Goal: Task Accomplishment & Management: Manage account settings

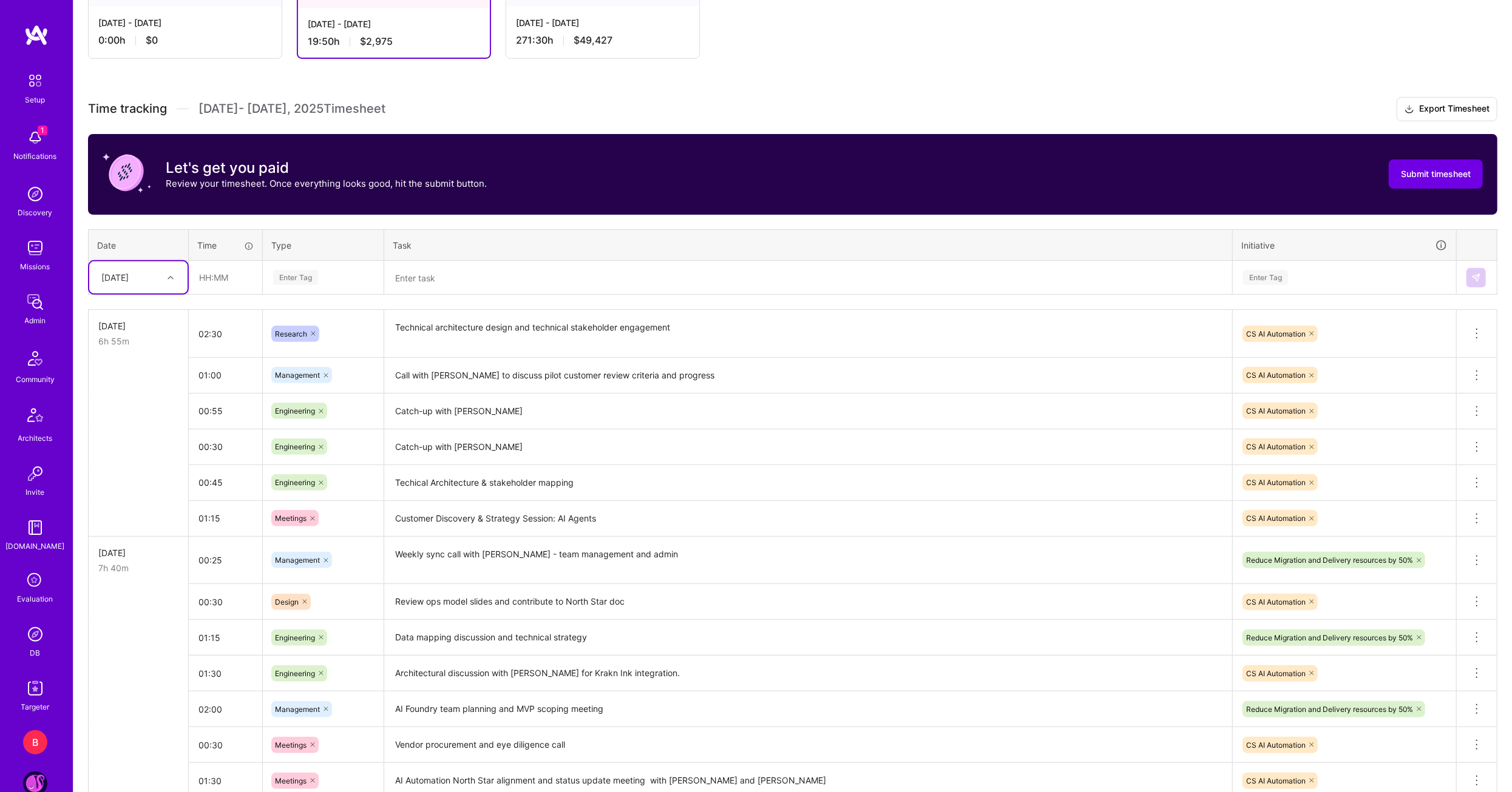
scroll to position [278, 0]
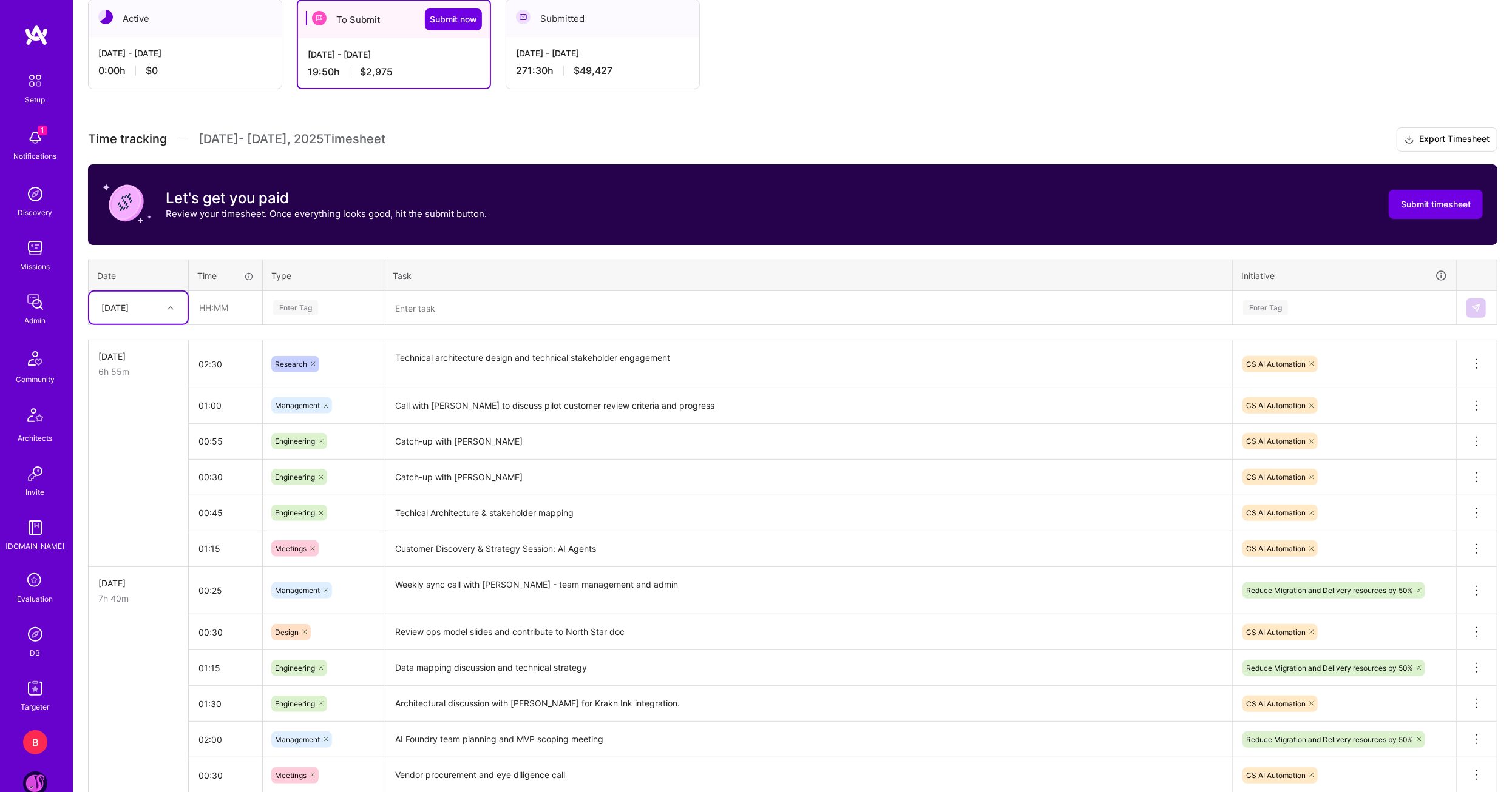
click at [175, 283] on th "Date" at bounding box center [139, 275] width 100 height 31
click at [172, 310] on div at bounding box center [172, 308] width 19 height 16
click at [138, 450] on div "[DATE]" at bounding box center [138, 455] width 99 height 22
click at [235, 319] on input "text" at bounding box center [226, 307] width 72 height 32
type input "02:00"
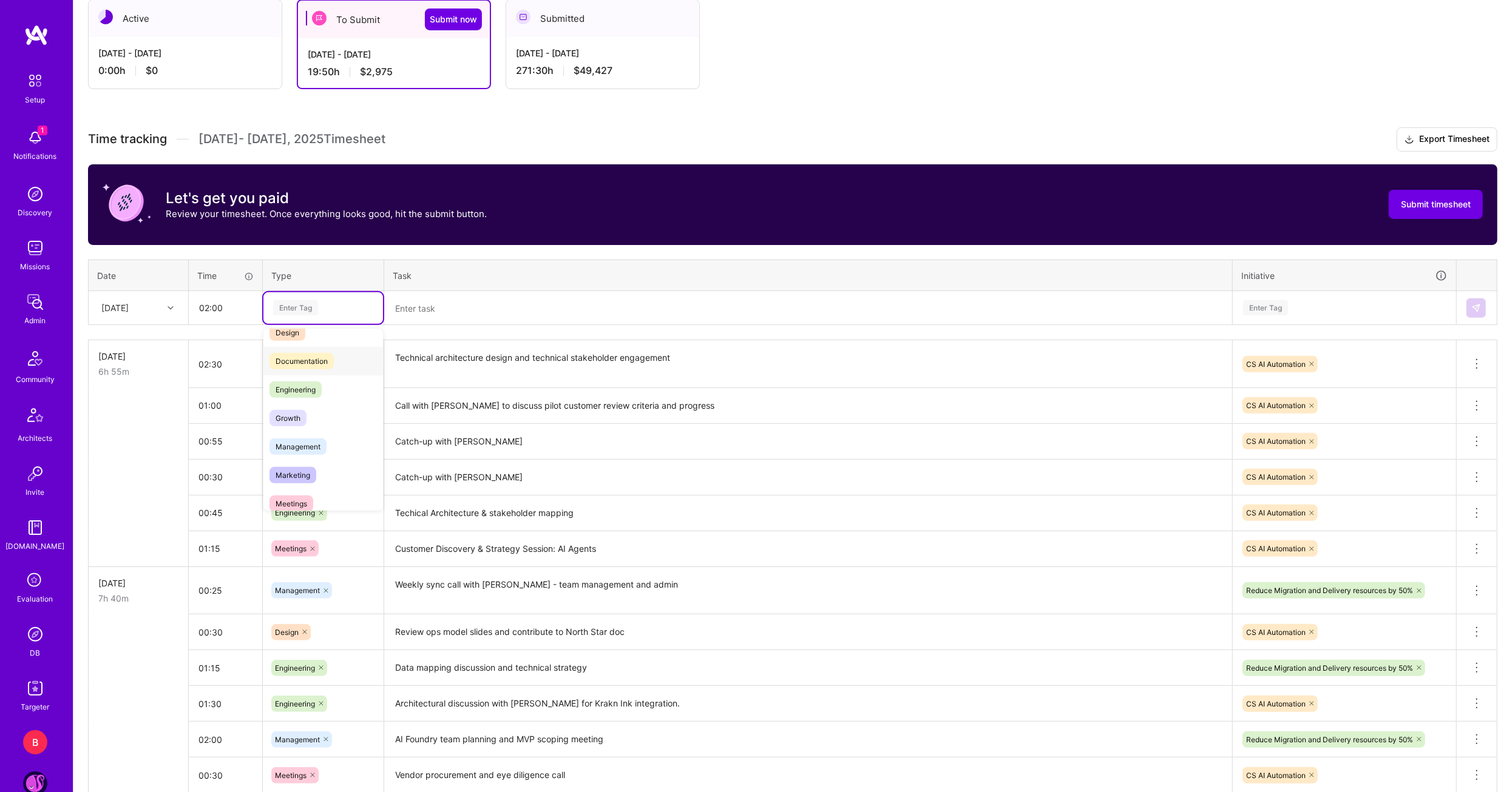
scroll to position [60, 0]
click at [283, 405] on span "Growth" at bounding box center [288, 401] width 37 height 17
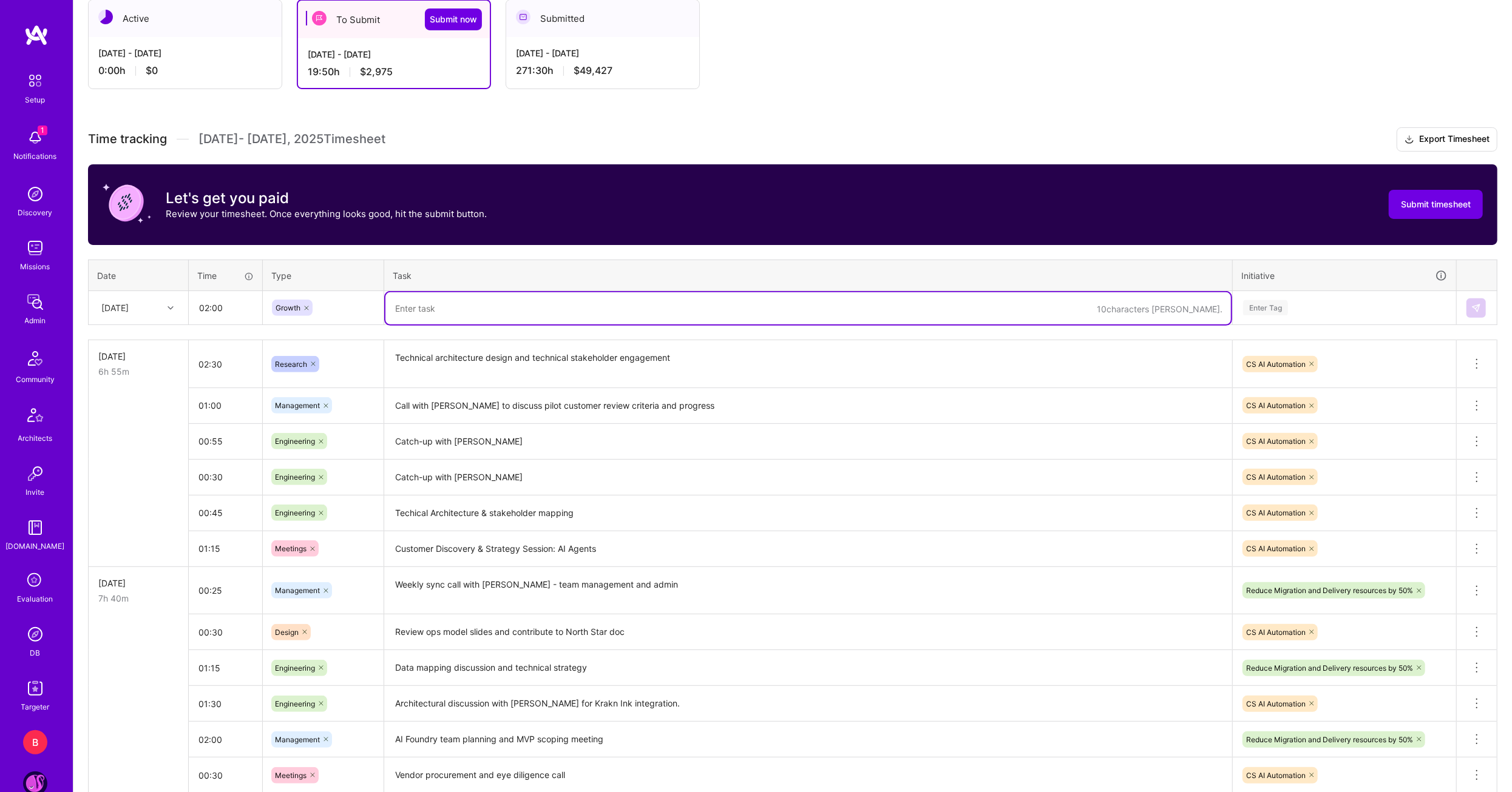
click at [435, 305] on textarea at bounding box center [808, 308] width 845 height 32
type textarea "G"
click at [713, 305] on textarea "AI Automation business case and commercial strategy + meeting with Spencert to …" at bounding box center [808, 308] width 845 height 32
type textarea "AI Automation business case and commercial strategy + meeting with Spencer Chan…"
click at [214, 308] on input "02:00" at bounding box center [226, 307] width 72 height 32
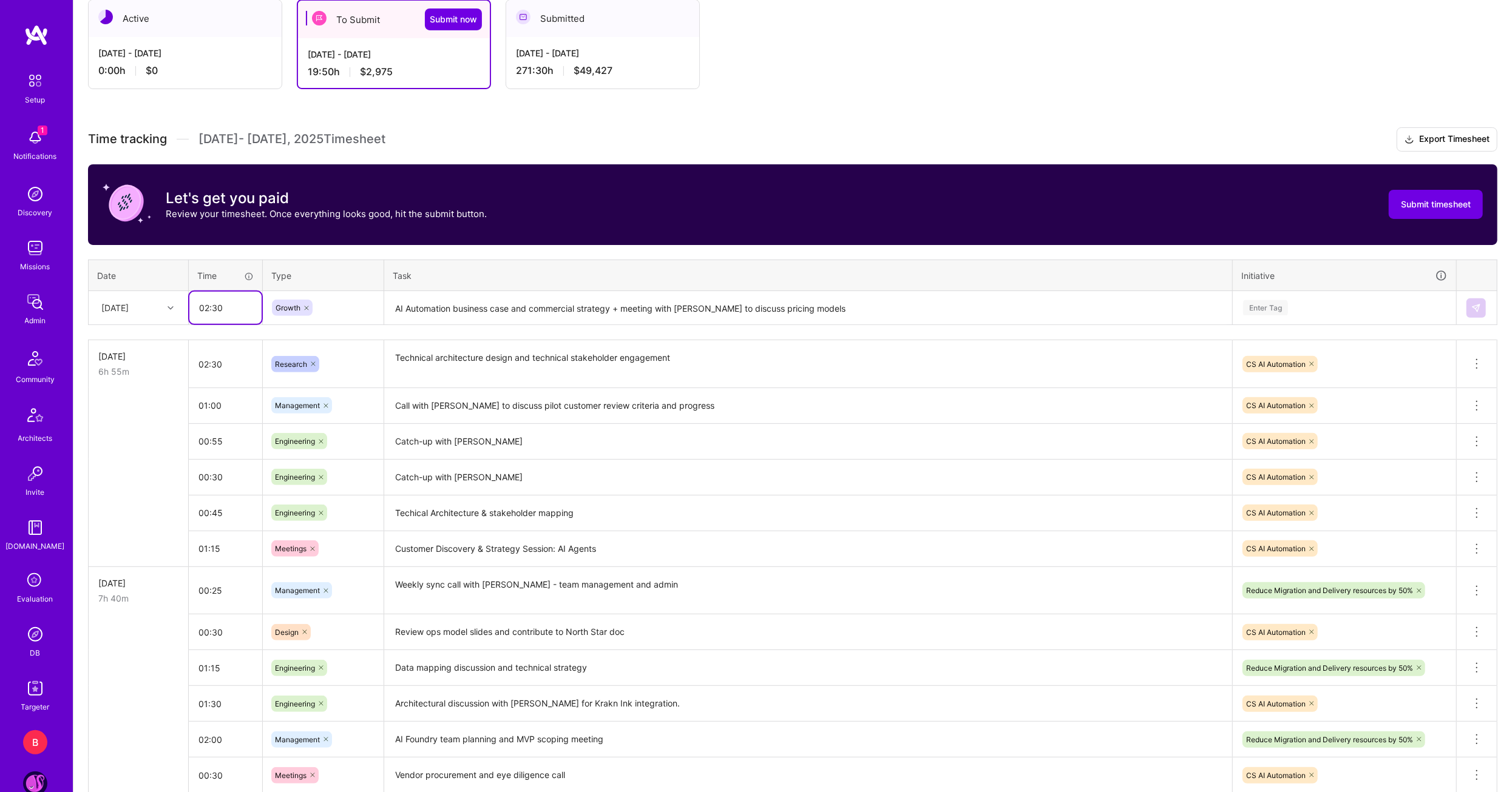
type input "02:30"
click at [961, 307] on textarea "AI Automation business case and commercial strategy + meeting with Spencer Chan…" at bounding box center [808, 308] width 845 height 32
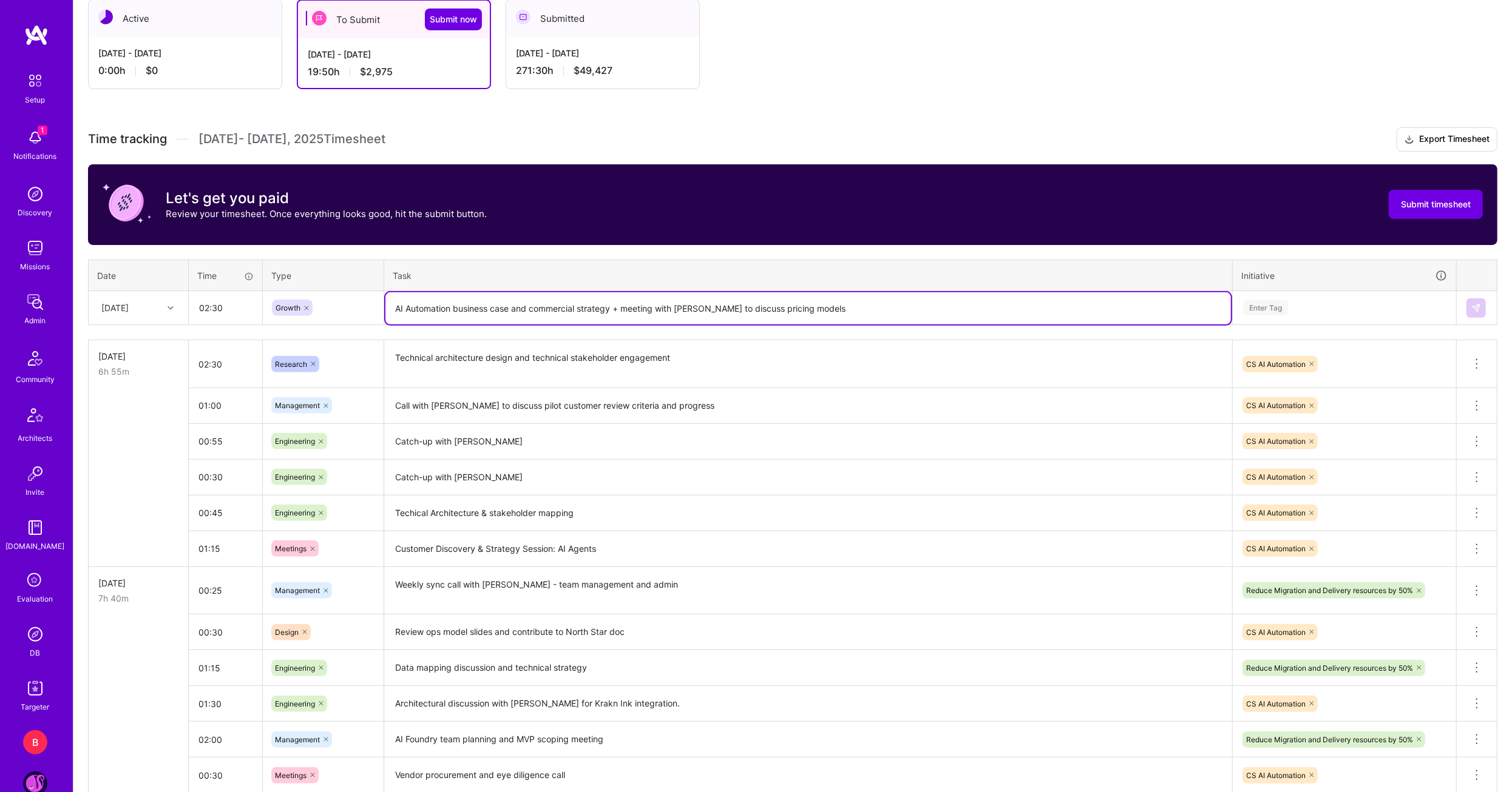
click at [1315, 313] on div "Enter Tag" at bounding box center [1345, 307] width 222 height 31
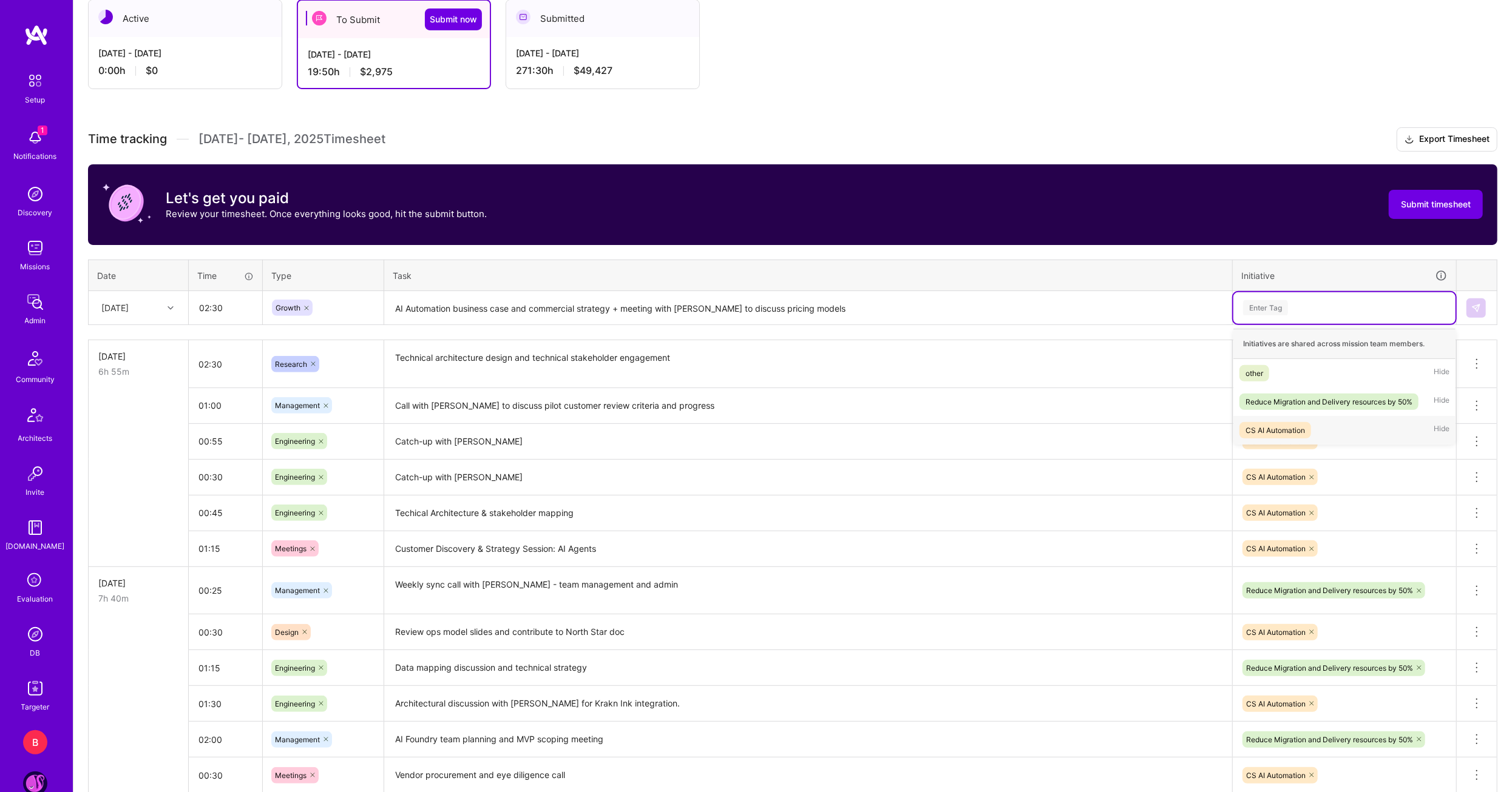
click at [1280, 425] on div "CS AI Automation" at bounding box center [1275, 430] width 60 height 12
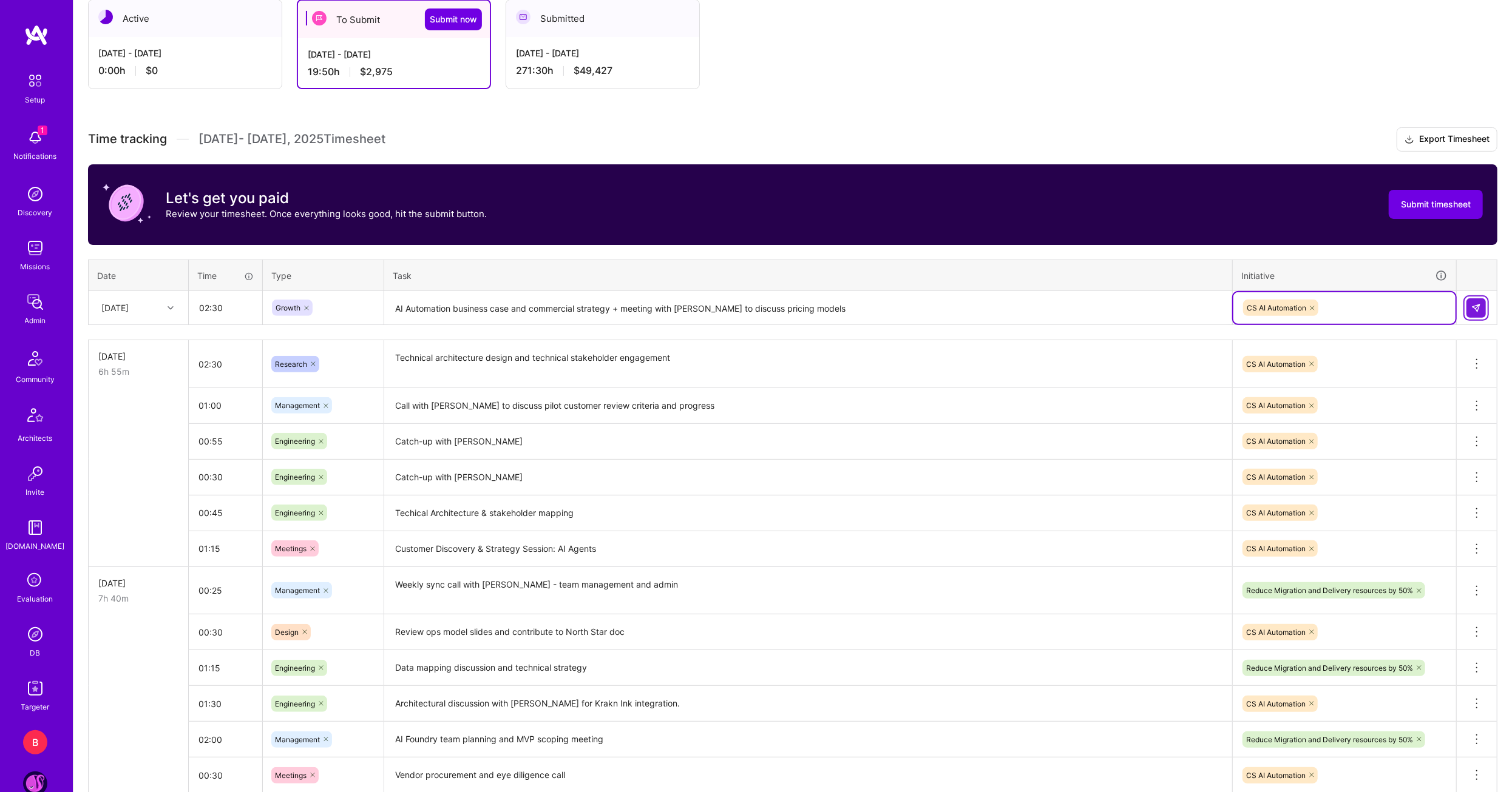
click at [1474, 305] on img at bounding box center [1476, 308] width 10 height 10
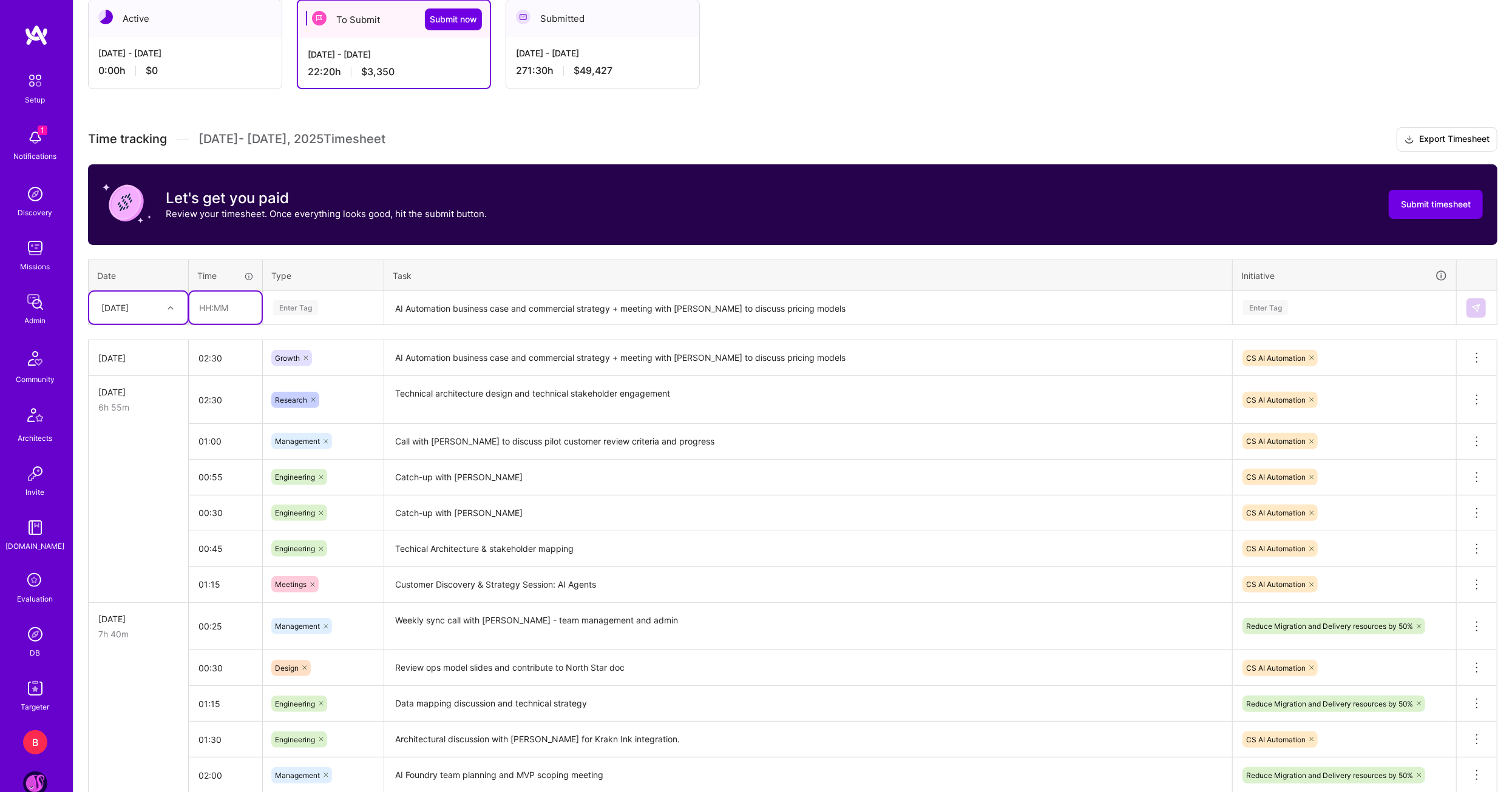
click at [210, 310] on input "text" at bounding box center [226, 307] width 72 height 32
type input "01:00"
type input "Procurement meeting and plan"
click at [445, 305] on textarea "AI Automation business case and commercial strategy + meeting with Spencer Chan…" at bounding box center [819, 308] width 824 height 32
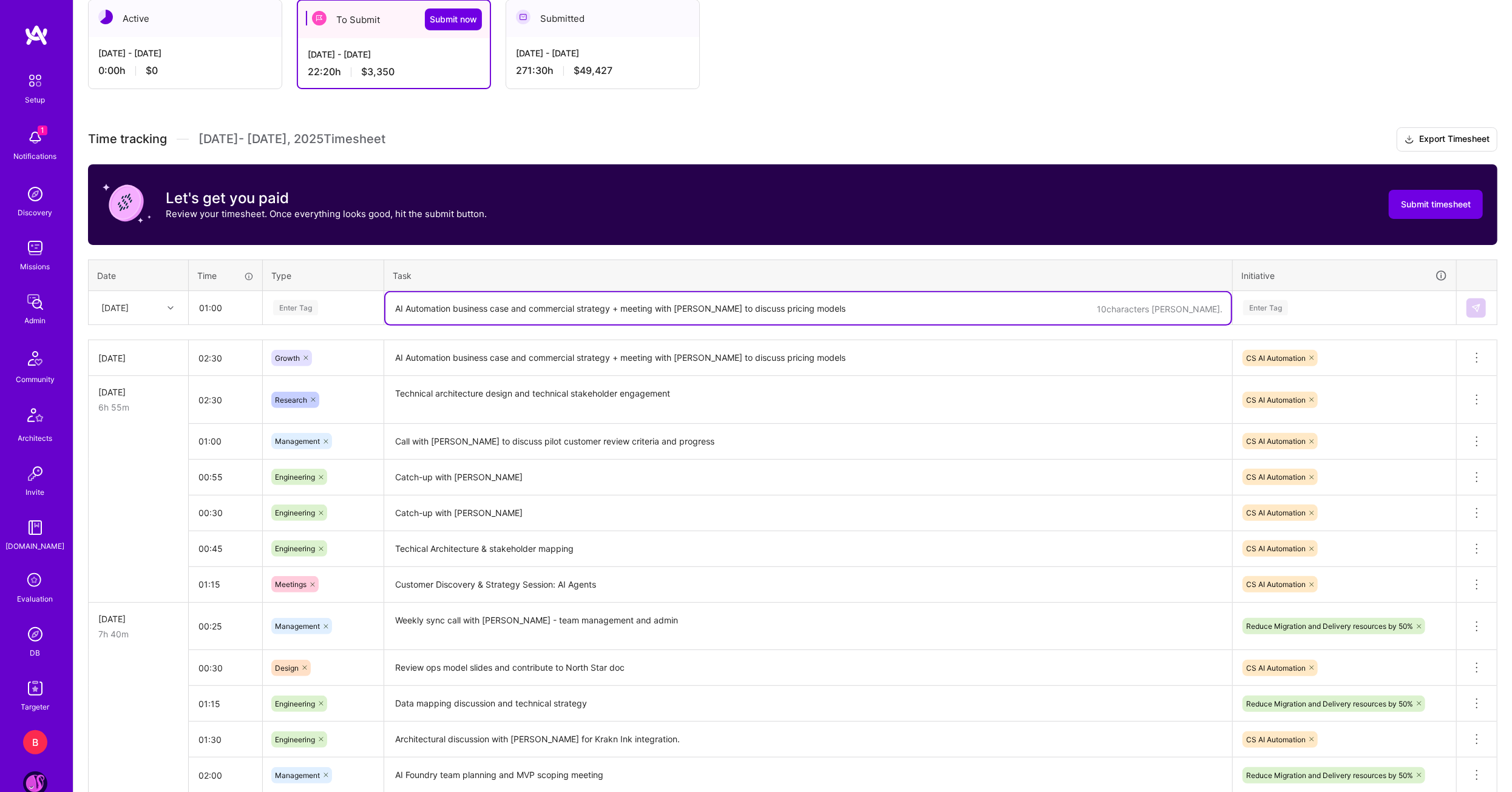
click at [317, 301] on div "Enter Tag" at bounding box center [295, 307] width 45 height 19
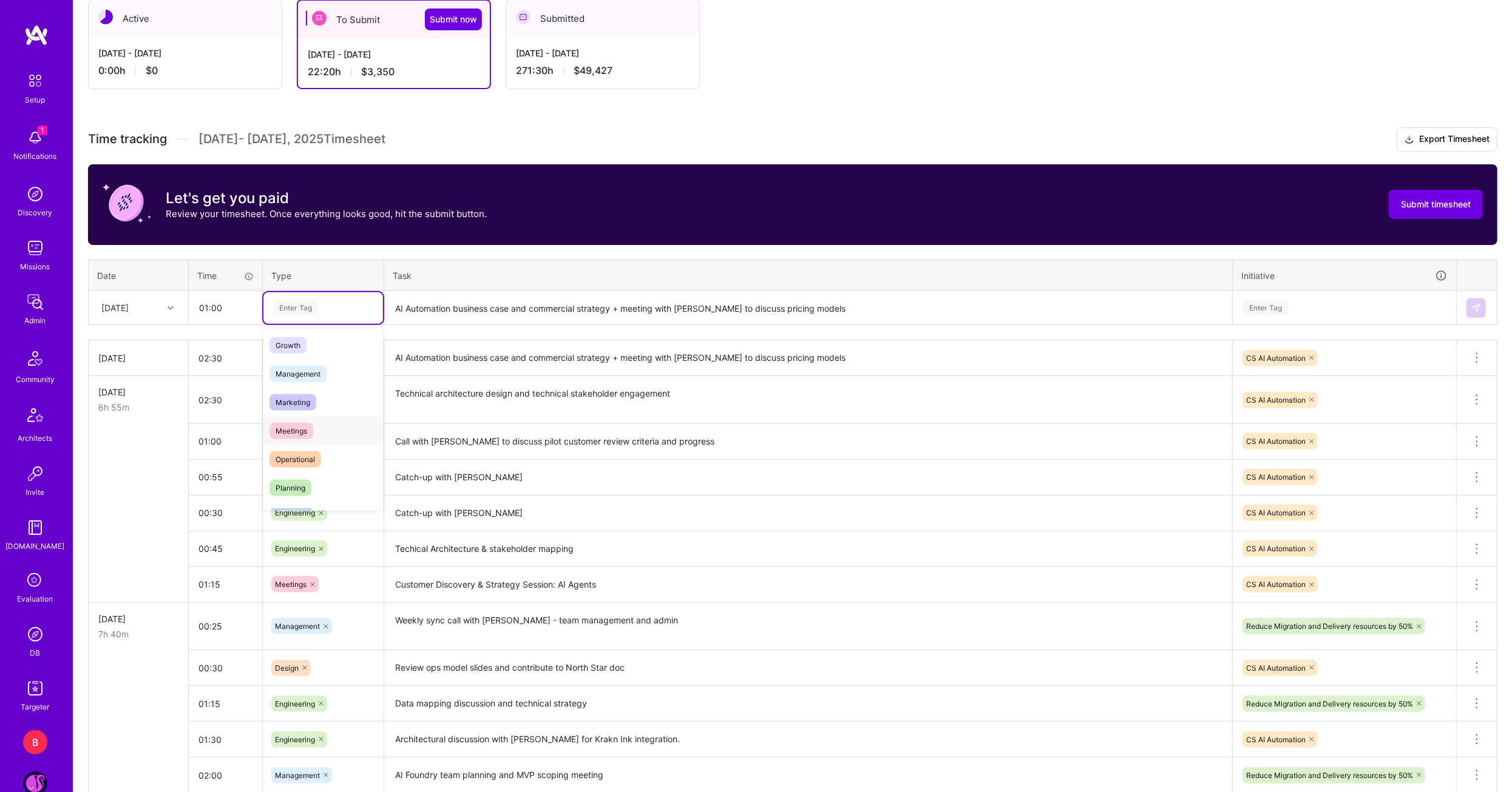
scroll to position [121, 0]
click at [306, 367] on span "Management" at bounding box center [298, 369] width 57 height 17
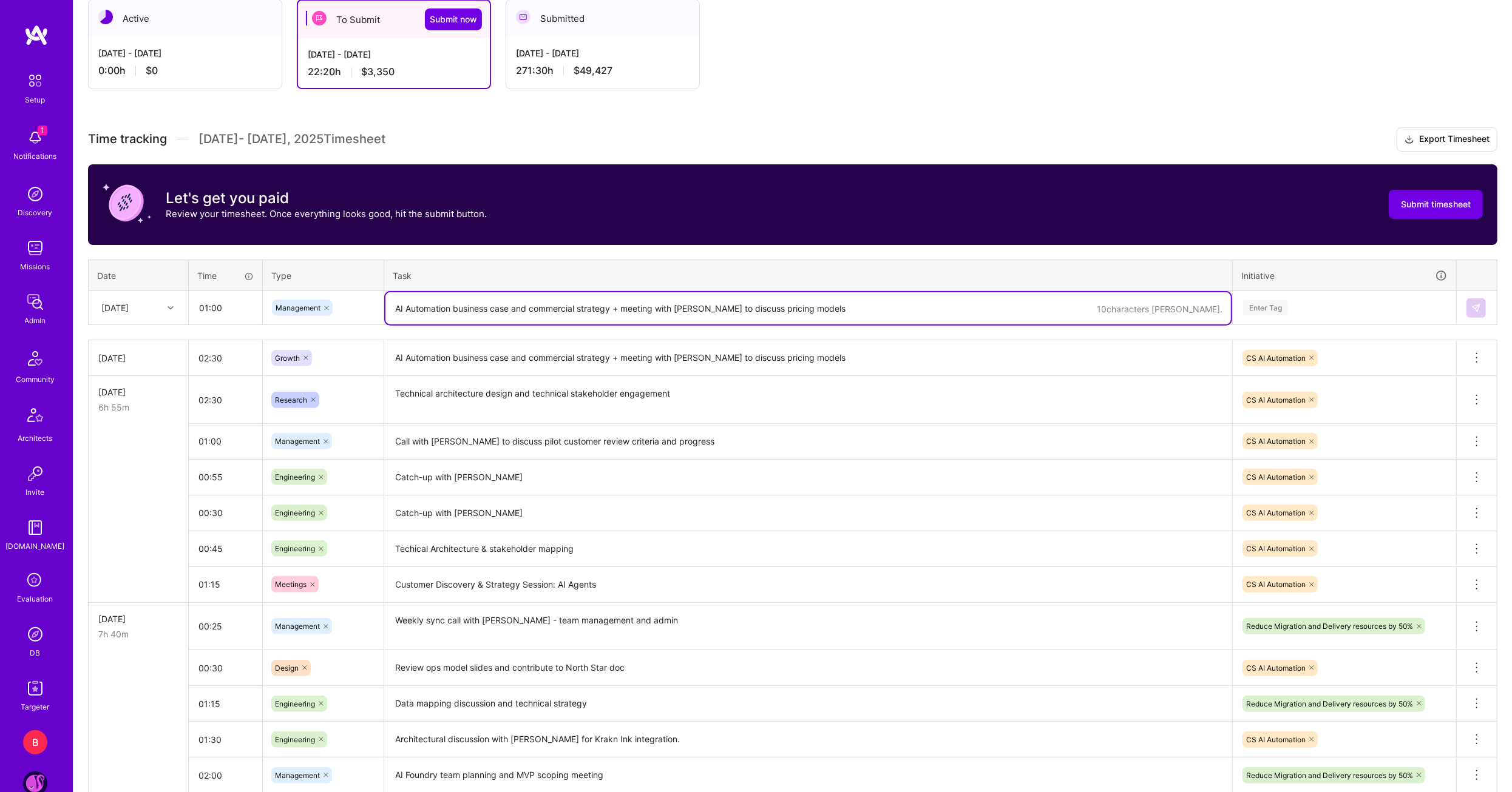
click at [429, 313] on textarea "AI Automation business case and commercial strategy + meeting with Spencer Chan…" at bounding box center [808, 308] width 845 height 32
click at [423, 304] on textarea "Procurment process, meeting and plan." at bounding box center [808, 308] width 845 height 32
click at [0, 0] on lt-span "Procur e ment" at bounding box center [0, 0] width 0 height 0
type textarea "Procurement process, meeting and plan."
click at [1281, 307] on div "Enter Tag" at bounding box center [1265, 307] width 45 height 19
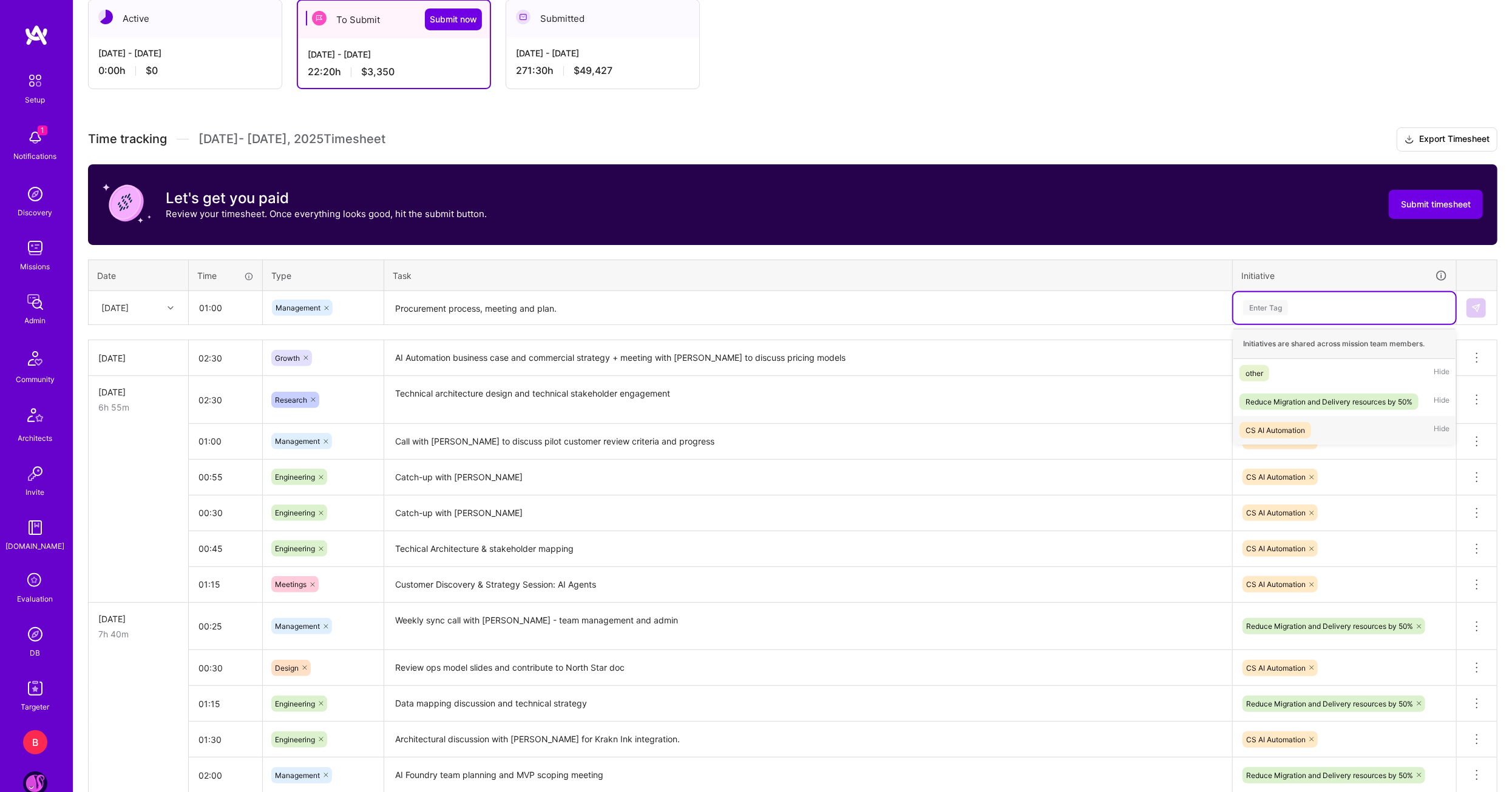
click at [1295, 426] on div "CS AI Automation" at bounding box center [1275, 430] width 60 height 12
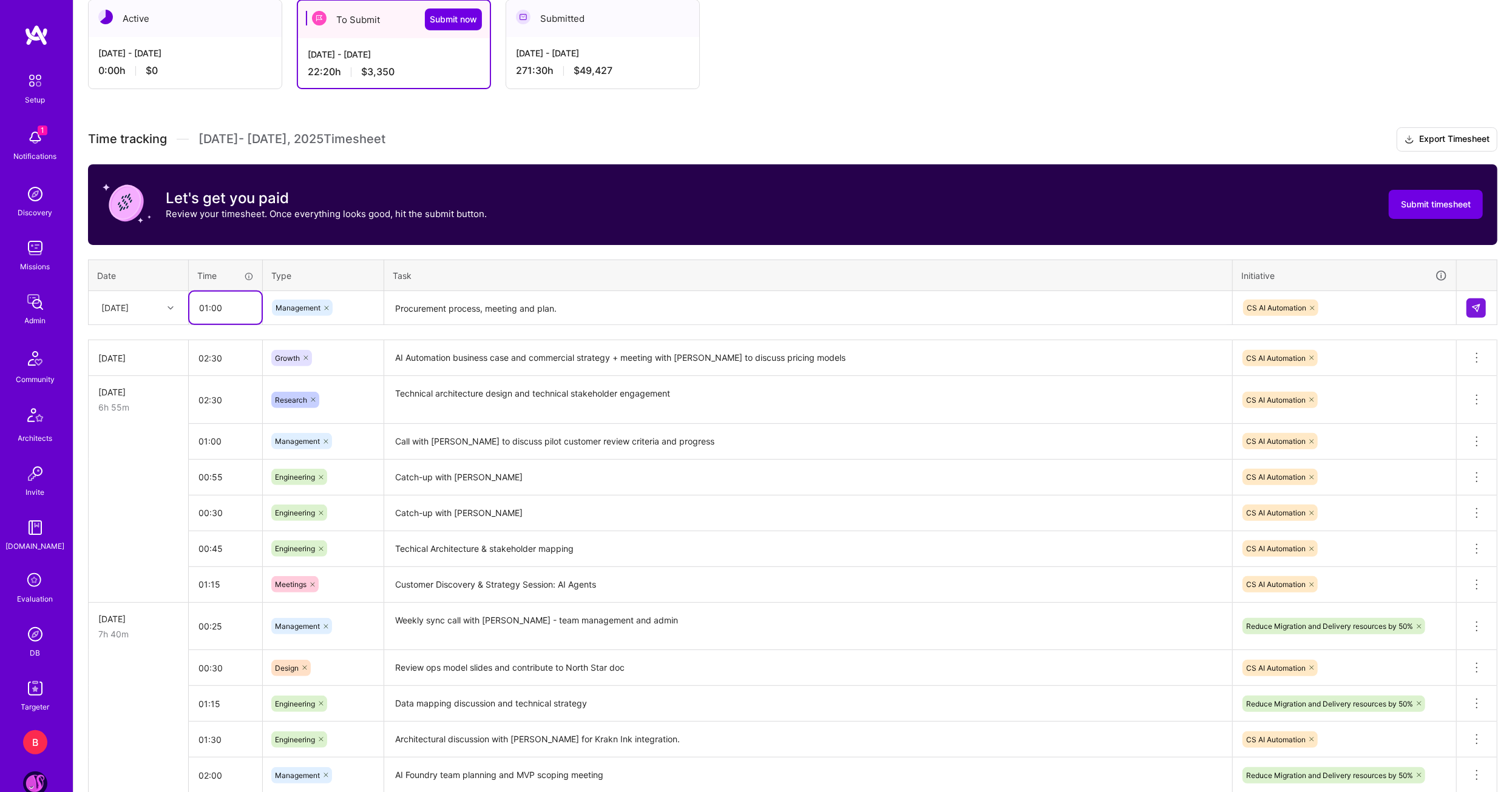
click at [254, 306] on input "01:00" at bounding box center [226, 307] width 72 height 32
type input "01:30"
click at [1477, 306] on img at bounding box center [1476, 308] width 10 height 10
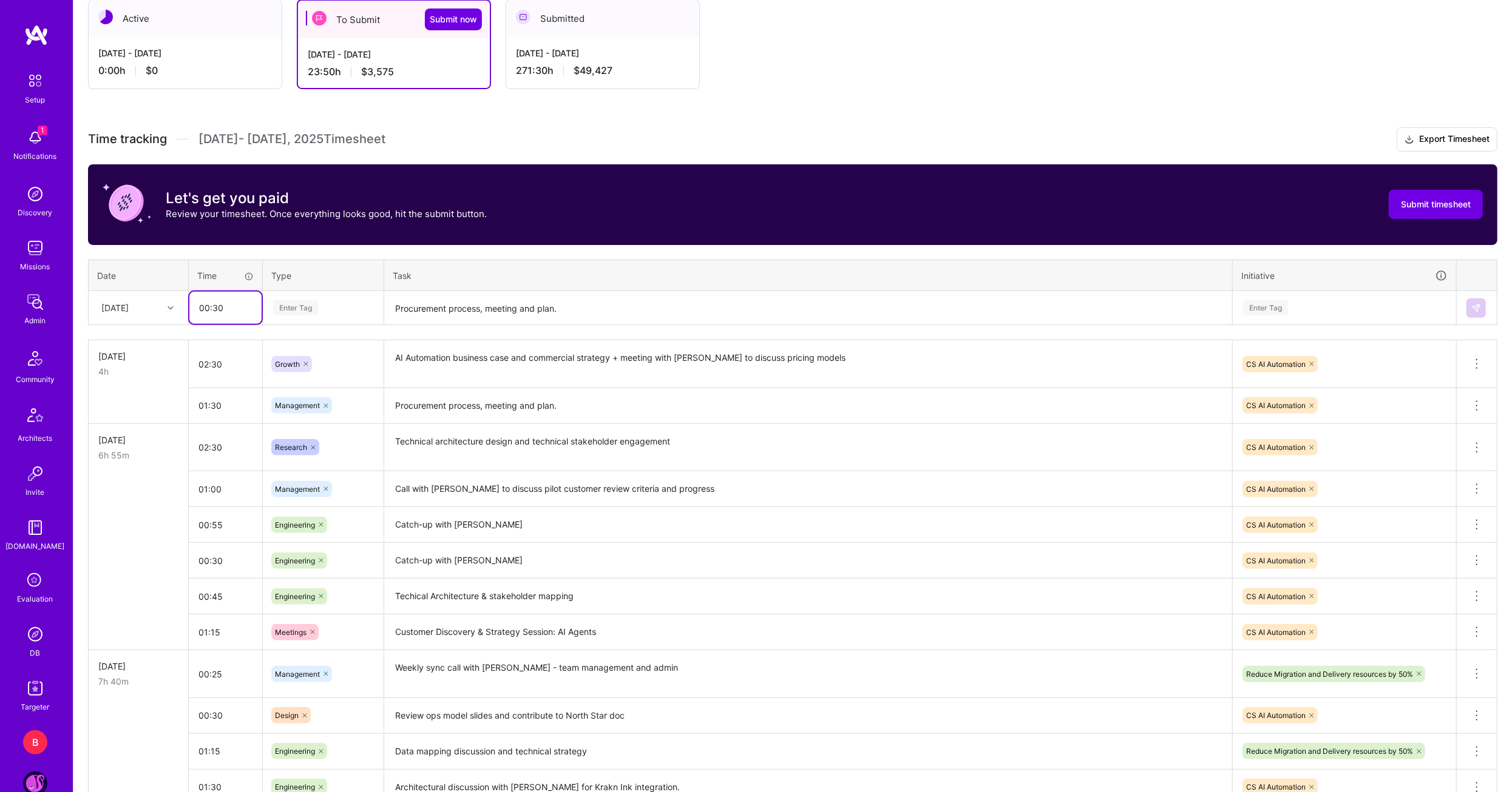
type input "00:30"
click at [294, 447] on span "Research" at bounding box center [292, 451] width 44 height 17
click at [431, 304] on textarea "Procurement process, meeting and plan." at bounding box center [808, 308] width 845 height 32
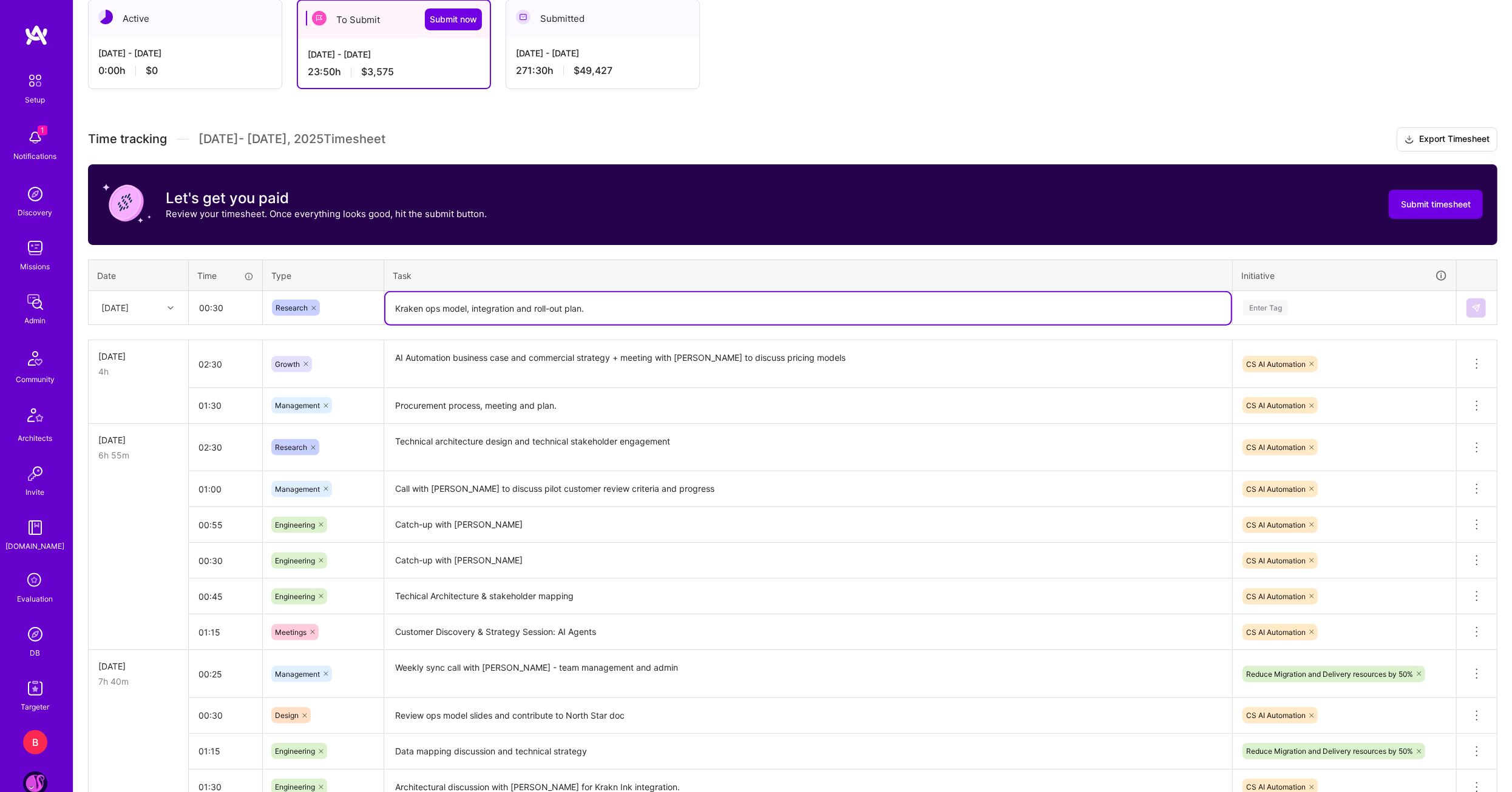
type textarea "Kraken ops model, integration and roll-out plan."
click at [208, 305] on input "00:30" at bounding box center [226, 307] width 72 height 32
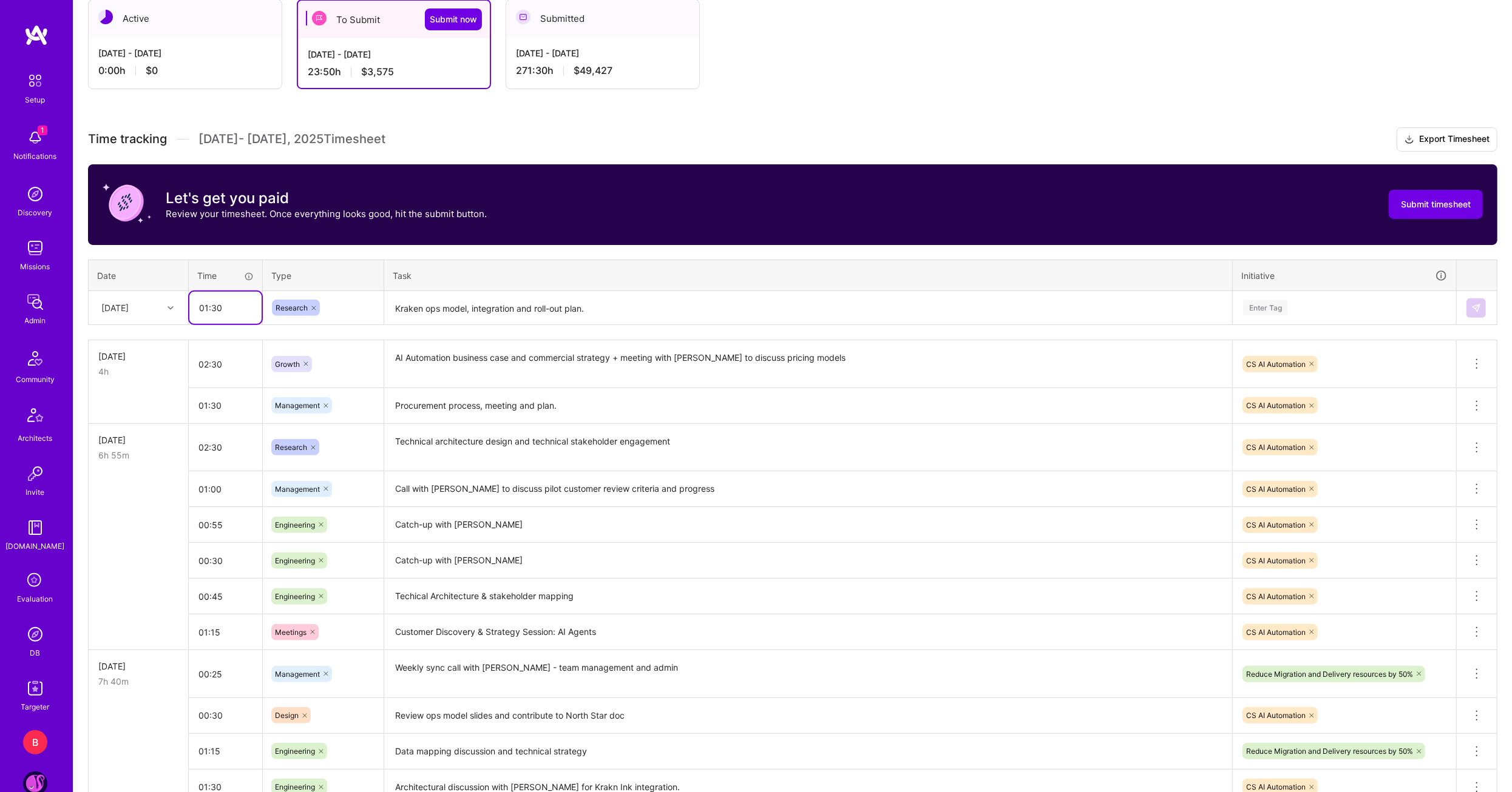
type input "01:30"
click at [638, 326] on div "Time tracking Aug 1 - Aug 15 , 2025 Timesheet Export Timesheet Let's get you pa…" at bounding box center [792, 596] width 1409 height 937
click at [650, 310] on textarea "Kraken ops model, integration and roll-out plan." at bounding box center [808, 308] width 845 height 32
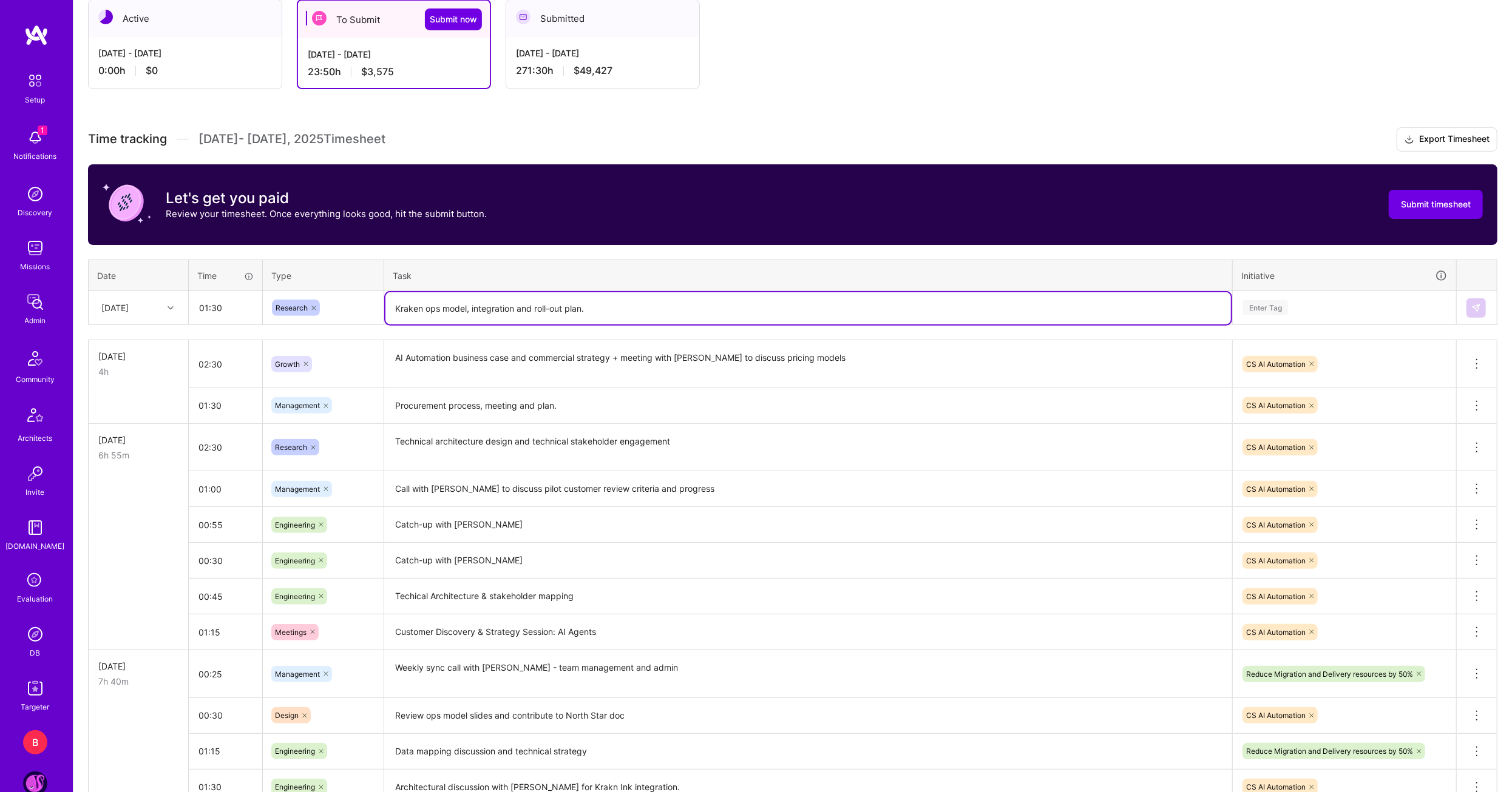
click at [1330, 301] on div "Enter Tag" at bounding box center [1344, 308] width 205 height 15
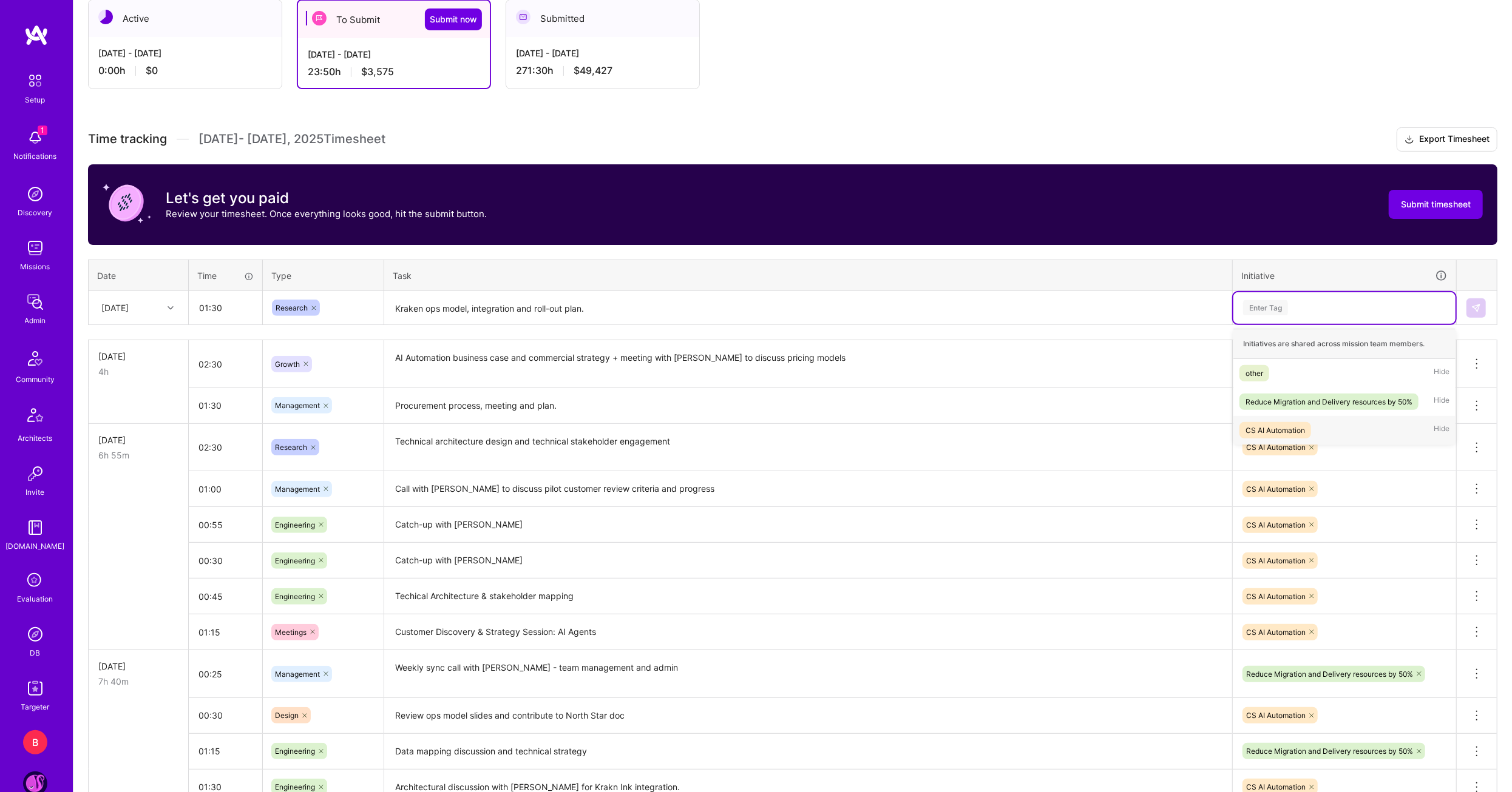
click at [1295, 430] on div "CS AI Automation" at bounding box center [1275, 430] width 60 height 12
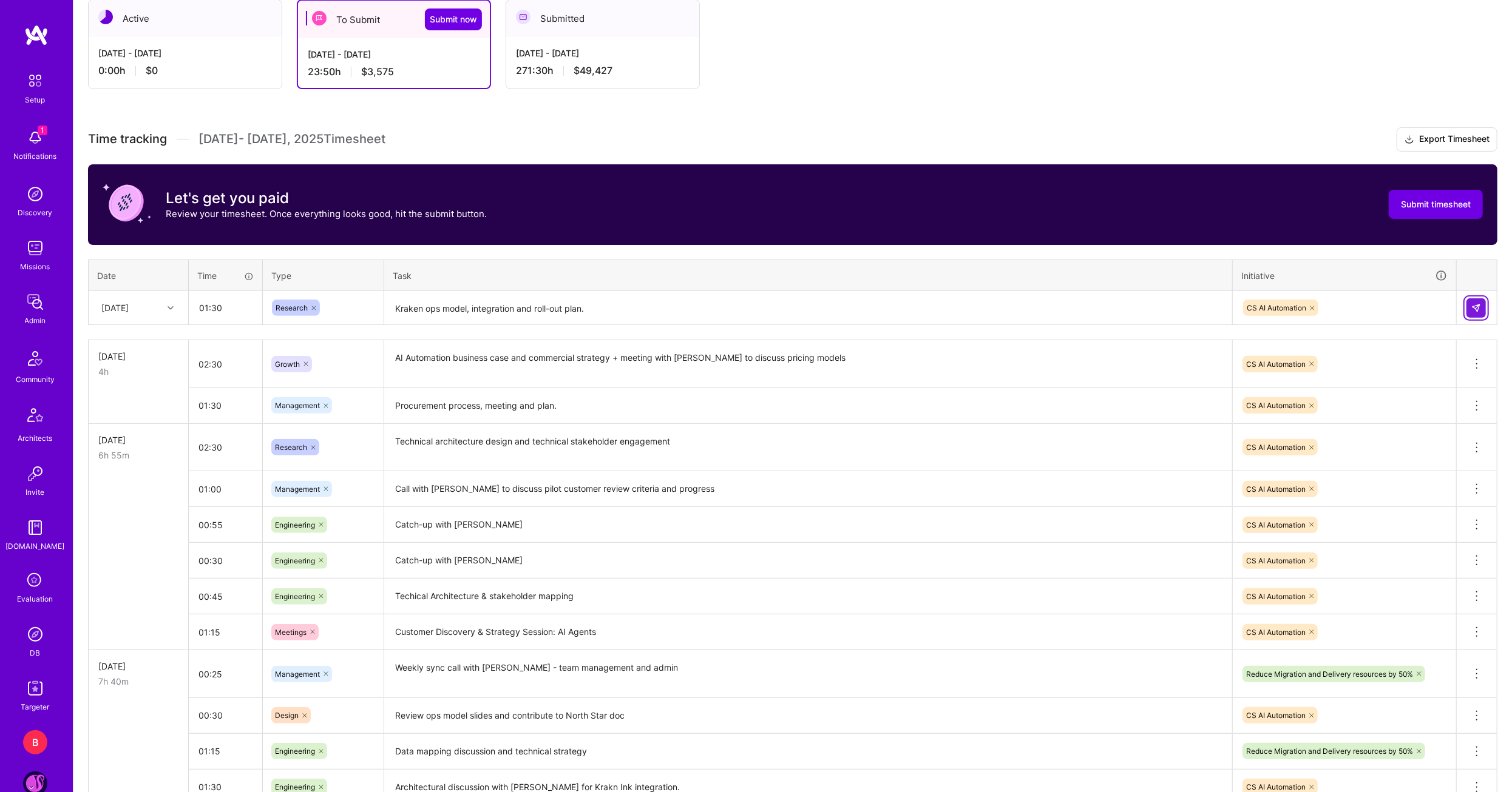
click at [1472, 303] on button at bounding box center [1476, 308] width 19 height 19
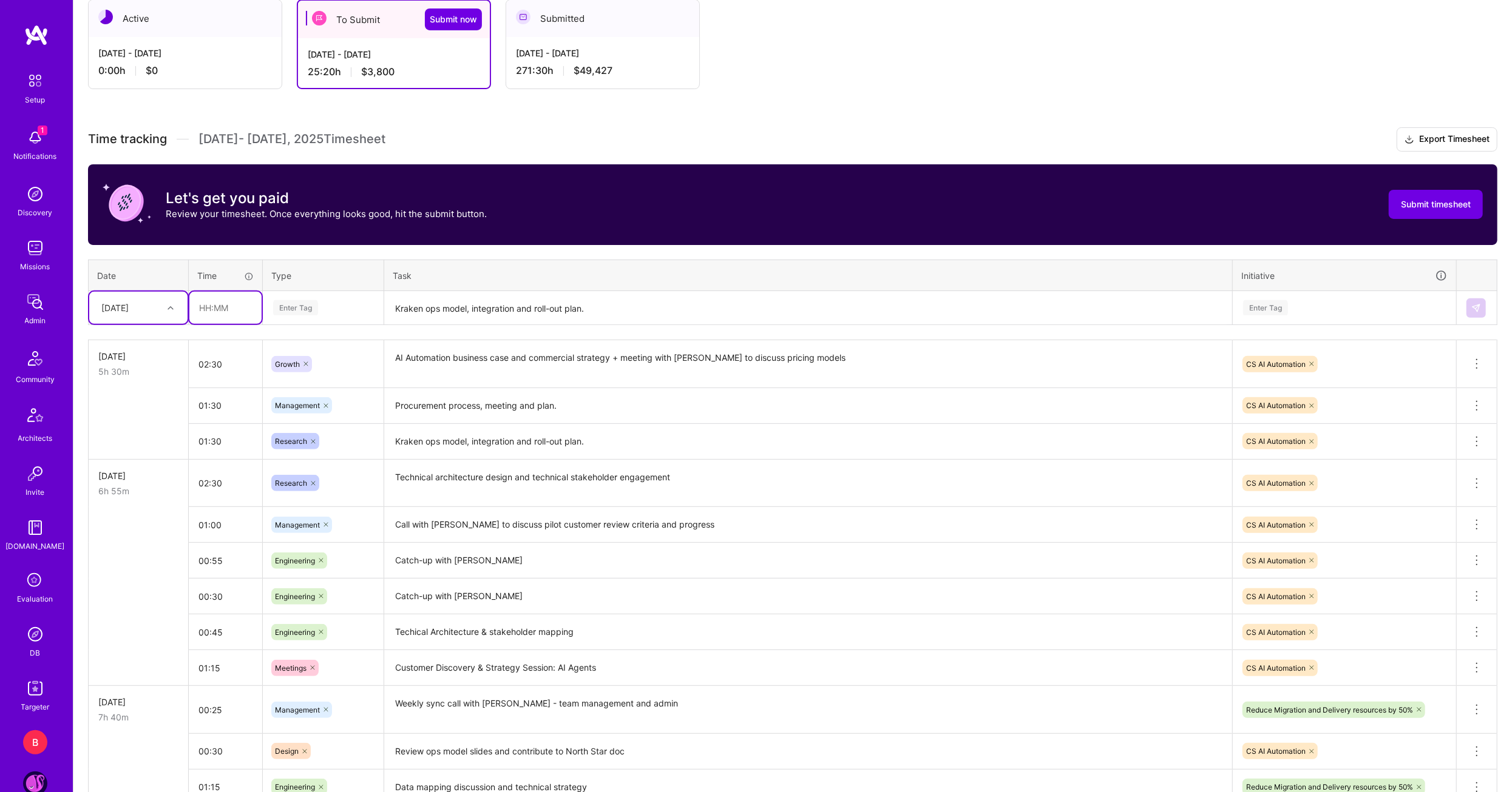
click at [200, 307] on input "text" at bounding box center [226, 307] width 72 height 32
type input "01:30"
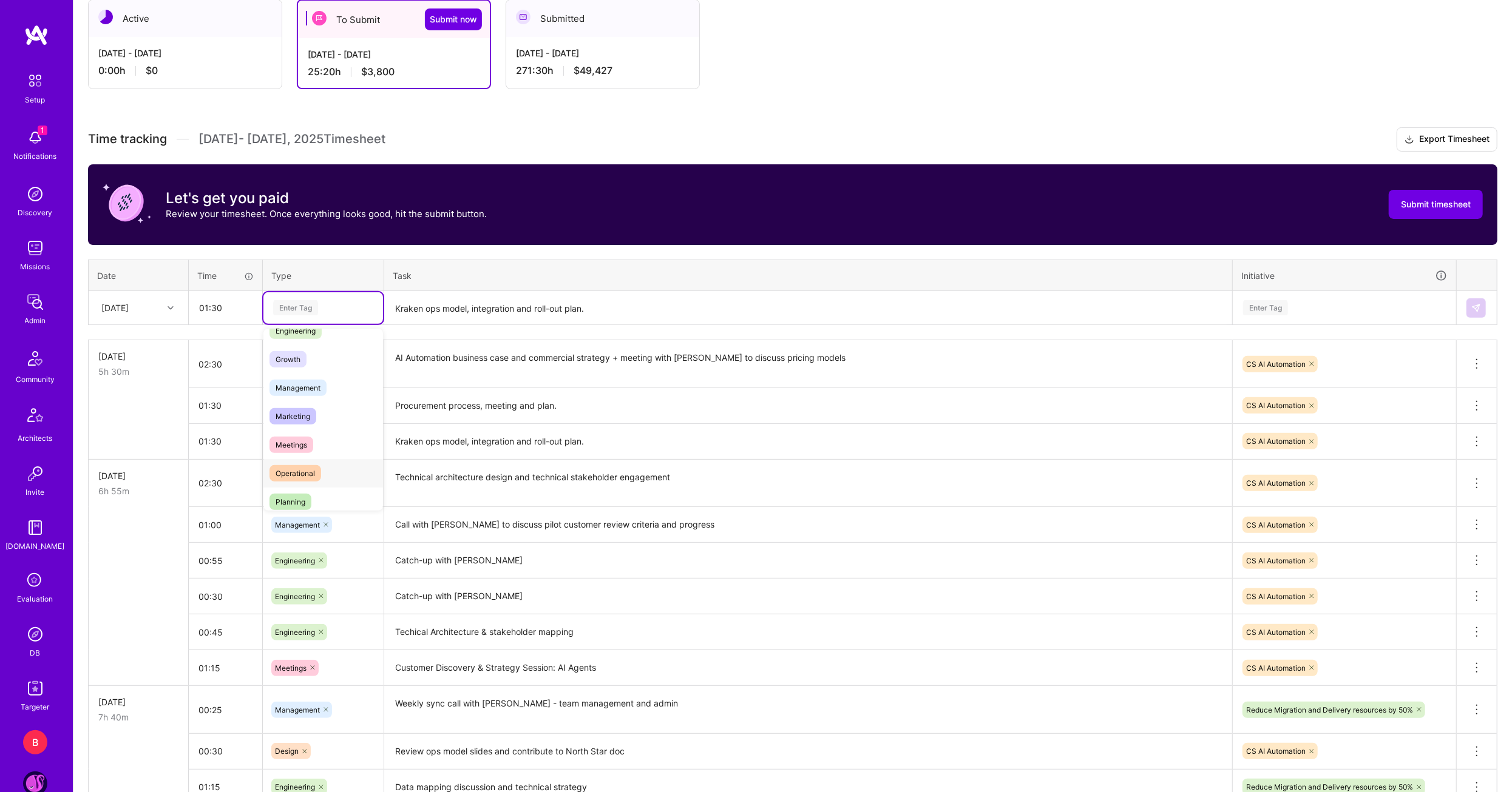
scroll to position [121, 0]
click at [301, 420] on span "Meetings" at bounding box center [291, 426] width 44 height 17
drag, startPoint x: 450, startPoint y: 332, endPoint x: 455, endPoint y: 317, distance: 15.8
click at [450, 332] on div "Time tracking Aug 1 - Aug 15 , 2025 Timesheet Export Timesheet Let's get you pa…" at bounding box center [792, 614] width 1409 height 973
click at [453, 315] on textarea "Kraken ops model, integration and roll-out plan." at bounding box center [808, 308] width 845 height 32
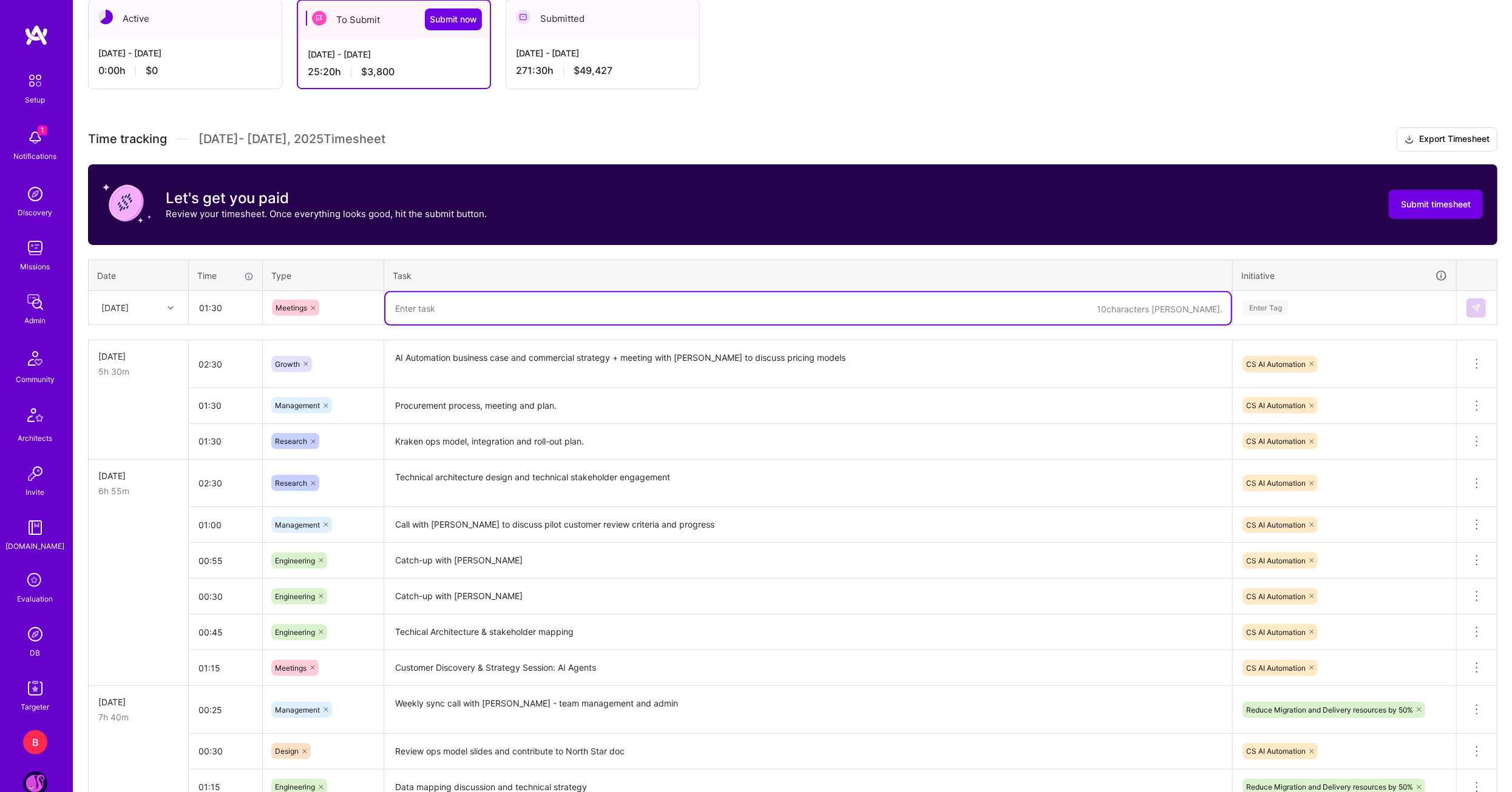
type textarea "K"
type textarea "Hackathon playback and review"
click at [1340, 318] on div "Enter Tag" at bounding box center [1345, 307] width 222 height 31
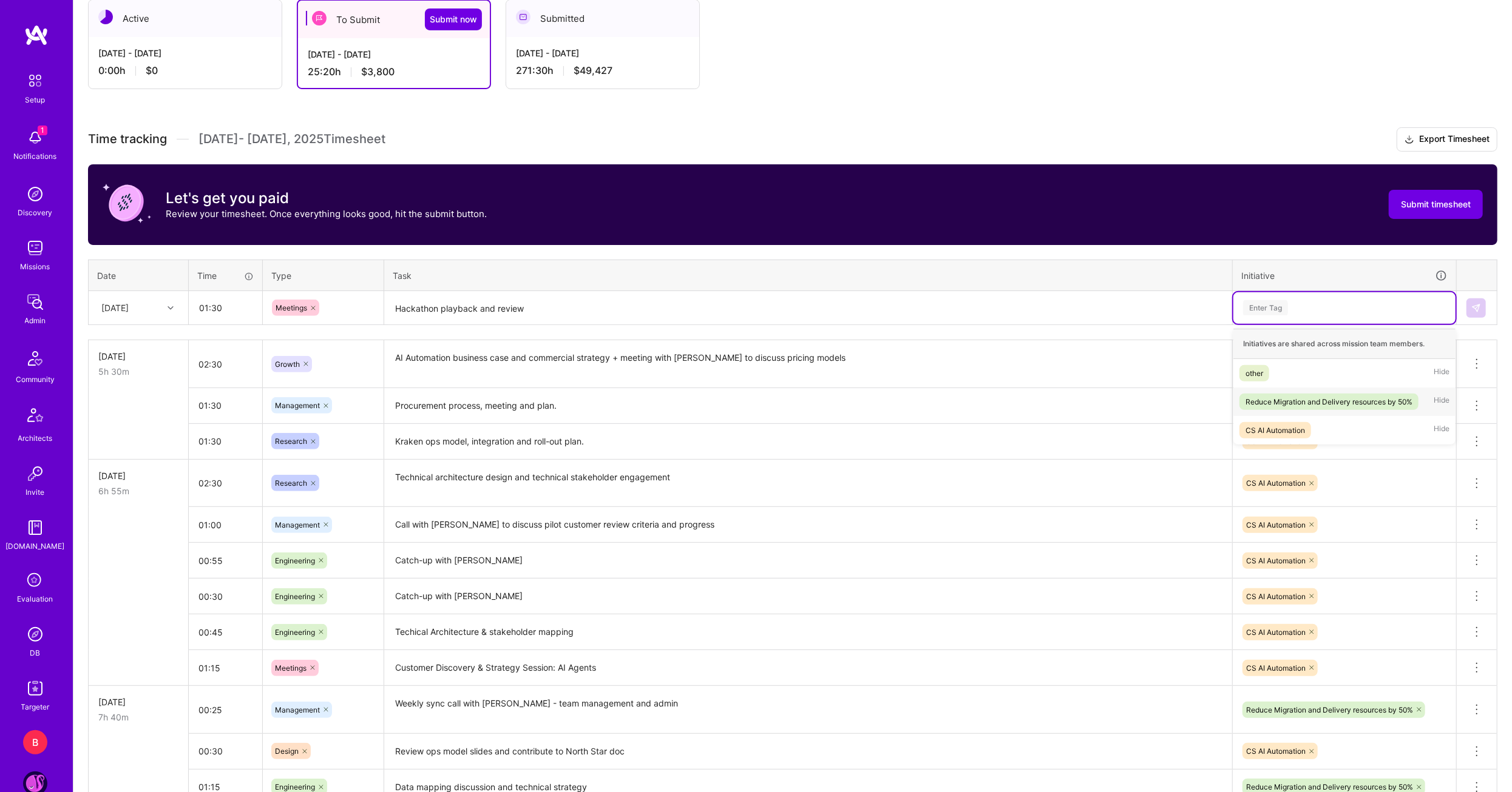
click at [1317, 396] on div "Reduce Migration and Delivery resources by 50%" at bounding box center [1329, 402] width 167 height 12
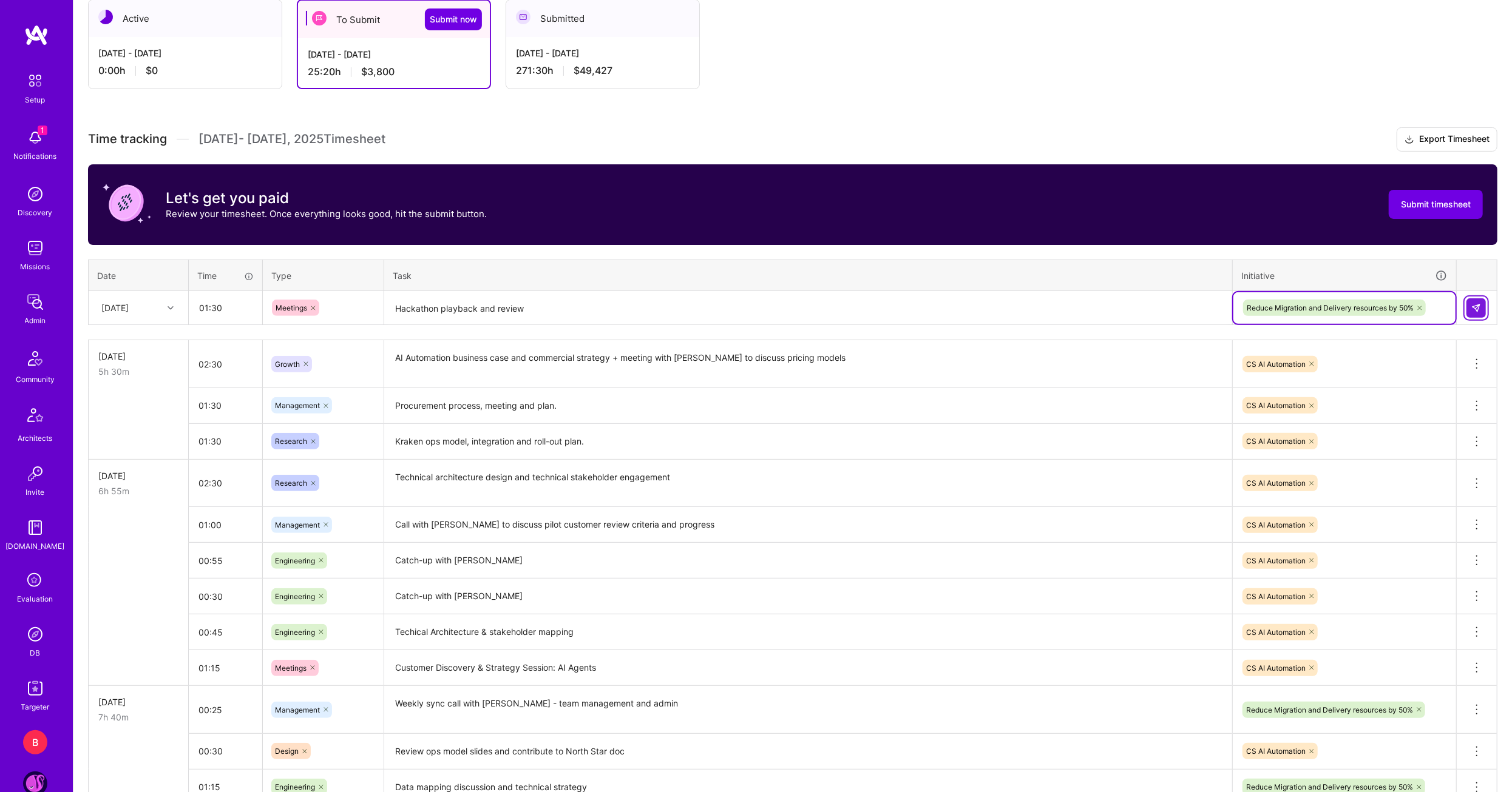
click at [1471, 307] on button at bounding box center [1476, 308] width 19 height 19
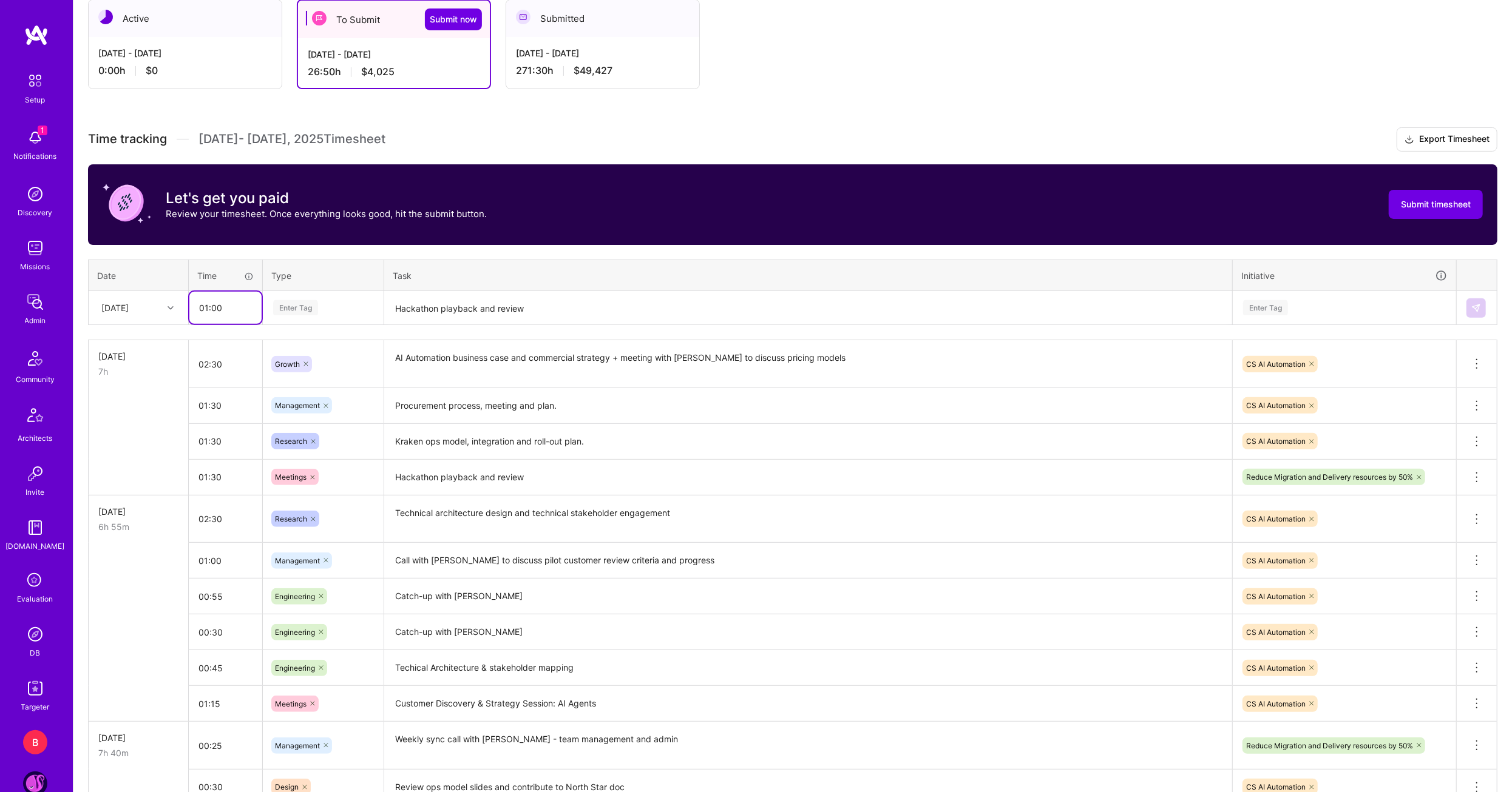
type input "01:00"
type input "A"
click at [301, 426] on span "Meetings" at bounding box center [291, 426] width 44 height 17
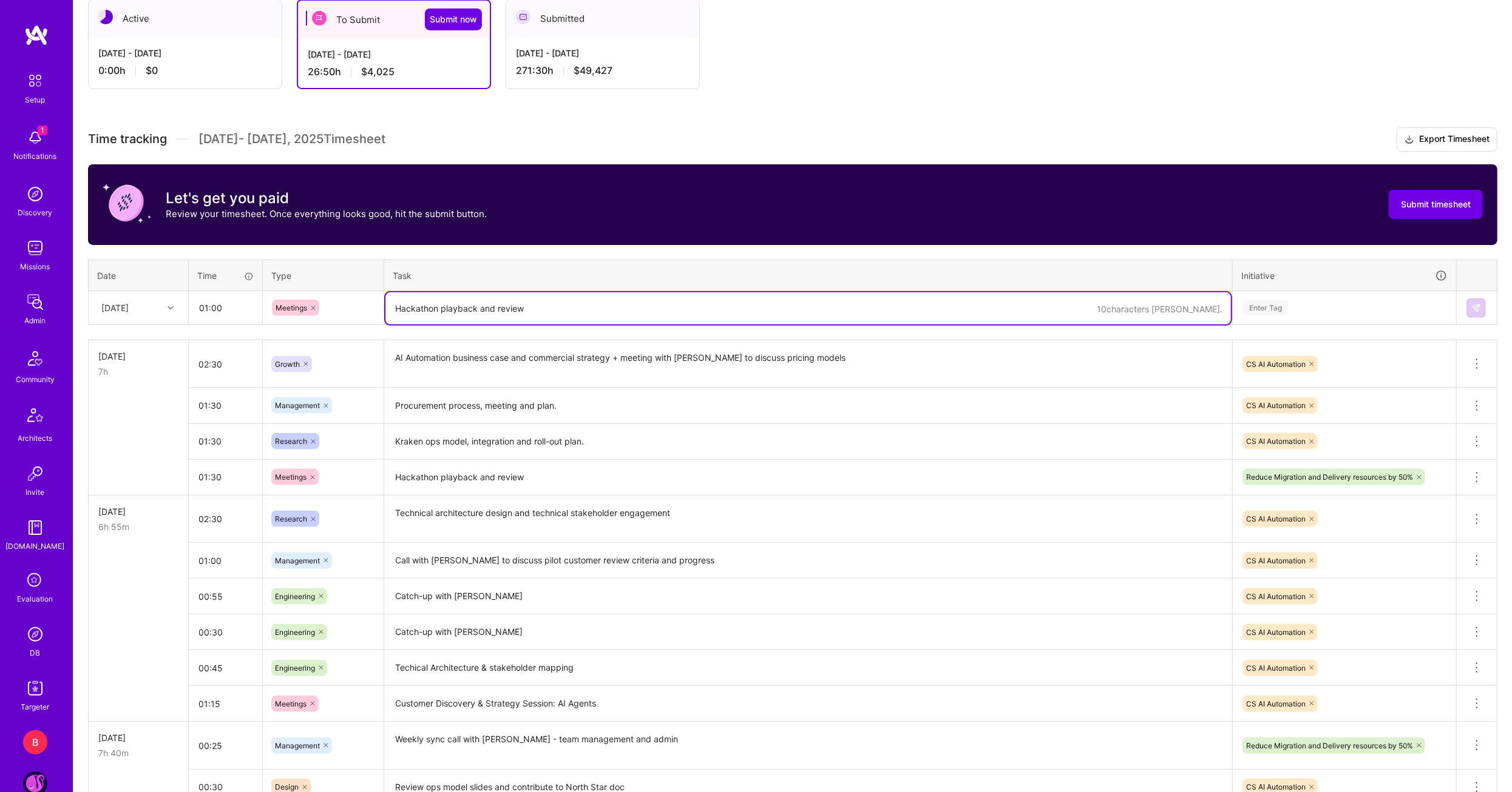
click at [465, 305] on textarea "Hackathon playback and review" at bounding box center [808, 308] width 845 height 32
type textarea "AI Core Team weekly sync"
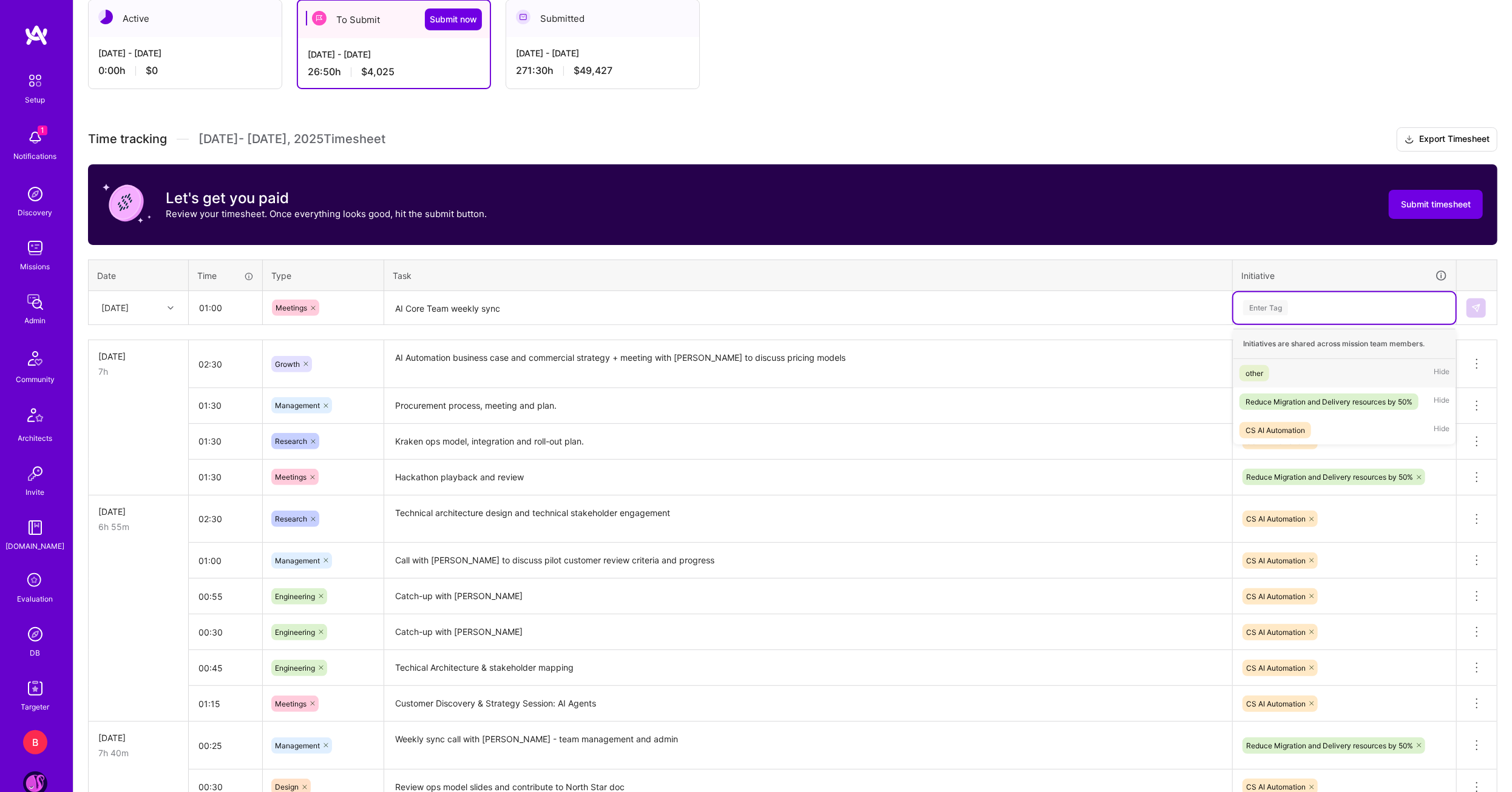
click at [1296, 312] on div "Enter Tag" at bounding box center [1344, 308] width 205 height 15
click at [1331, 396] on div "Reduce Migration and Delivery resources by 50%" at bounding box center [1329, 402] width 167 height 12
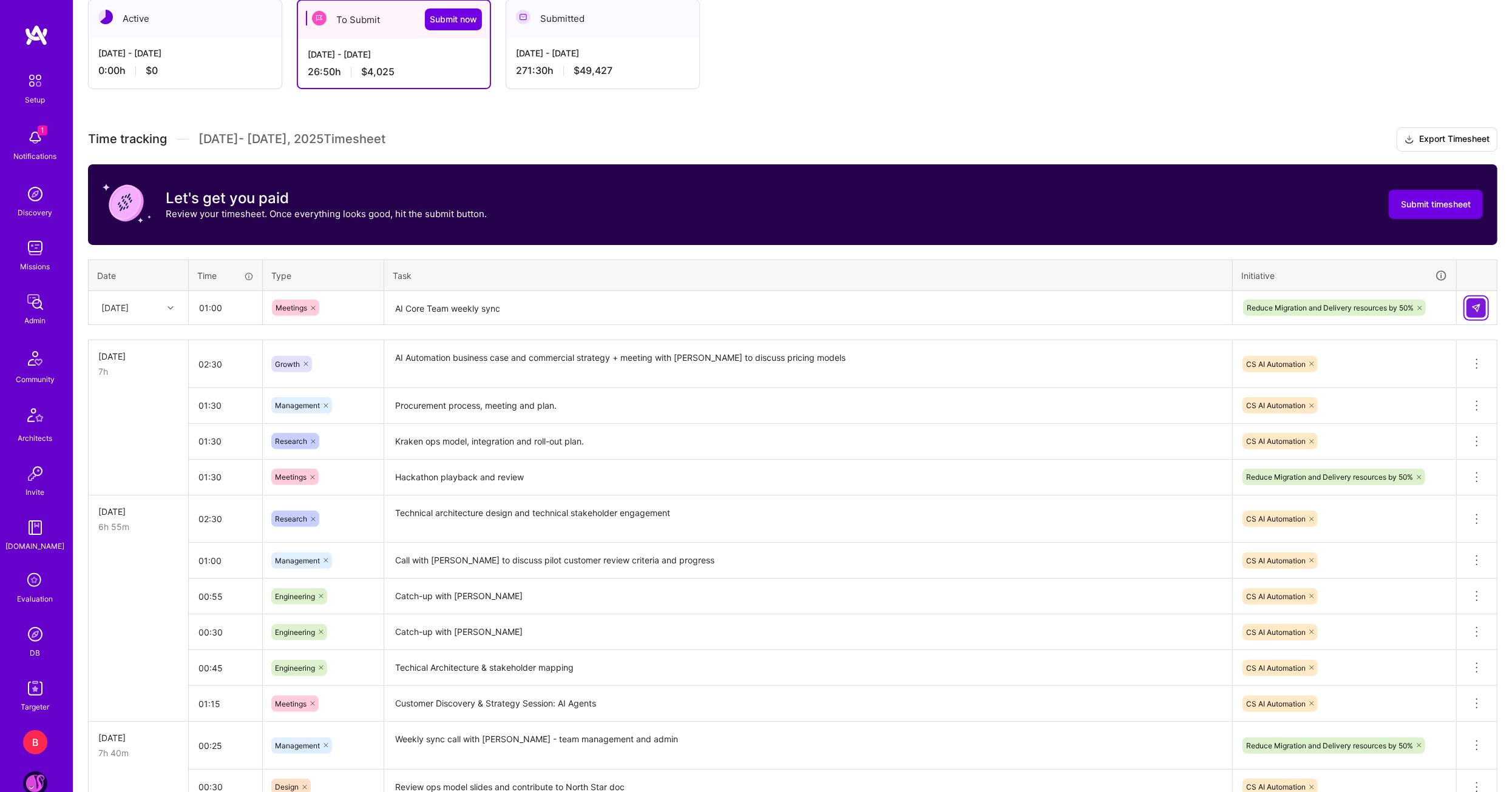
click at [1480, 309] on img at bounding box center [1476, 308] width 10 height 10
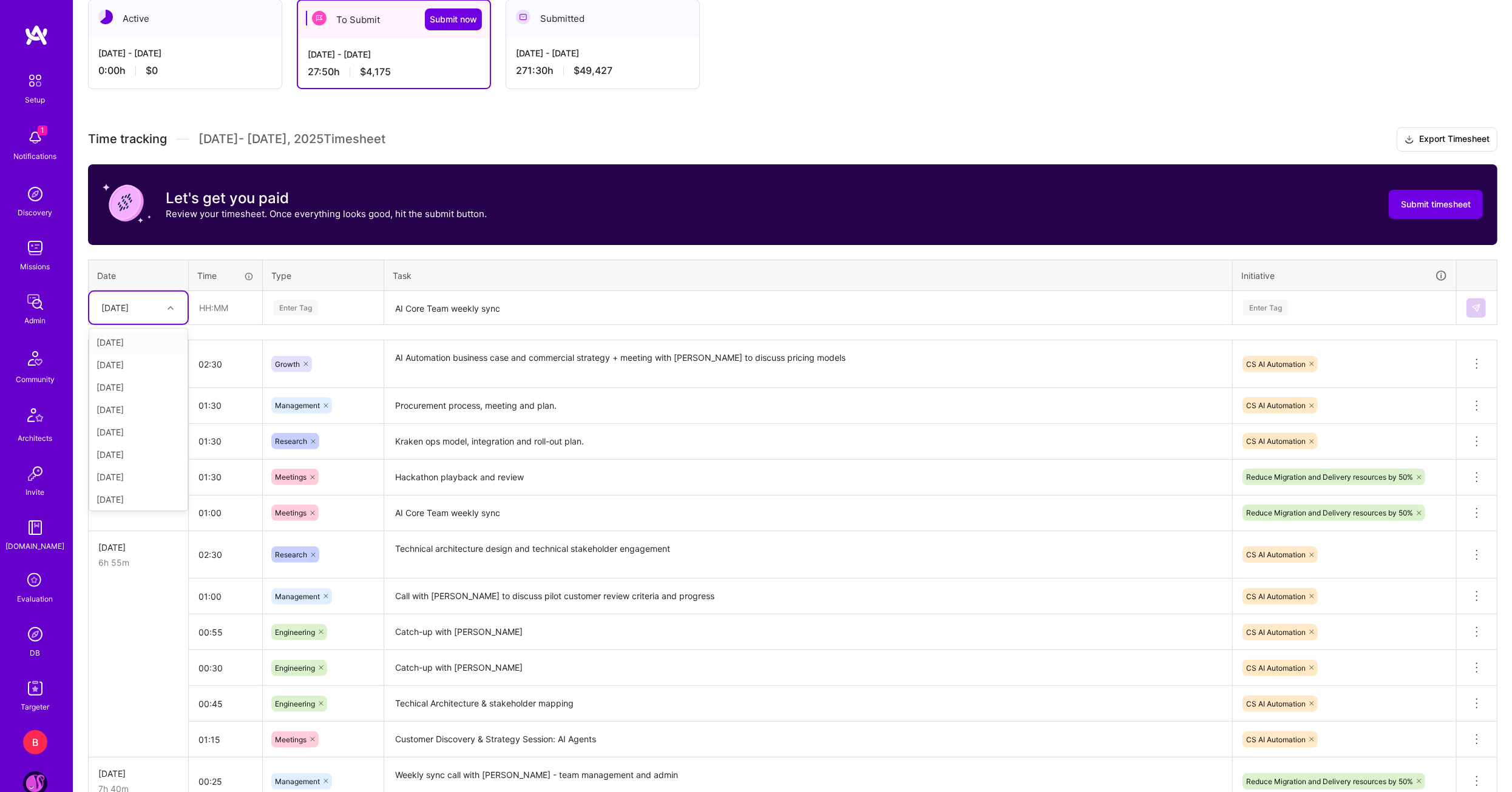
click at [176, 311] on div at bounding box center [172, 308] width 19 height 16
click at [135, 405] on div "[DATE]" at bounding box center [138, 416] width 99 height 22
click at [187, 296] on div "[DATE]" at bounding box center [138, 307] width 99 height 32
click at [199, 309] on input "text" at bounding box center [226, 307] width 72 height 32
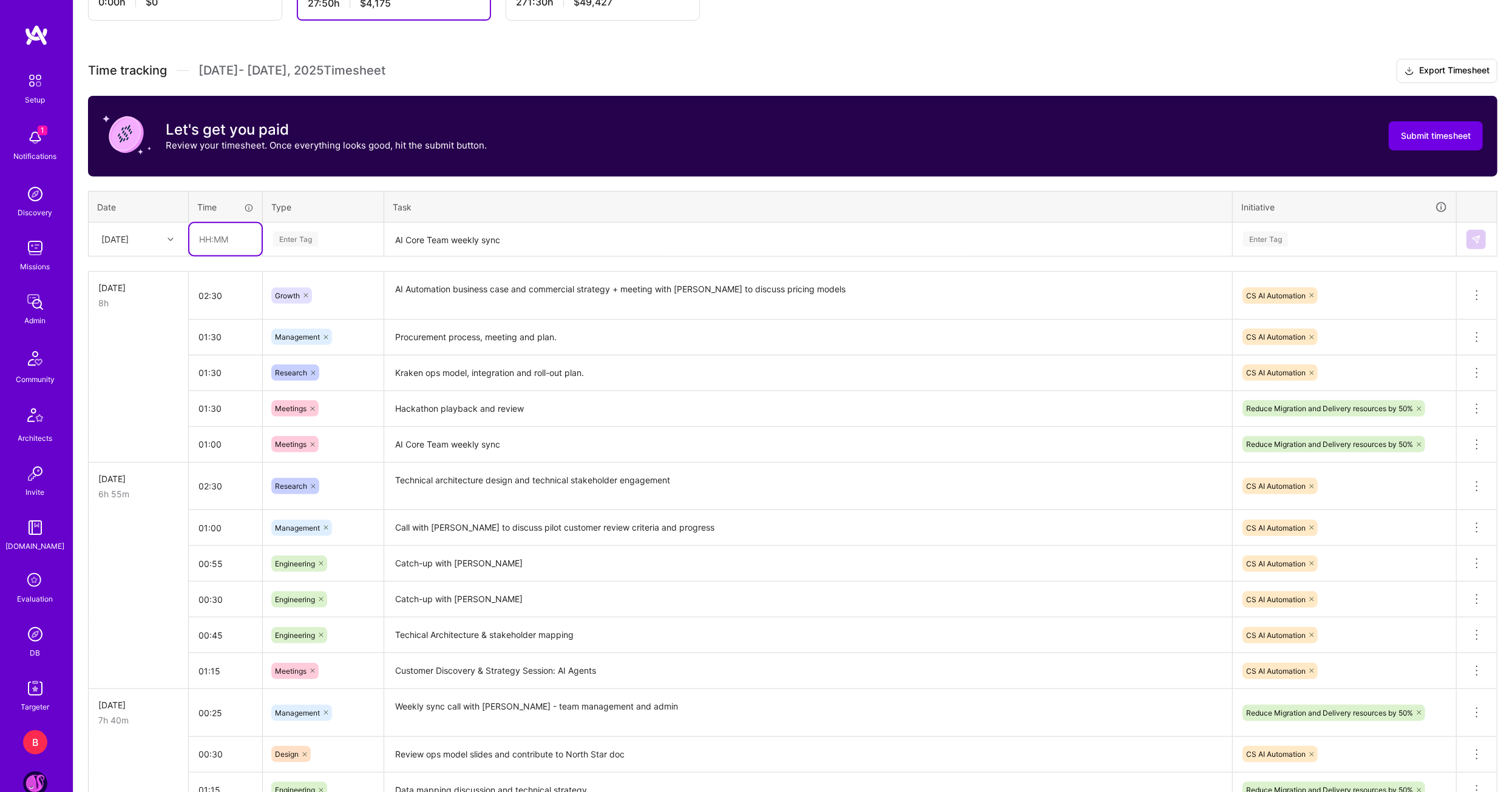
scroll to position [286, 0]
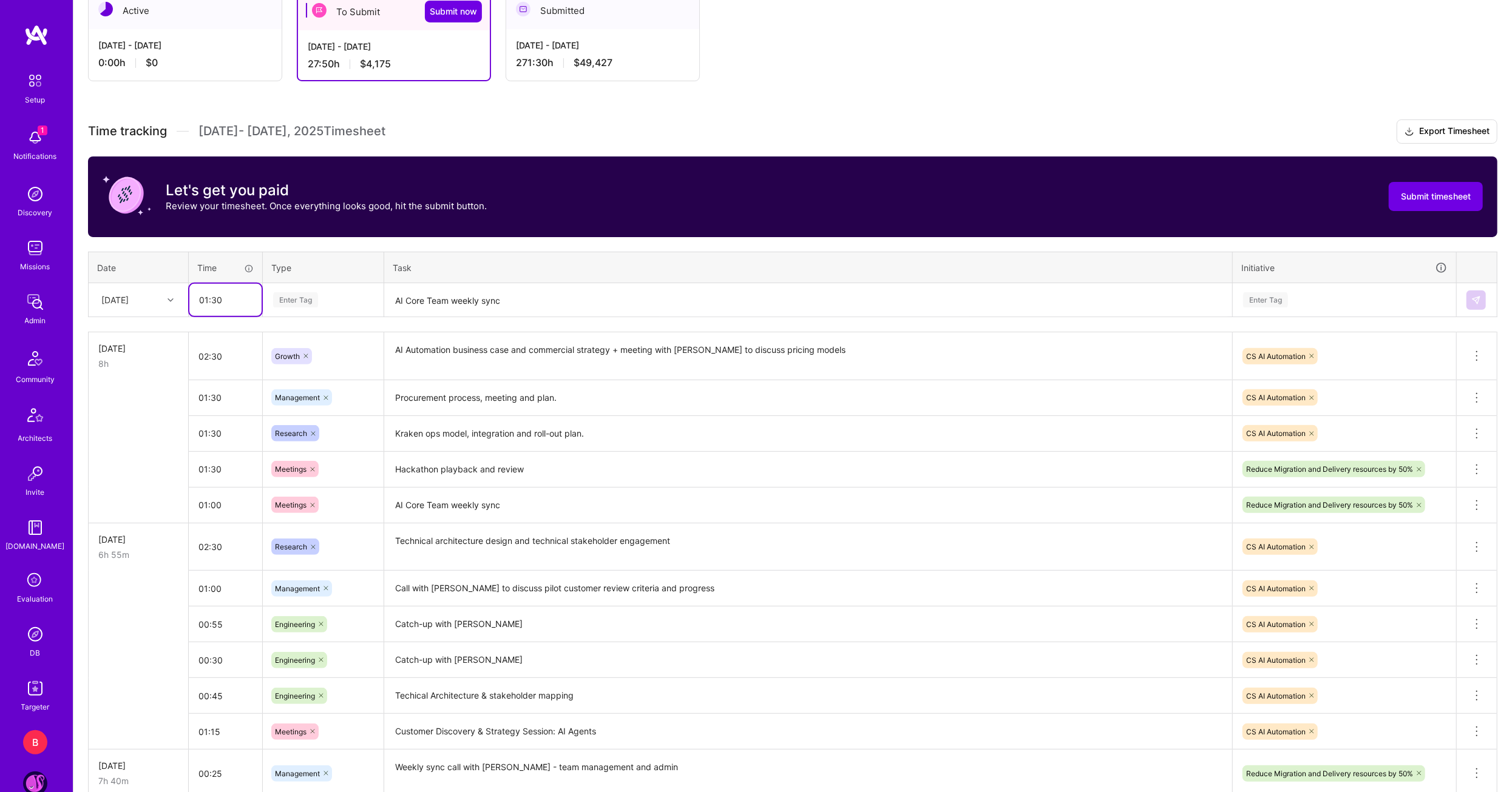
type input "01:30"
click at [308, 366] on span "Engineering" at bounding box center [295, 365] width 52 height 17
click at [434, 305] on textarea "AI Core Team weekly sync" at bounding box center [808, 301] width 845 height 32
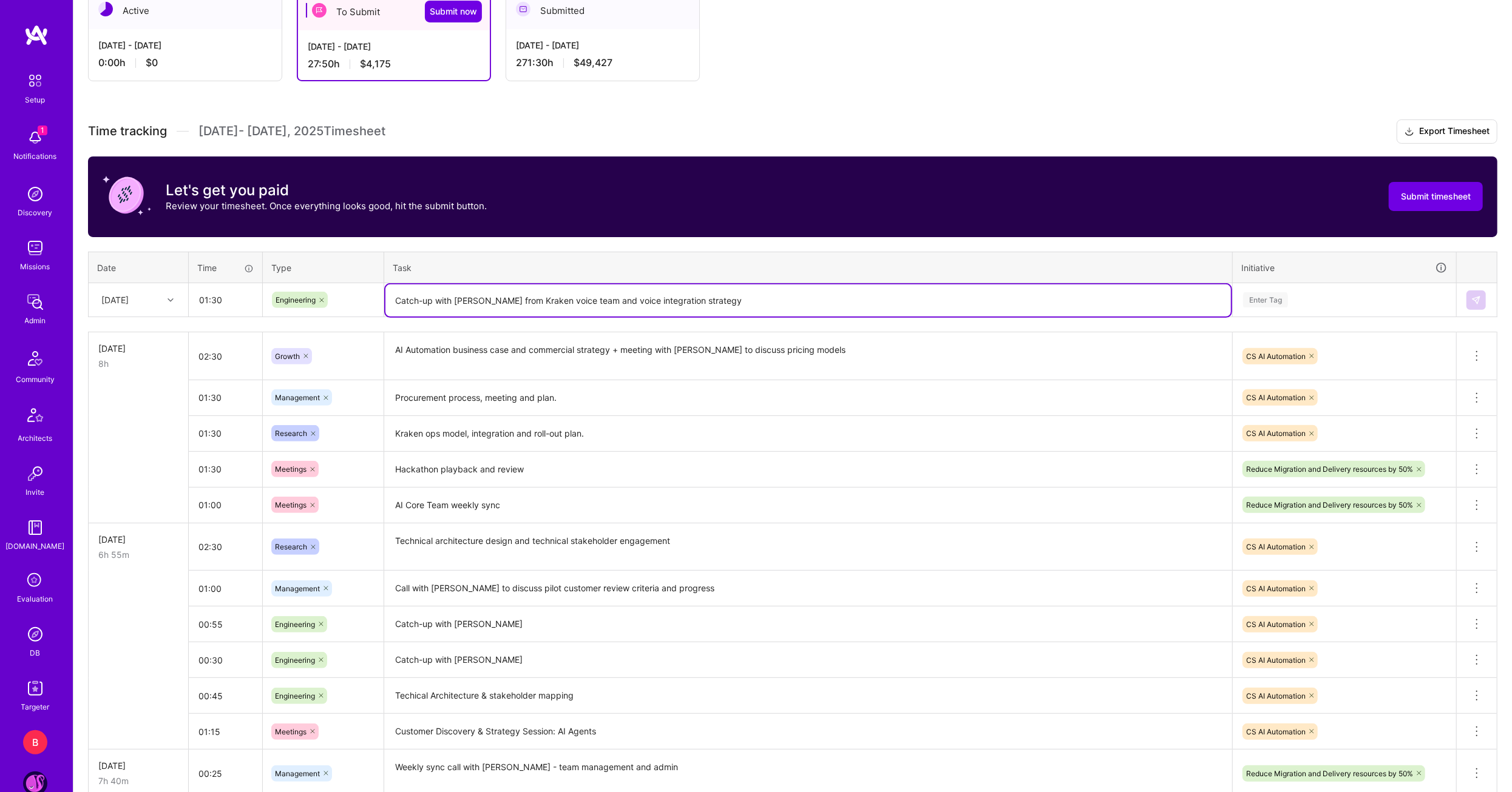
type textarea "Catch-up with Balint from Kraken voice team and voice integration strategy"
click at [1359, 301] on div "Enter Tag" at bounding box center [1344, 300] width 205 height 15
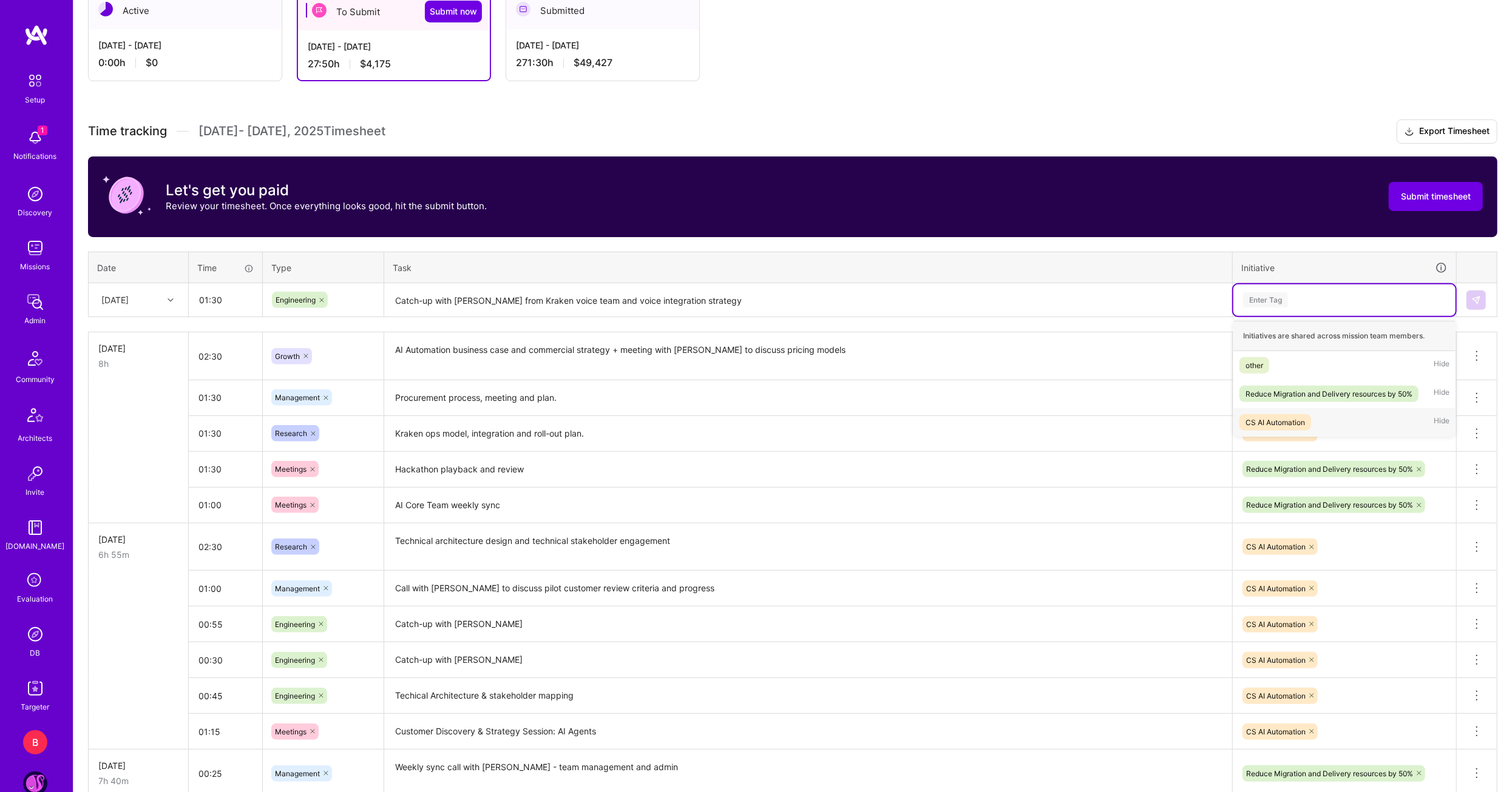
click at [1267, 422] on div "CS AI Automation" at bounding box center [1275, 423] width 60 height 12
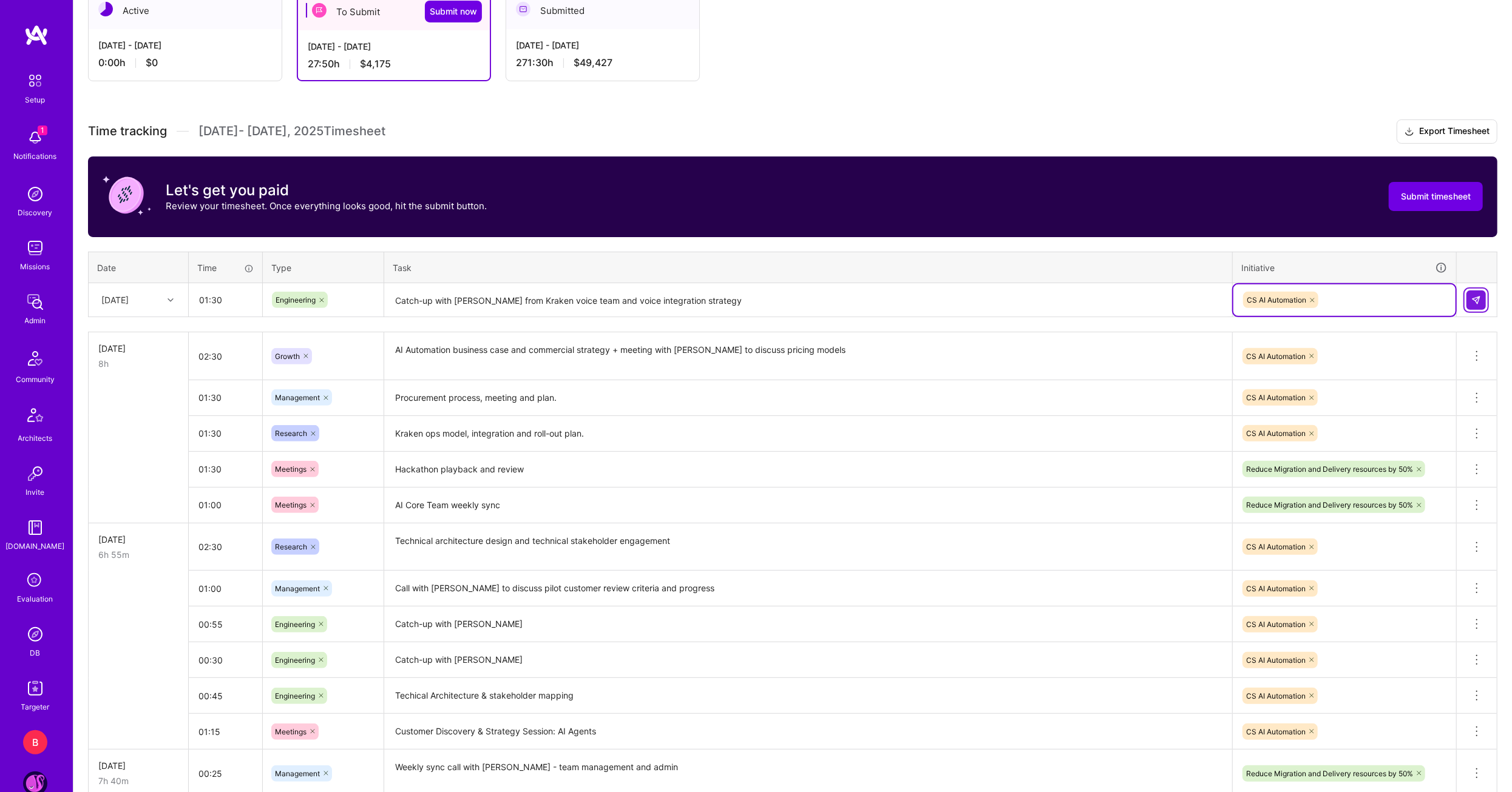
click at [1474, 298] on img at bounding box center [1476, 301] width 10 height 10
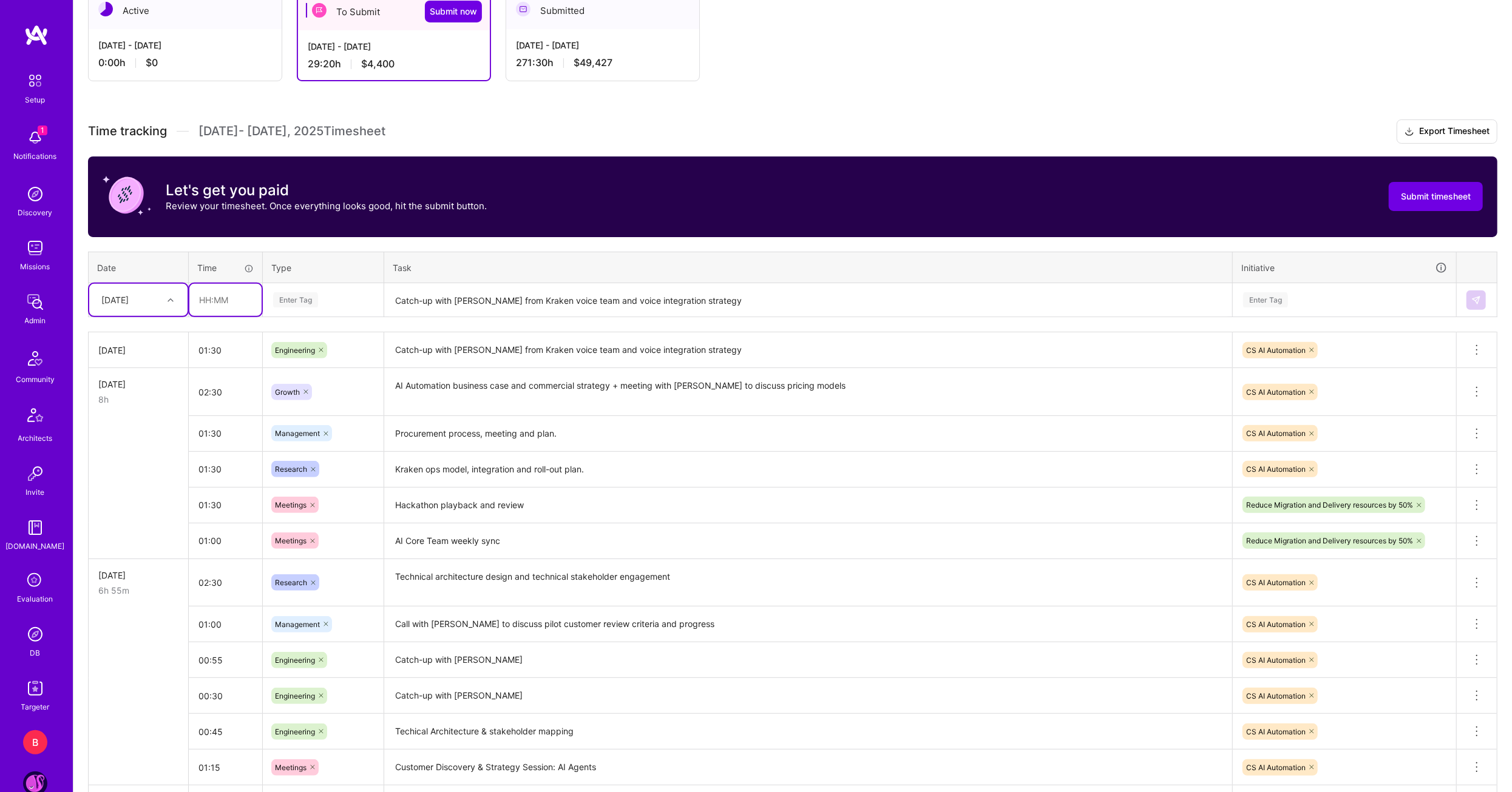
click at [195, 301] on input "text" at bounding box center [226, 300] width 72 height 32
type input "04:00"
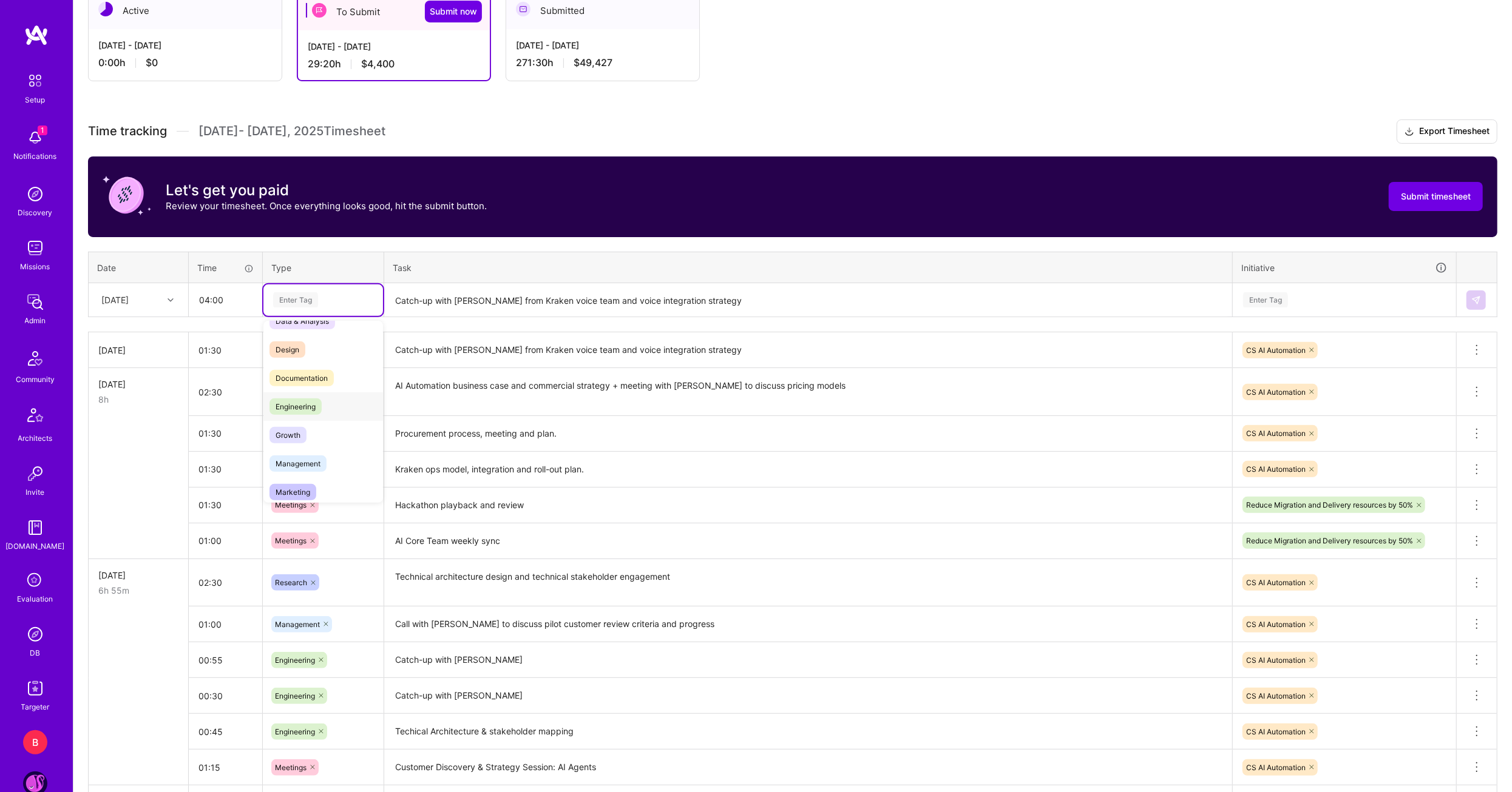
scroll to position [0, 0]
click at [293, 366] on span "Design" at bounding box center [288, 369] width 36 height 17
click at [399, 308] on textarea "Catch-up with Balint from Kraken voice team and voice integration strategy" at bounding box center [808, 301] width 845 height 32
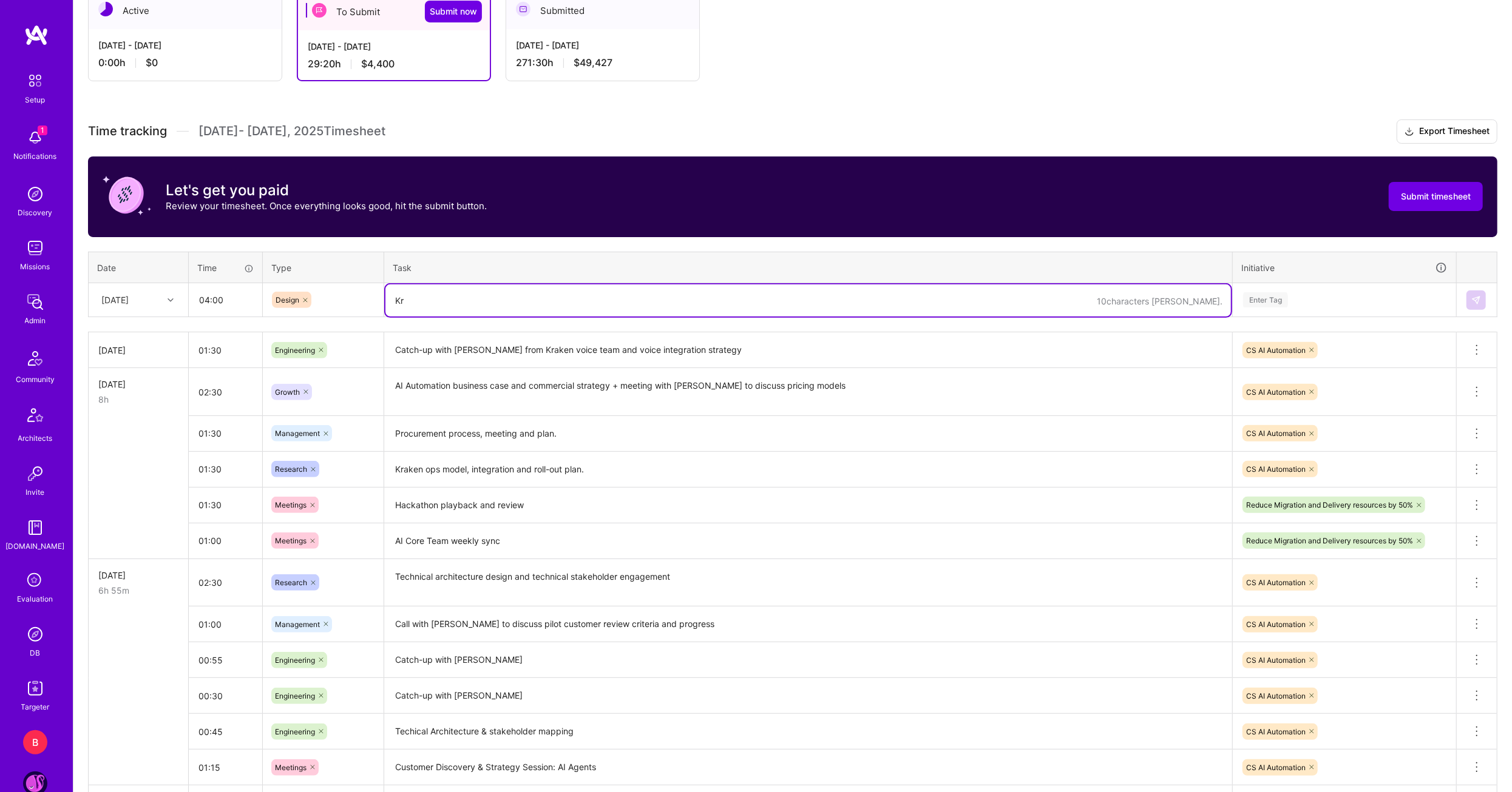
type textarea "K"
type textarea "Project Echo technical requirements and integration strategy"
click at [675, 338] on textarea "Catch-up with Balint from Kraken voice team and voice integration strategy" at bounding box center [808, 351] width 845 height 33
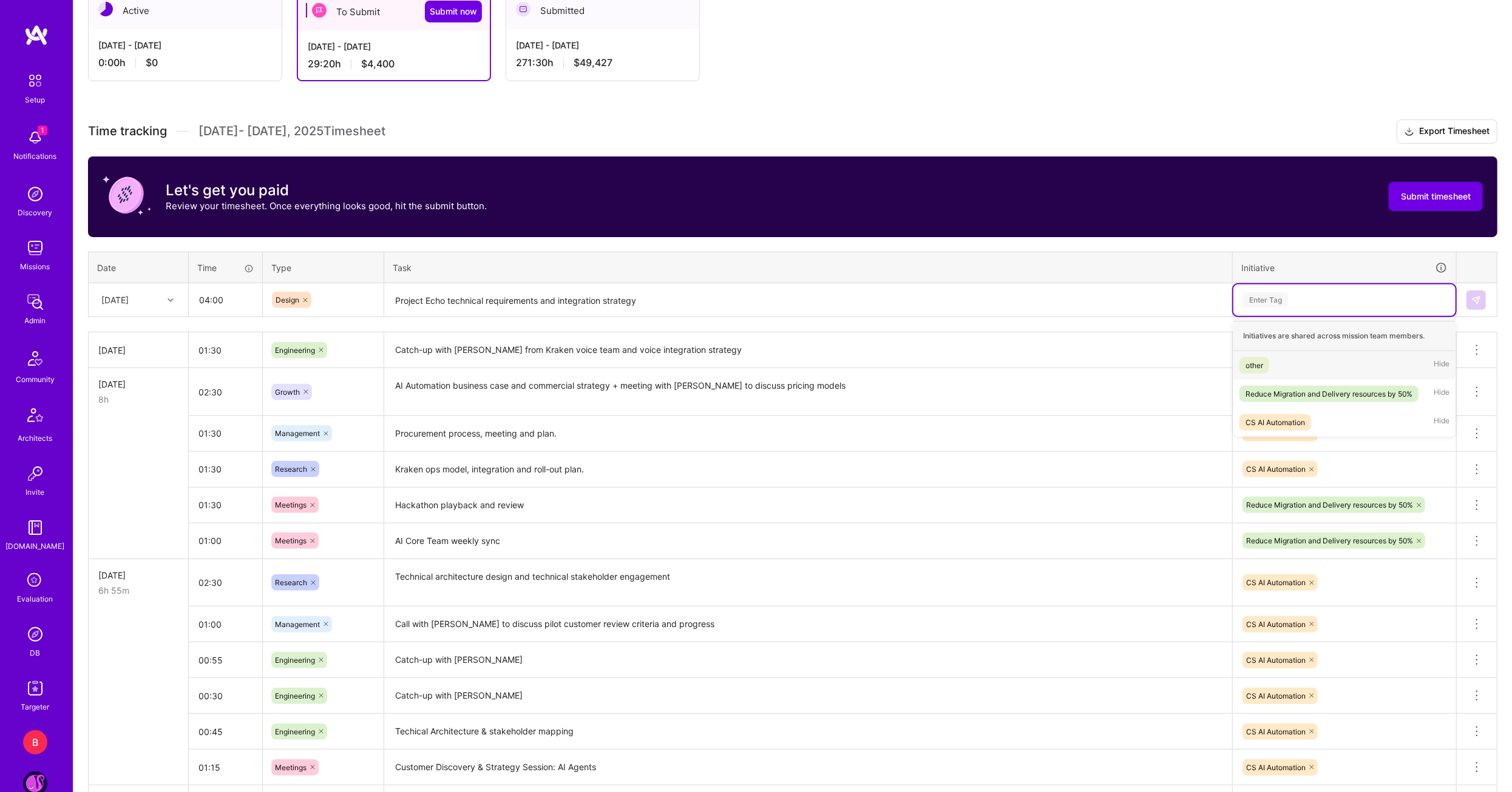
click at [1355, 294] on div "Enter Tag" at bounding box center [1344, 300] width 205 height 15
click at [1297, 423] on div "CS AI Automation" at bounding box center [1275, 423] width 60 height 12
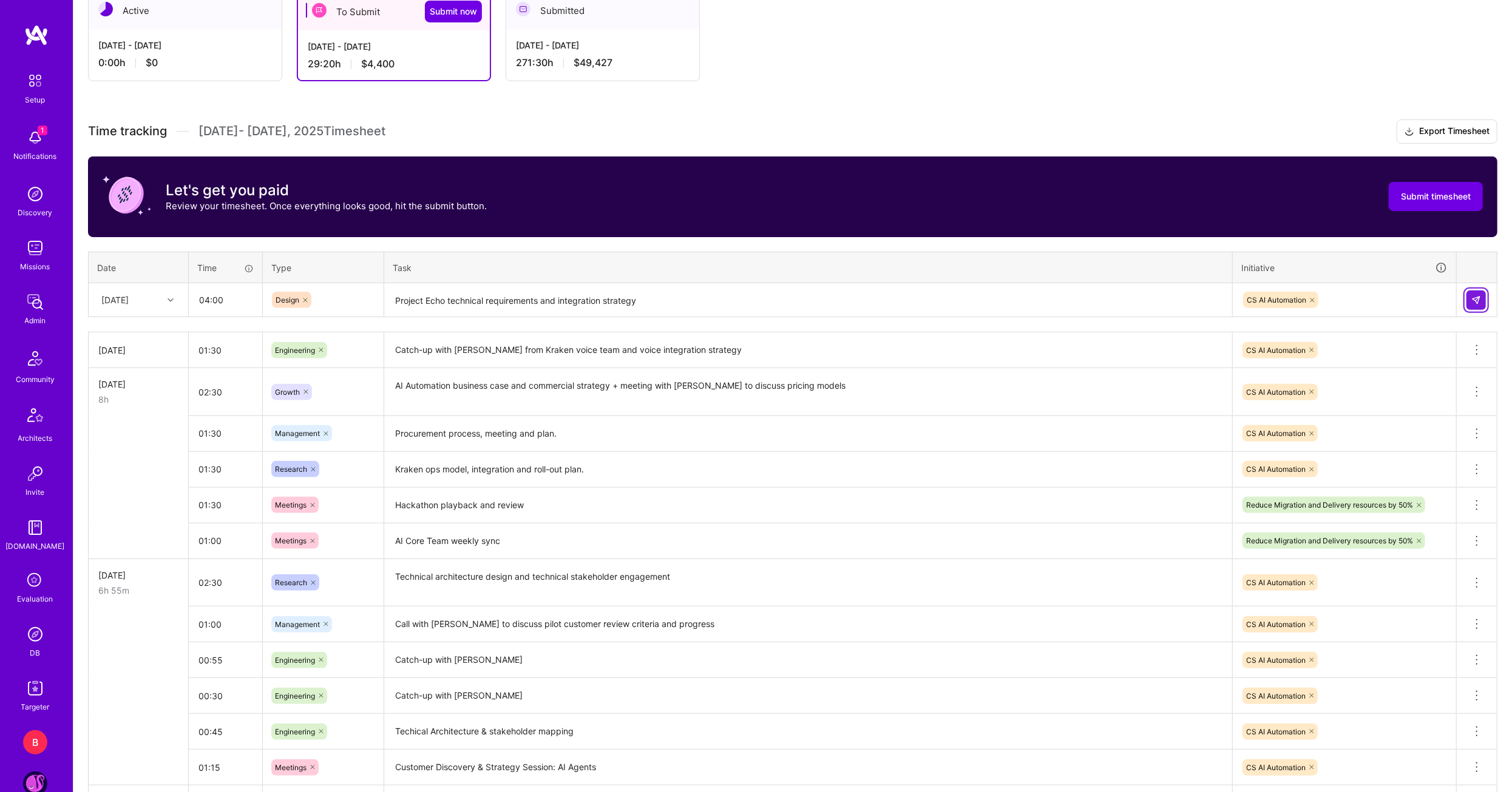
click at [1474, 301] on img at bounding box center [1476, 301] width 10 height 10
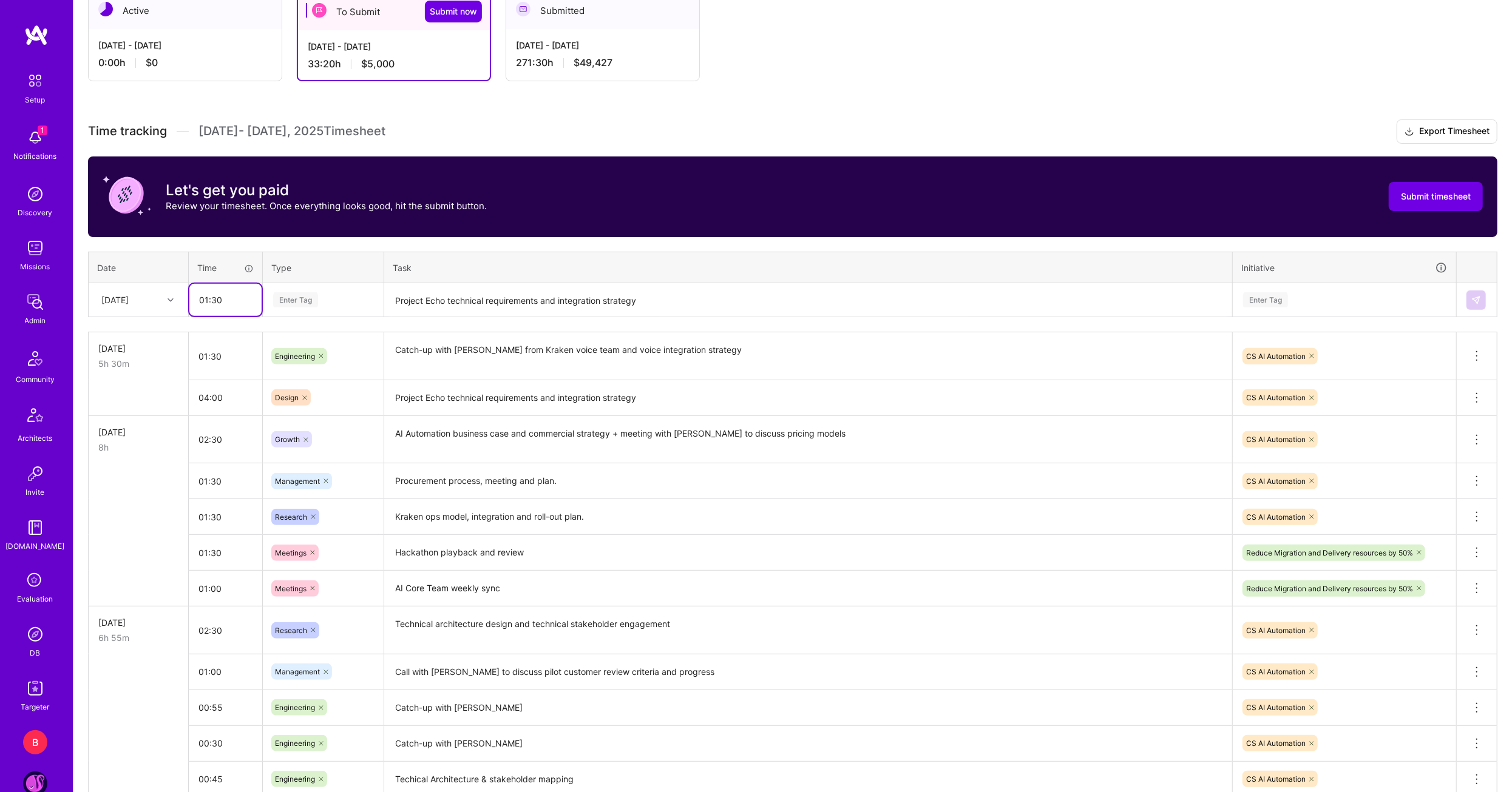
type input "01:30"
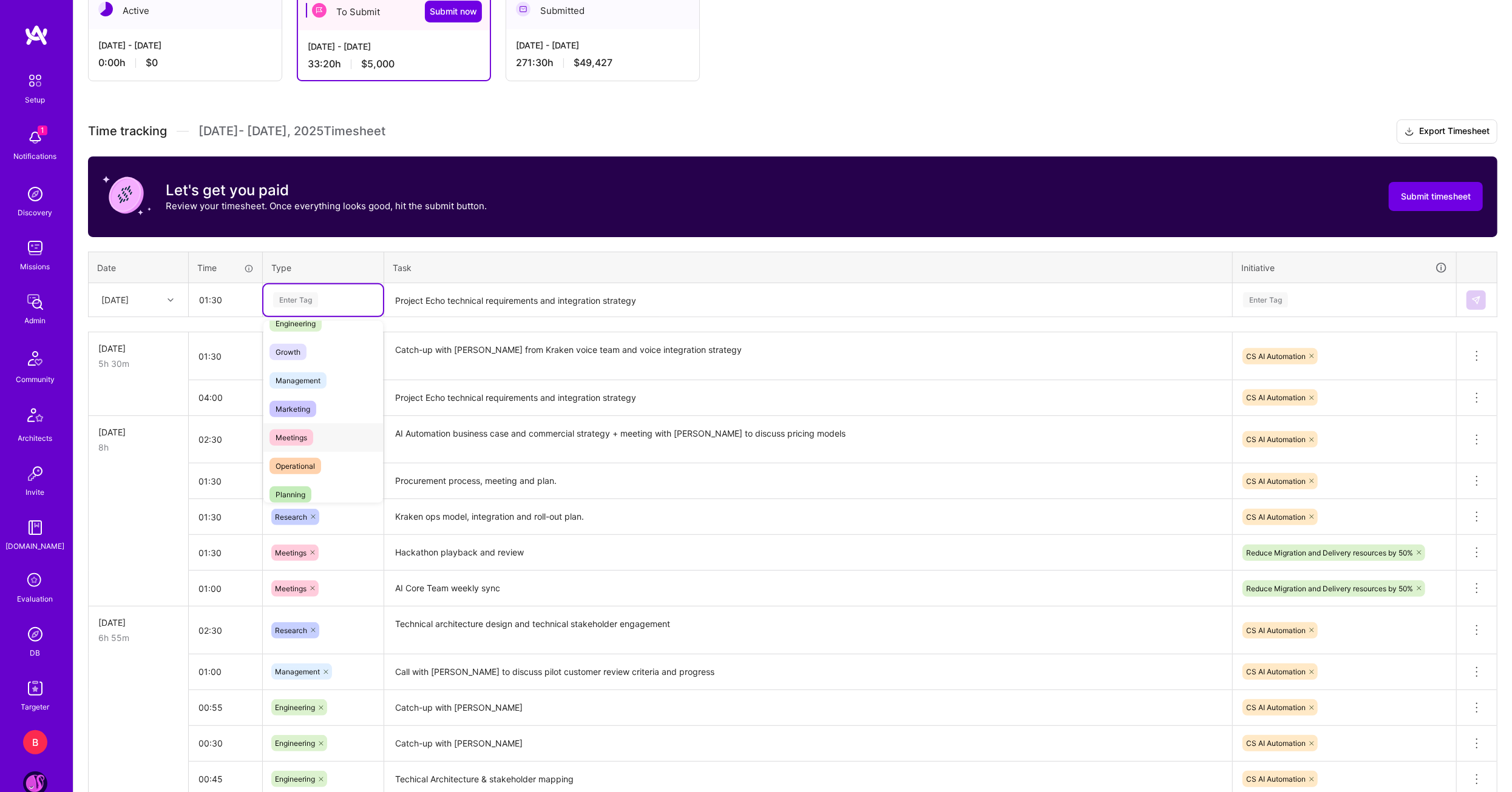
scroll to position [121, 0]
click at [299, 419] on span "Meetings" at bounding box center [291, 419] width 44 height 17
click at [440, 298] on textarea "Project Echo technical requirements and integration strategy" at bounding box center [808, 301] width 845 height 32
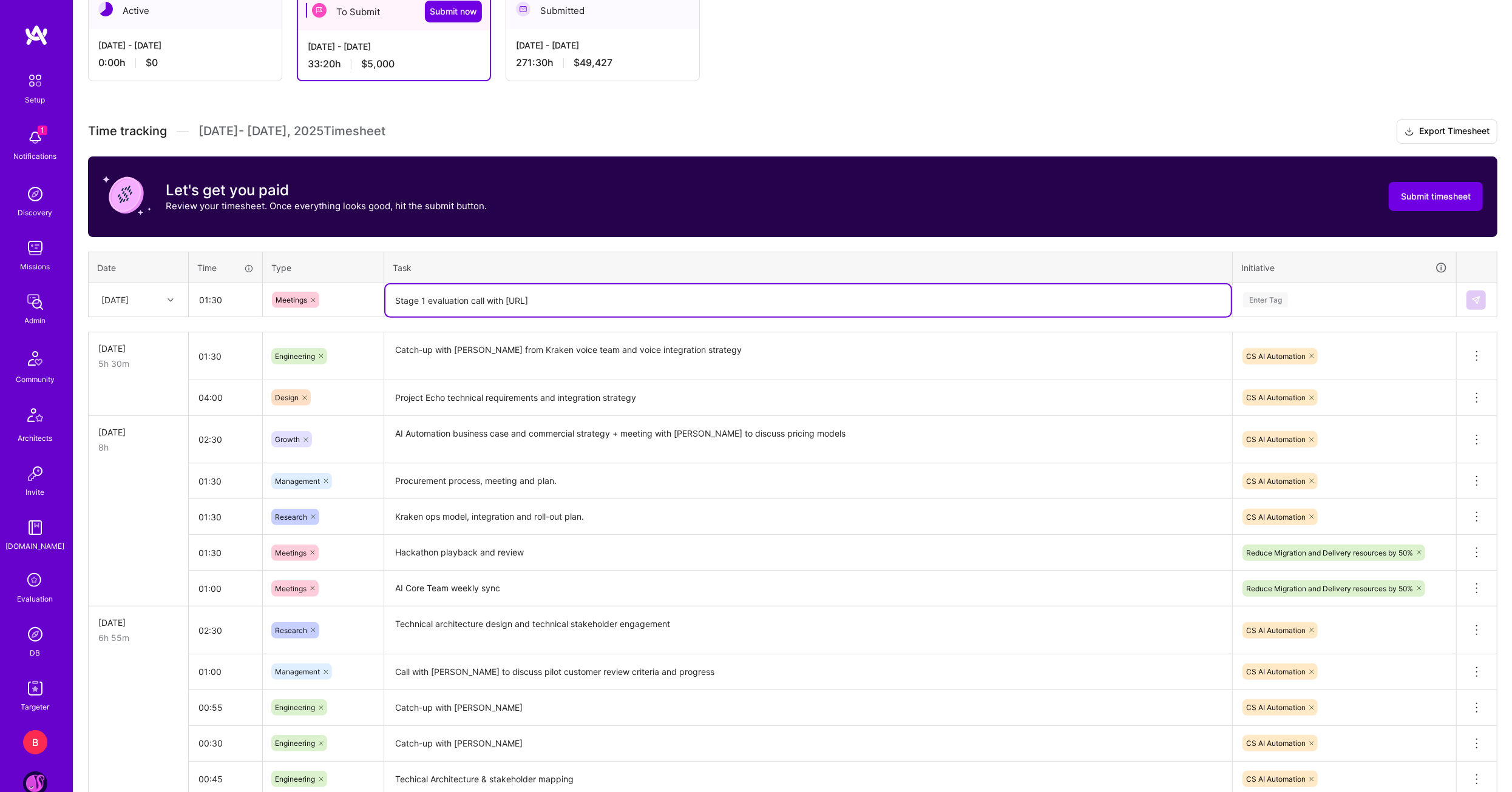
type textarea "Stage 1 evaluation call with Sierra.ai"
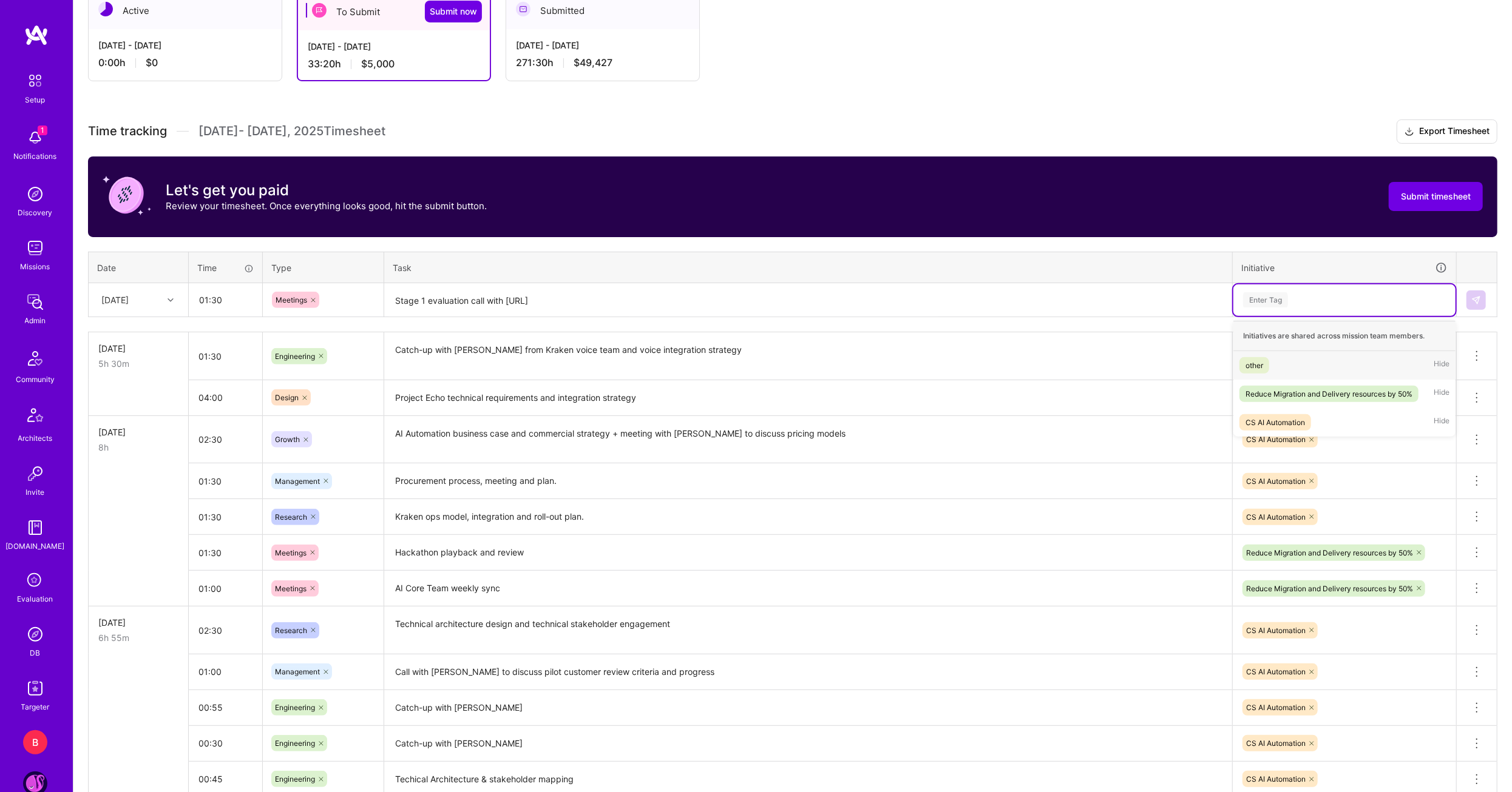
click at [1314, 299] on div "Enter Tag" at bounding box center [1344, 300] width 205 height 15
click at [1295, 416] on div "CS AI Automation" at bounding box center [1275, 423] width 60 height 12
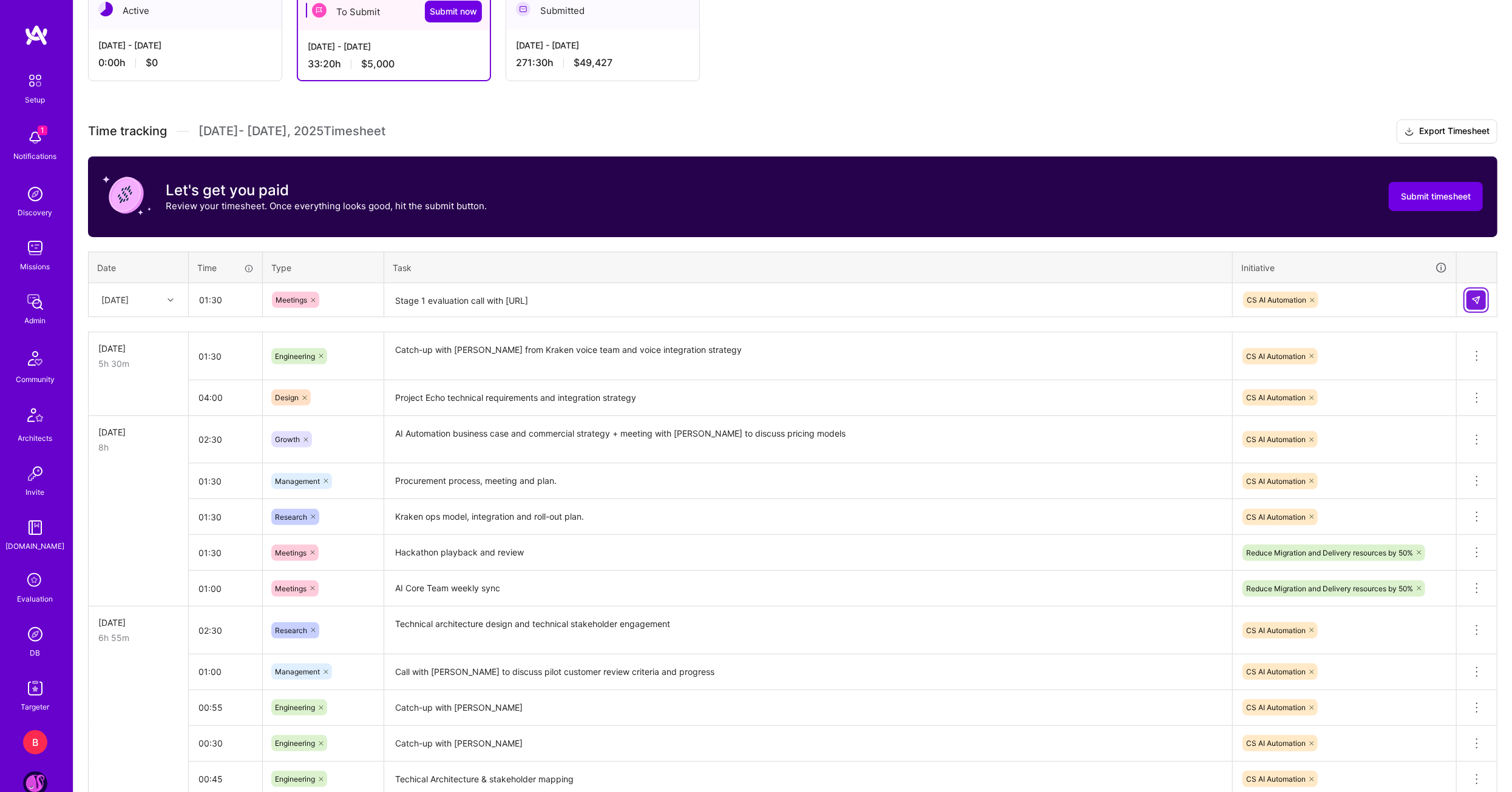
click at [1472, 298] on img at bounding box center [1476, 301] width 10 height 10
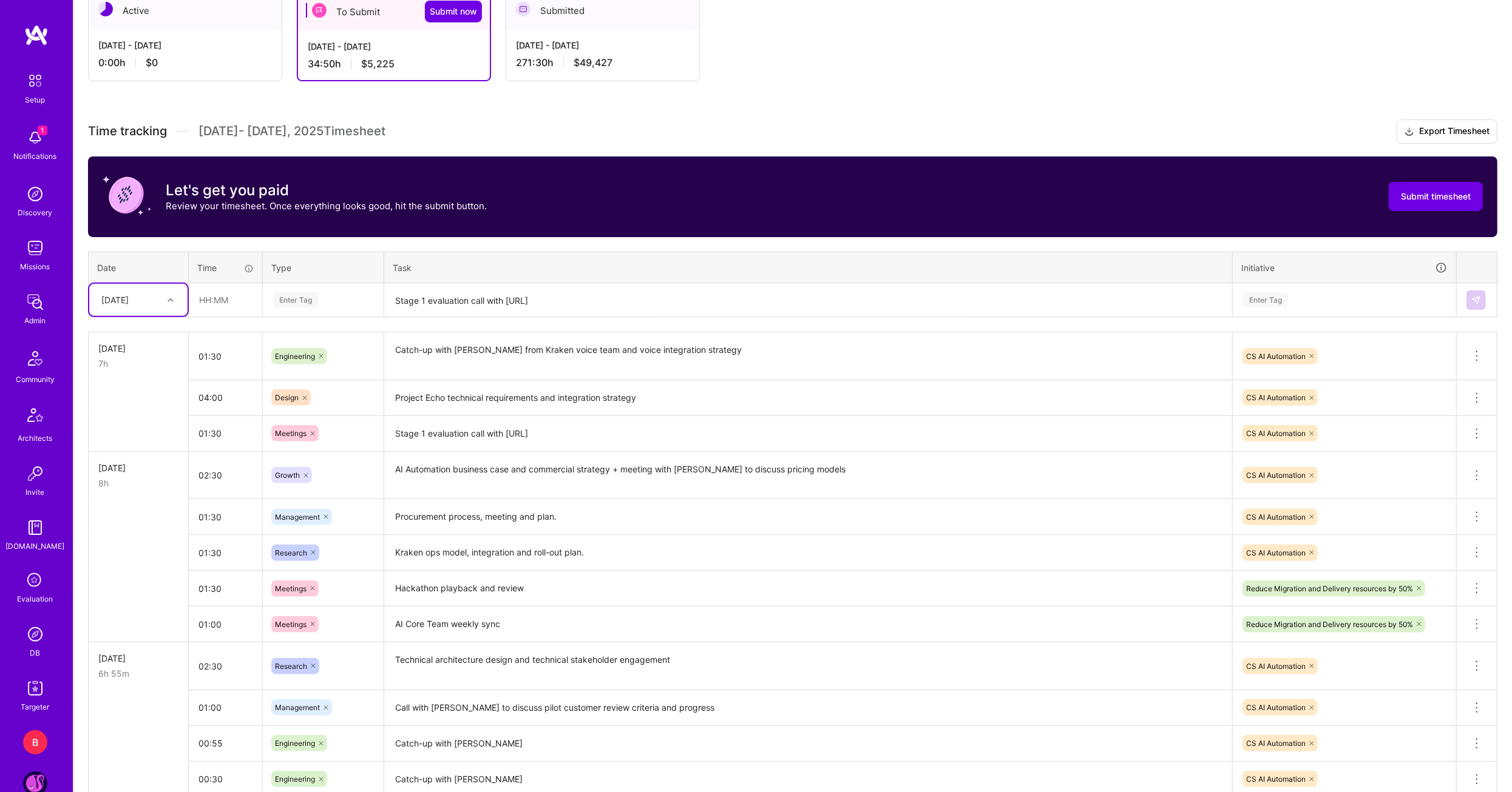
click at [172, 301] on div at bounding box center [172, 300] width 19 height 16
click at [138, 419] on div "[DATE]" at bounding box center [138, 415] width 99 height 22
click at [193, 291] on input "text" at bounding box center [226, 300] width 72 height 32
type input "02:00"
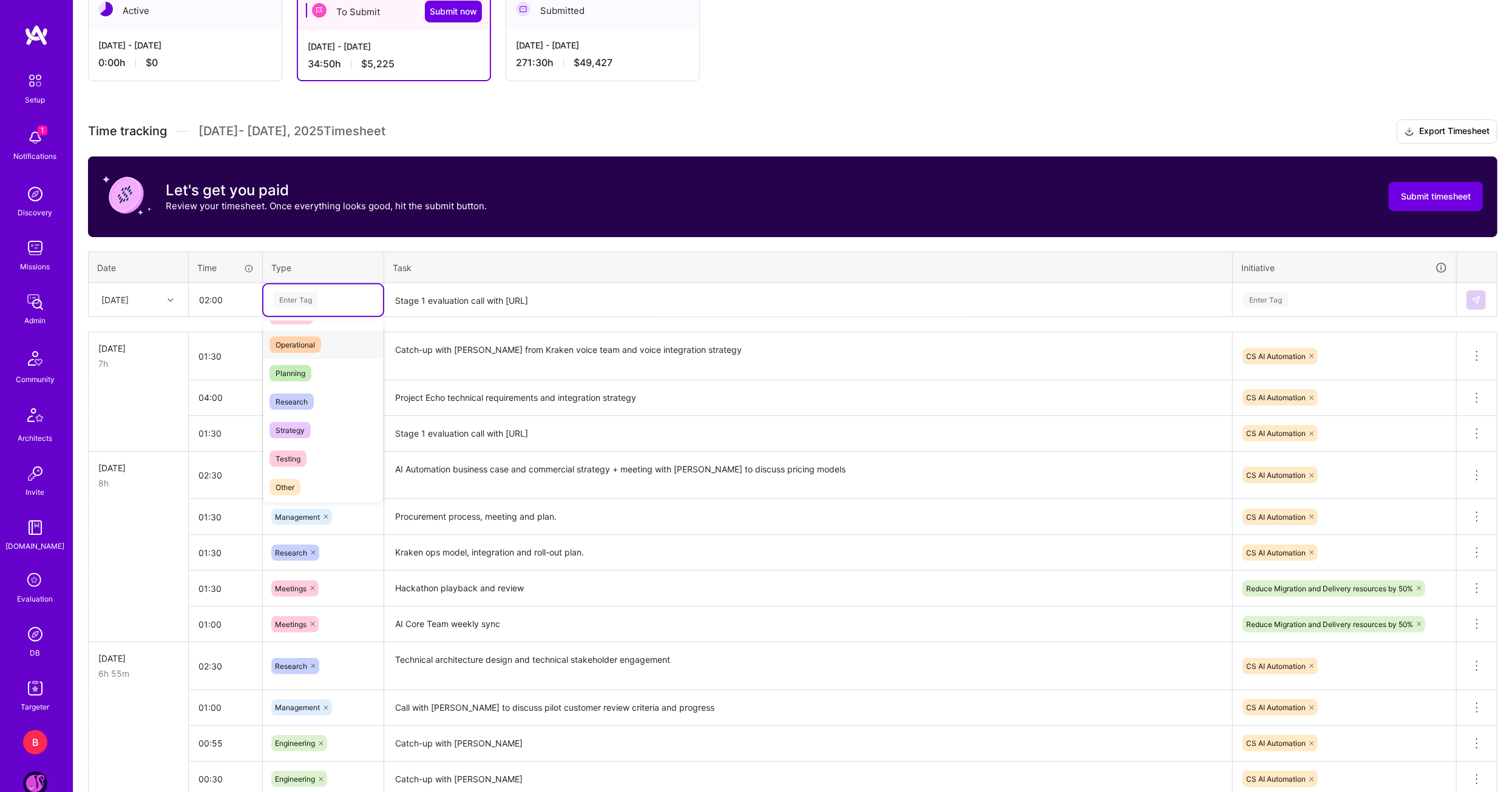
scroll to position [243, 0]
click at [309, 382] on span "Research" at bounding box center [292, 382] width 44 height 17
click at [426, 303] on textarea "Stage 1 evaluation call with Sierra.ai" at bounding box center [808, 301] width 845 height 32
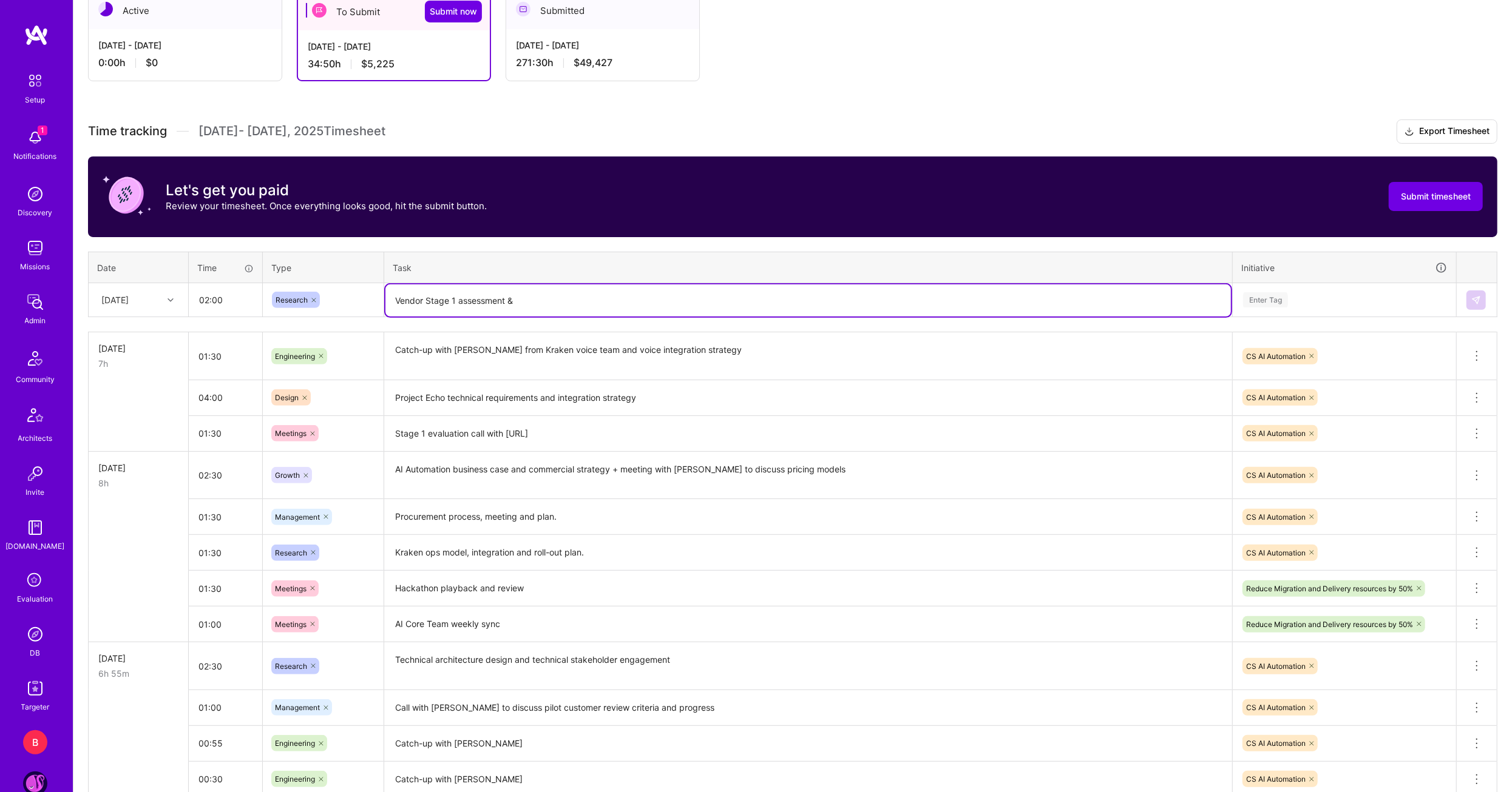
click at [526, 299] on textarea "Vendor Stage 1 assessment &" at bounding box center [808, 301] width 845 height 32
click at [517, 301] on textarea "Vendor Stage 1 assessment & testing" at bounding box center [808, 301] width 845 height 32
type textarea "Vendor Stage 1 assessment & platform testing"
click at [1293, 305] on div "Enter Tag" at bounding box center [1344, 300] width 205 height 15
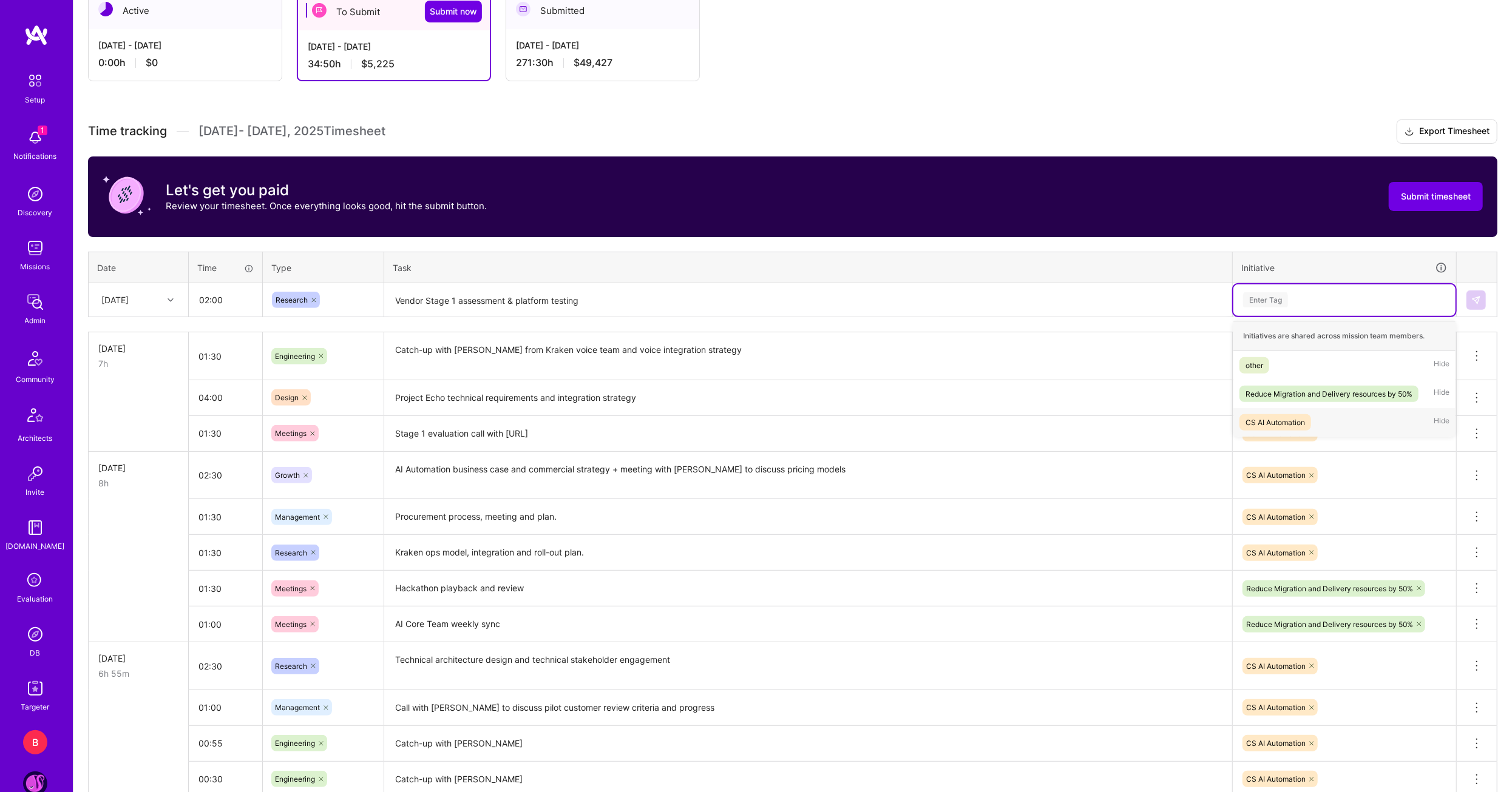
click at [1283, 419] on div "CS AI Automation" at bounding box center [1275, 423] width 60 height 12
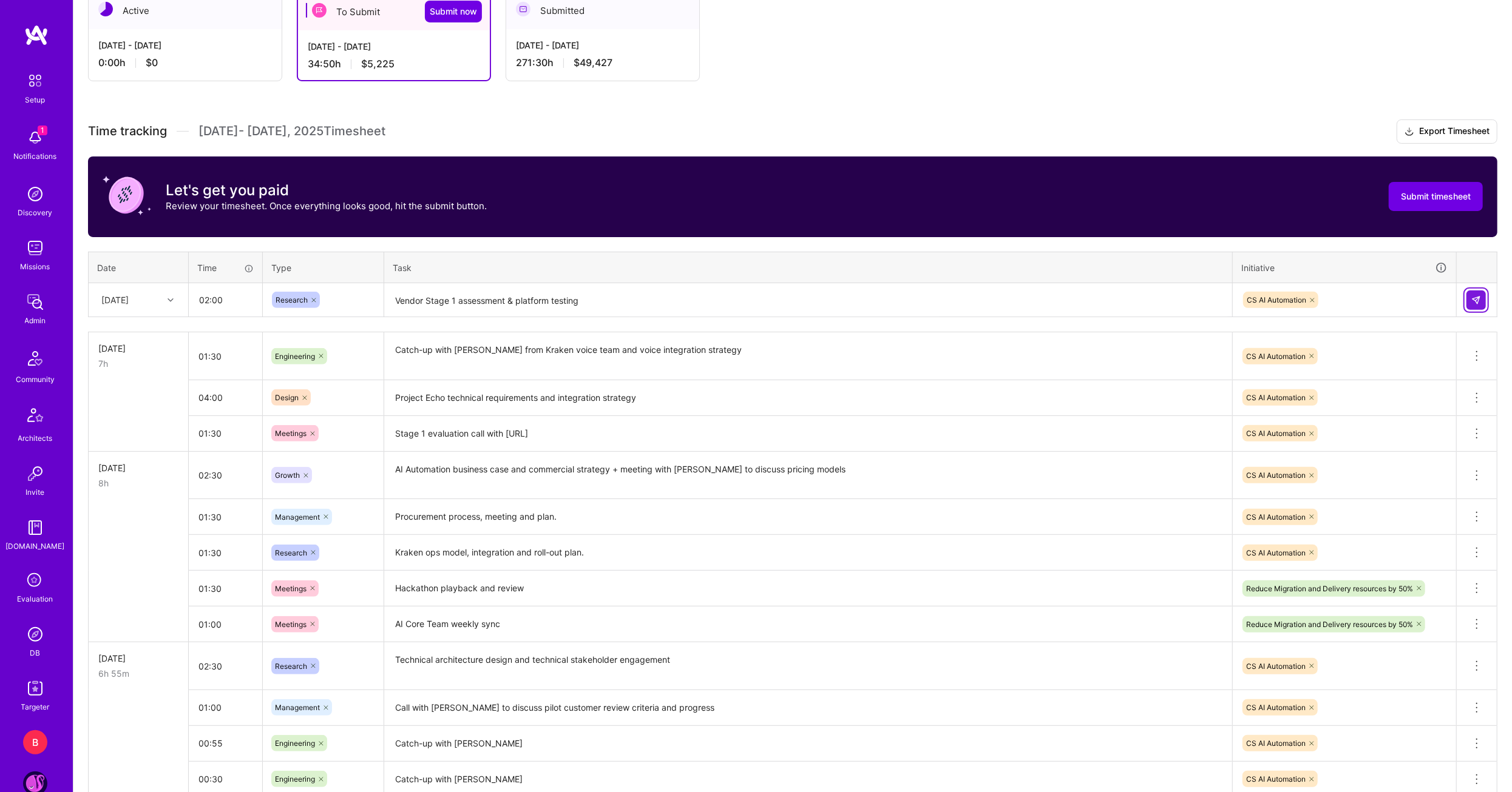
click at [1477, 296] on img at bounding box center [1476, 301] width 10 height 10
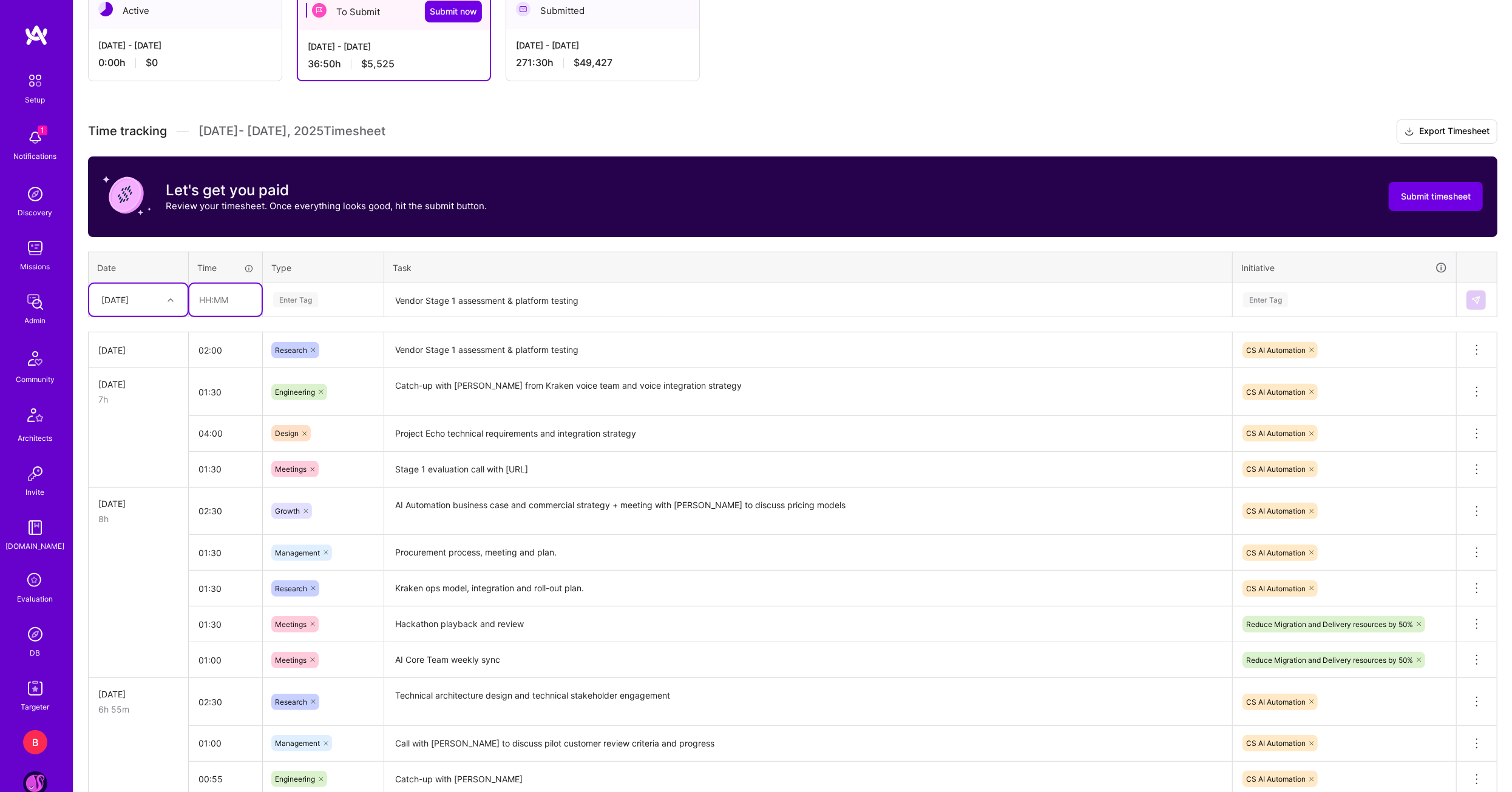
click at [200, 301] on input "text" at bounding box center [226, 300] width 72 height 32
type input "01:30"
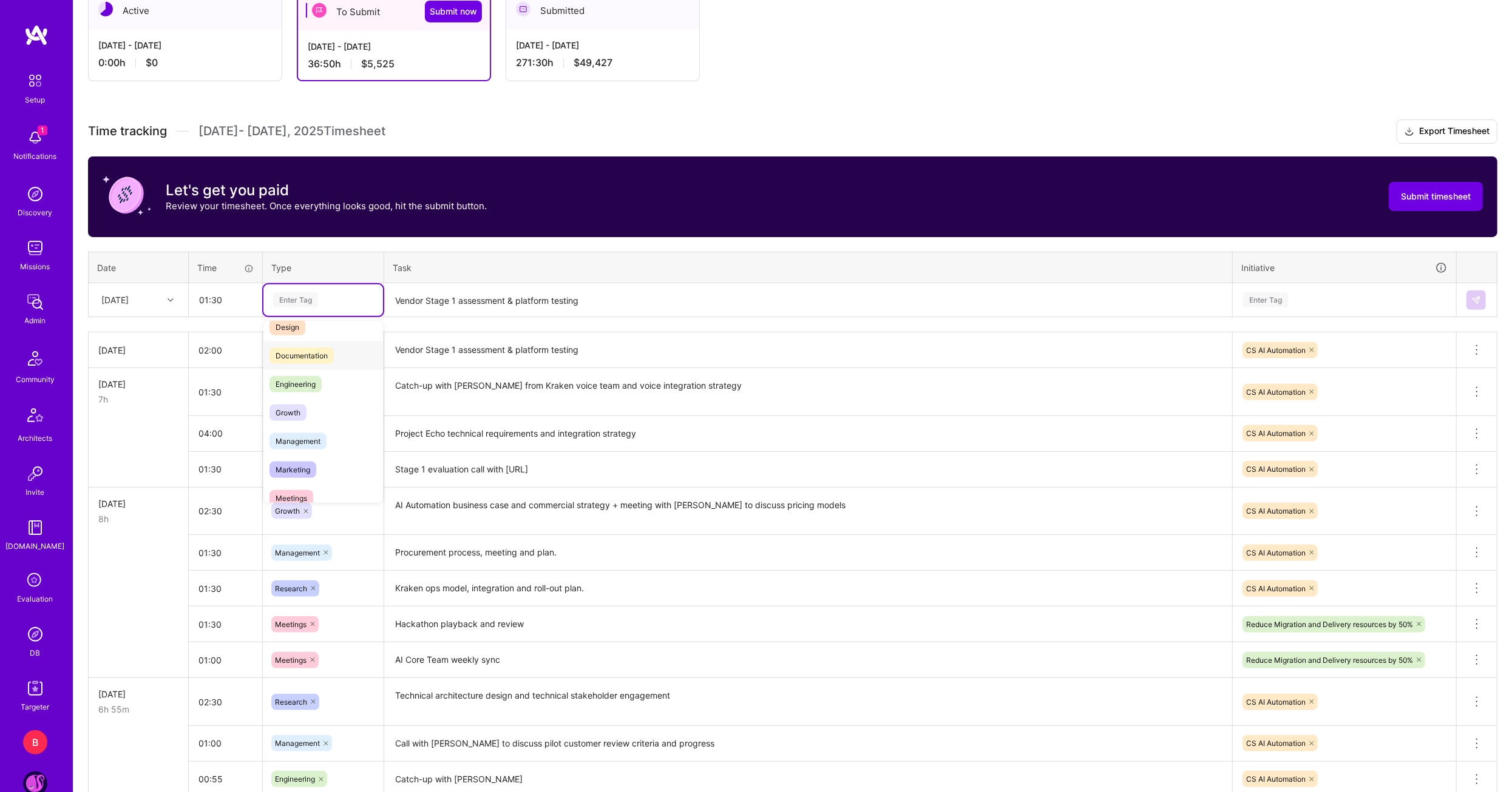
scroll to position [60, 0]
click at [301, 360] on span "Engineering" at bounding box center [295, 365] width 52 height 17
click at [460, 317] on div "Time tracking Aug 1 - Aug 15 , 2025 Timesheet Export Timesheet Let's get you pa…" at bounding box center [792, 719] width 1409 height 1200
click at [467, 301] on textarea "Vendor Stage 1 assessment & platform testing" at bounding box center [808, 301] width 845 height 32
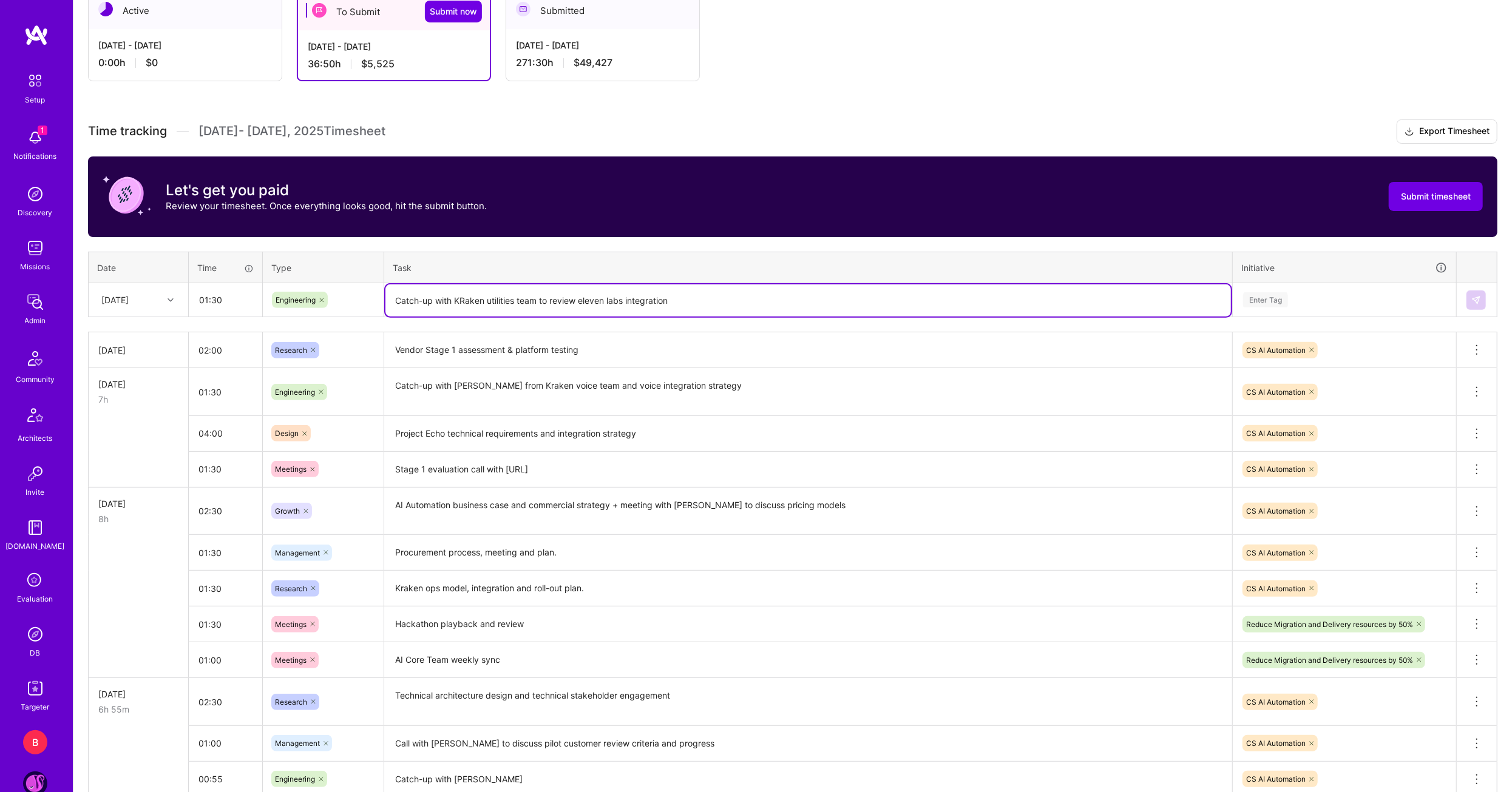
click at [464, 303] on textarea "Catch-up with KRaken utilities team to review eleven labs integration" at bounding box center [808, 301] width 845 height 32
click at [0, 0] on lt-span "Kraken" at bounding box center [0, 0] width 0 height 0
click at [670, 308] on textarea "Catch-up with Kraken utilities team to review eleven labs integration" at bounding box center [808, 301] width 845 height 32
type textarea "Catch-up with Kraken utilities team to review eleven labs integration"
click at [1331, 296] on div "Enter Tag" at bounding box center [1344, 300] width 205 height 15
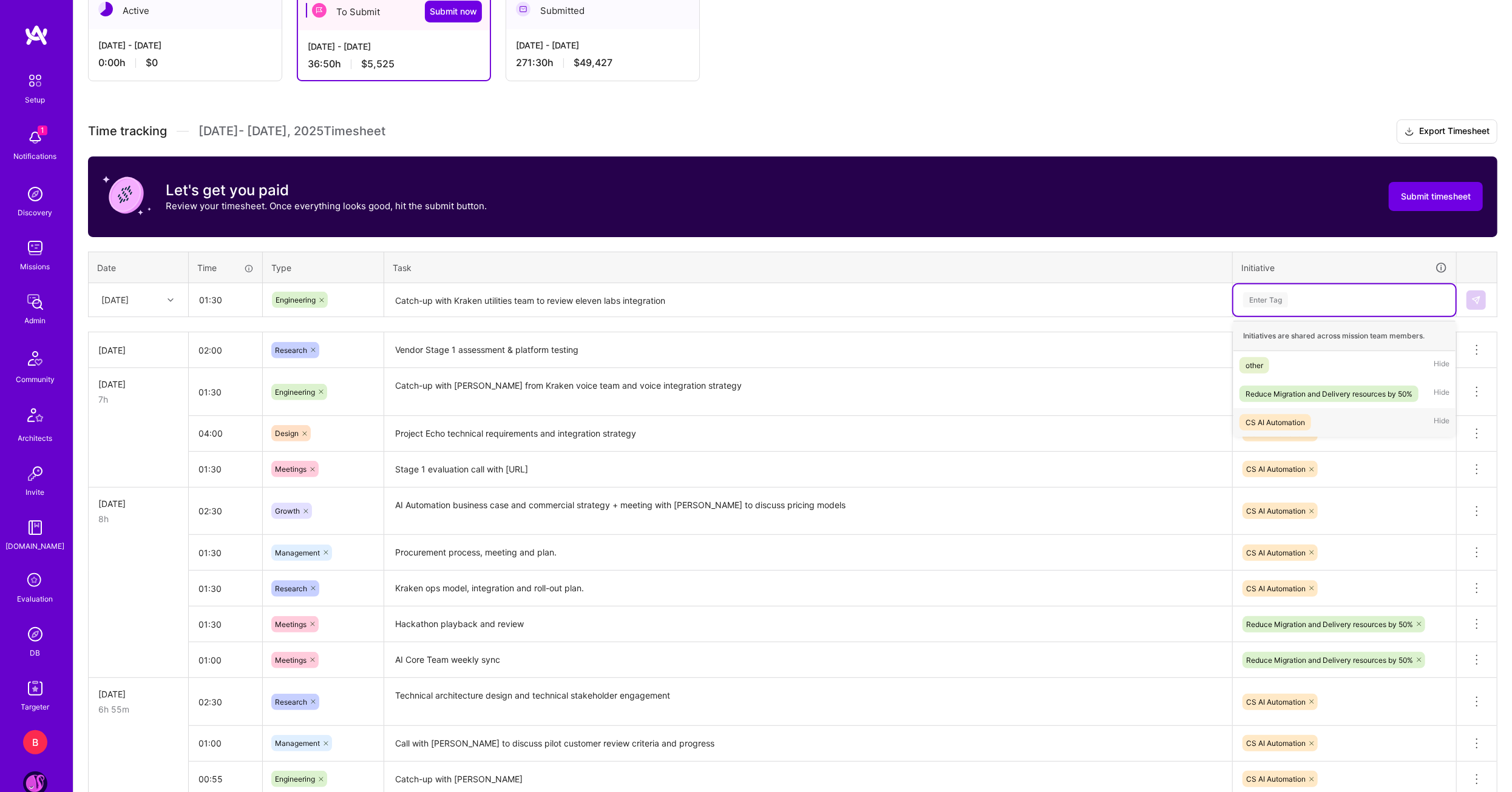
click at [1299, 416] on div "CS AI Automation" at bounding box center [1275, 423] width 60 height 12
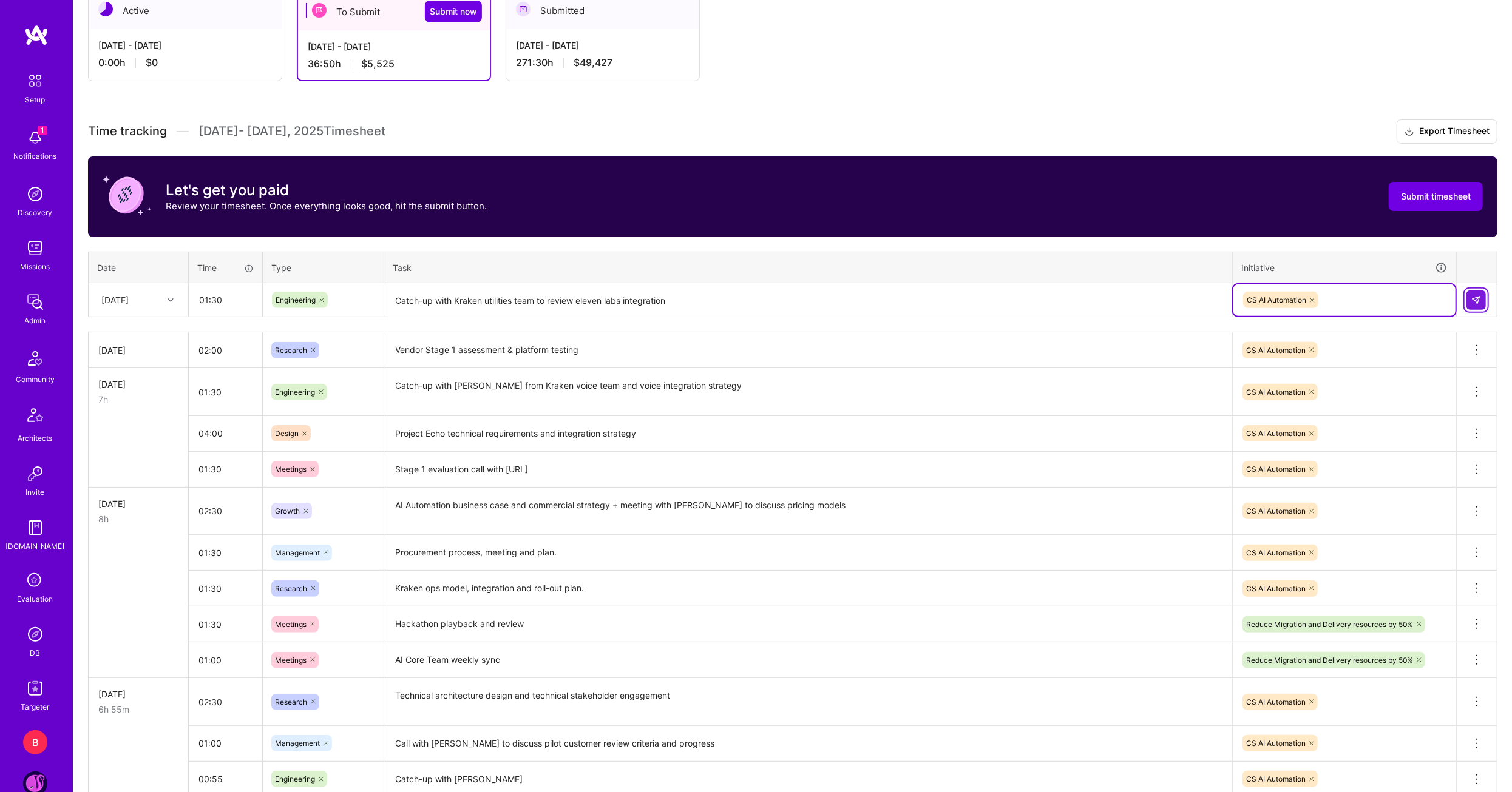
click at [1477, 296] on img at bounding box center [1476, 301] width 10 height 10
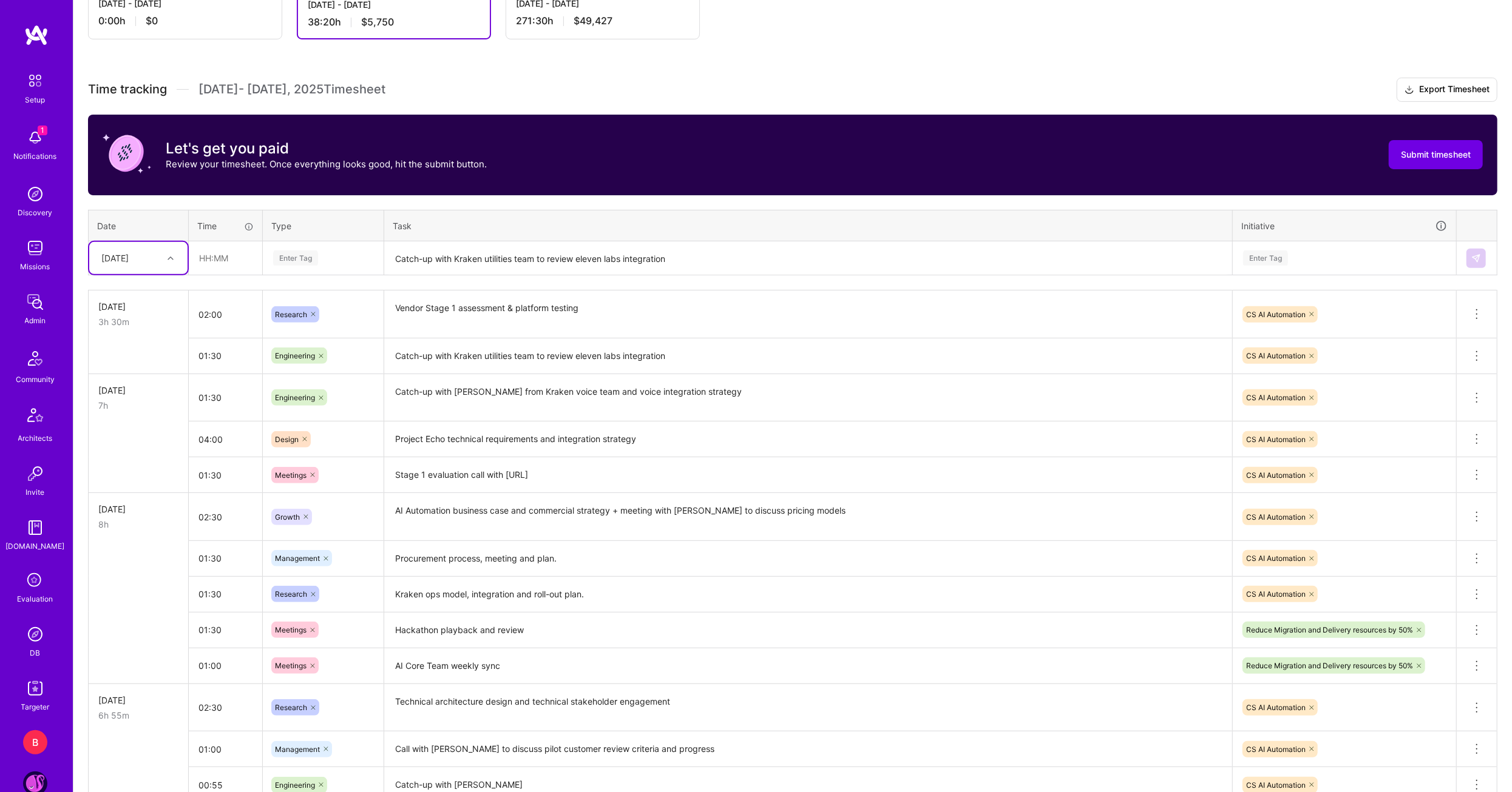
scroll to position [346, 0]
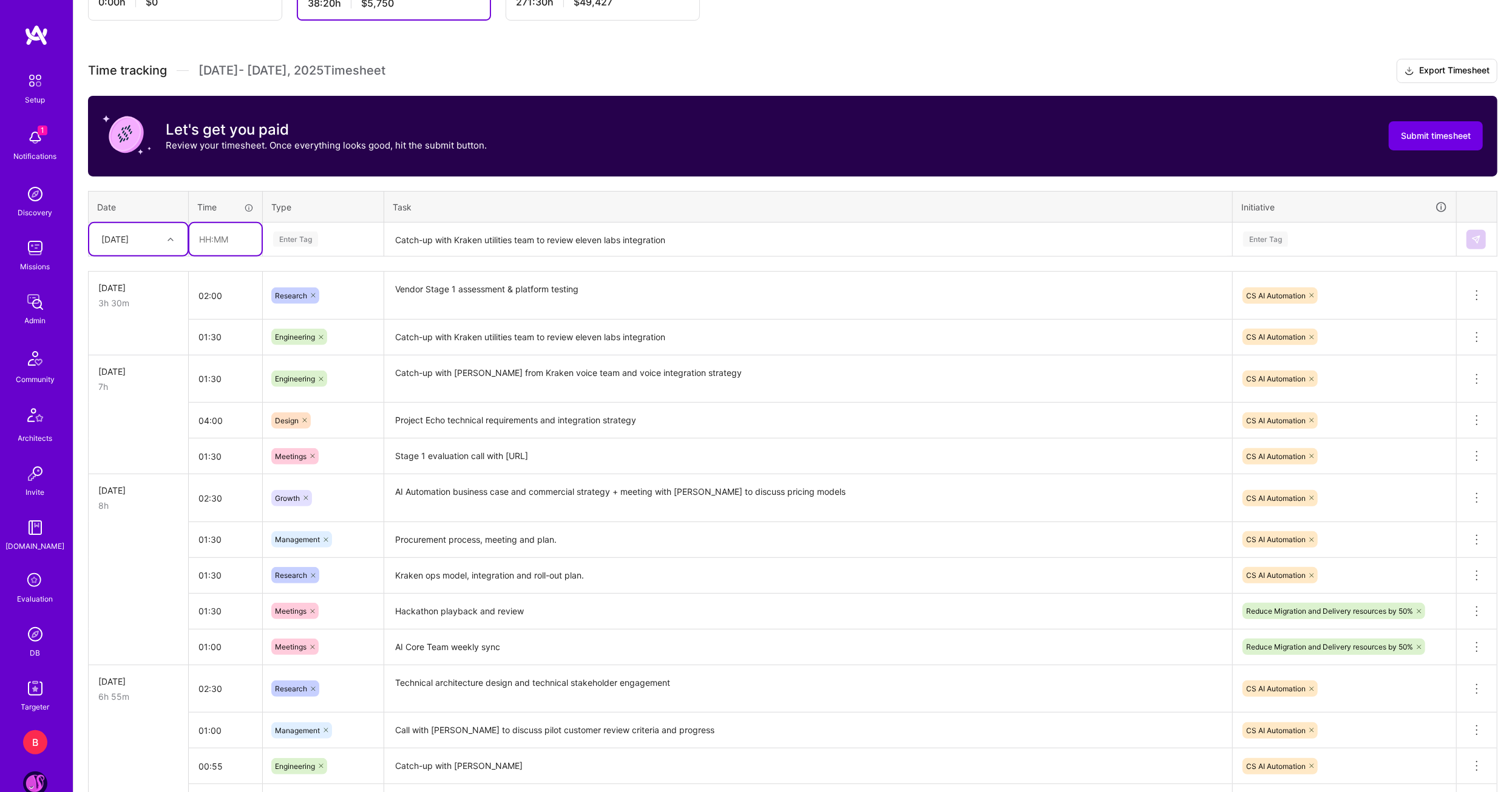
click at [209, 239] on input "text" at bounding box center [226, 239] width 72 height 32
type input "02:00"
type input "MVP development planning"
drag, startPoint x: 273, startPoint y: 237, endPoint x: 497, endPoint y: 230, distance: 224.1
click at [497, 230] on tr "Mon, Aug 11 02:00 option Engineering, selected. 0 results available for search …" at bounding box center [793, 239] width 1409 height 34
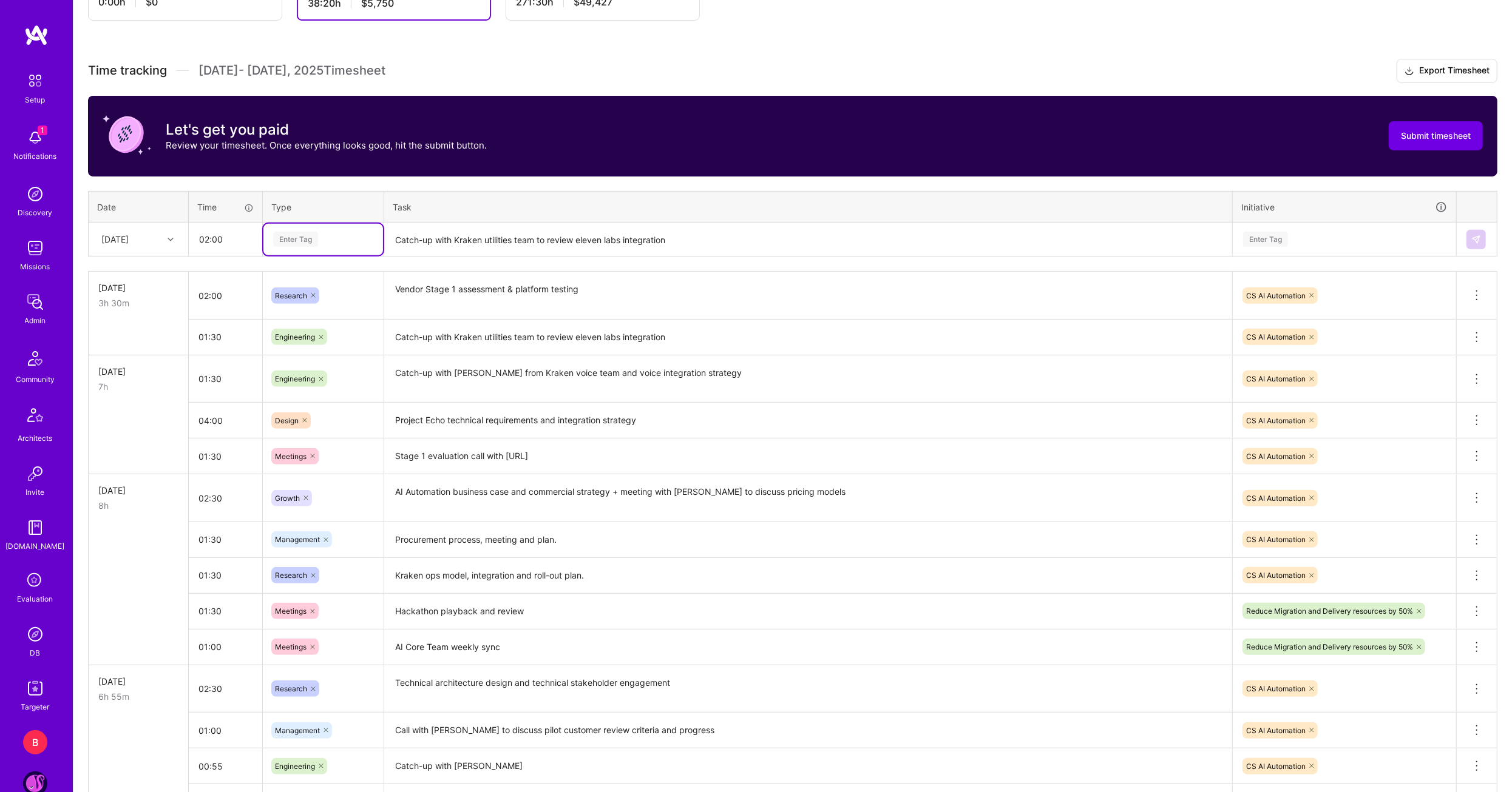
click at [325, 246] on div "Enter Tag" at bounding box center [323, 239] width 119 height 31
click at [326, 240] on div "Enter Tag" at bounding box center [324, 239] width 103 height 15
click at [303, 351] on span "Planning" at bounding box center [290, 354] width 42 height 17
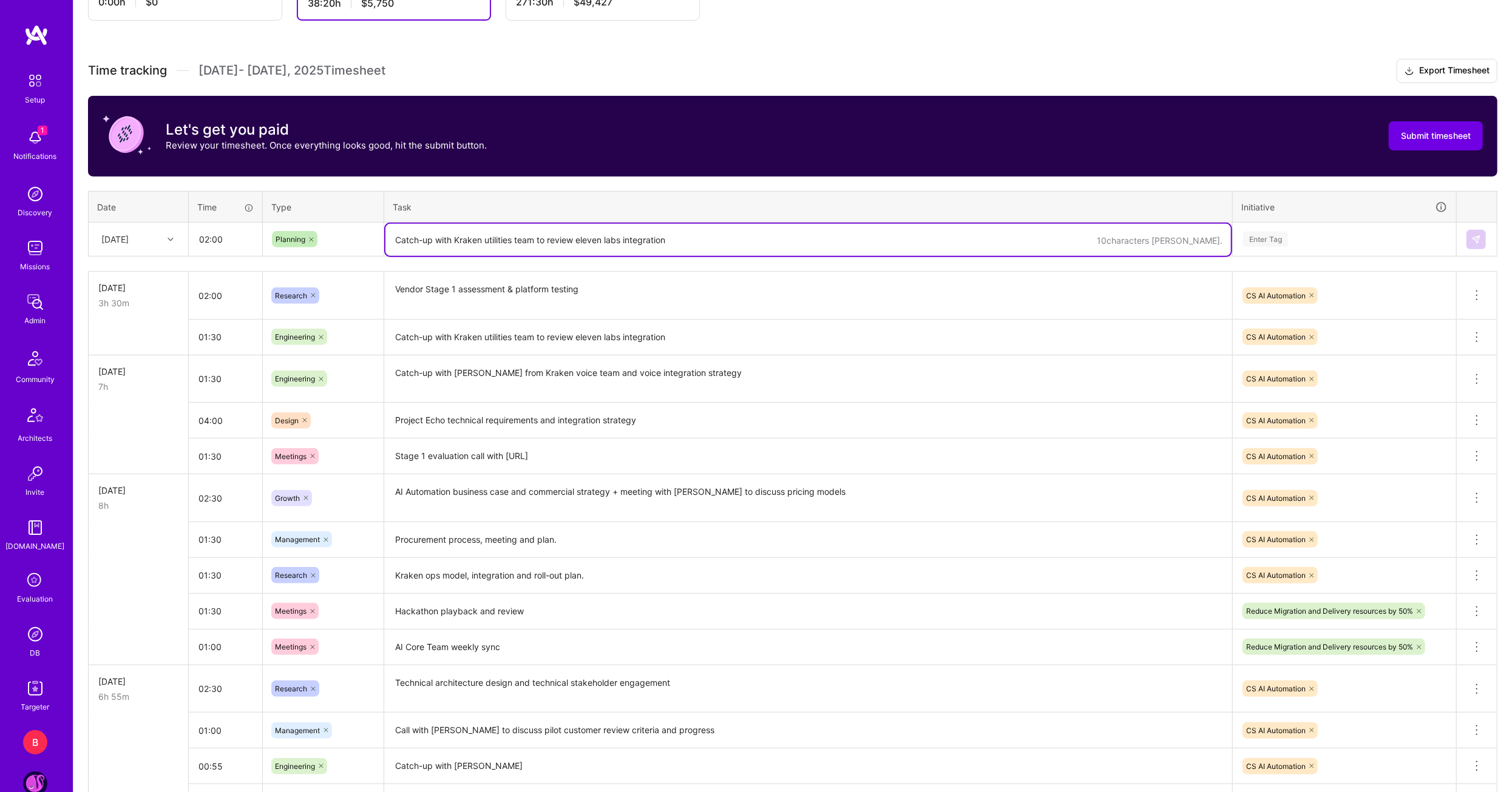
click at [423, 225] on textarea "Catch-up with Kraken utilities team to review eleven labs integration" at bounding box center [808, 239] width 845 height 32
paste textarea "MVP development planning"
type textarea "MVP development planning"
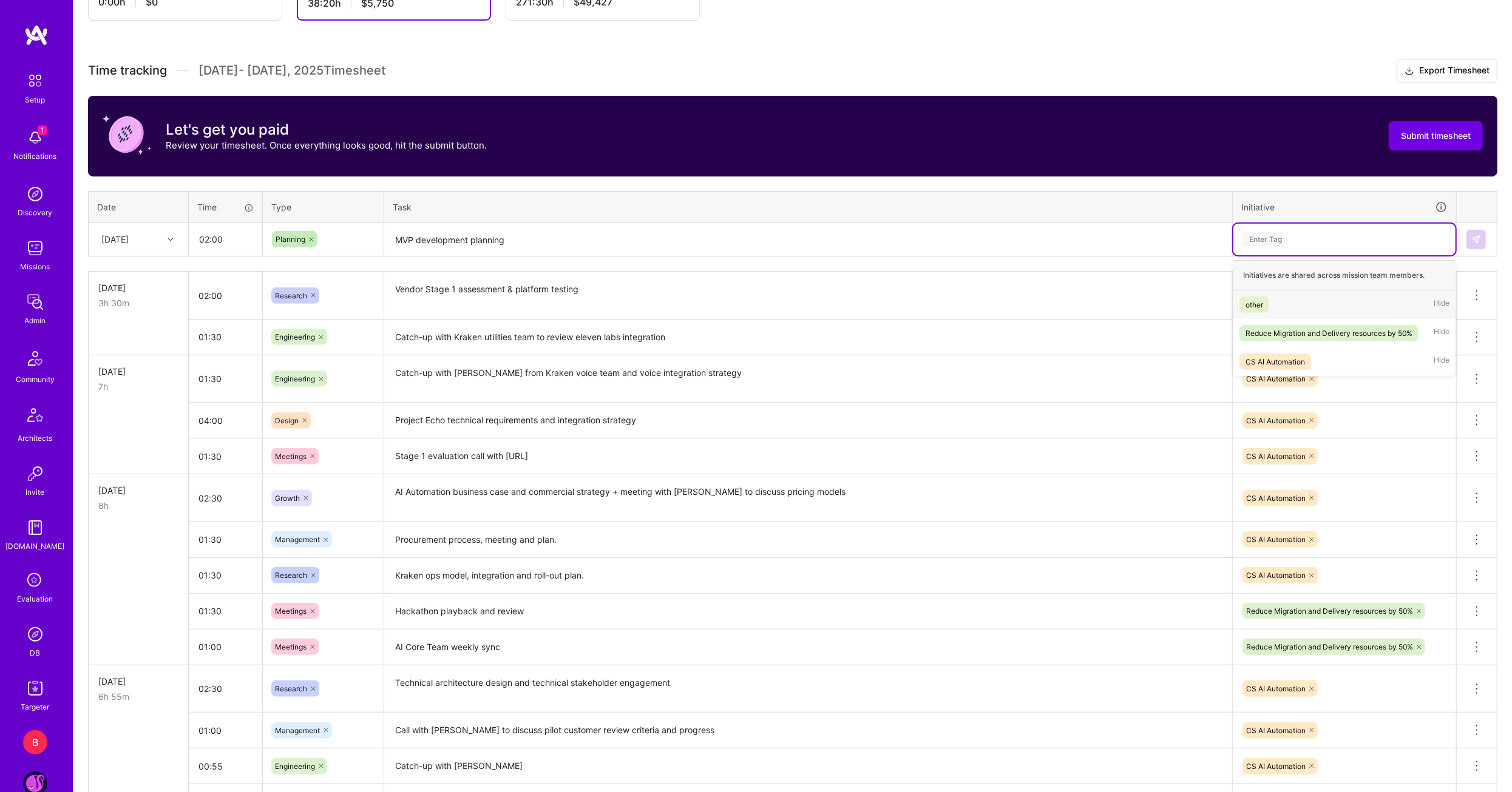
click at [1283, 224] on div "Enter Tag" at bounding box center [1345, 239] width 222 height 31
click at [1293, 363] on div "CS AI Automation" at bounding box center [1275, 362] width 60 height 12
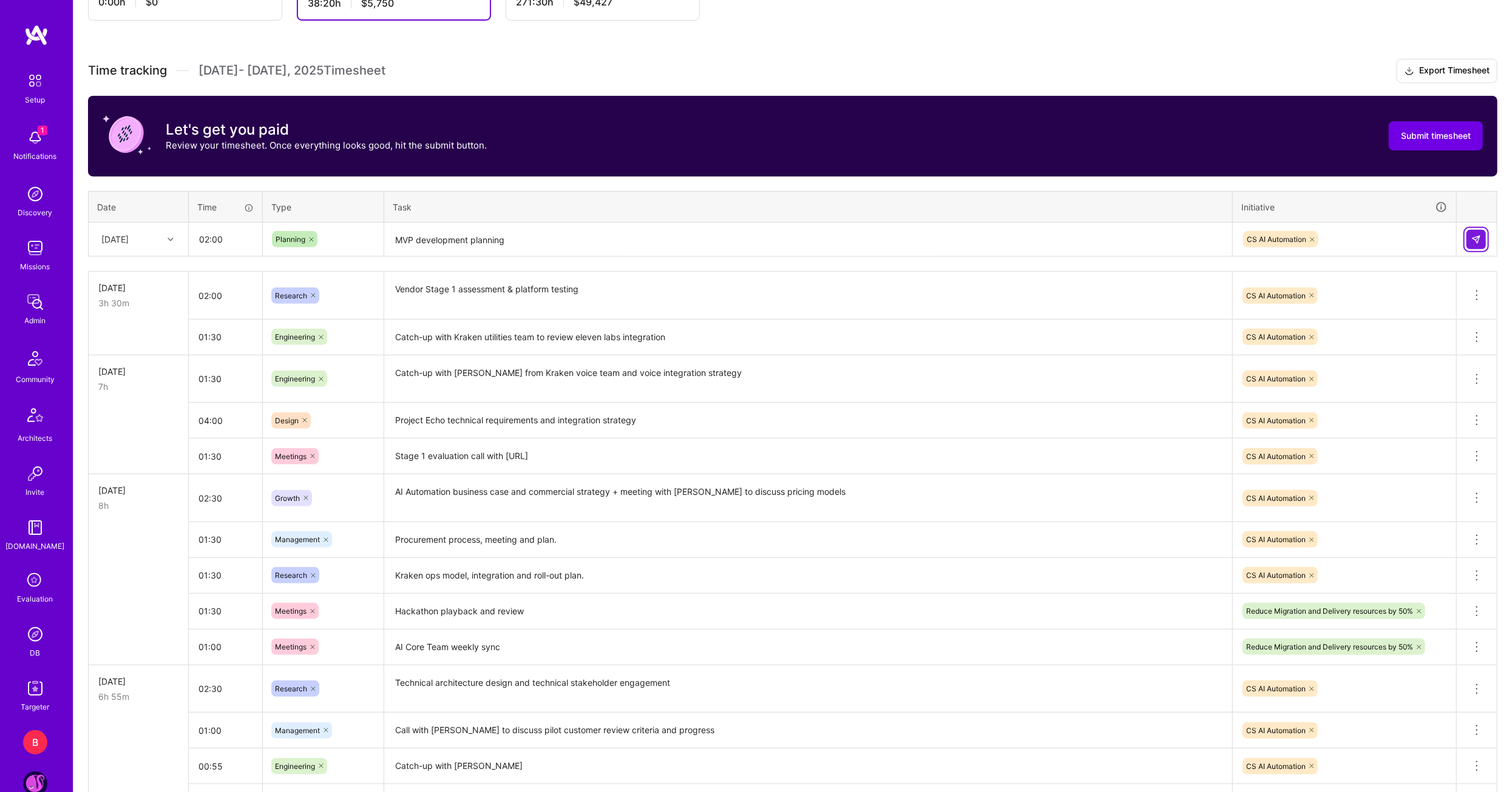
click at [1472, 239] on img at bounding box center [1476, 239] width 10 height 10
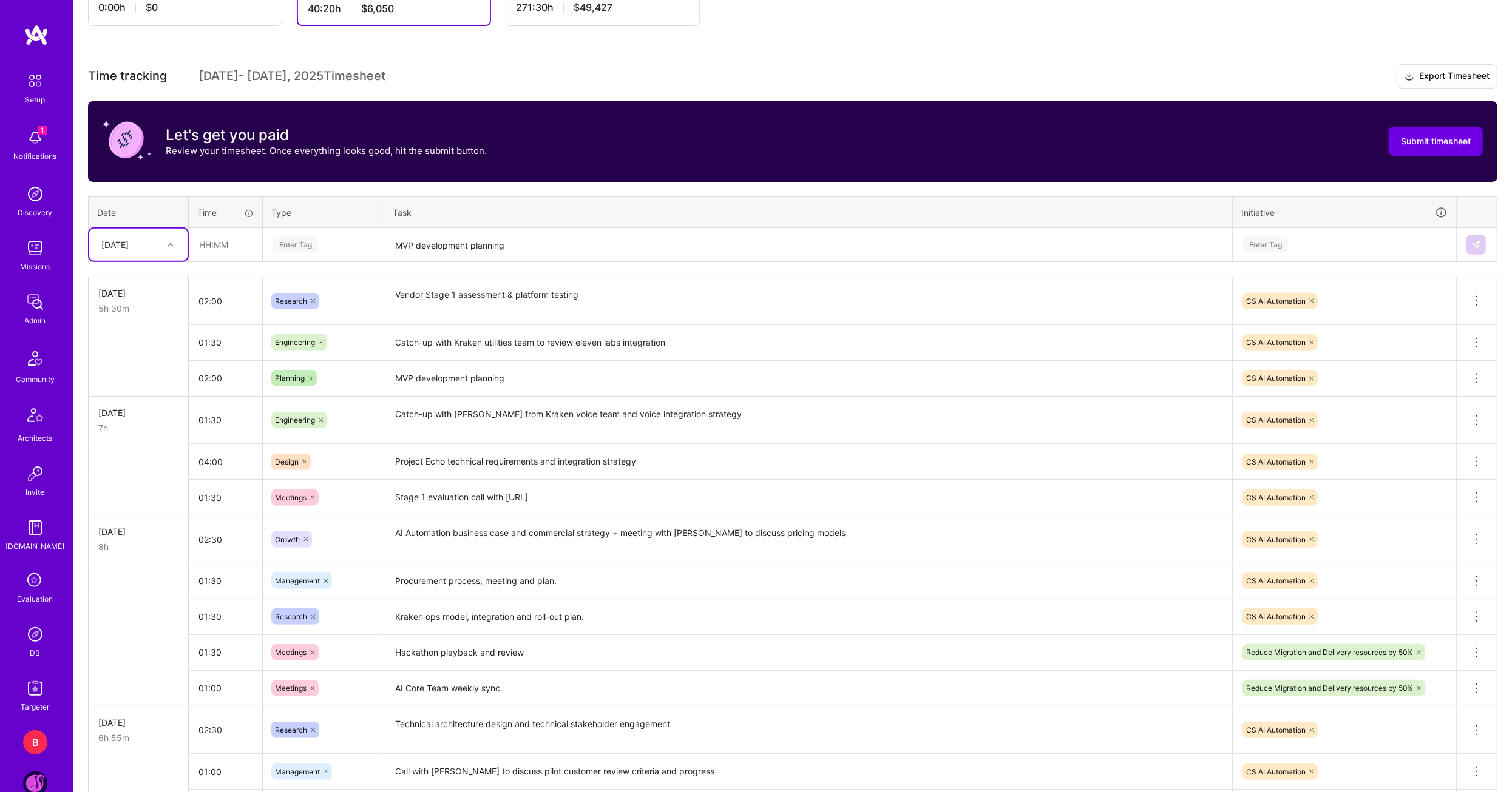
scroll to position [219, 0]
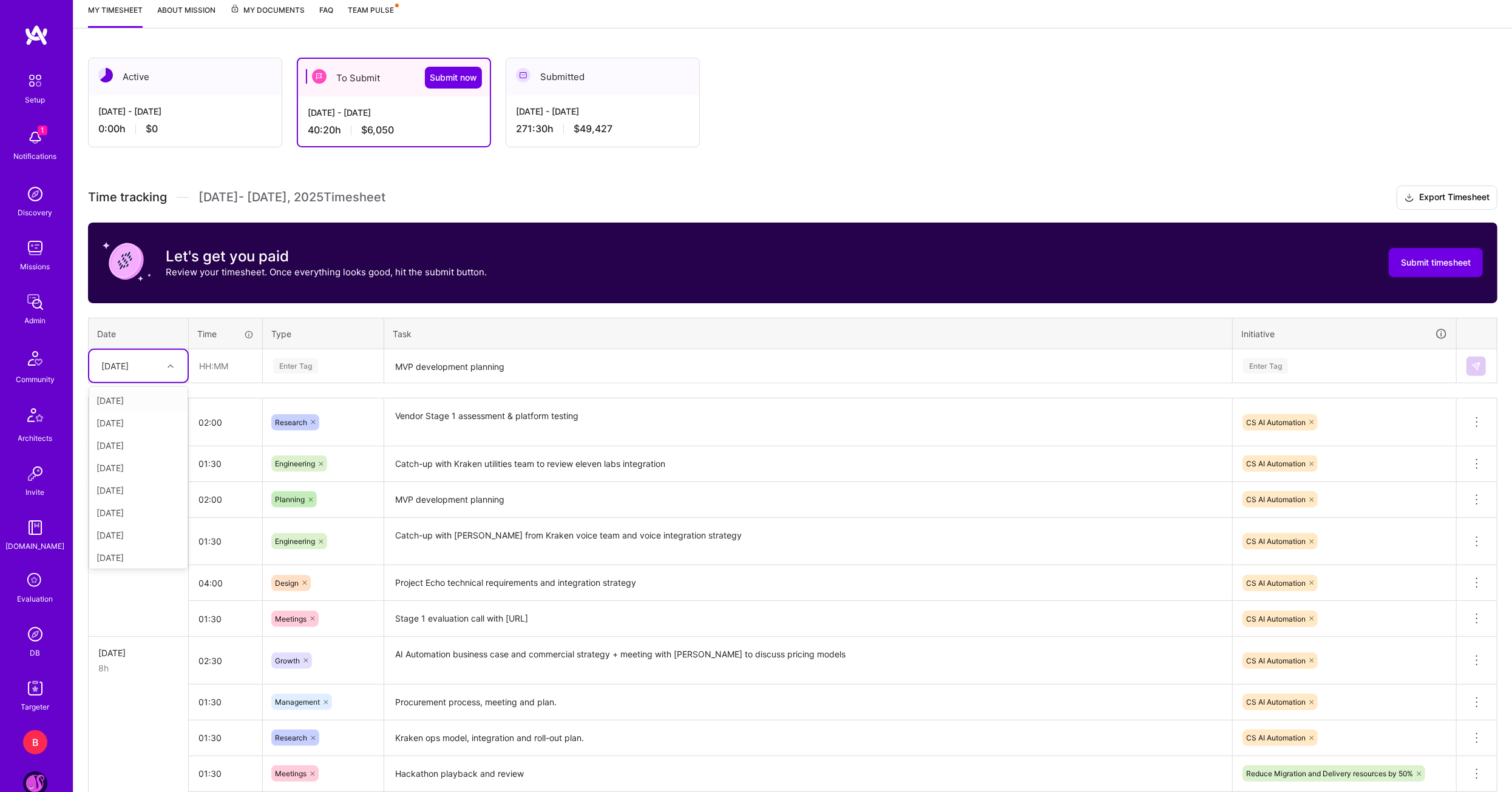
click at [178, 358] on div at bounding box center [172, 366] width 19 height 16
click at [126, 499] on div "[DATE]" at bounding box center [138, 504] width 99 height 22
click at [214, 374] on input "text" at bounding box center [226, 366] width 72 height 32
type input "04:00"
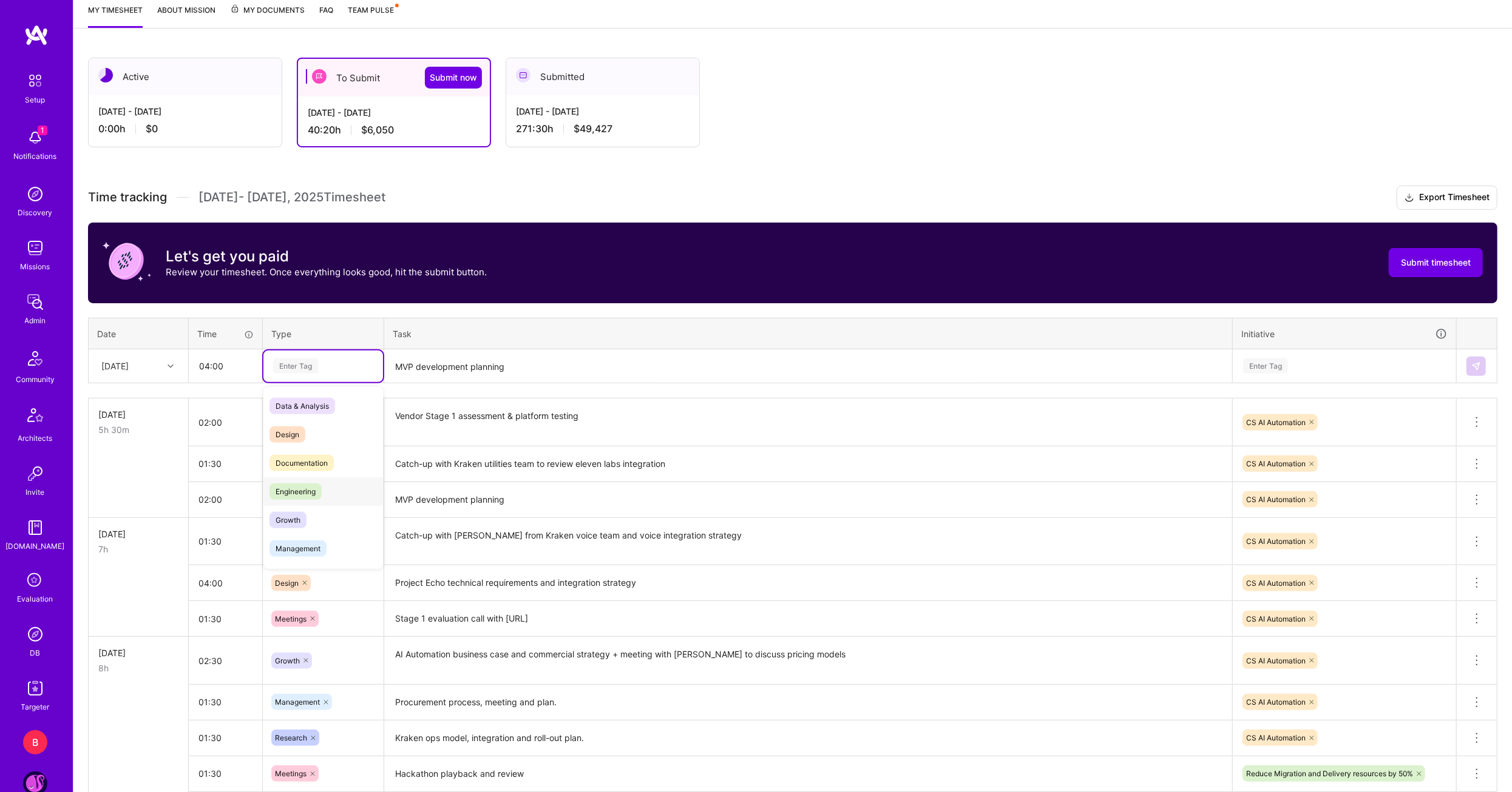
click at [310, 490] on span "Engineering" at bounding box center [295, 492] width 52 height 17
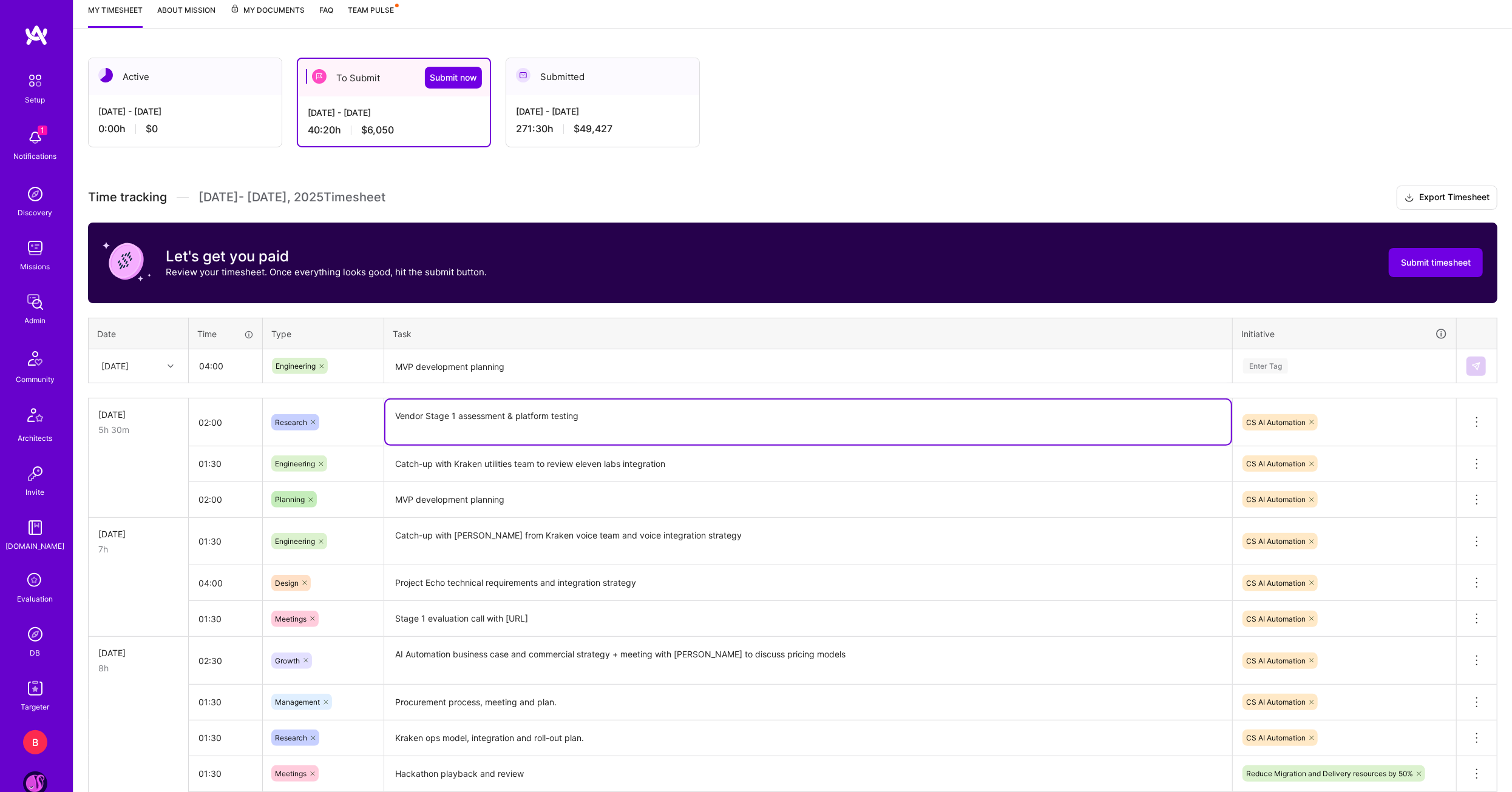
drag, startPoint x: 601, startPoint y: 410, endPoint x: 378, endPoint y: 420, distance: 223.2
click at [378, 420] on tr "Mon, Aug 11 5h 30m 02:00 Research Vendor Stage 1 assessment & platform testing …" at bounding box center [793, 422] width 1409 height 48
click at [440, 360] on textarea "MVP development planning" at bounding box center [808, 366] width 845 height 32
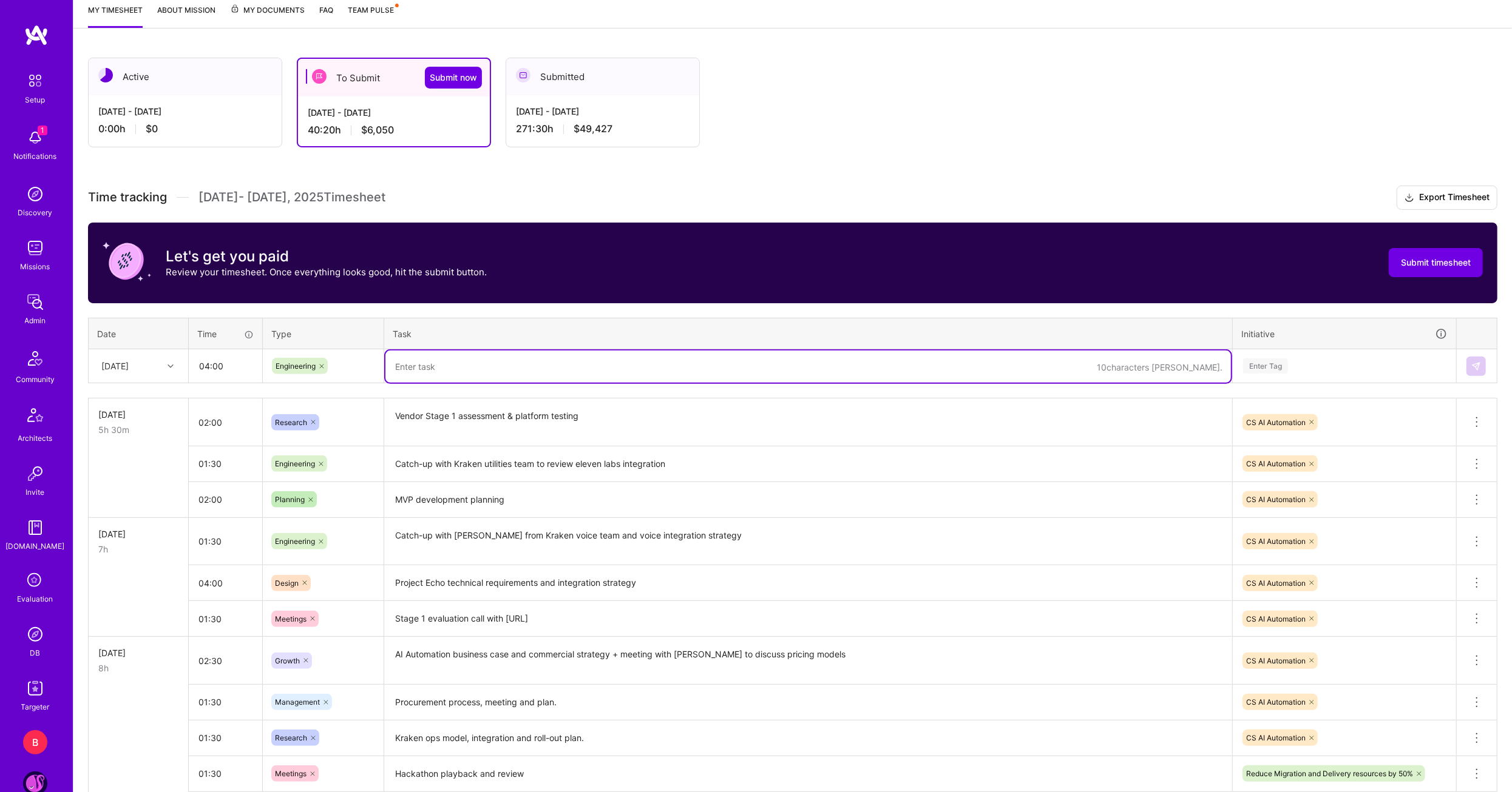
paste textarea "Vendor Stage 1 assessment & platform testing"
type textarea "Vendor Stage 1 assessment & platform testing"
click at [1322, 367] on div "Enter Tag" at bounding box center [1344, 366] width 205 height 15
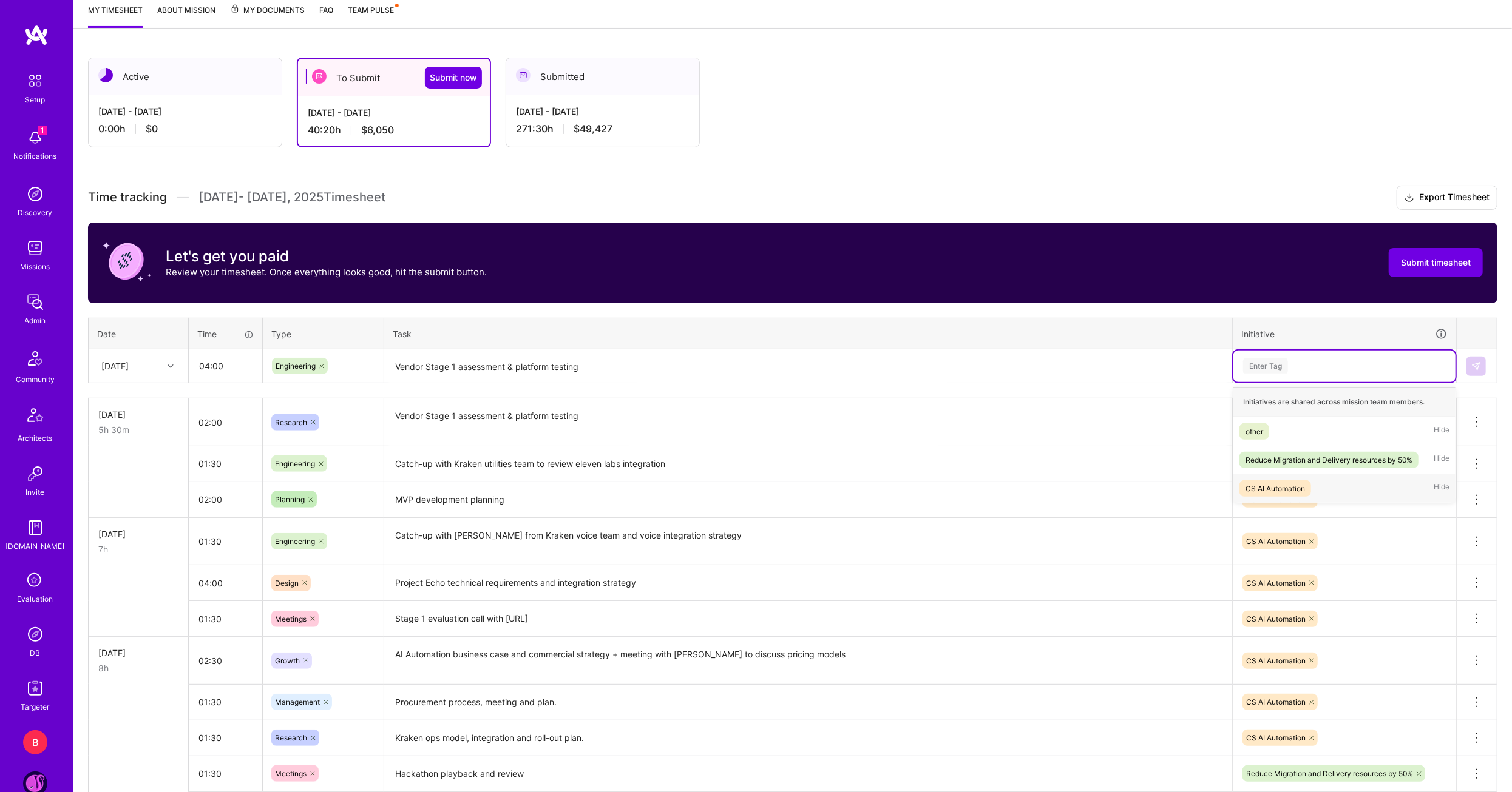
click at [1291, 482] on div "CS AI Automation" at bounding box center [1275, 489] width 60 height 12
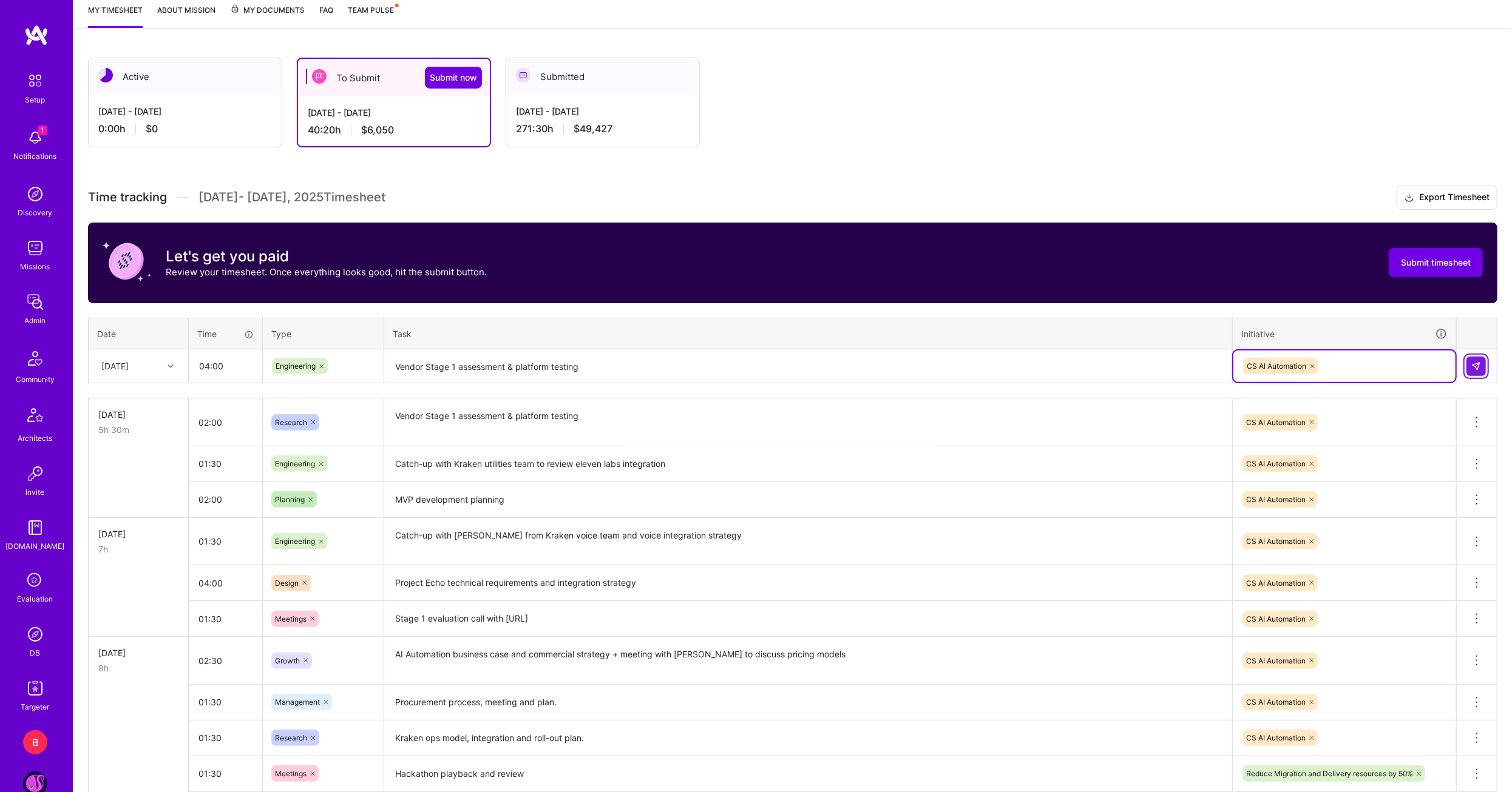
click at [1477, 364] on img at bounding box center [1476, 366] width 10 height 10
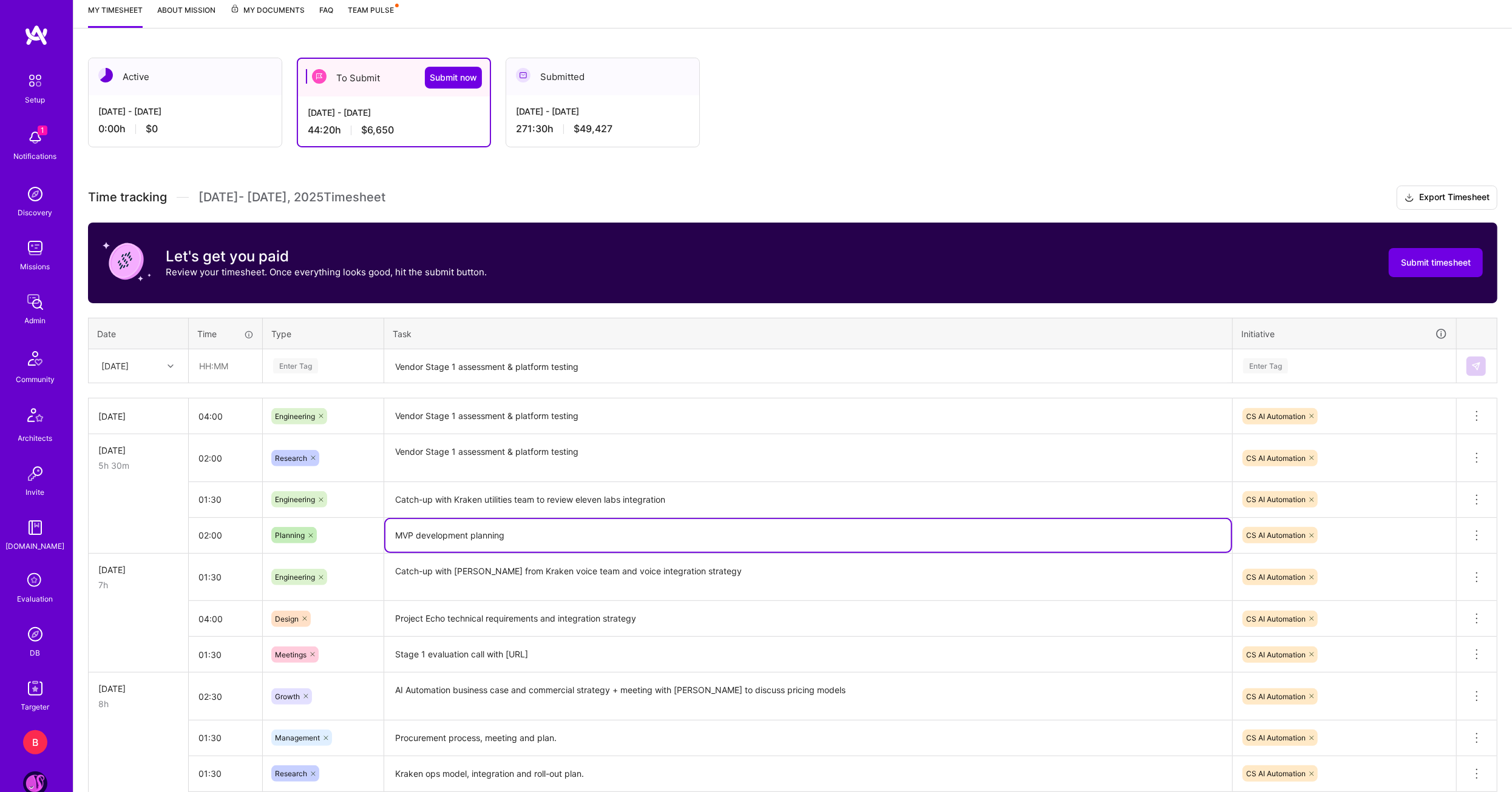
drag, startPoint x: 510, startPoint y: 532, endPoint x: 369, endPoint y: 528, distance: 141.1
click at [369, 528] on tr "02:00 Planning MVP development planning CS AI Automation Delete row" at bounding box center [793, 535] width 1409 height 36
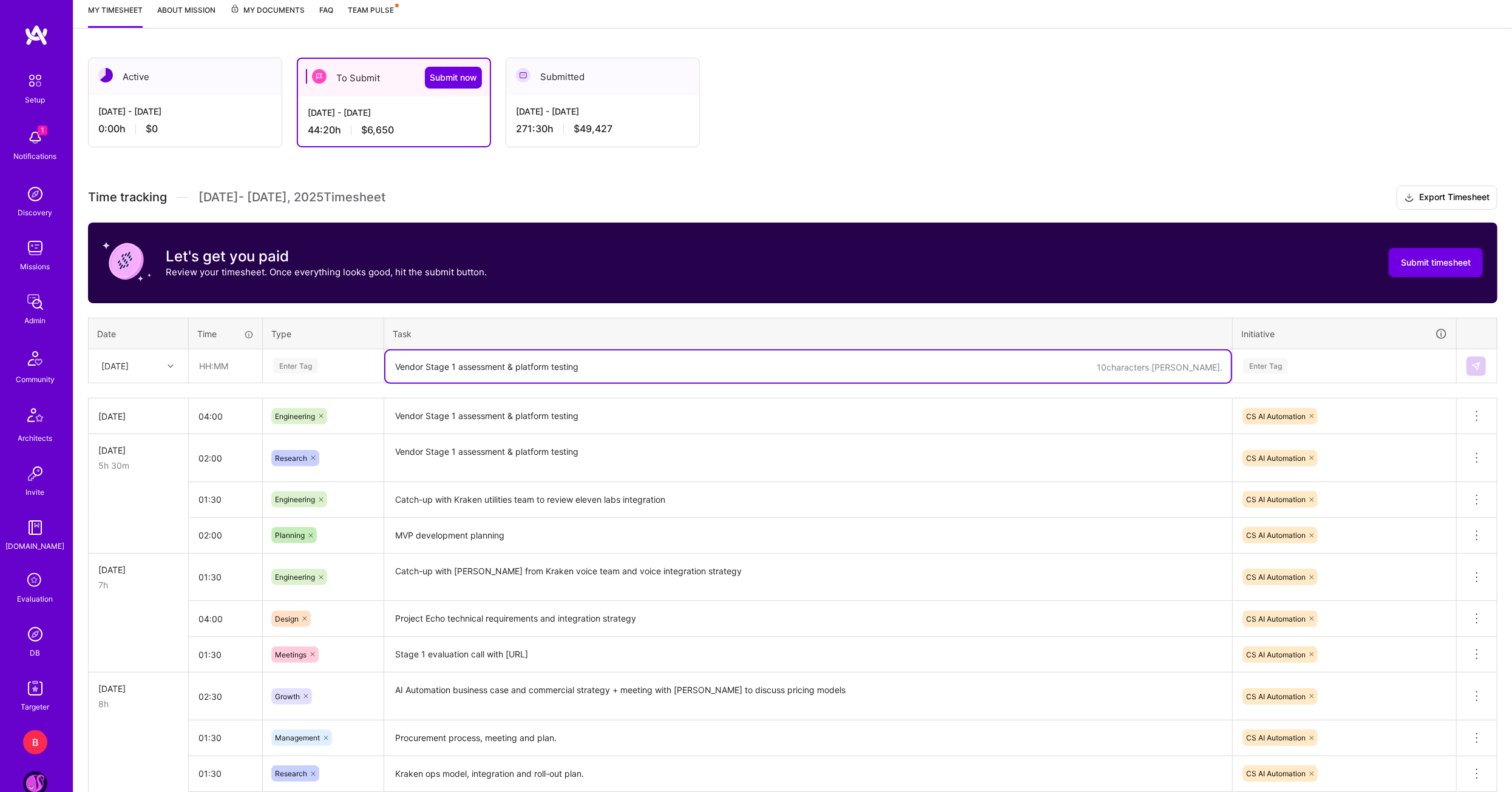
click at [465, 375] on textarea "Vendor Stage 1 assessment & platform testing" at bounding box center [808, 366] width 845 height 32
paste textarea "MVP development planning"
type textarea "MVP development planning"
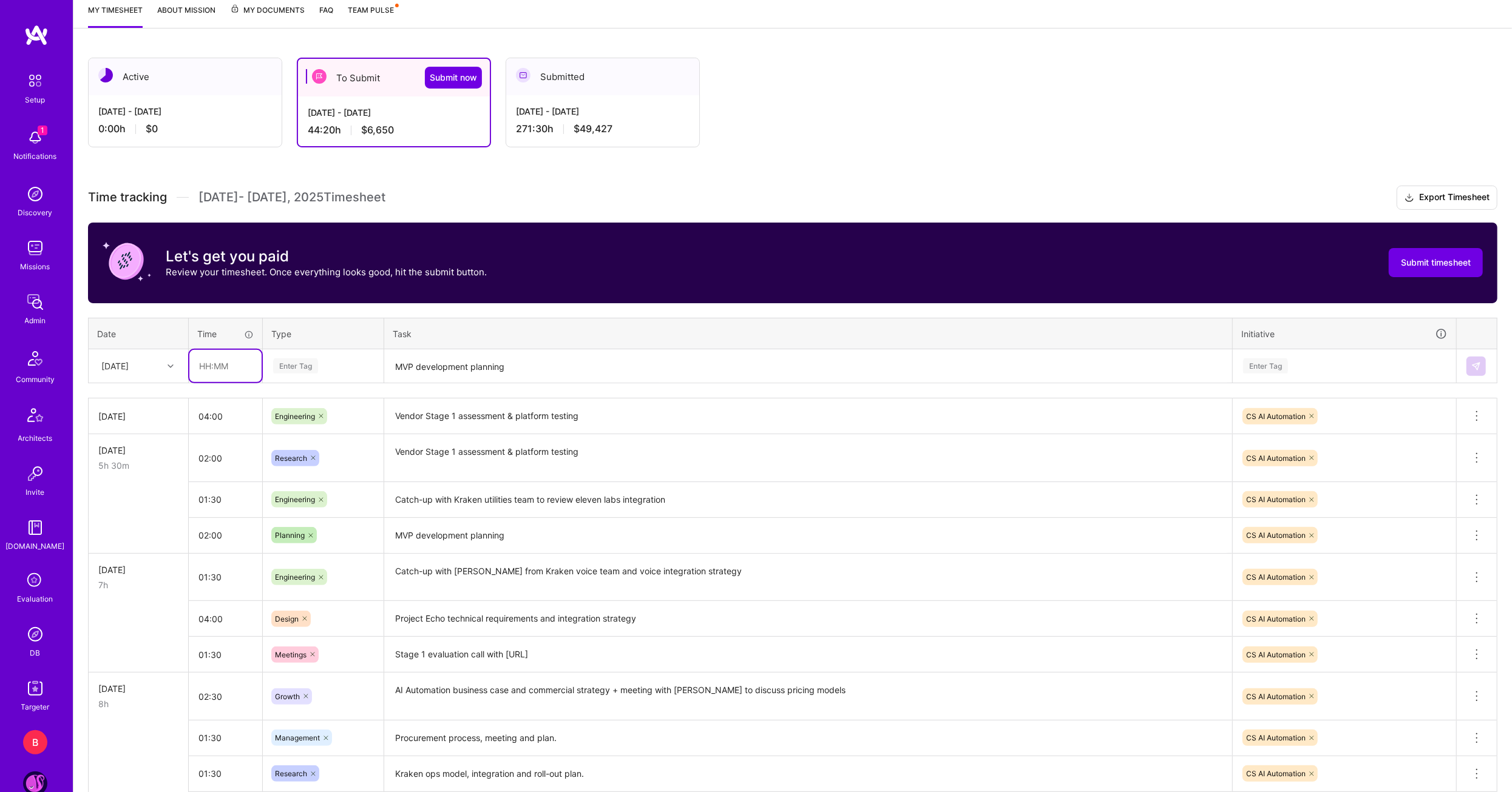
click at [224, 367] on input "text" at bounding box center [226, 366] width 72 height 32
type input "01:00"
click at [292, 481] on span "Planning" at bounding box center [290, 481] width 42 height 17
click at [1262, 366] on div "Enter Tag" at bounding box center [1265, 366] width 45 height 19
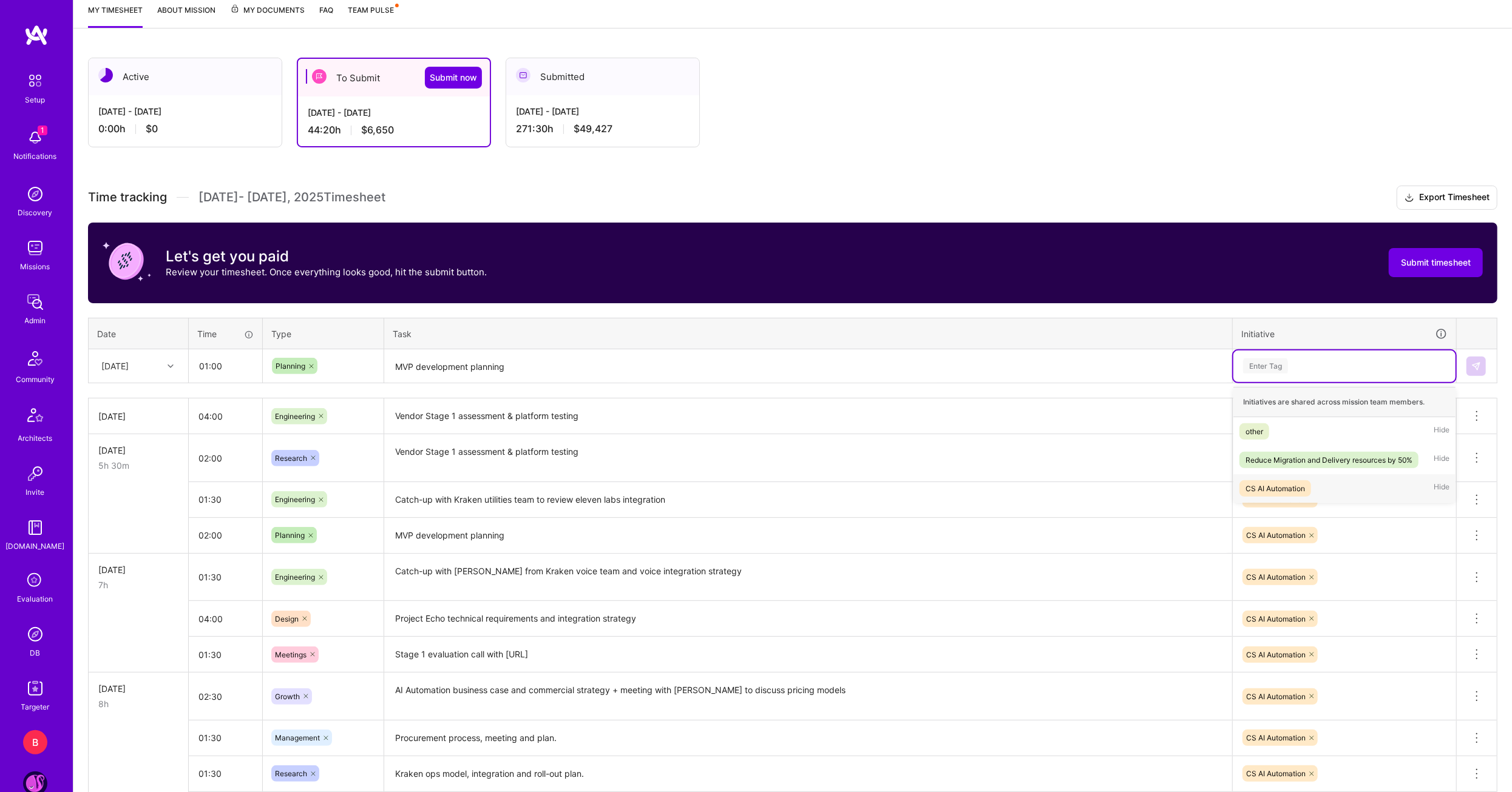
click at [1269, 482] on div "CS AI Automation" at bounding box center [1275, 489] width 60 height 12
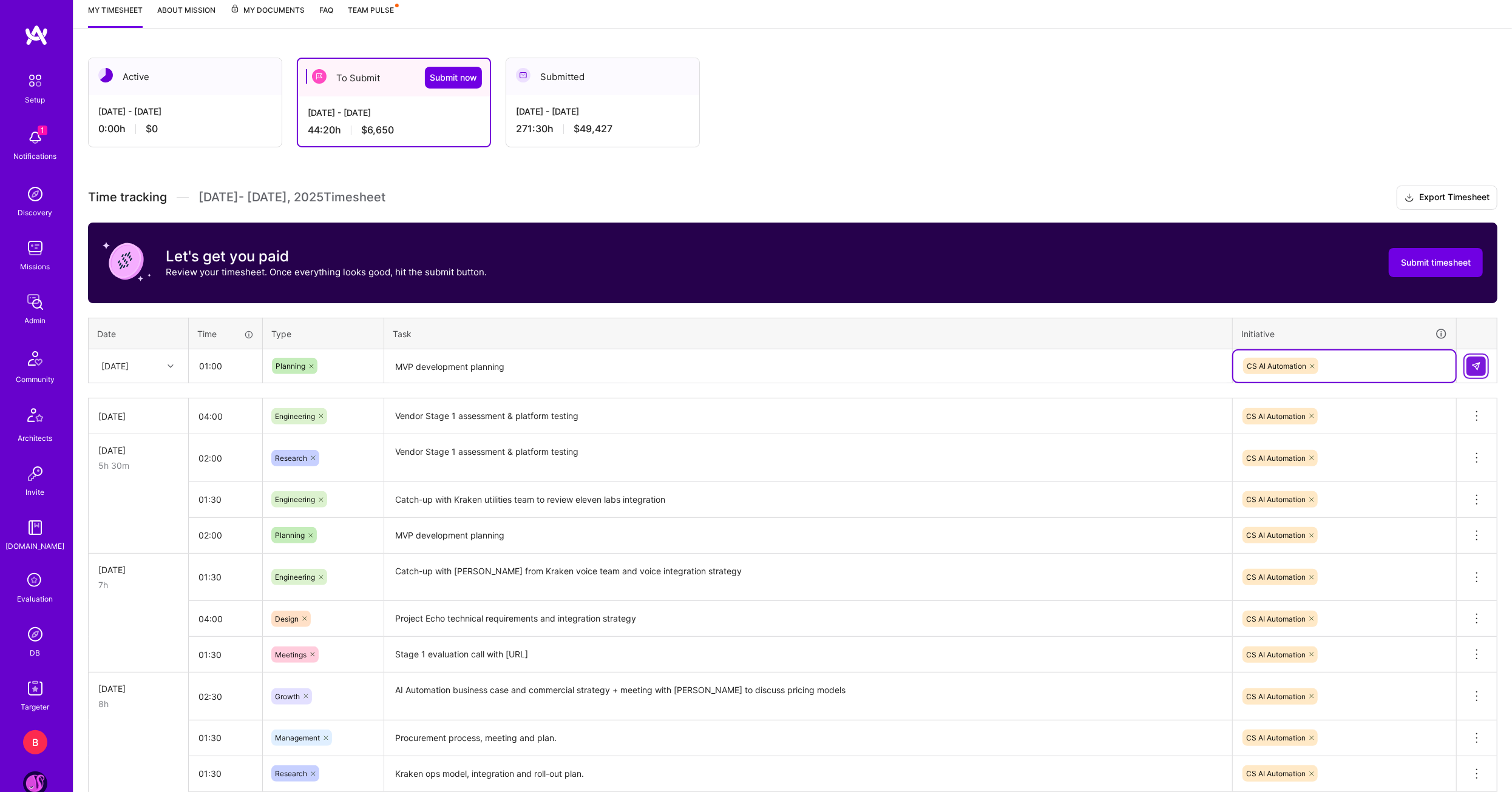
click at [1474, 366] on img at bounding box center [1476, 366] width 10 height 10
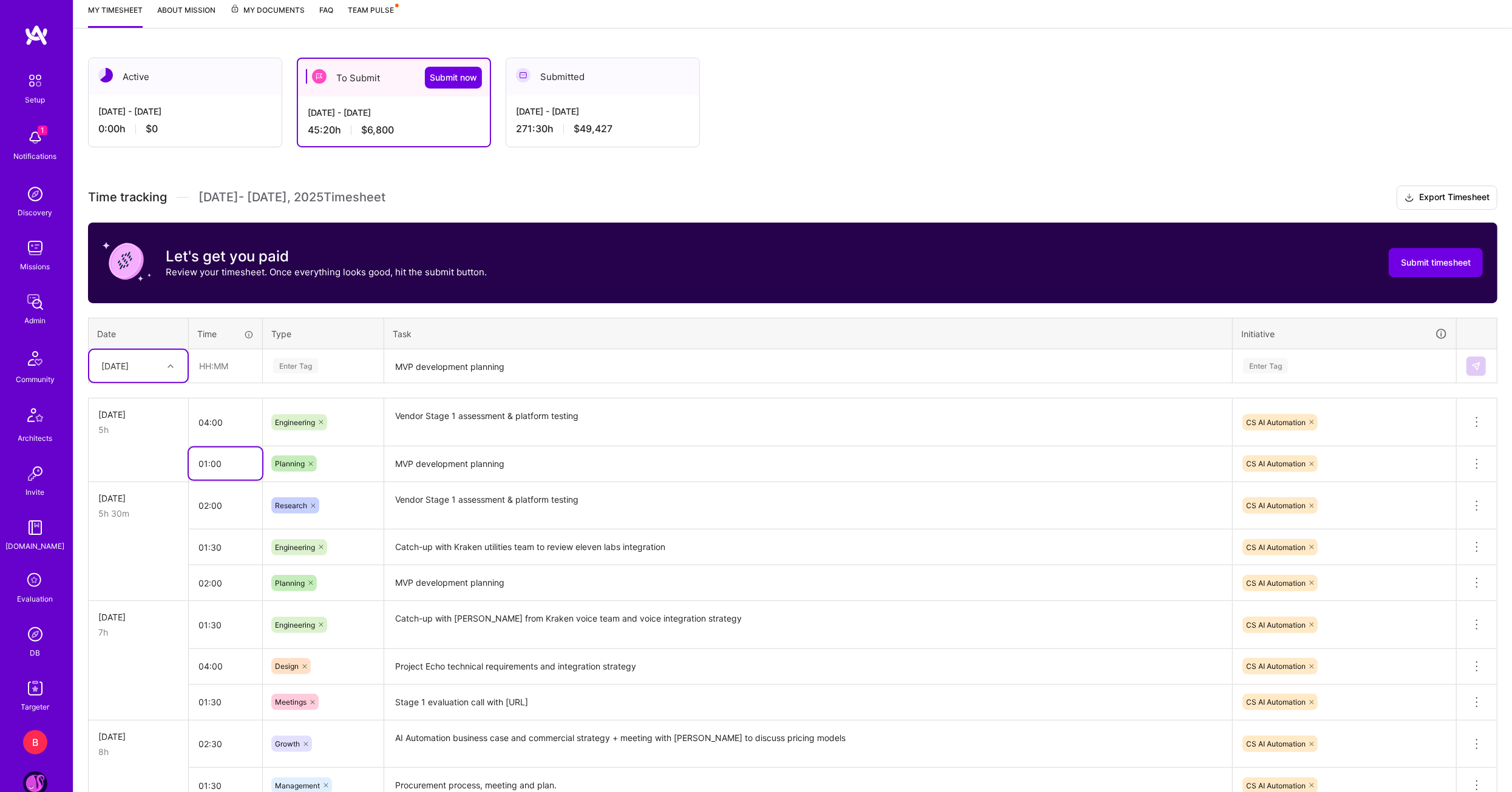
click at [213, 466] on input "01:00" at bounding box center [226, 464] width 74 height 32
click at [535, 448] on textarea "MVP development planning" at bounding box center [808, 464] width 845 height 33
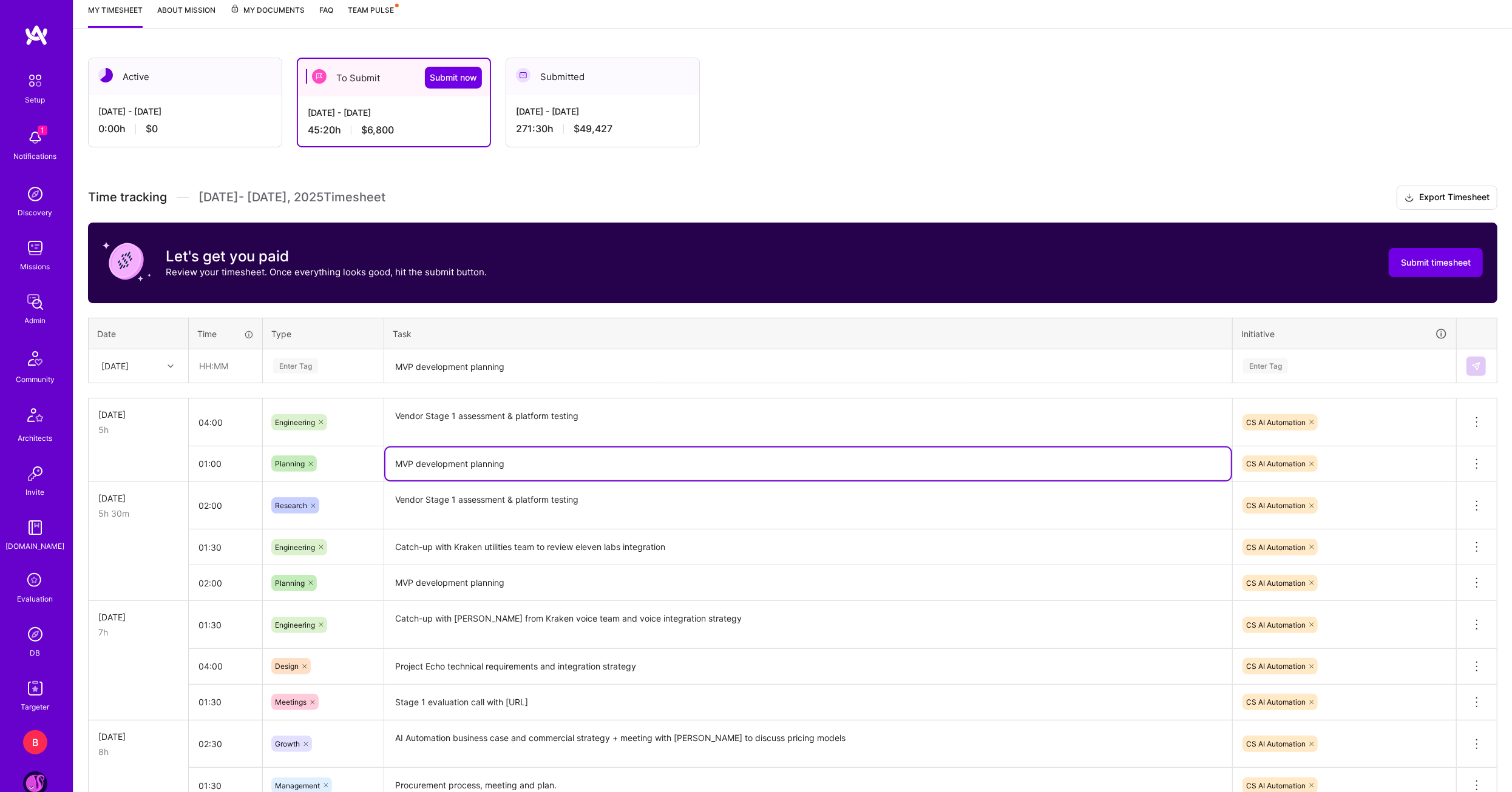
drag, startPoint x: 530, startPoint y: 457, endPoint x: 355, endPoint y: 460, distance: 175.0
click at [355, 460] on tr "01:00 Planning MVP development planning CS AI Automation Delete row" at bounding box center [793, 464] width 1409 height 36
click at [433, 368] on textarea "MVP development planning" at bounding box center [808, 366] width 845 height 32
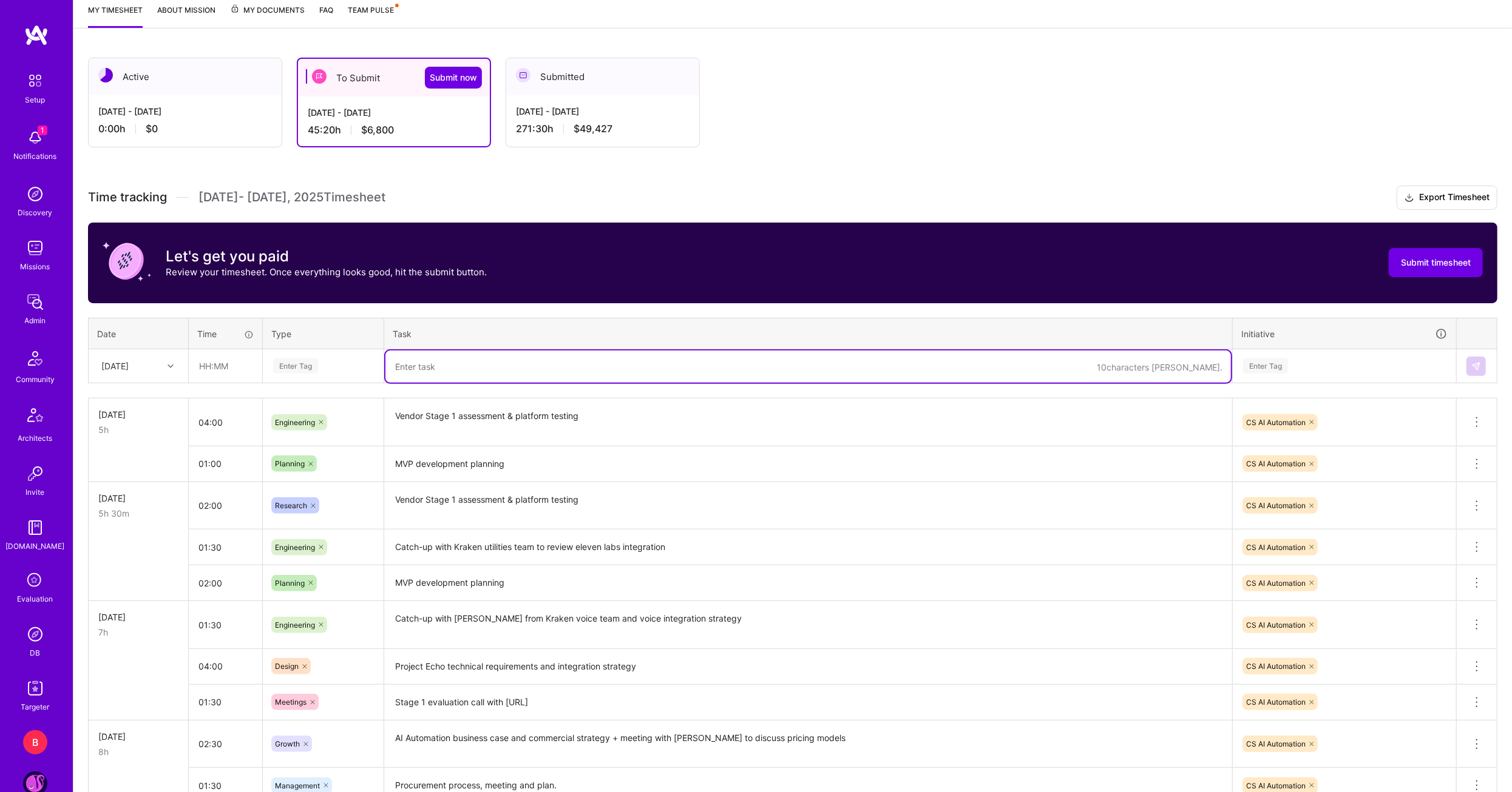
paste textarea "MVP development planning"
type textarea "MVP development planning"
click at [227, 368] on input "text" at bounding box center [226, 366] width 72 height 32
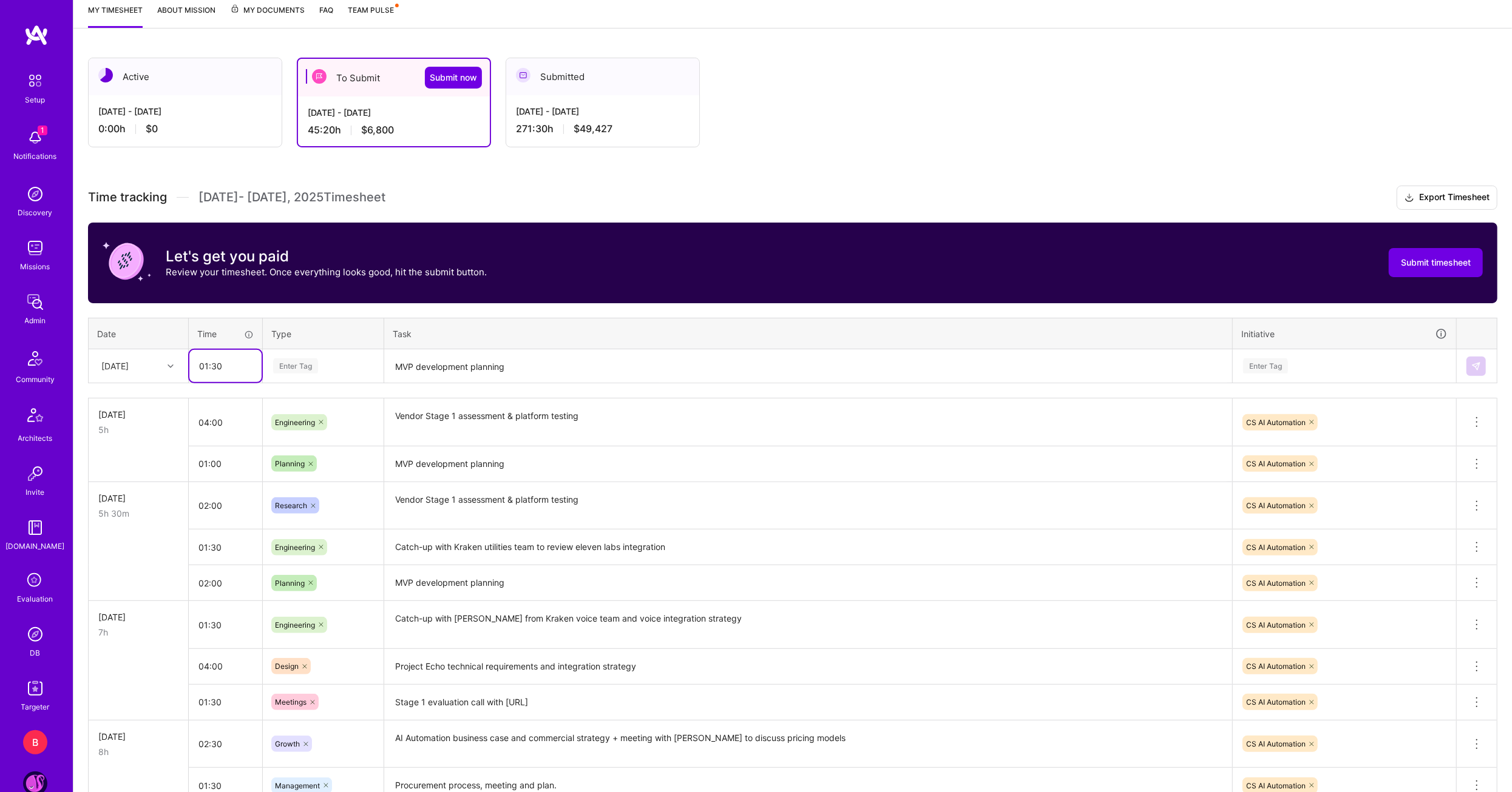
type input "01:30"
click at [299, 474] on span "Planning" at bounding box center [290, 481] width 42 height 17
click at [1352, 368] on div "Enter Tag" at bounding box center [1344, 366] width 205 height 15
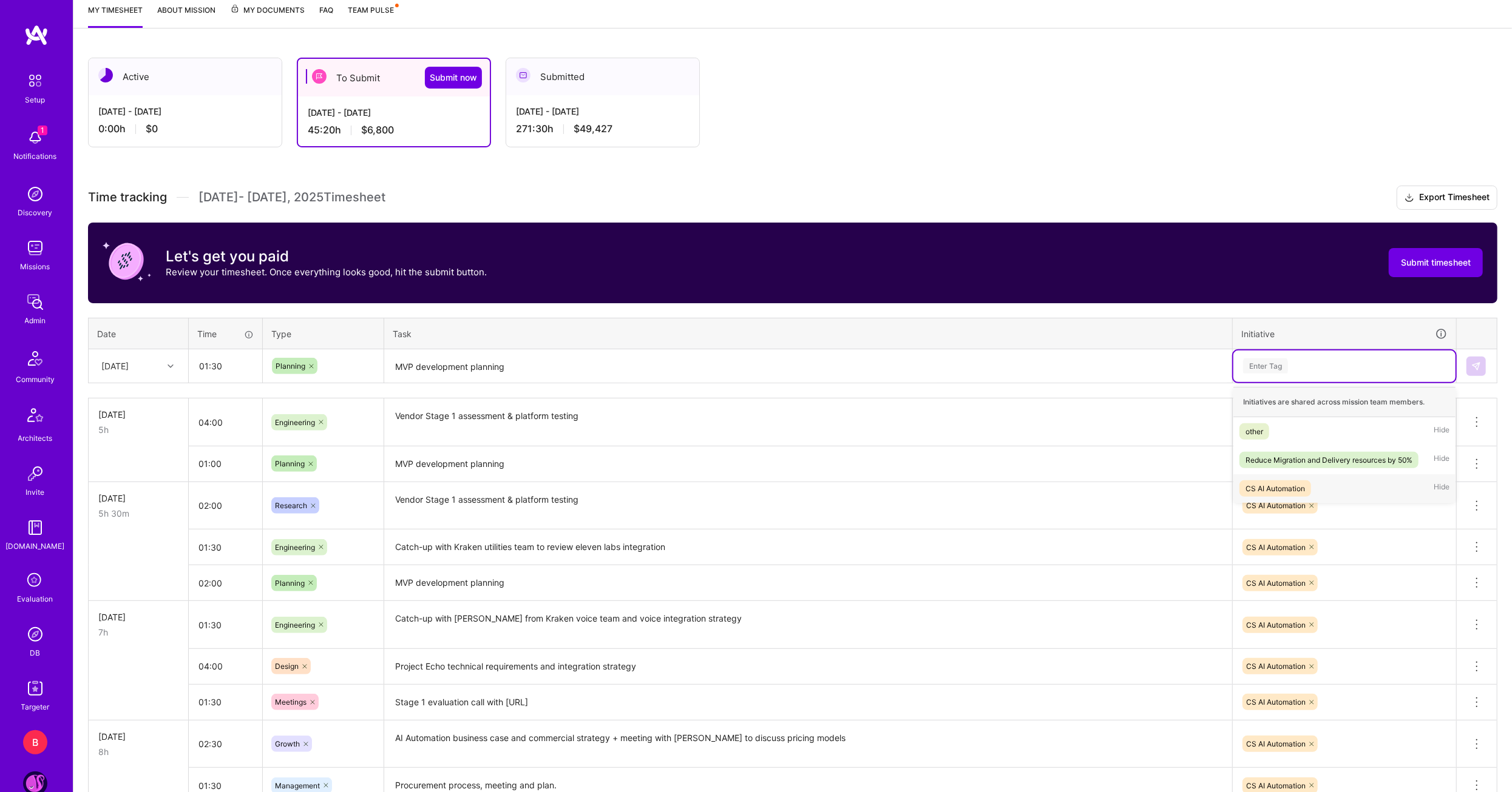
click at [1272, 482] on div "CS AI Automation" at bounding box center [1275, 489] width 60 height 12
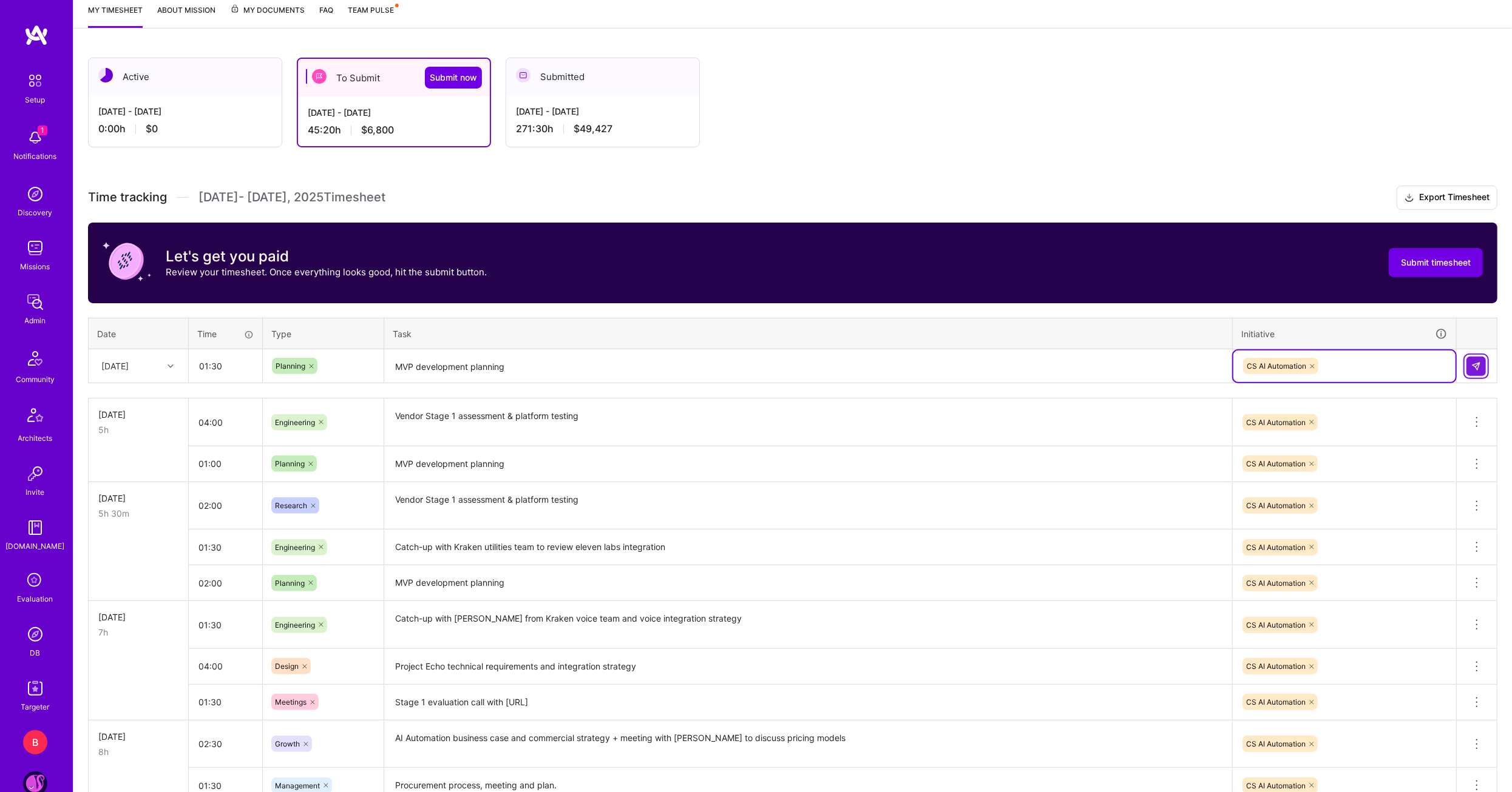
click at [1470, 361] on button at bounding box center [1476, 366] width 19 height 19
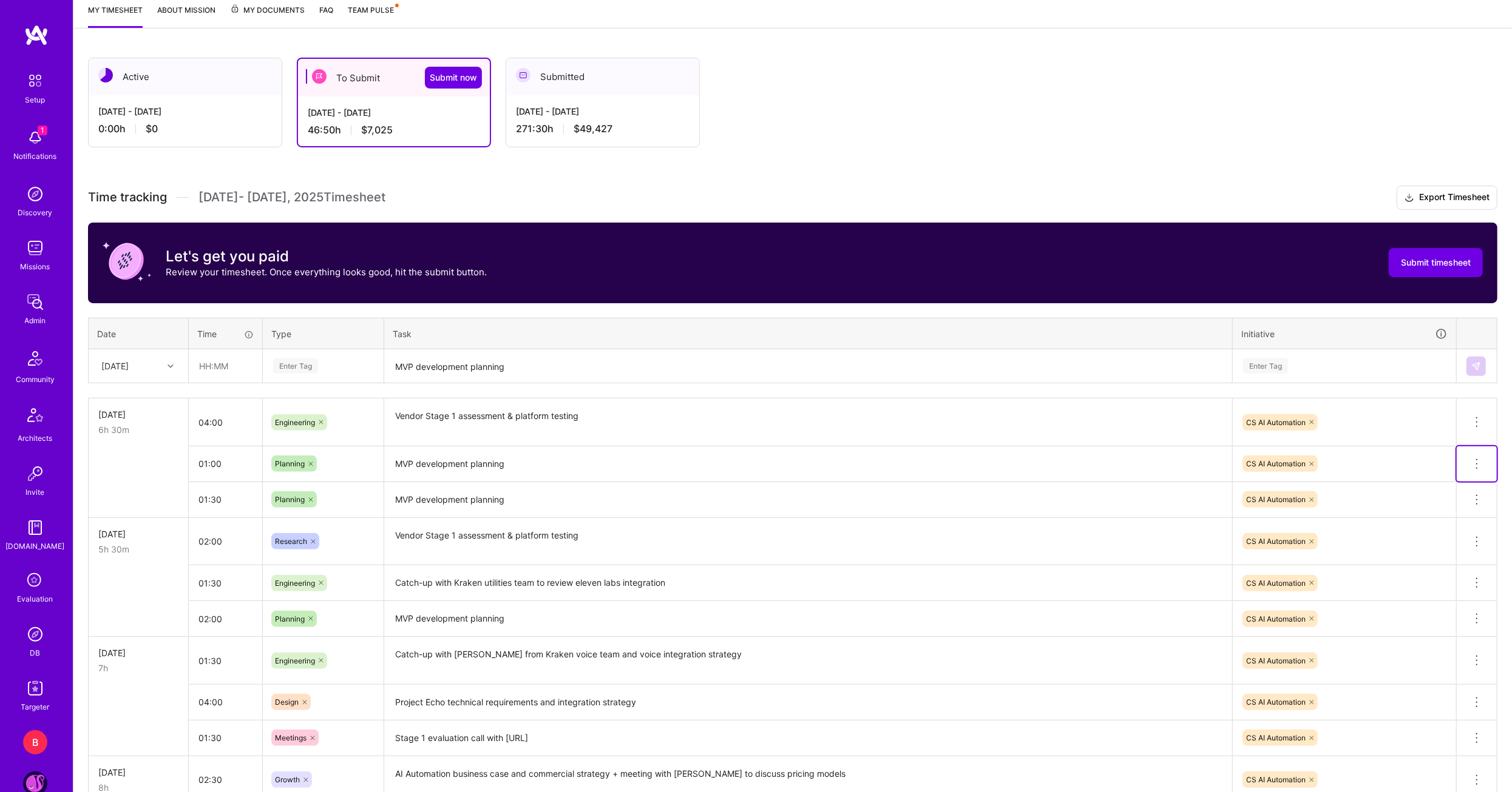
click at [1477, 458] on icon at bounding box center [1477, 464] width 15 height 15
click at [1452, 482] on button "Delete row" at bounding box center [1447, 485] width 63 height 30
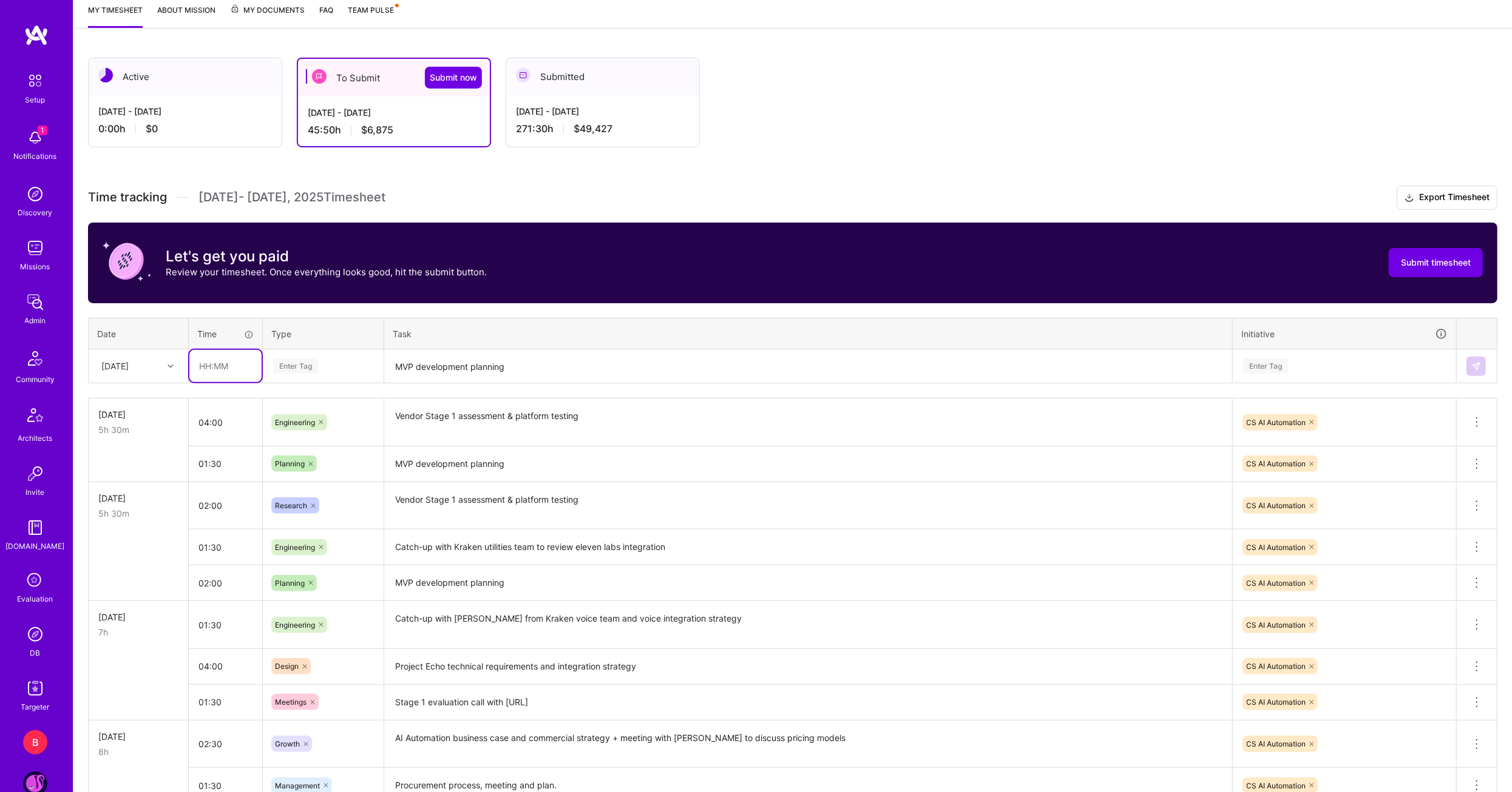
click at [207, 369] on input "text" at bounding box center [226, 366] width 72 height 32
type input "01:30"
type input "Vendor technical evaluation criteria"
click at [274, 364] on input "Vendor technical evaluation criteria" at bounding box center [343, 366] width 142 height 12
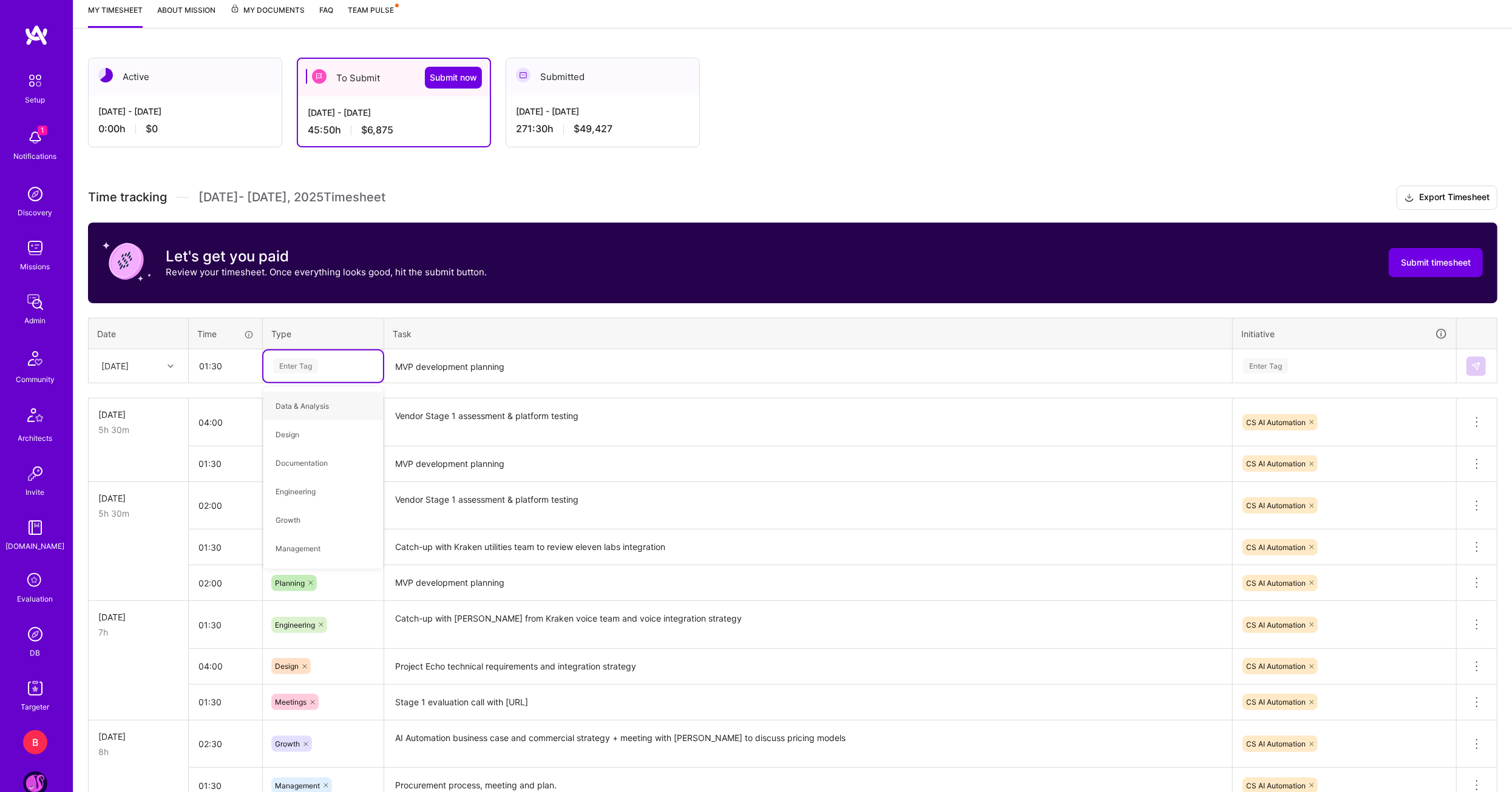
click at [436, 362] on textarea "MVP development planning" at bounding box center [808, 366] width 845 height 32
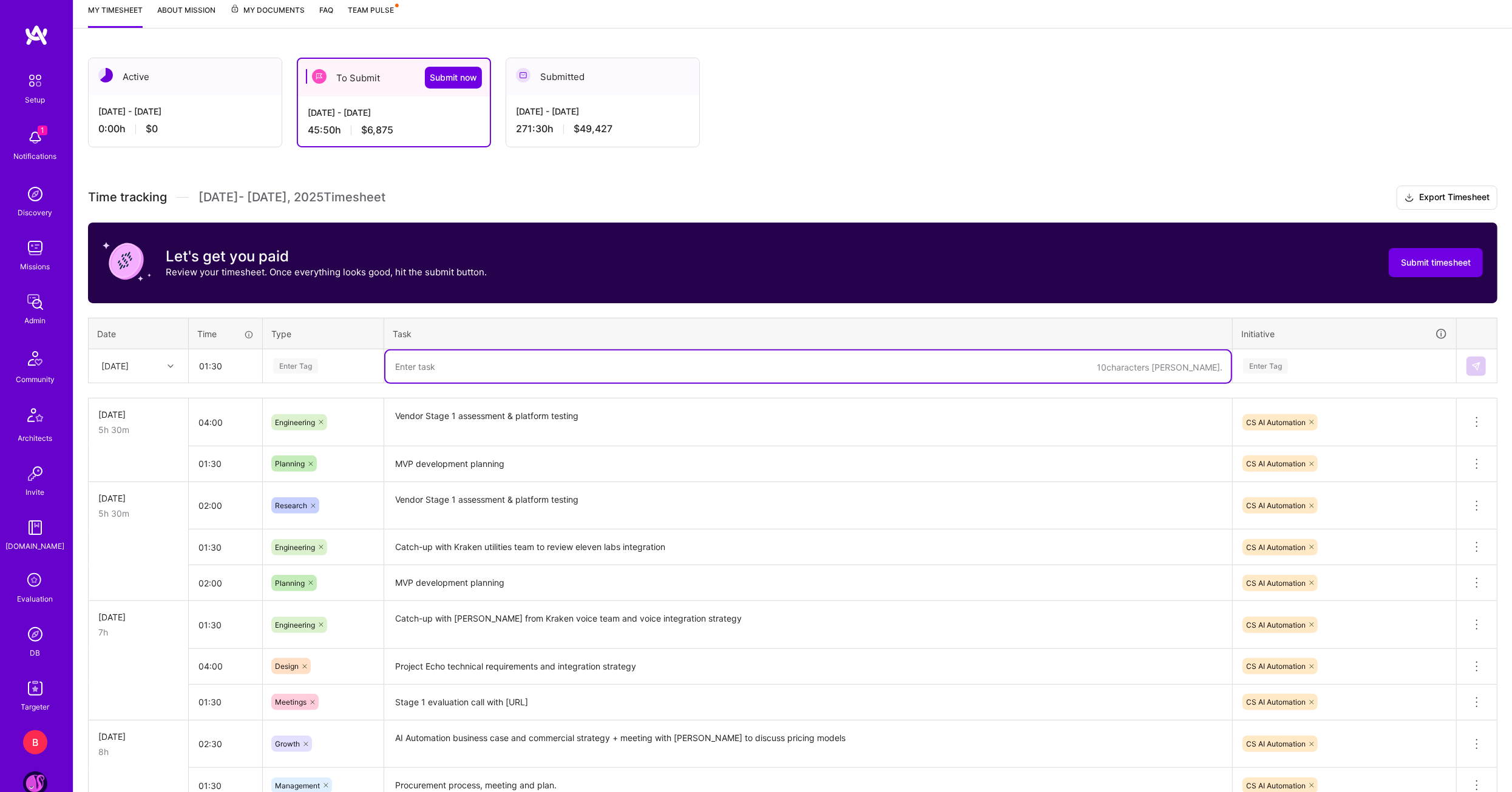
paste textarea "Vendor technical evaluation criteria"
type textarea "Vendor technical evaluation criteria"
click at [325, 369] on div "Enter Tag" at bounding box center [324, 366] width 103 height 15
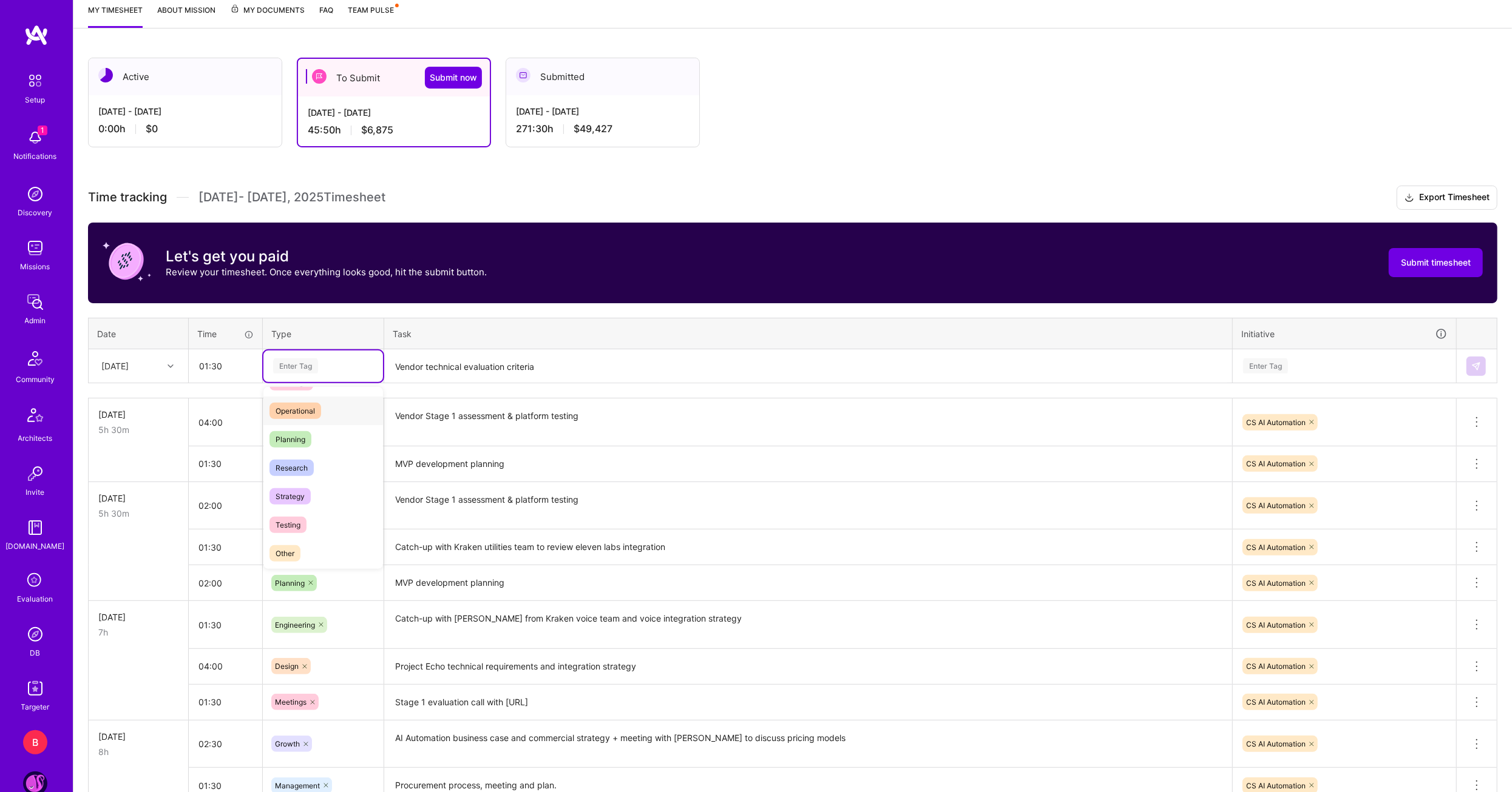
scroll to position [243, 0]
click at [300, 448] on span "Research" at bounding box center [292, 448] width 44 height 17
drag, startPoint x: 1297, startPoint y: 358, endPoint x: 1297, endPoint y: 366, distance: 8.0
click at [1297, 358] on div "Enter Tag" at bounding box center [1344, 366] width 205 height 15
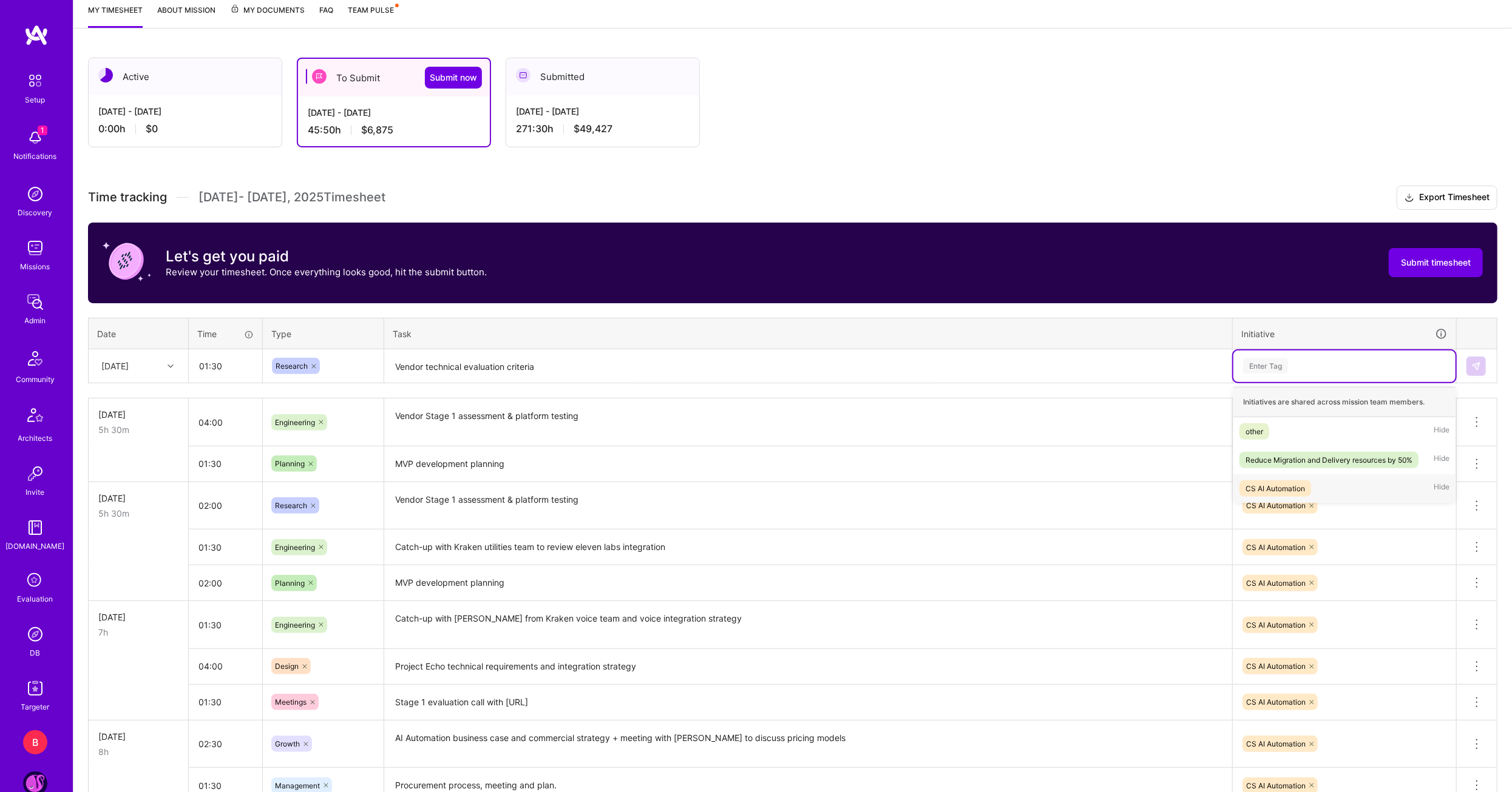
click at [1275, 483] on div "CS AI Automation" at bounding box center [1275, 489] width 60 height 12
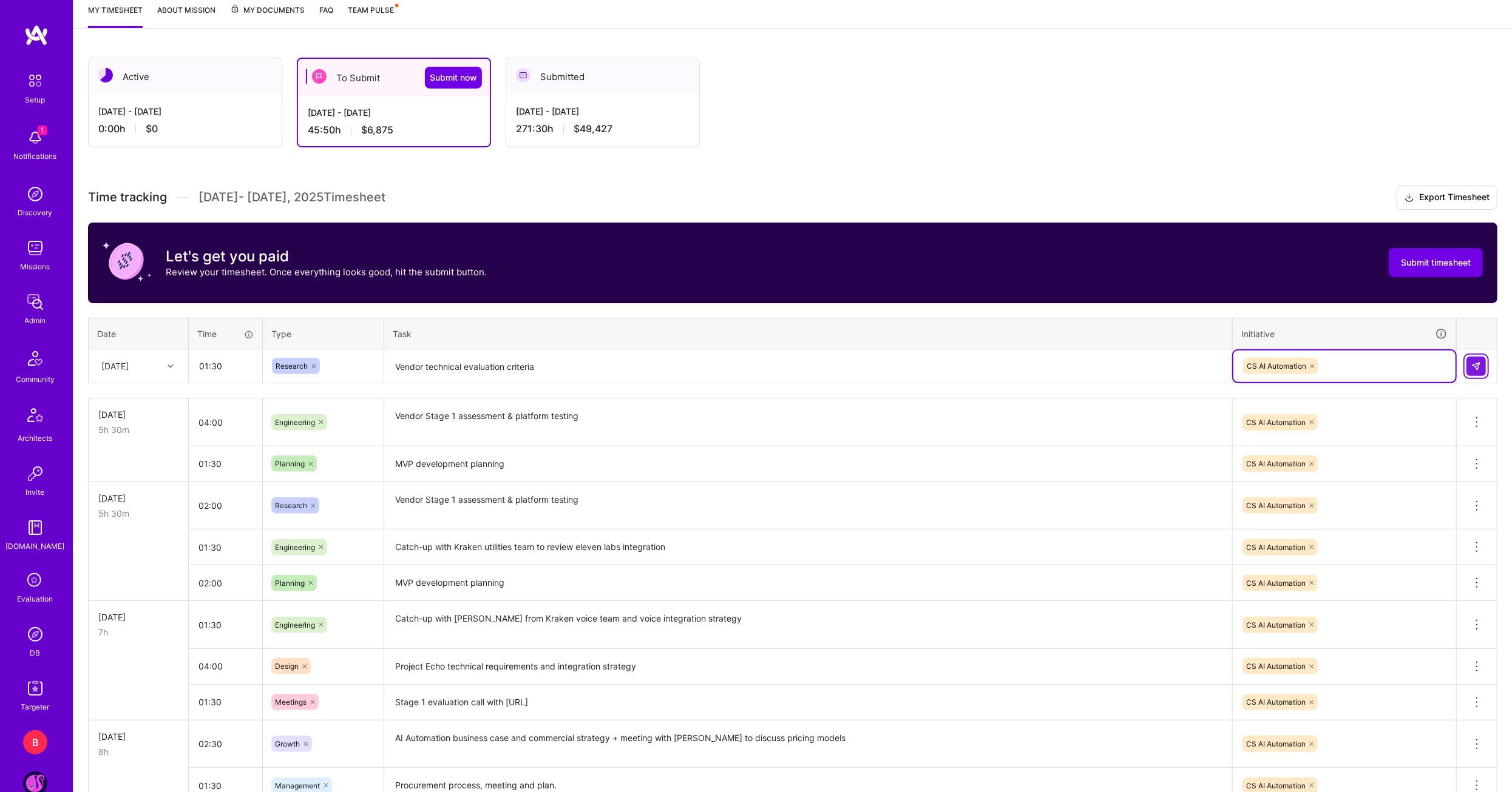
click at [1476, 364] on img at bounding box center [1476, 366] width 10 height 10
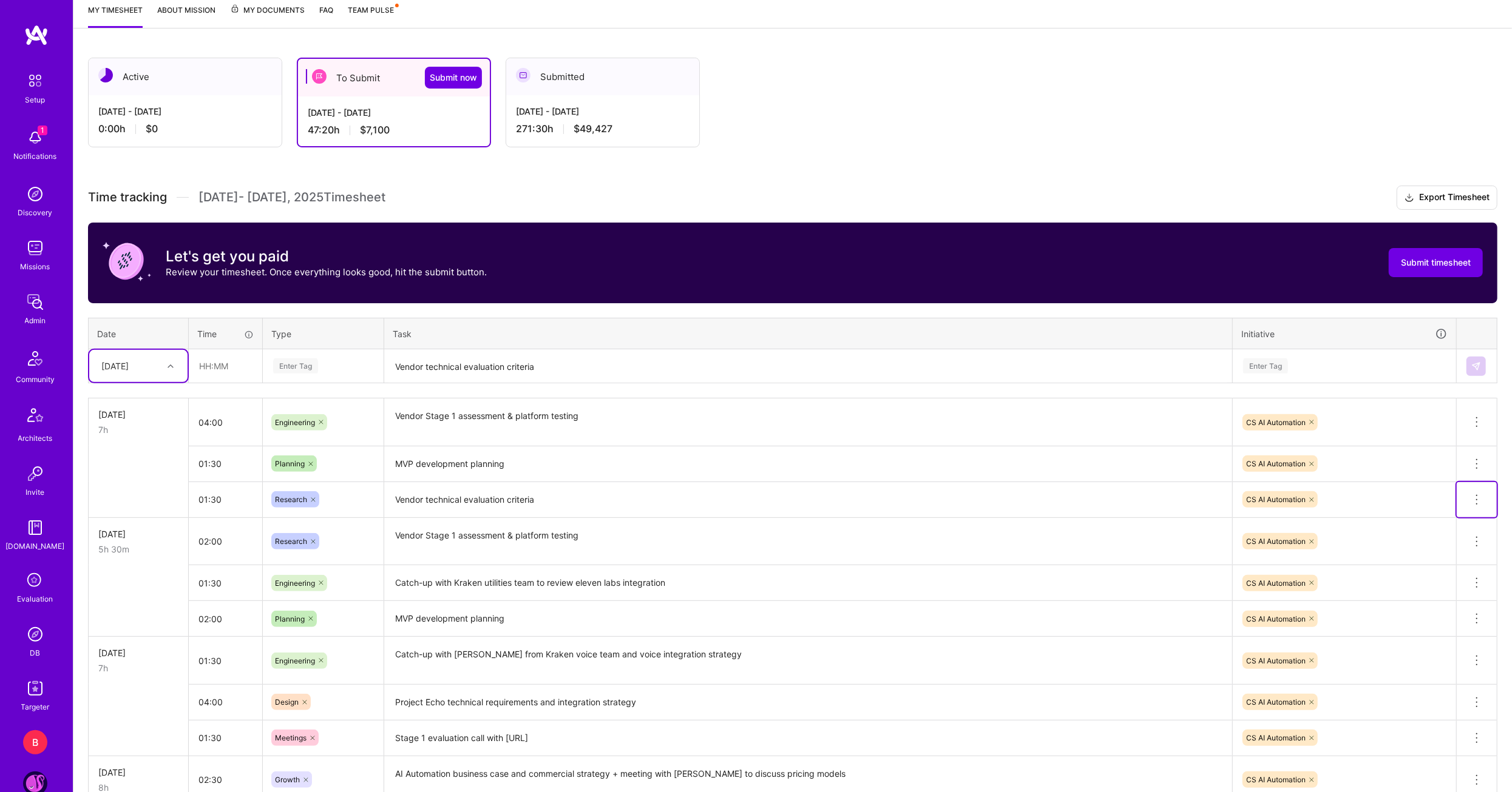
click at [1478, 512] on button at bounding box center [1477, 500] width 40 height 35
click at [1464, 516] on button "Delete row" at bounding box center [1447, 521] width 63 height 30
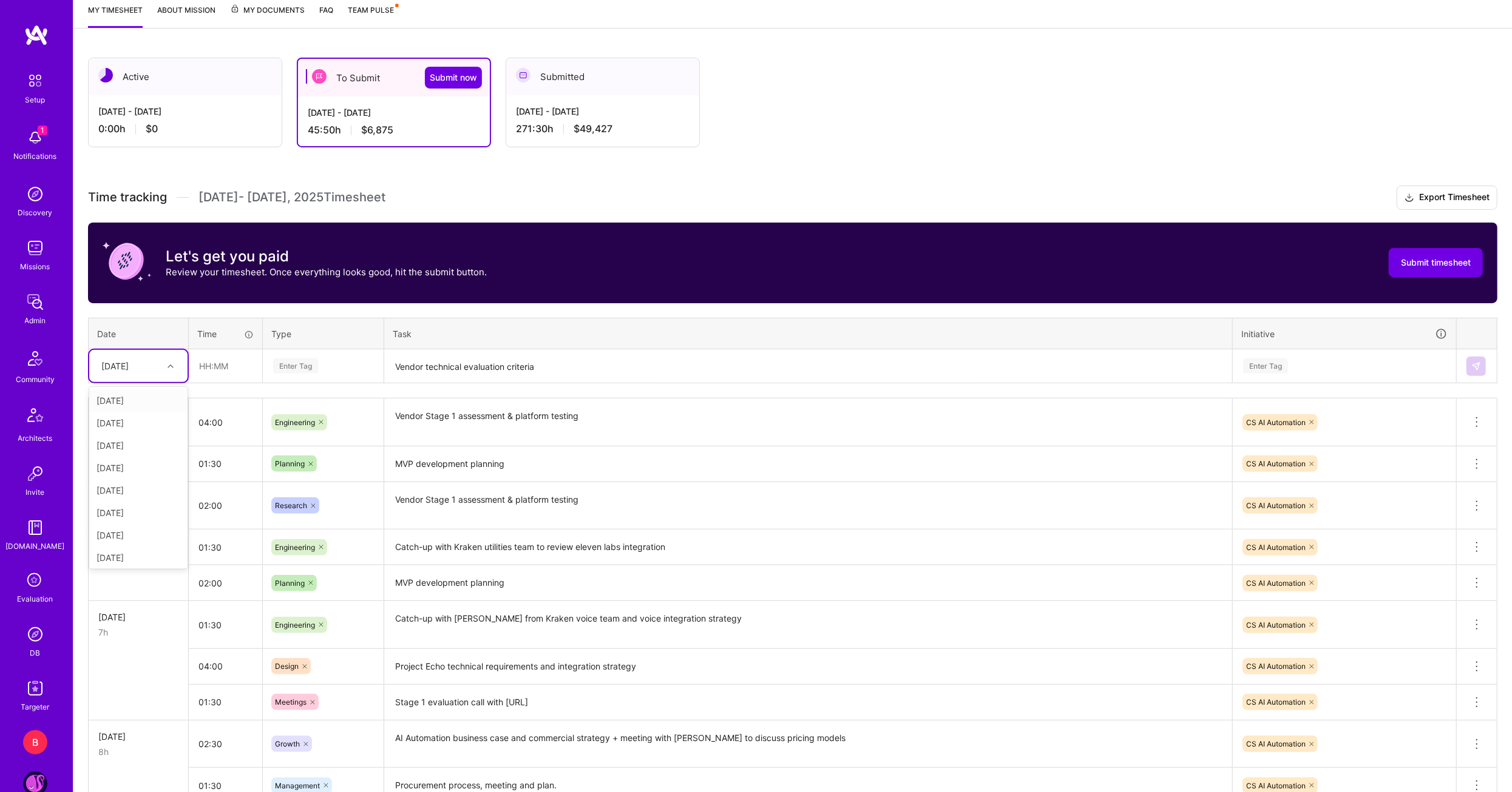
click at [161, 371] on div "[DATE]" at bounding box center [128, 366] width 67 height 20
click at [140, 508] on div "[DATE]" at bounding box center [138, 513] width 99 height 22
click at [222, 369] on input "text" at bounding box center [226, 366] width 72 height 32
type input "03:00"
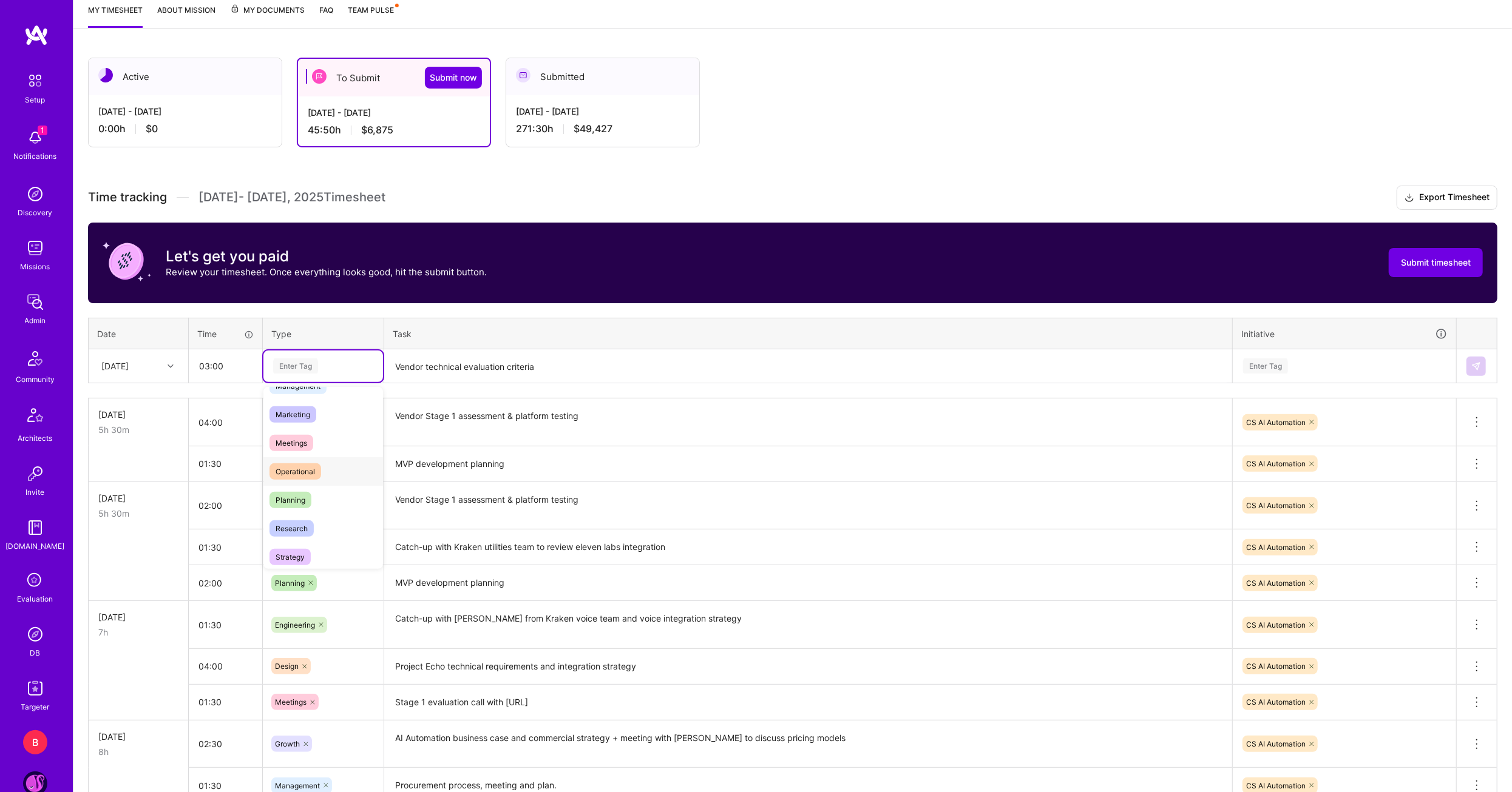
scroll to position [182, 0]
click at [312, 501] on span "Research" at bounding box center [292, 509] width 44 height 17
click at [476, 363] on textarea "Vendor technical evaluation criteria" at bounding box center [808, 366] width 845 height 32
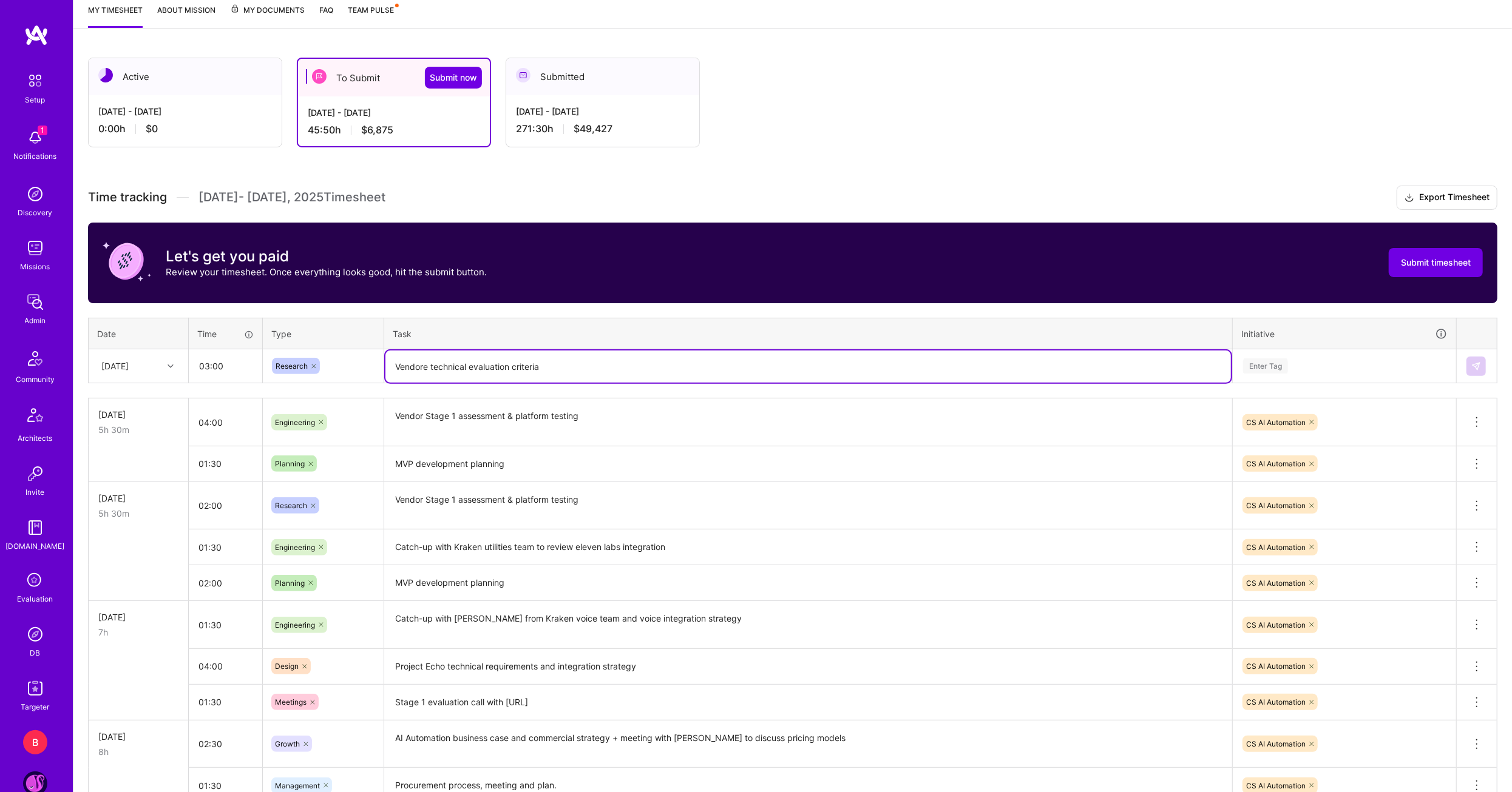
click at [426, 365] on textarea "Vendore technical evaluation criteria" at bounding box center [808, 366] width 845 height 32
type textarea "Vendor technical evaluation criteria"
click at [1329, 369] on div "Enter Tag" at bounding box center [1344, 366] width 205 height 15
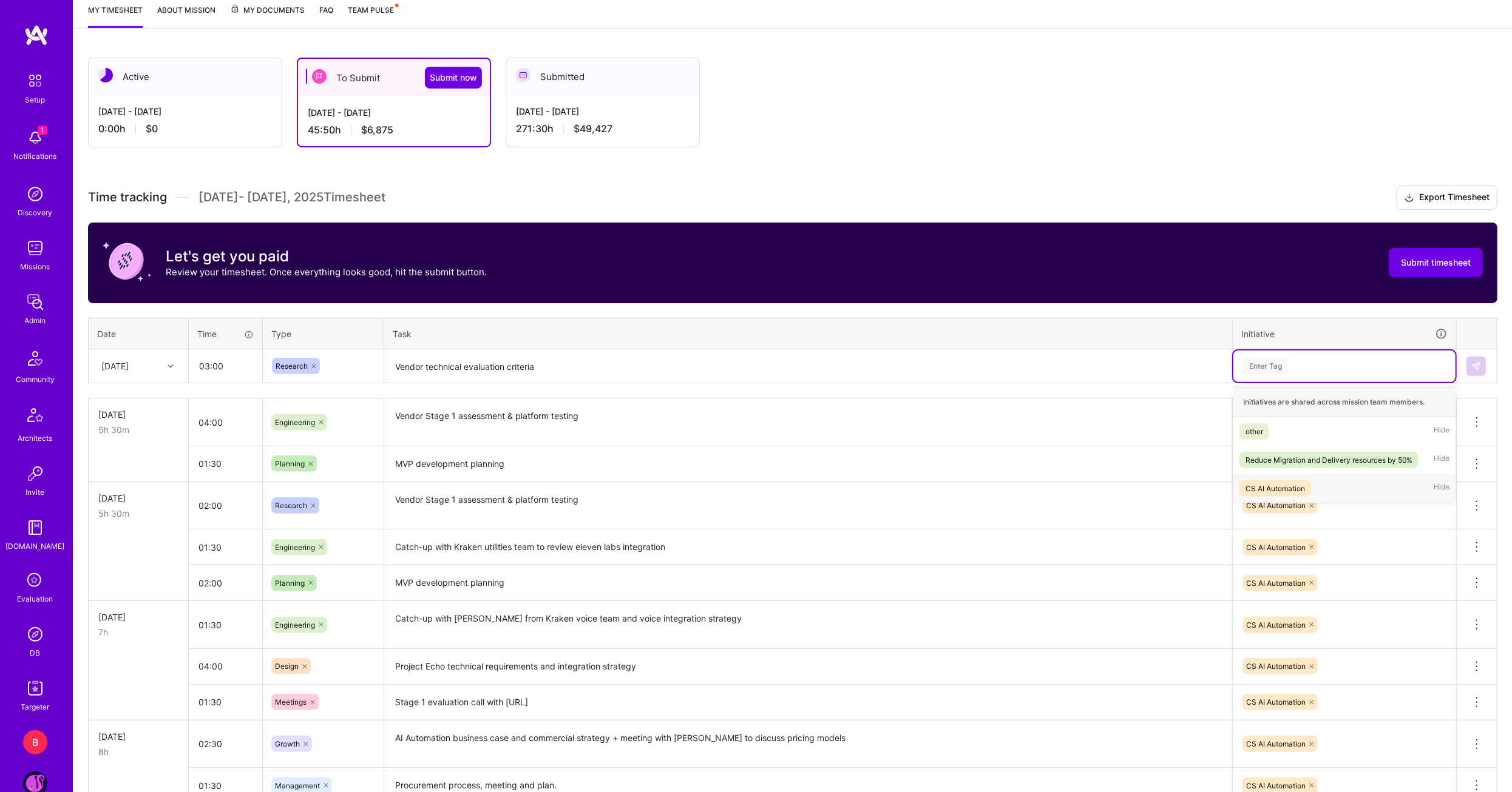
click at [1295, 476] on div "CS AI Automation Hide" at bounding box center [1345, 488] width 222 height 28
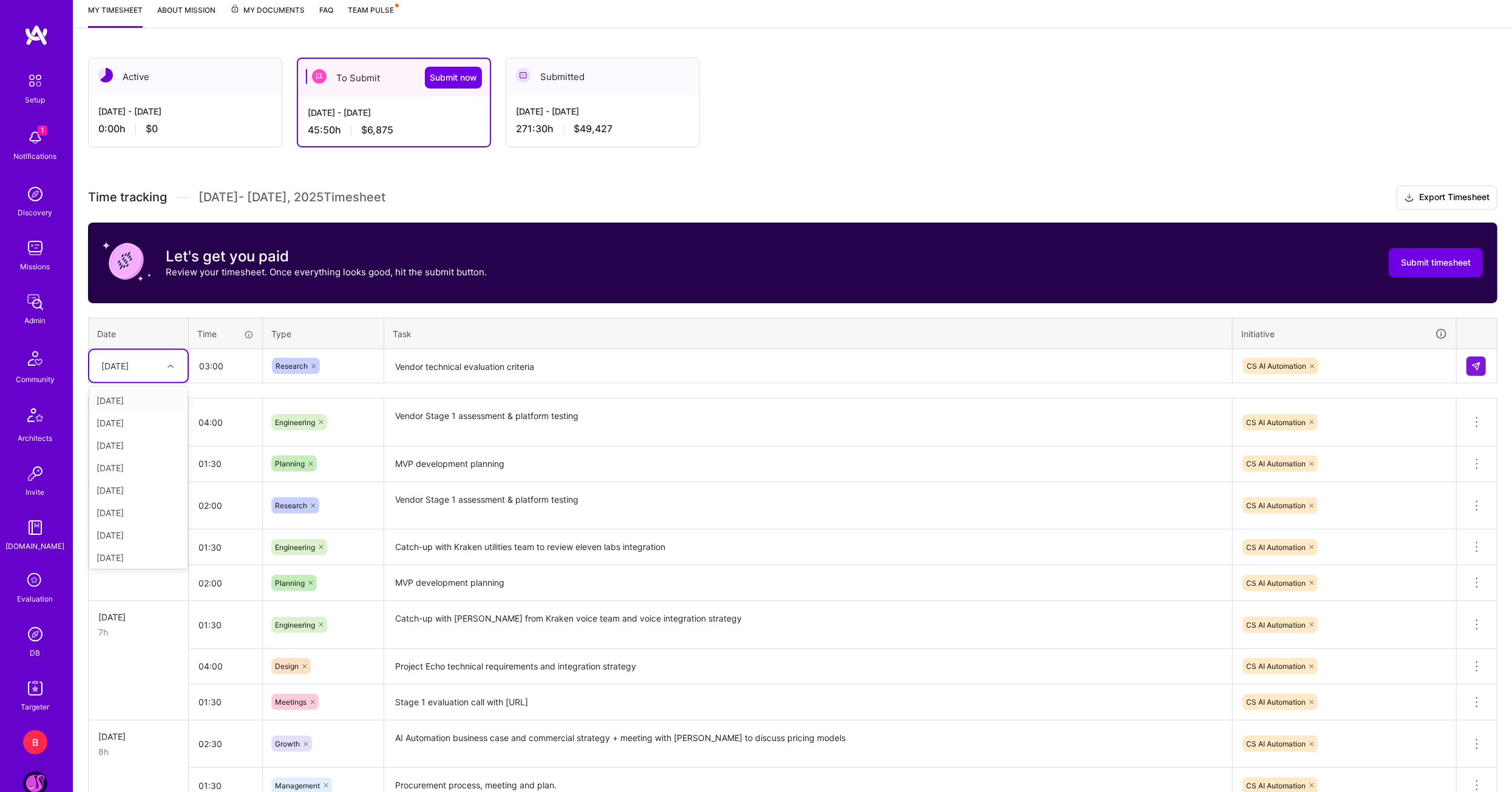
click at [175, 364] on div at bounding box center [172, 366] width 19 height 16
click at [126, 504] on div "[DATE]" at bounding box center [138, 510] width 99 height 22
click at [1479, 363] on img at bounding box center [1476, 366] width 10 height 10
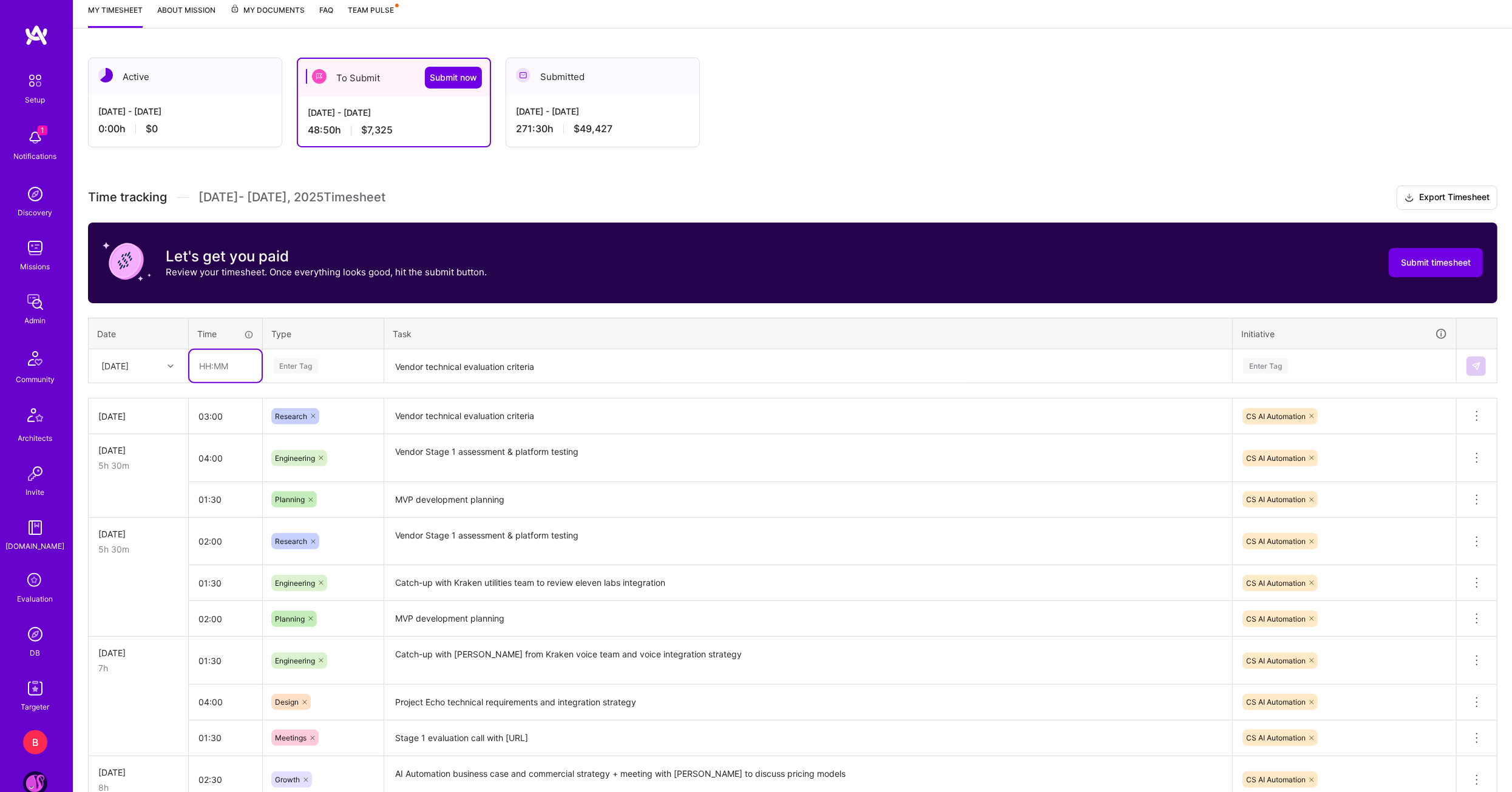
click at [213, 358] on input "text" at bounding box center [226, 366] width 72 height 32
type input "02:30"
click at [285, 421] on span "Meetings" at bounding box center [291, 424] width 44 height 17
click at [460, 367] on textarea "Vendor technical evaluation criteria" at bounding box center [808, 366] width 845 height 32
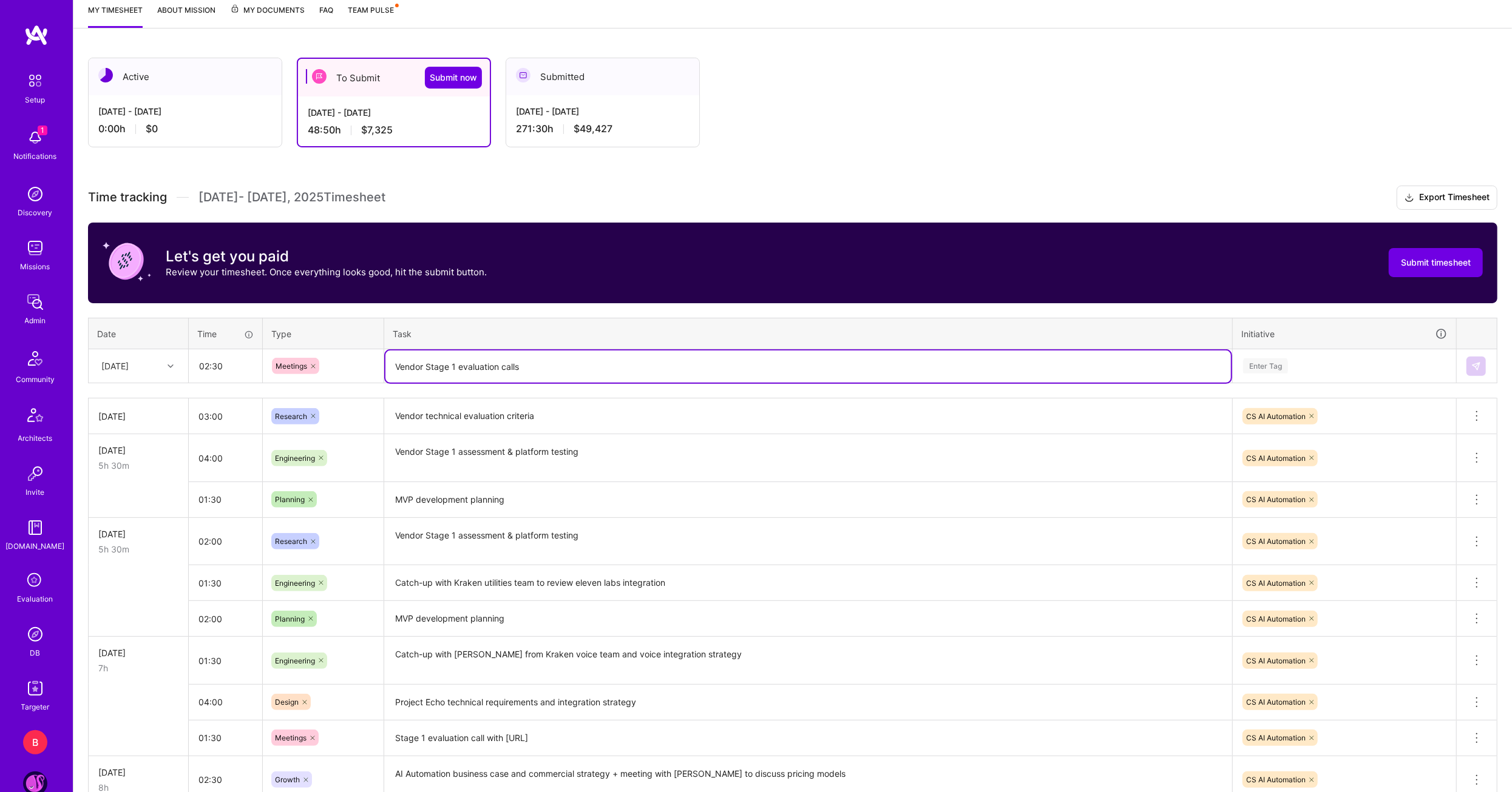
type textarea "Vendor Stage 1 evaluation calls"
click at [1279, 352] on div "Enter Tag" at bounding box center [1345, 366] width 222 height 31
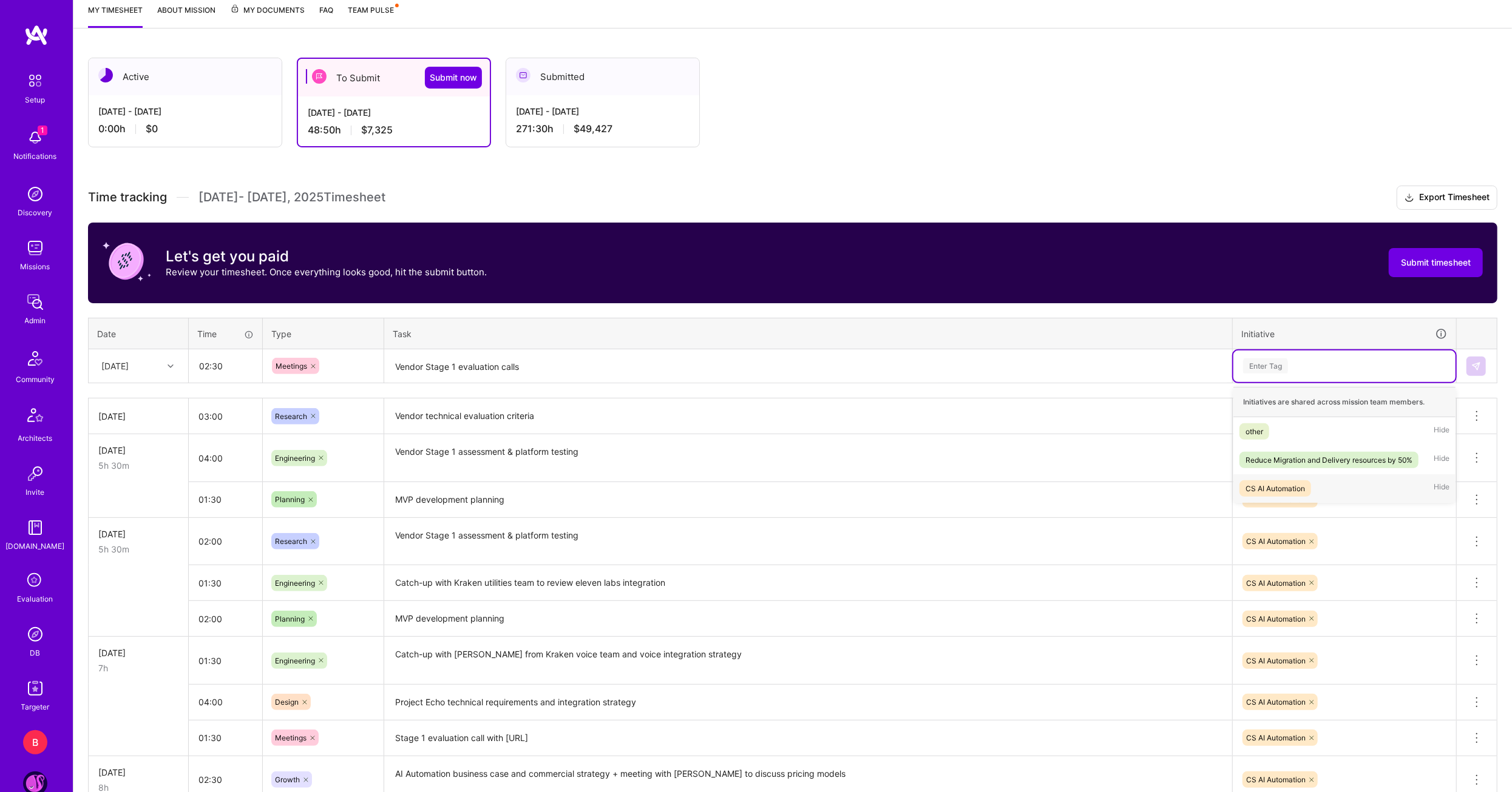
click at [1282, 485] on div "CS AI Automation" at bounding box center [1275, 489] width 60 height 12
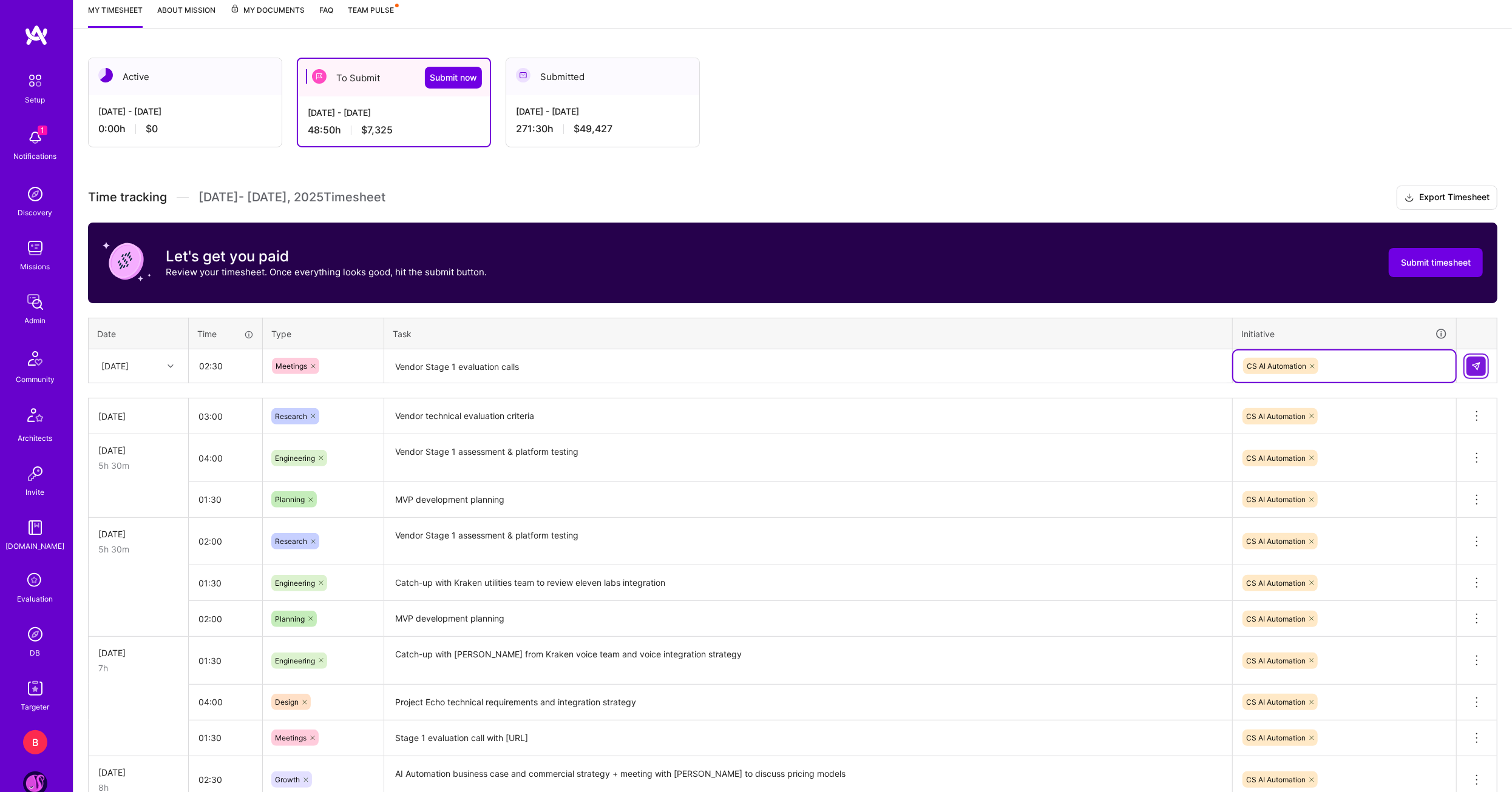
click at [1479, 362] on img at bounding box center [1476, 366] width 10 height 10
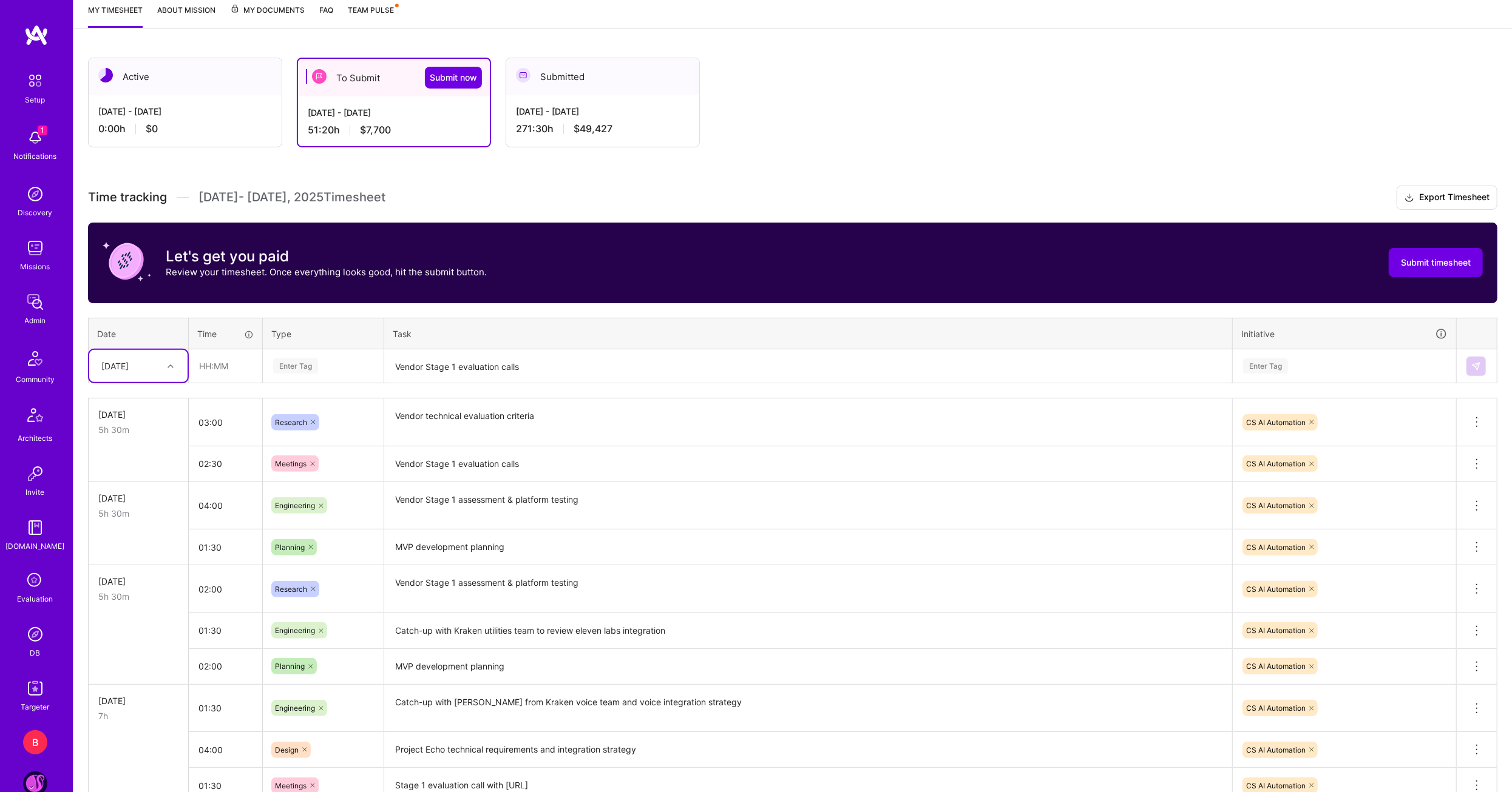
click at [169, 367] on div at bounding box center [172, 366] width 19 height 16
click at [133, 525] on div "[DATE]" at bounding box center [138, 533] width 99 height 22
click at [229, 380] on td at bounding box center [226, 366] width 74 height 34
click at [231, 367] on input "text" at bounding box center [226, 366] width 72 height 32
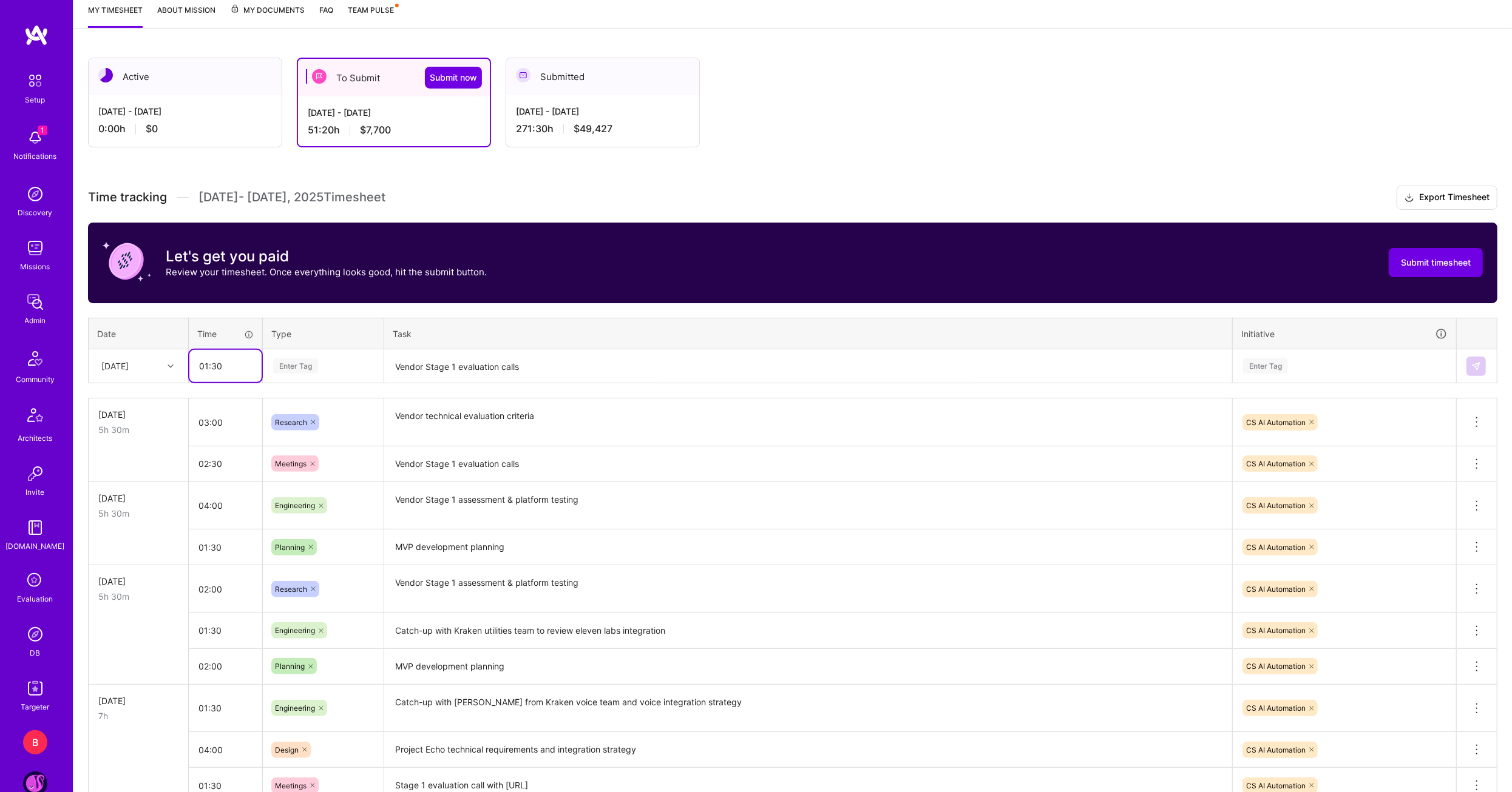
type input "01:30"
click at [300, 485] on span "Meetings" at bounding box center [291, 485] width 44 height 17
click at [436, 357] on textarea "Vendor Stage 1 evaluation calls" at bounding box center [808, 366] width 845 height 32
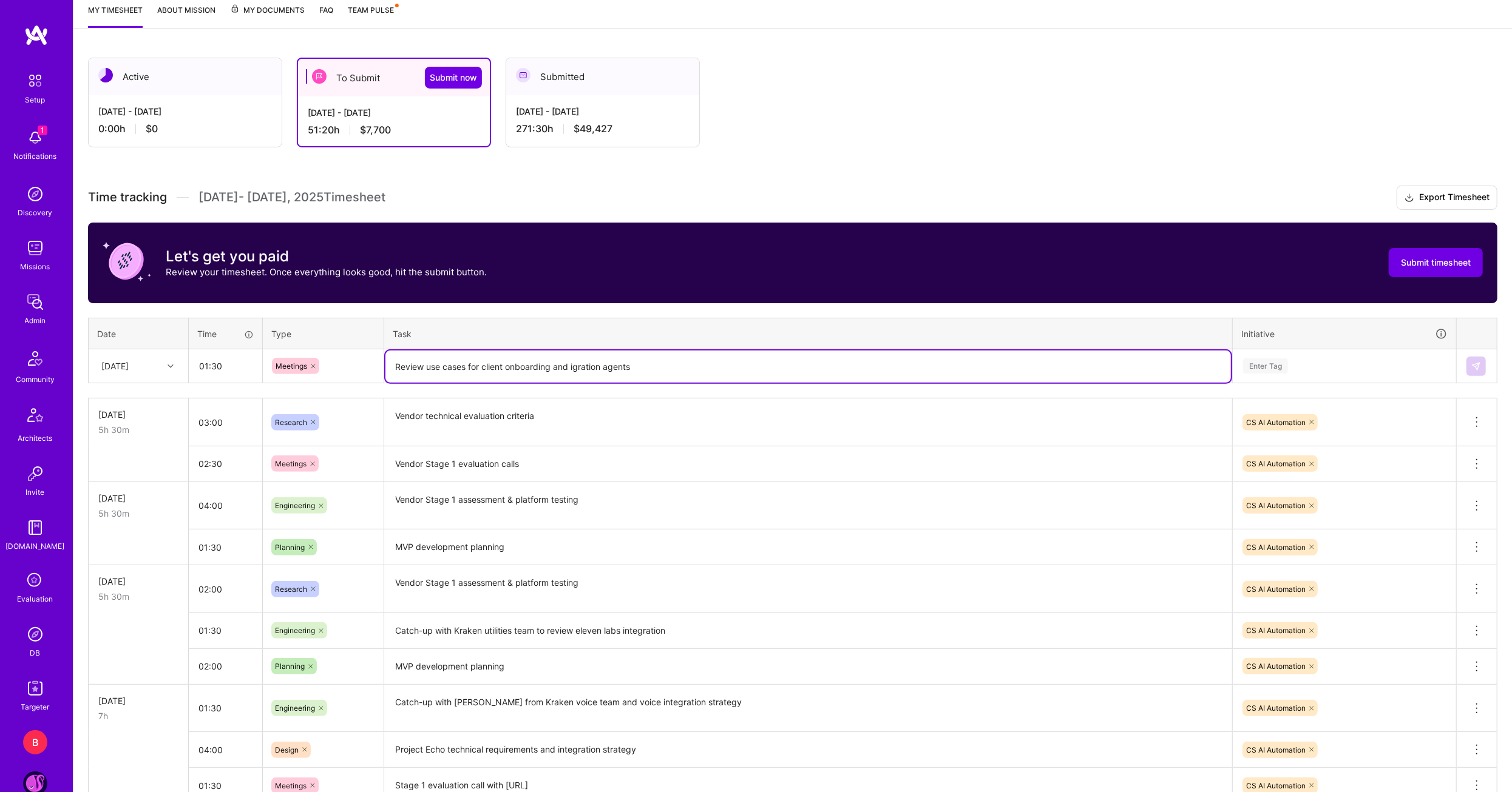
type textarea "Review use cases for client onboarding and igration agents"
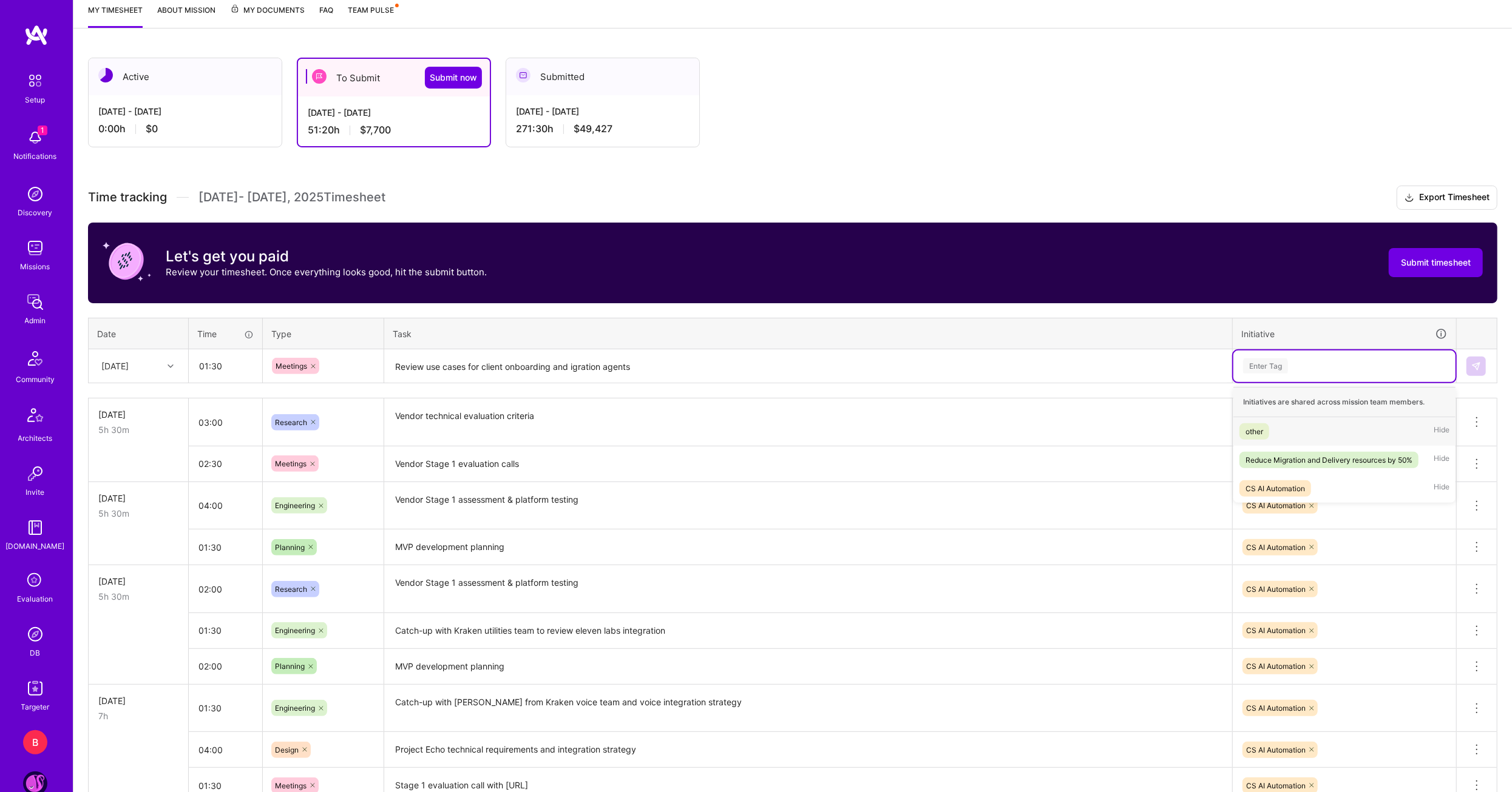
click at [1288, 358] on div "Enter Tag" at bounding box center [1344, 366] width 205 height 15
click at [1313, 452] on span "Reduce Migration and Delivery resources by 50%" at bounding box center [1329, 460] width 179 height 17
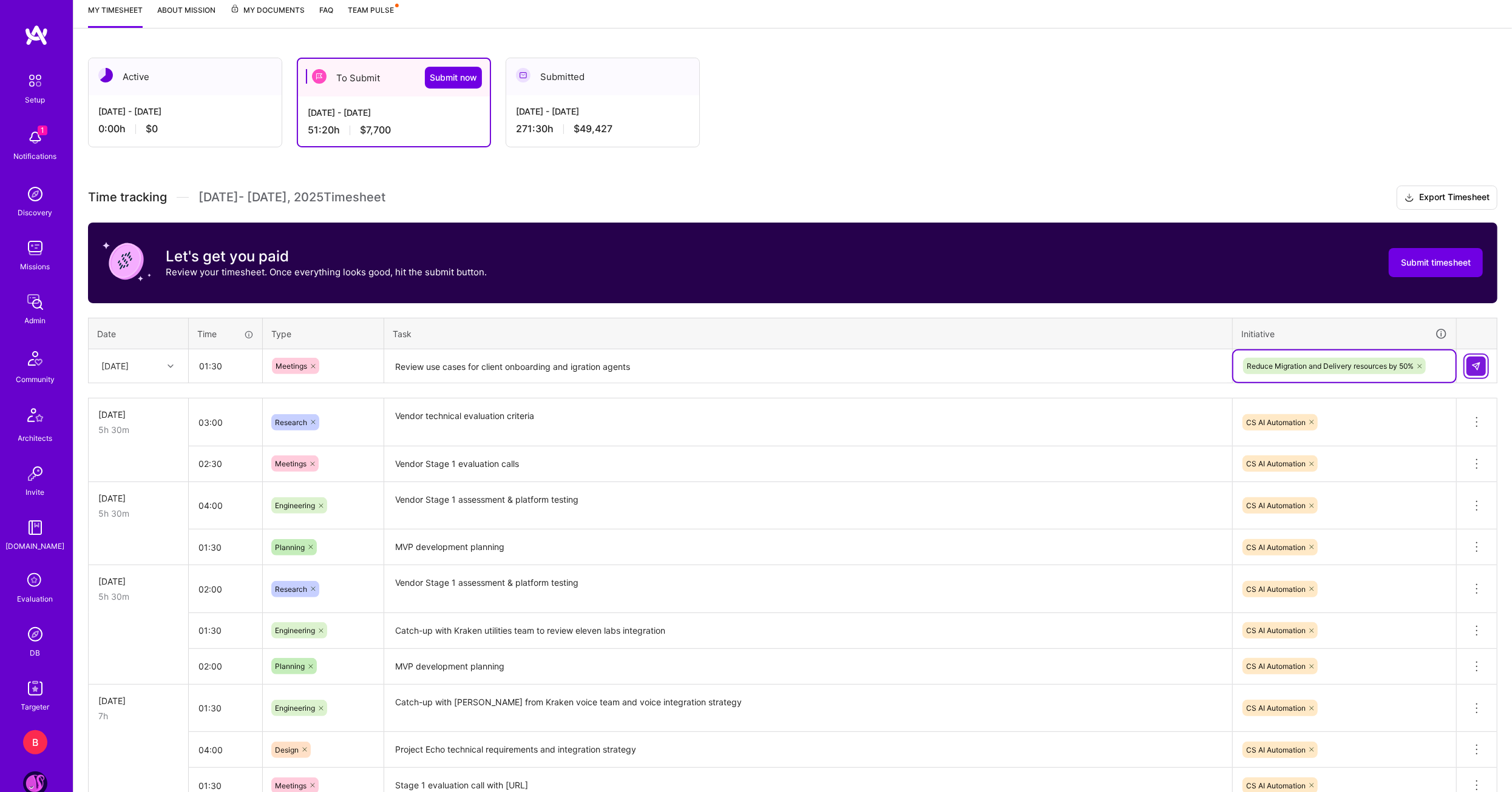
click at [1479, 362] on img at bounding box center [1476, 366] width 10 height 10
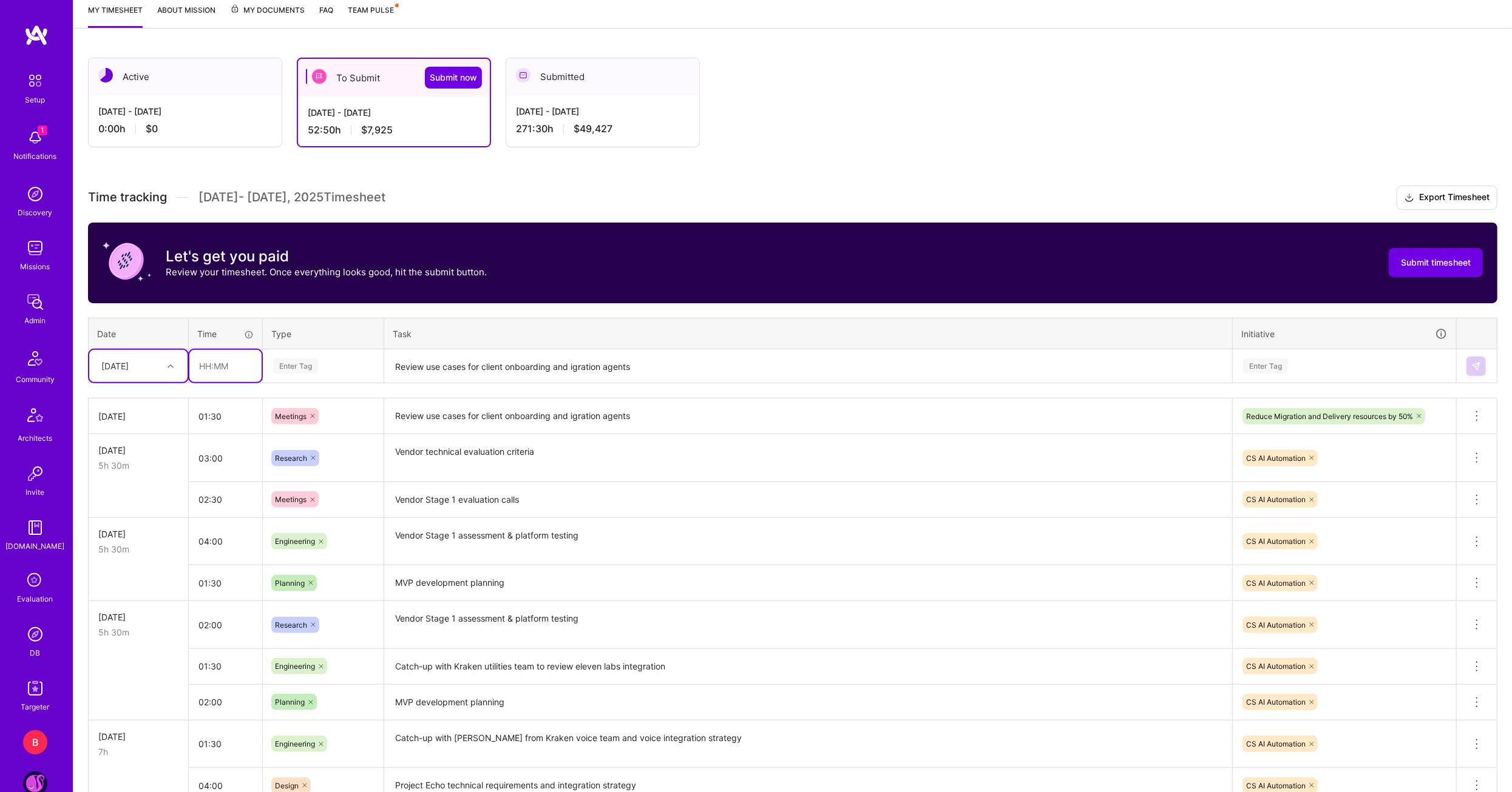
drag, startPoint x: 210, startPoint y: 368, endPoint x: 274, endPoint y: 373, distance: 64.2
click at [210, 368] on input "text" at bounding box center [226, 366] width 72 height 32
type input "01:30"
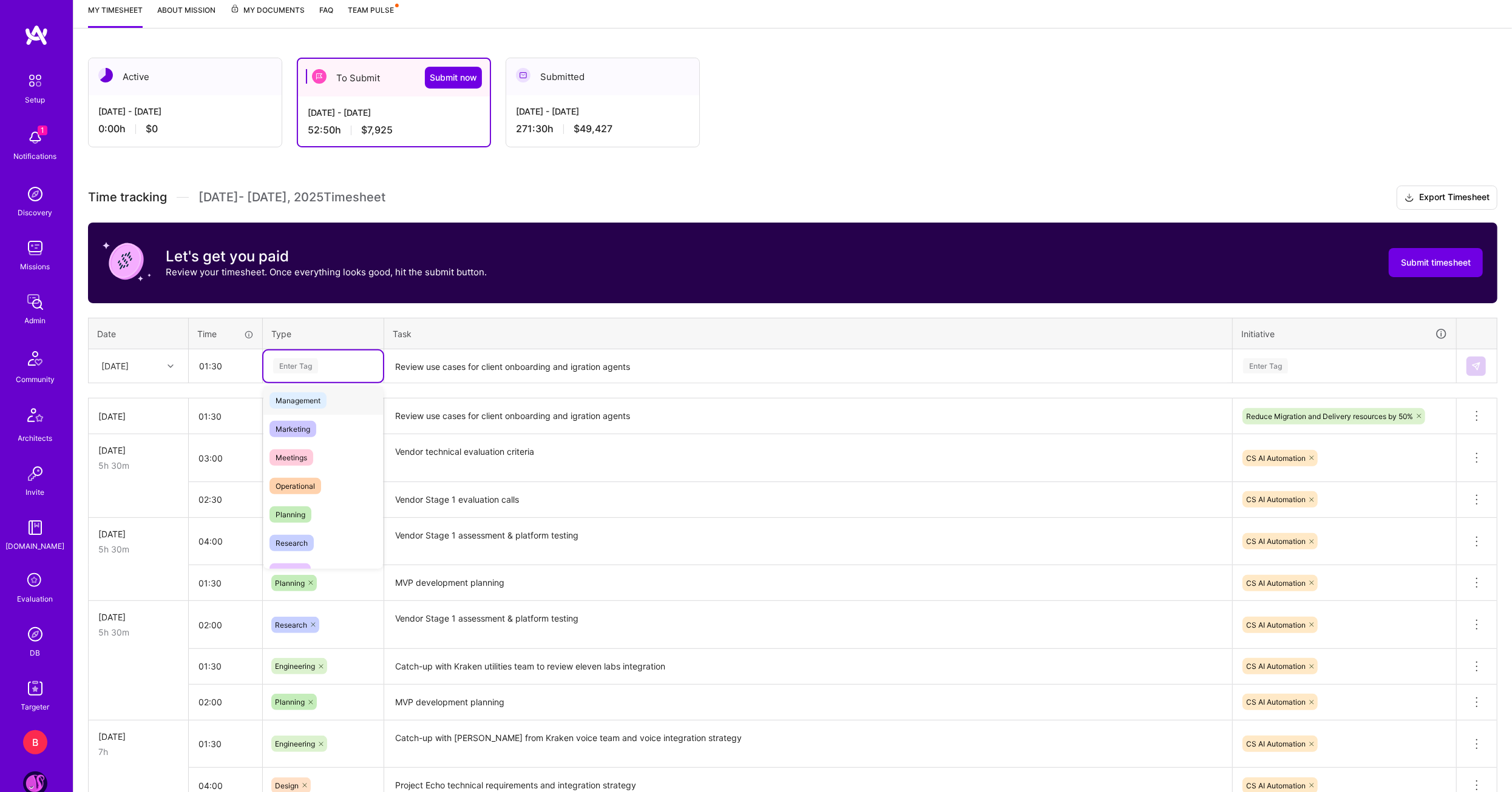
scroll to position [182, 0]
click at [306, 503] on span "Research" at bounding box center [292, 509] width 44 height 17
click at [415, 365] on textarea "Review use cases for client onboarding and igration agents" at bounding box center [808, 366] width 845 height 32
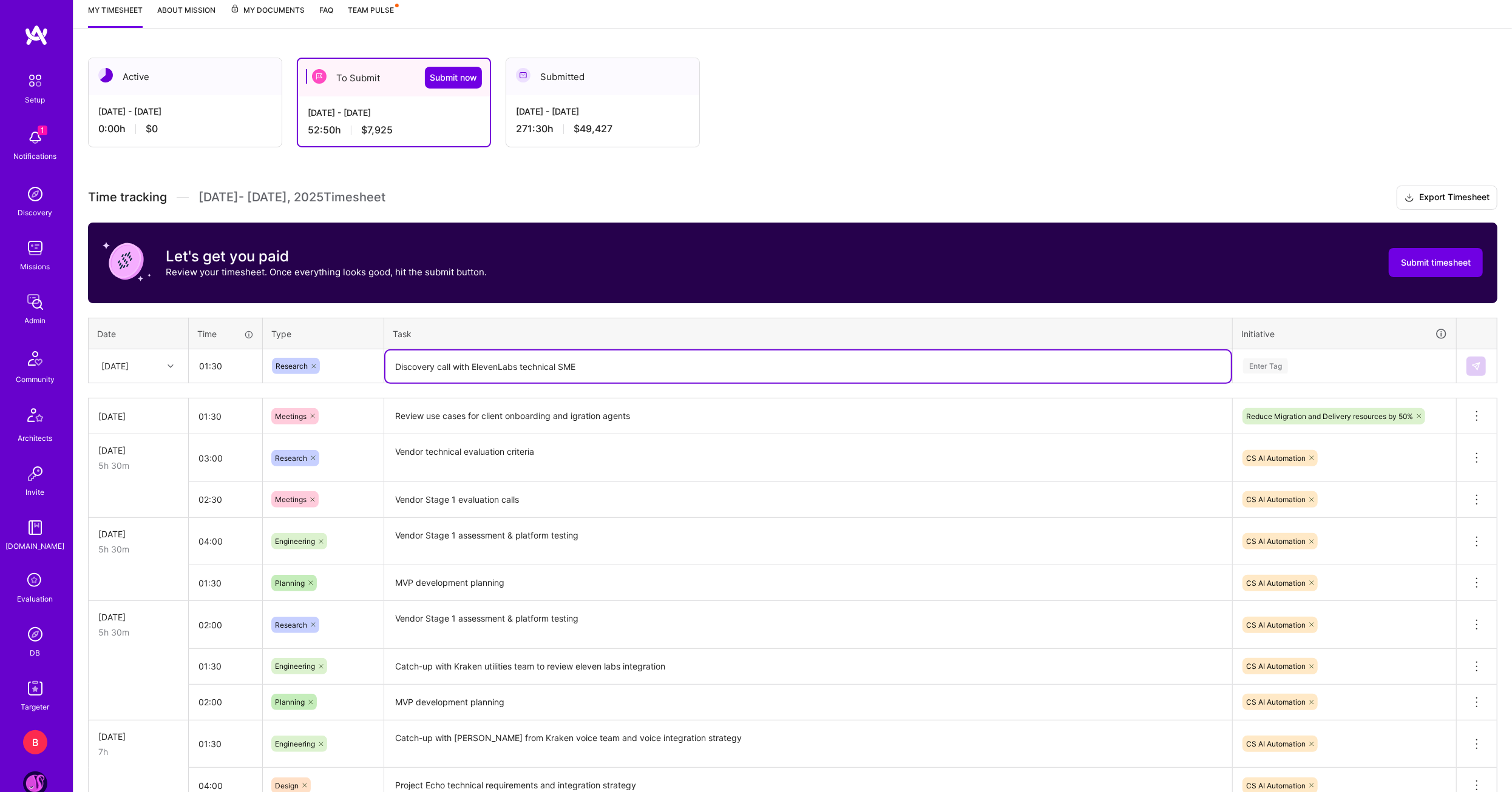
type textarea "Discovery call with ElevenLabs technical SME"
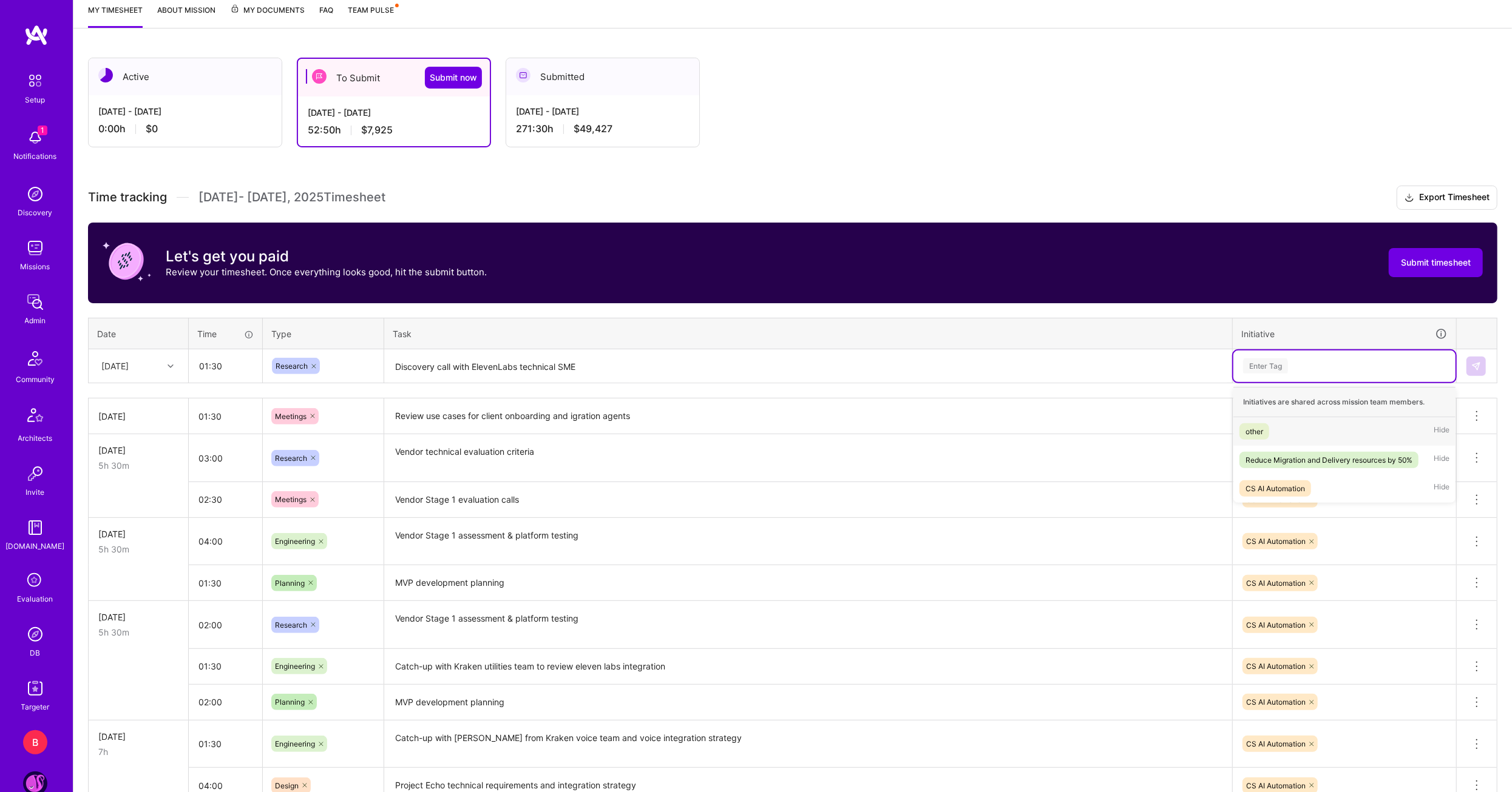
click at [1331, 359] on div "Enter Tag" at bounding box center [1344, 366] width 205 height 15
click at [1274, 480] on span "CS AI Automation" at bounding box center [1275, 489] width 72 height 17
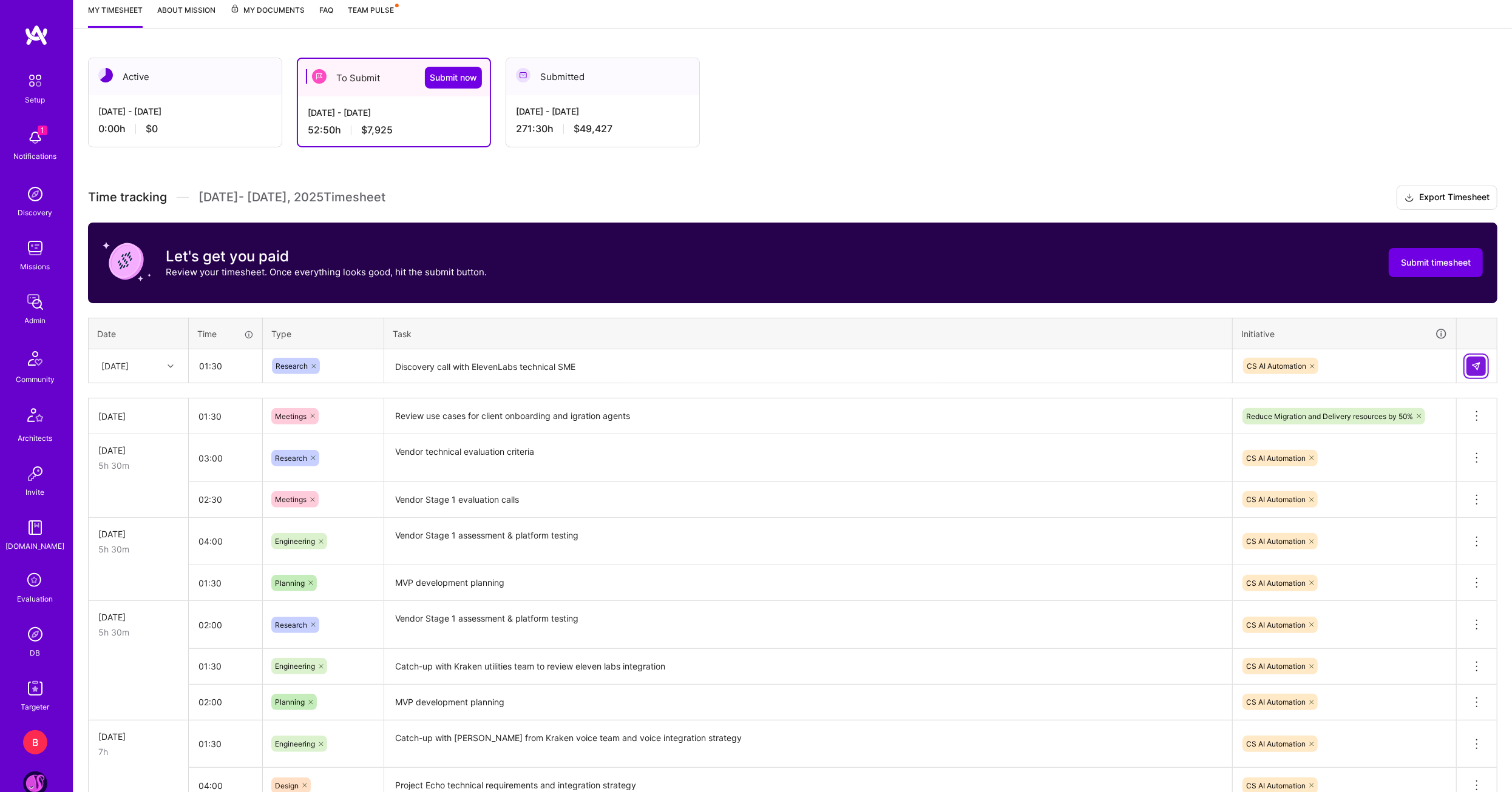
click at [1481, 364] on button at bounding box center [1476, 366] width 19 height 19
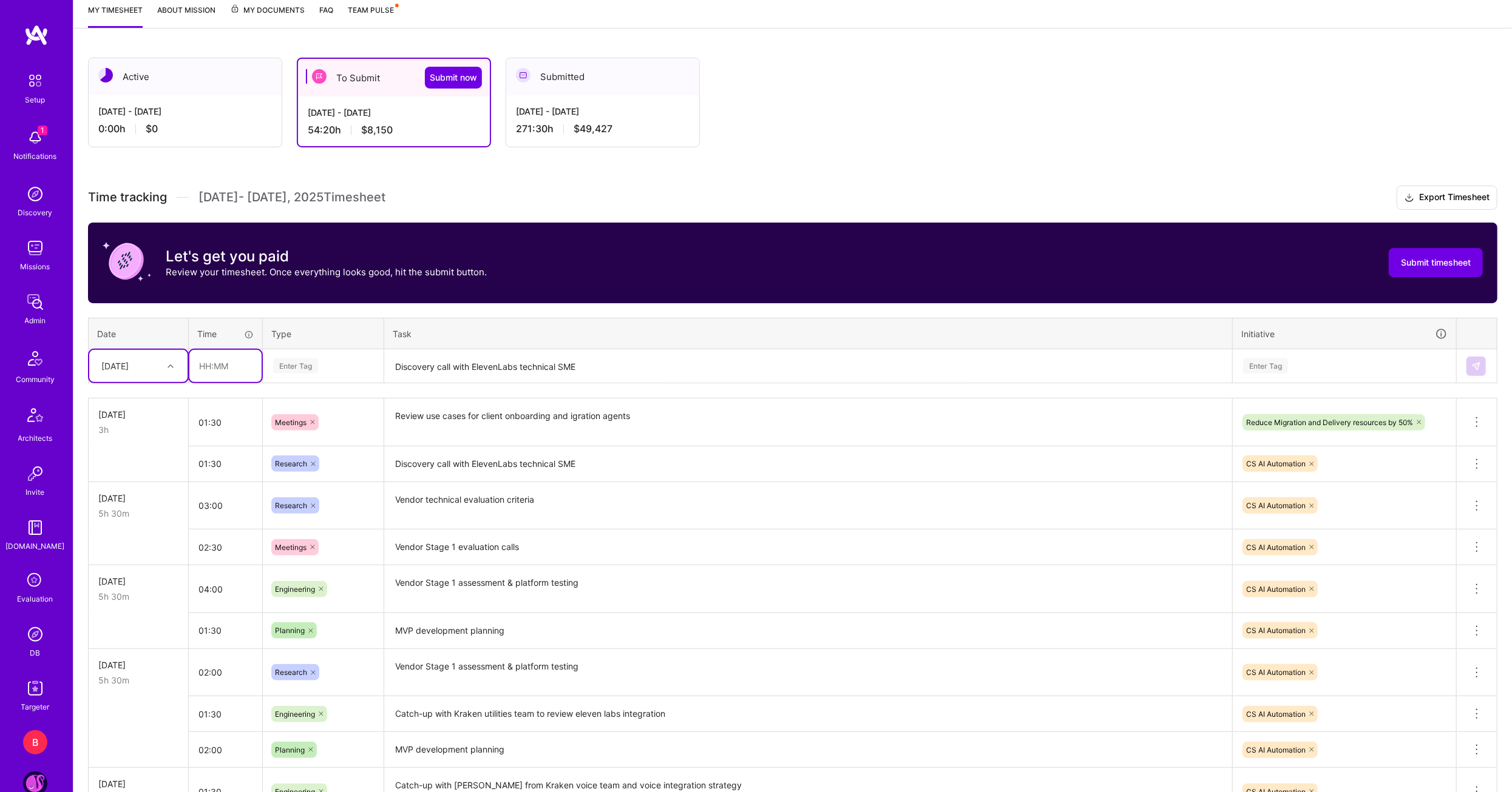
click at [218, 360] on input "text" at bounding box center [226, 366] width 72 height 32
type input "02:00"
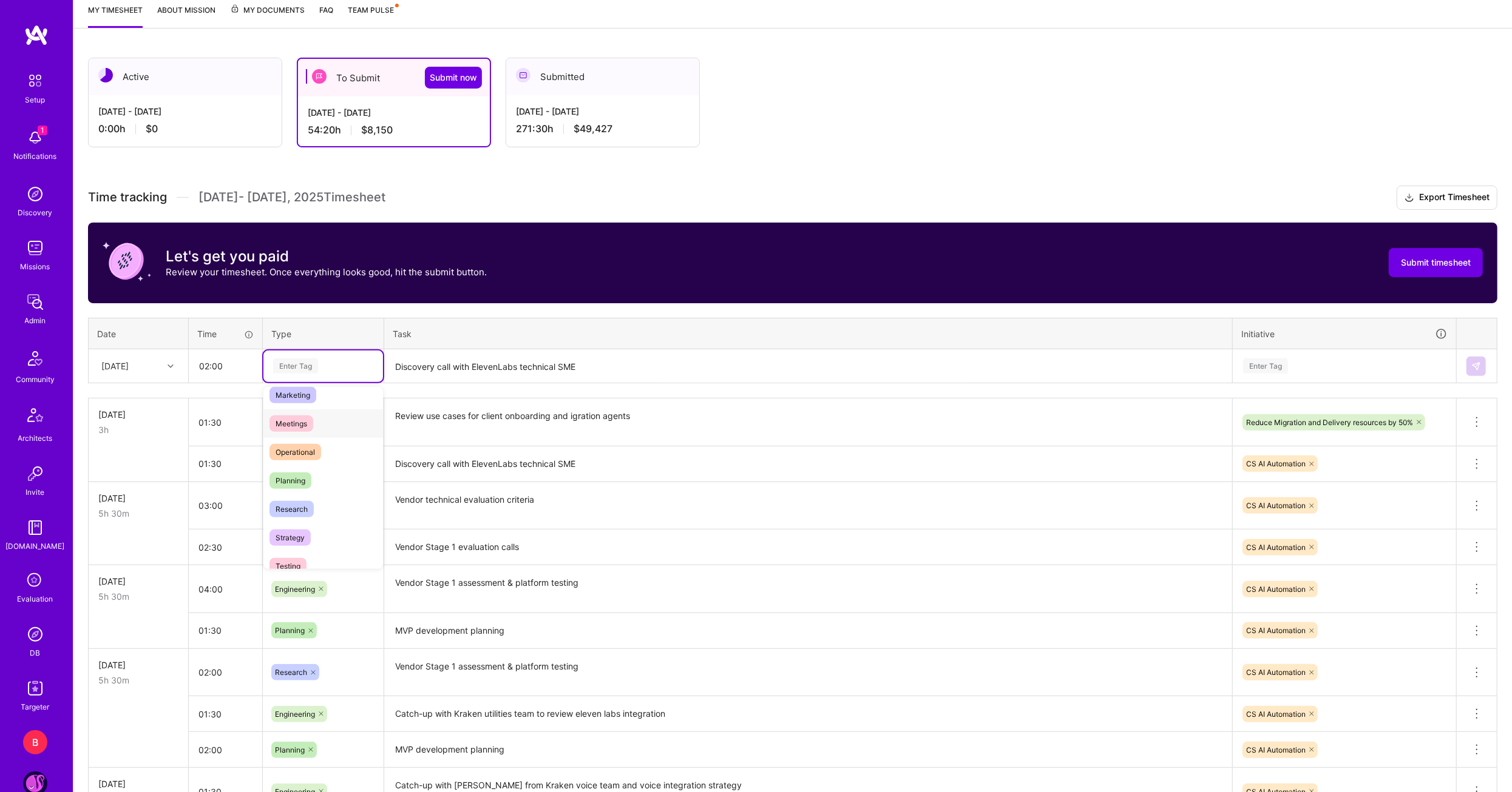
drag, startPoint x: 295, startPoint y: 425, endPoint x: 387, endPoint y: 398, distance: 95.9
click at [296, 425] on span "Meetings" at bounding box center [291, 424] width 44 height 17
click at [475, 364] on textarea "Discovery call with ElevenLabs technical SME" at bounding box center [808, 366] width 845 height 32
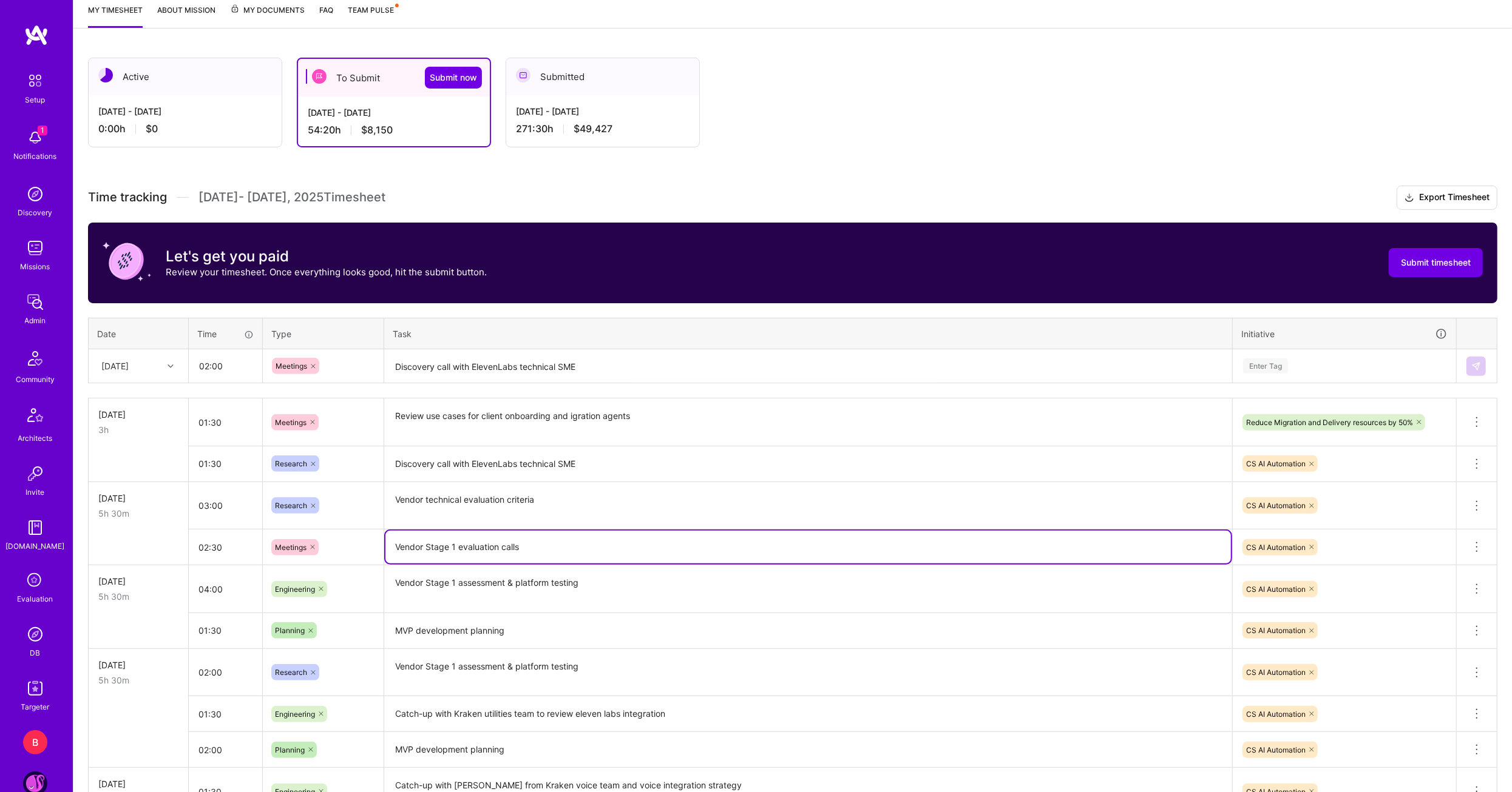
drag, startPoint x: 532, startPoint y: 533, endPoint x: 355, endPoint y: 546, distance: 177.5
click at [355, 546] on tr "02:30 Meetings Vendor Stage 1 evaluation calls CS AI Automation Delete row" at bounding box center [793, 548] width 1409 height 36
click at [502, 358] on textarea at bounding box center [808, 366] width 845 height 32
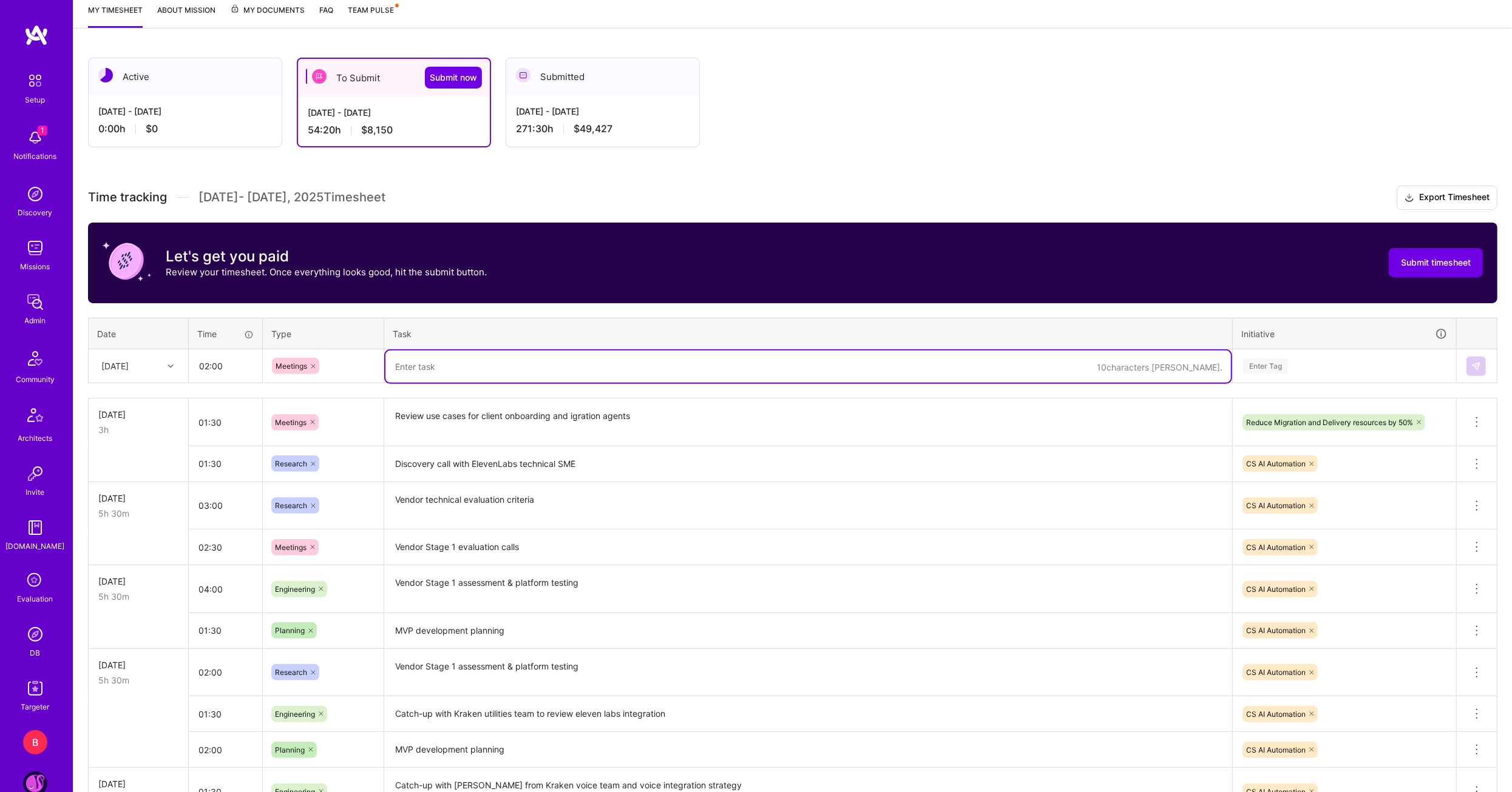
paste textarea "Vendor Stage 1 evaluation calls"
type textarea "Vendor Stage 1 evaluation calls"
click at [1357, 380] on td "Enter Tag" at bounding box center [1345, 366] width 224 height 34
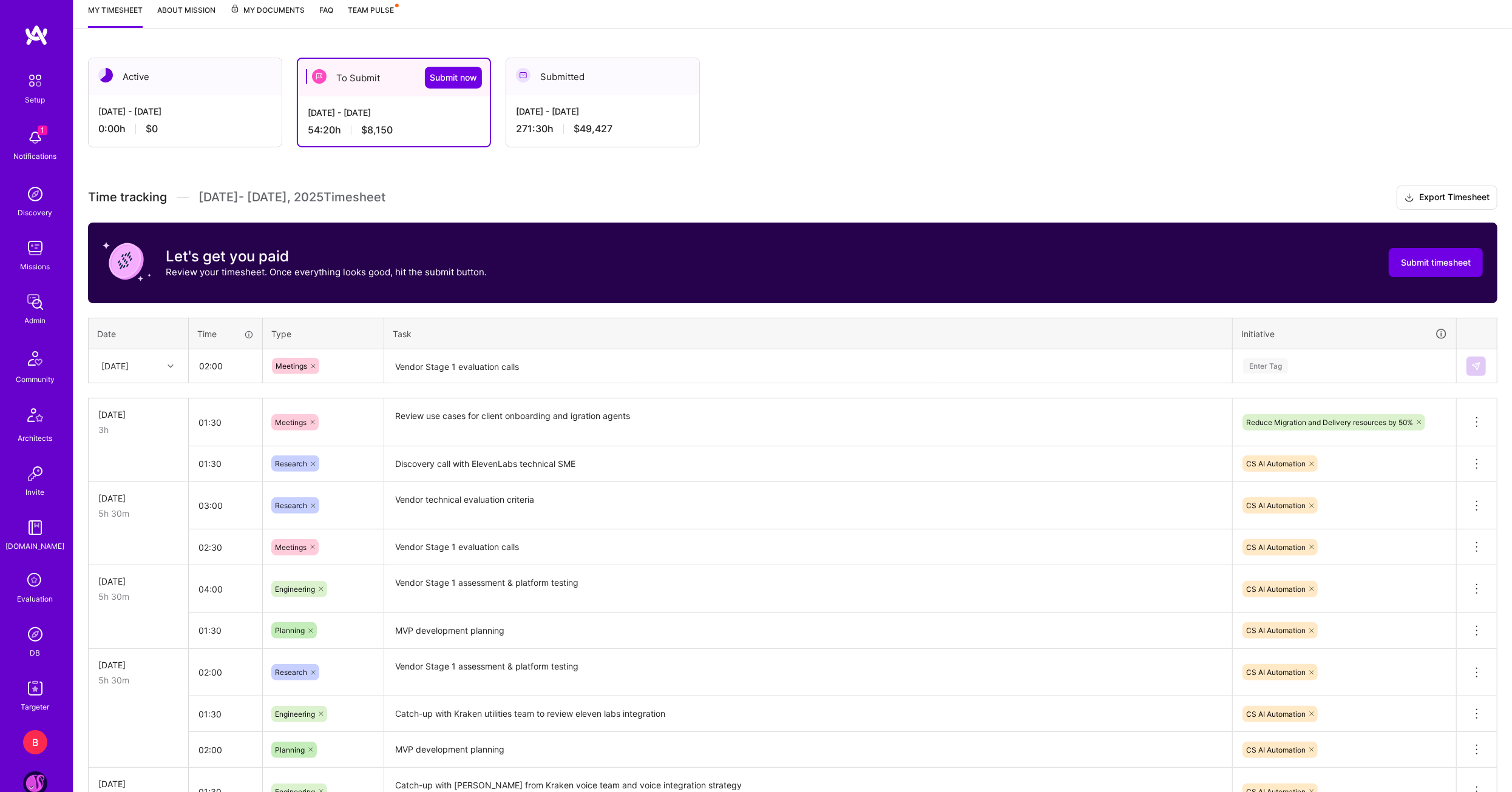
click at [1349, 371] on div "Enter Tag" at bounding box center [1345, 366] width 222 height 31
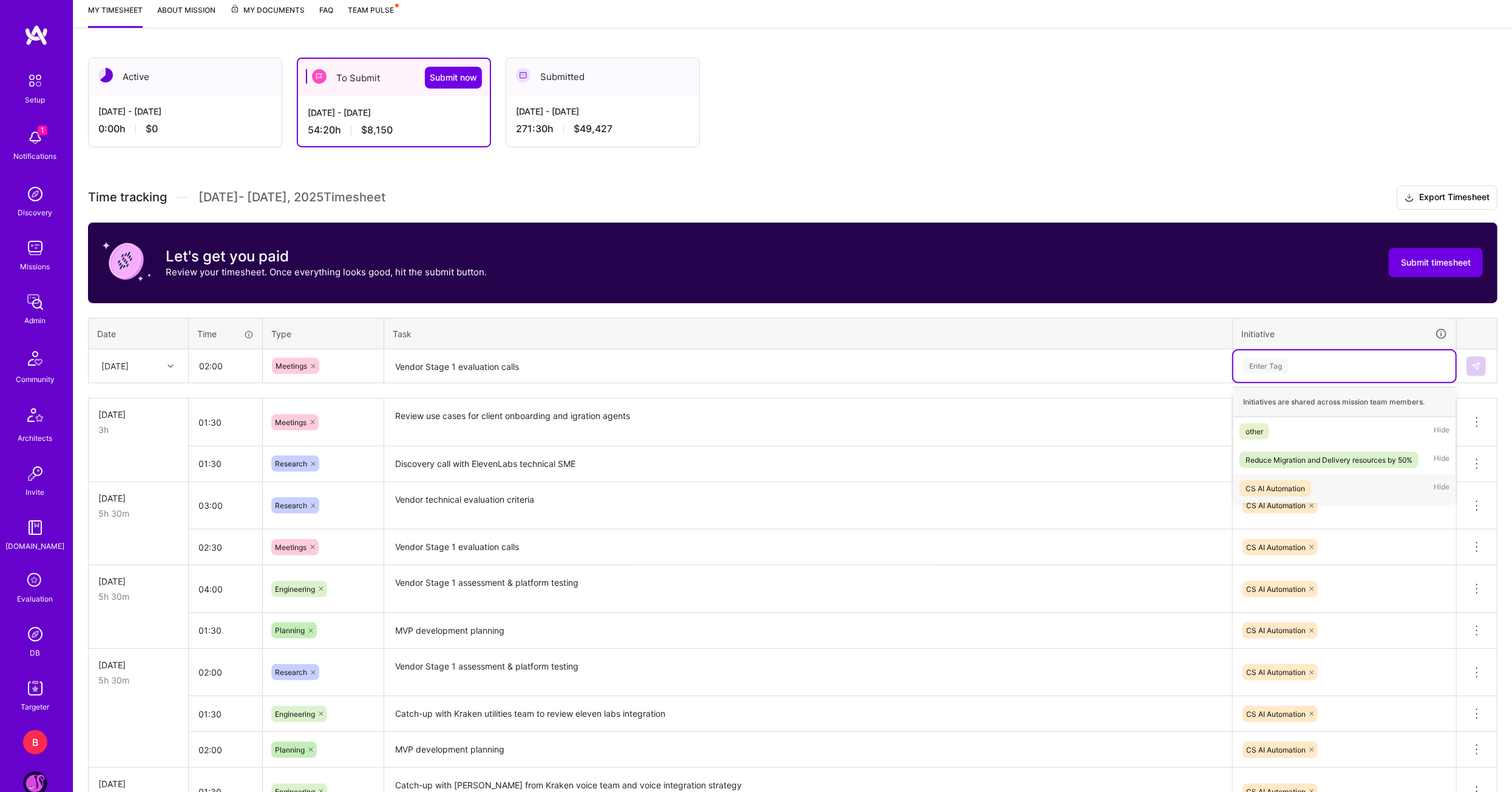
click at [1293, 482] on div "CS AI Automation" at bounding box center [1275, 489] width 60 height 12
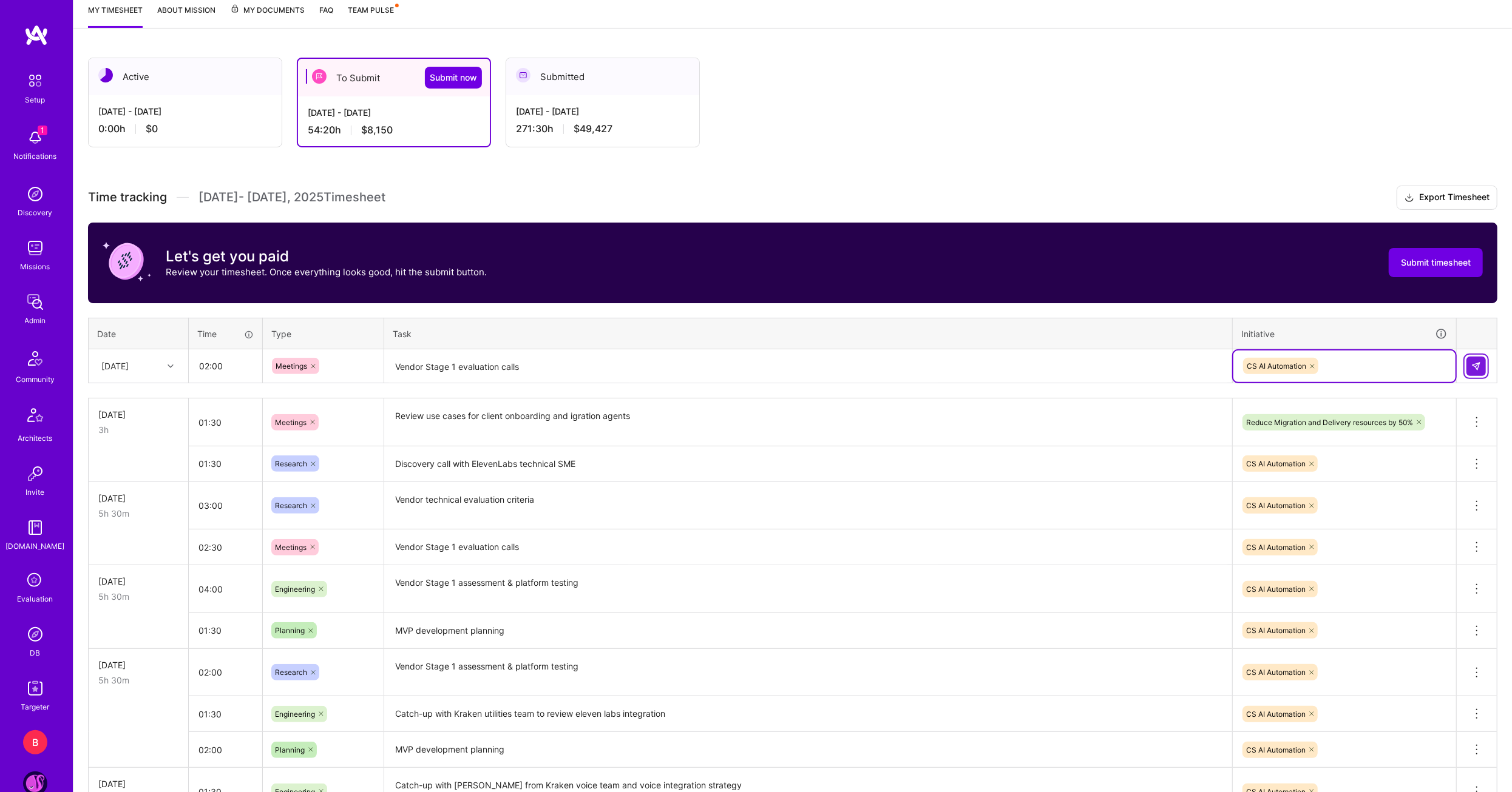
click at [1483, 363] on button at bounding box center [1476, 366] width 19 height 19
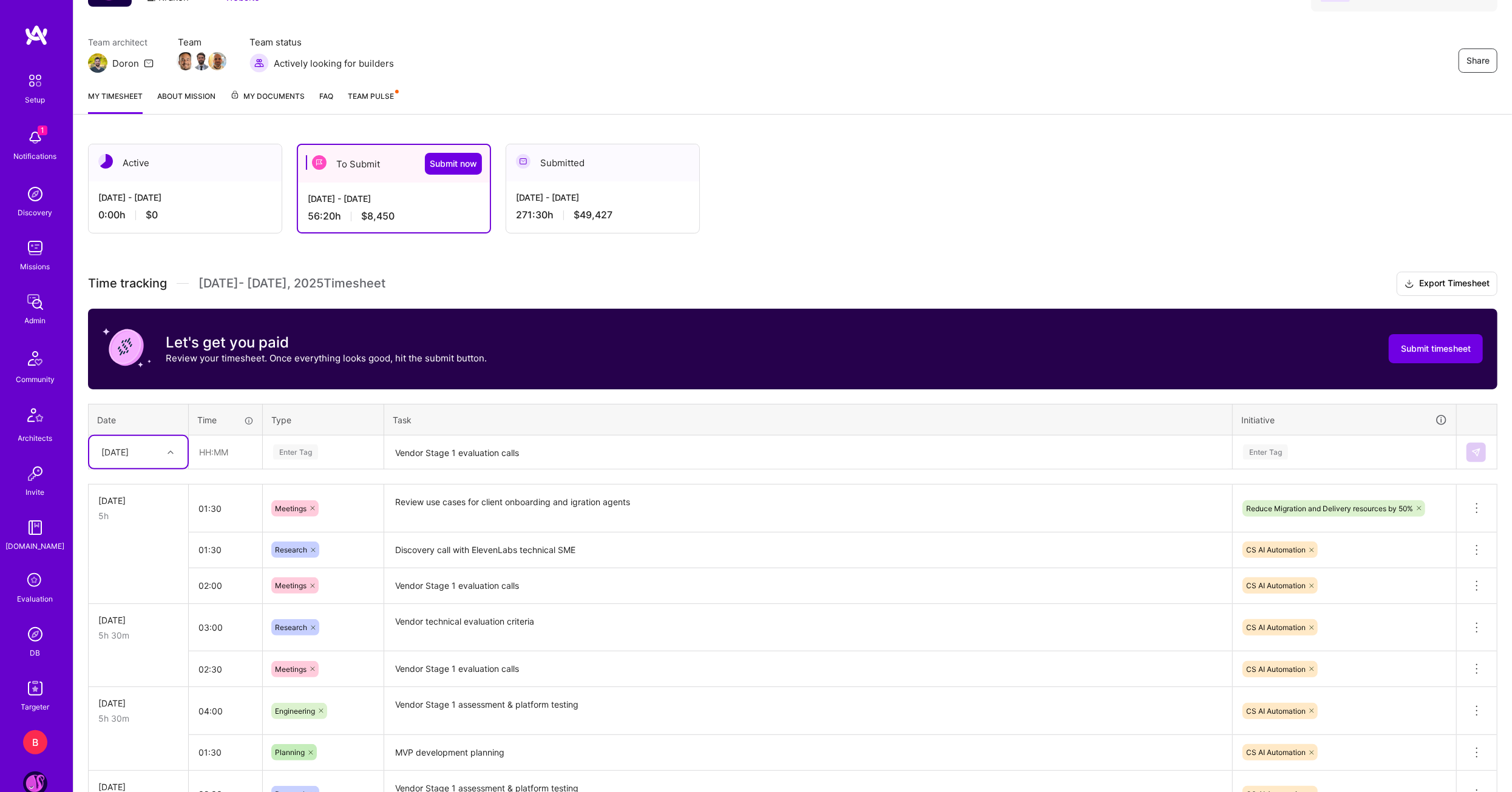
scroll to position [80, 0]
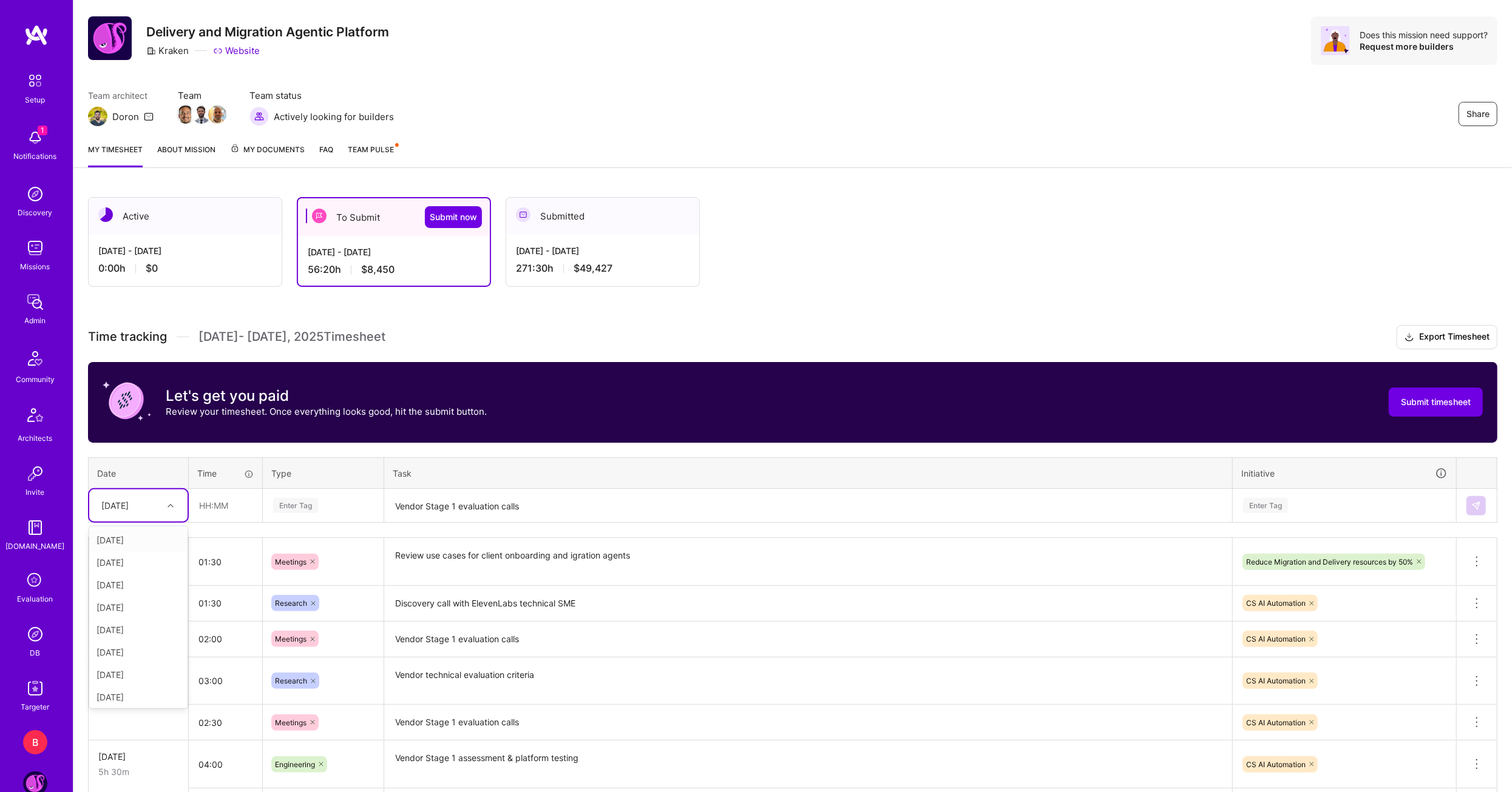
click at [123, 504] on div "[DATE]" at bounding box center [115, 505] width 27 height 12
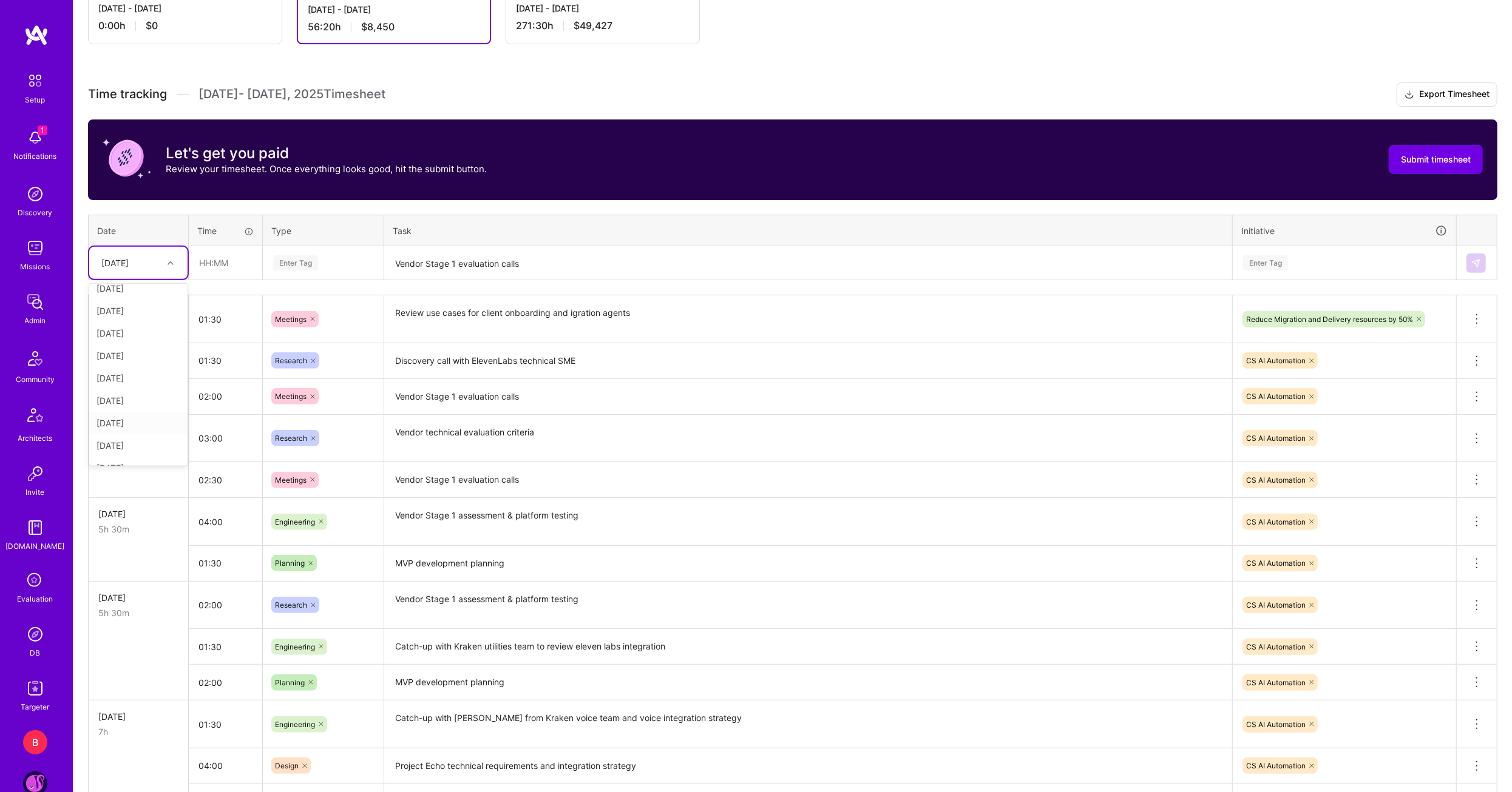
scroll to position [137, 0]
click at [132, 444] on div "[DATE]" at bounding box center [138, 452] width 99 height 22
click at [213, 268] on input "text" at bounding box center [226, 263] width 72 height 32
type input "04:00"
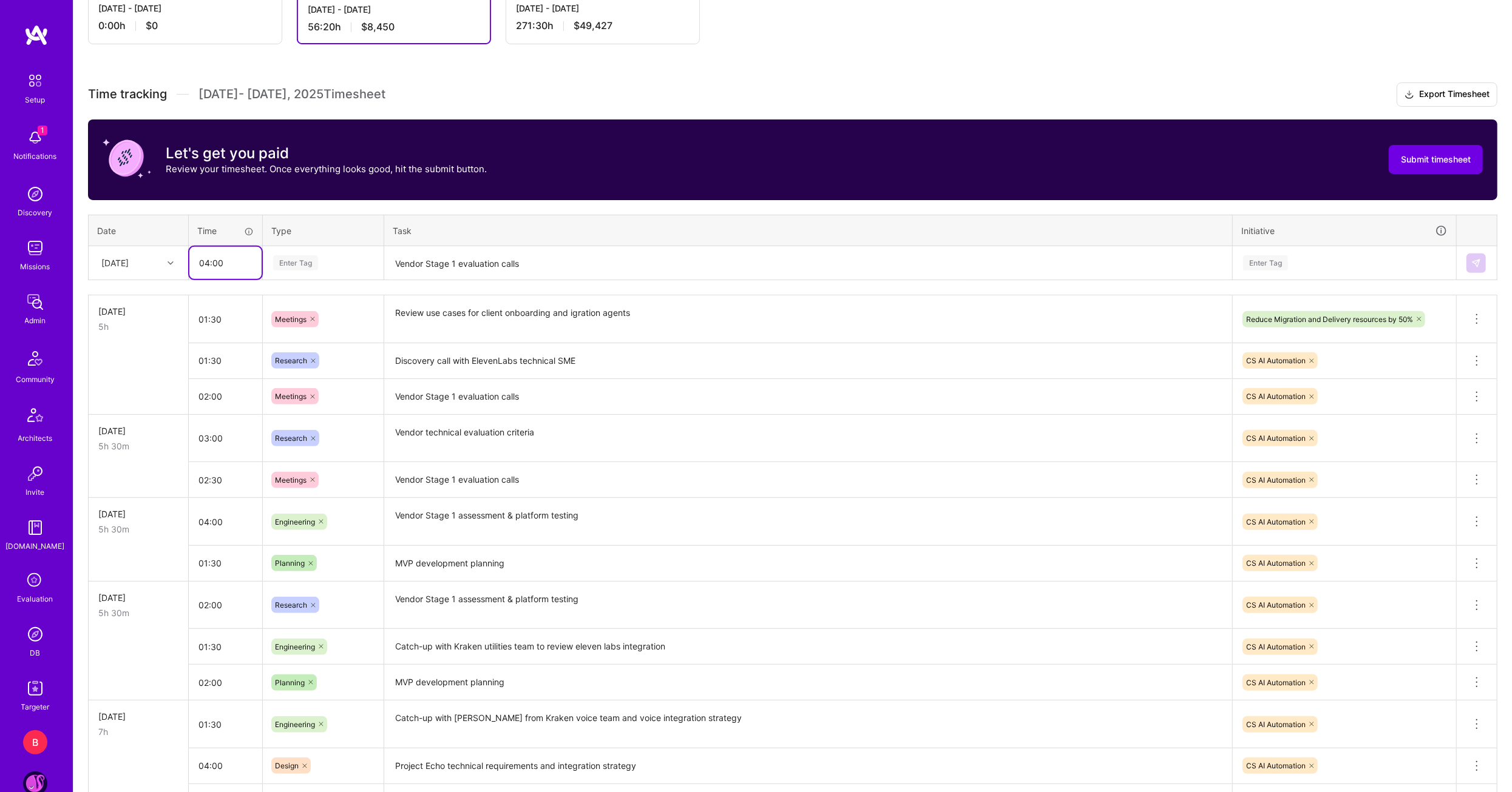
click at [243, 258] on input "04:00" at bounding box center [226, 263] width 72 height 32
click at [337, 257] on div "Enter Tag" at bounding box center [324, 263] width 103 height 15
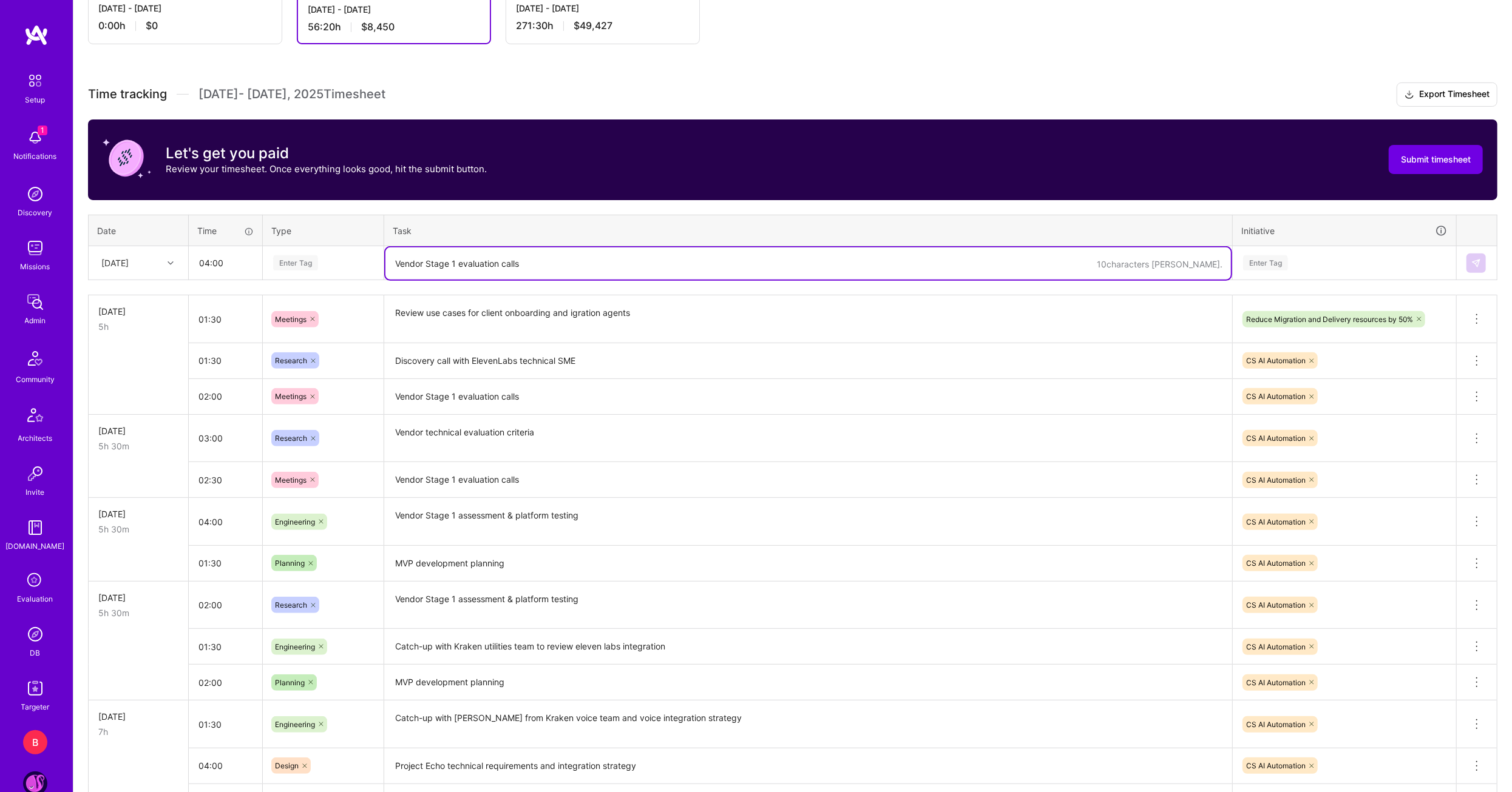
click at [465, 270] on textarea "Vendor Stage 1 evaluation calls" at bounding box center [808, 264] width 845 height 32
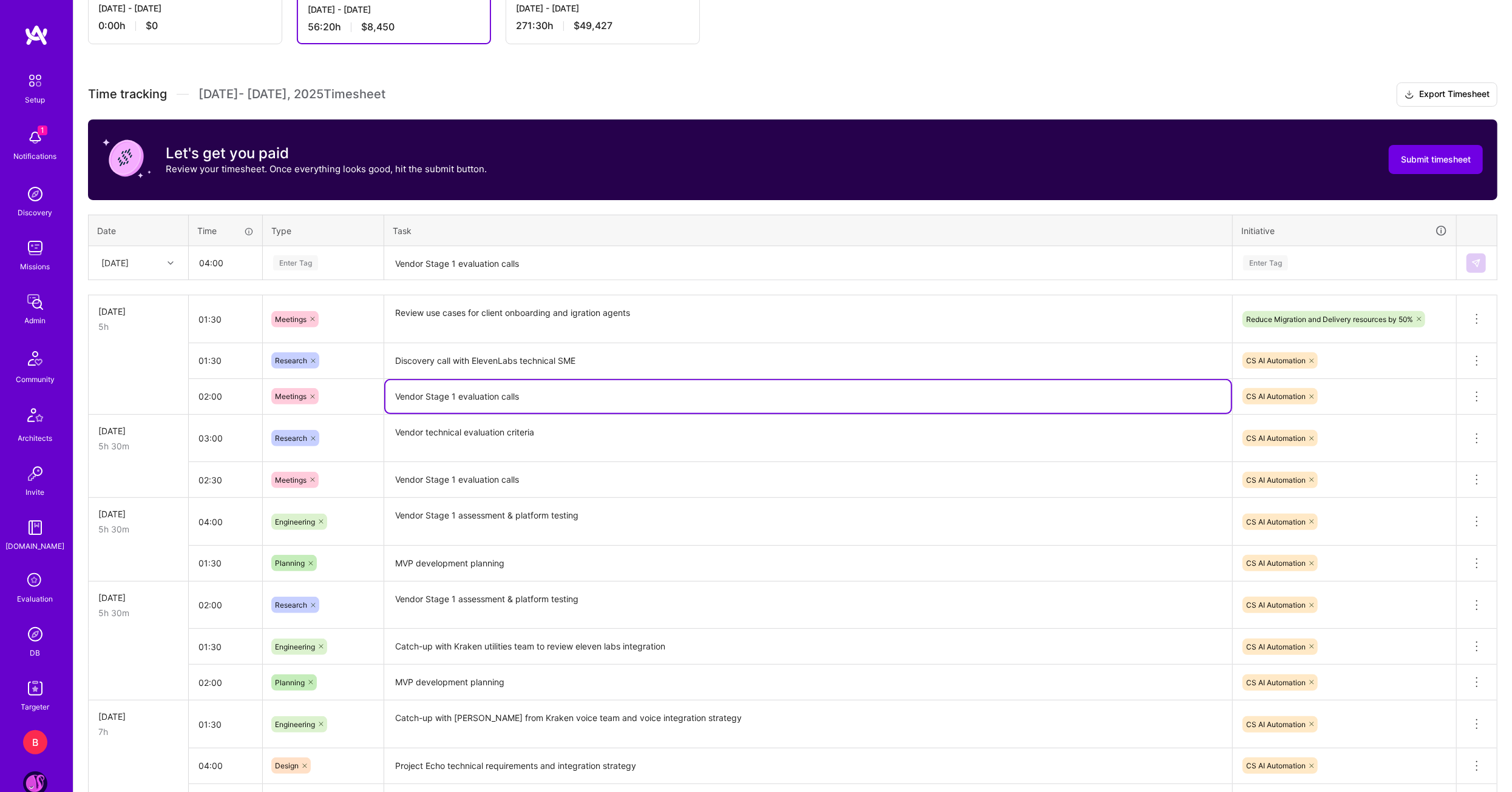
drag, startPoint x: 527, startPoint y: 398, endPoint x: 388, endPoint y: 382, distance: 139.9
click at [388, 382] on textarea "Vendor Stage 1 evaluation calls" at bounding box center [808, 396] width 845 height 33
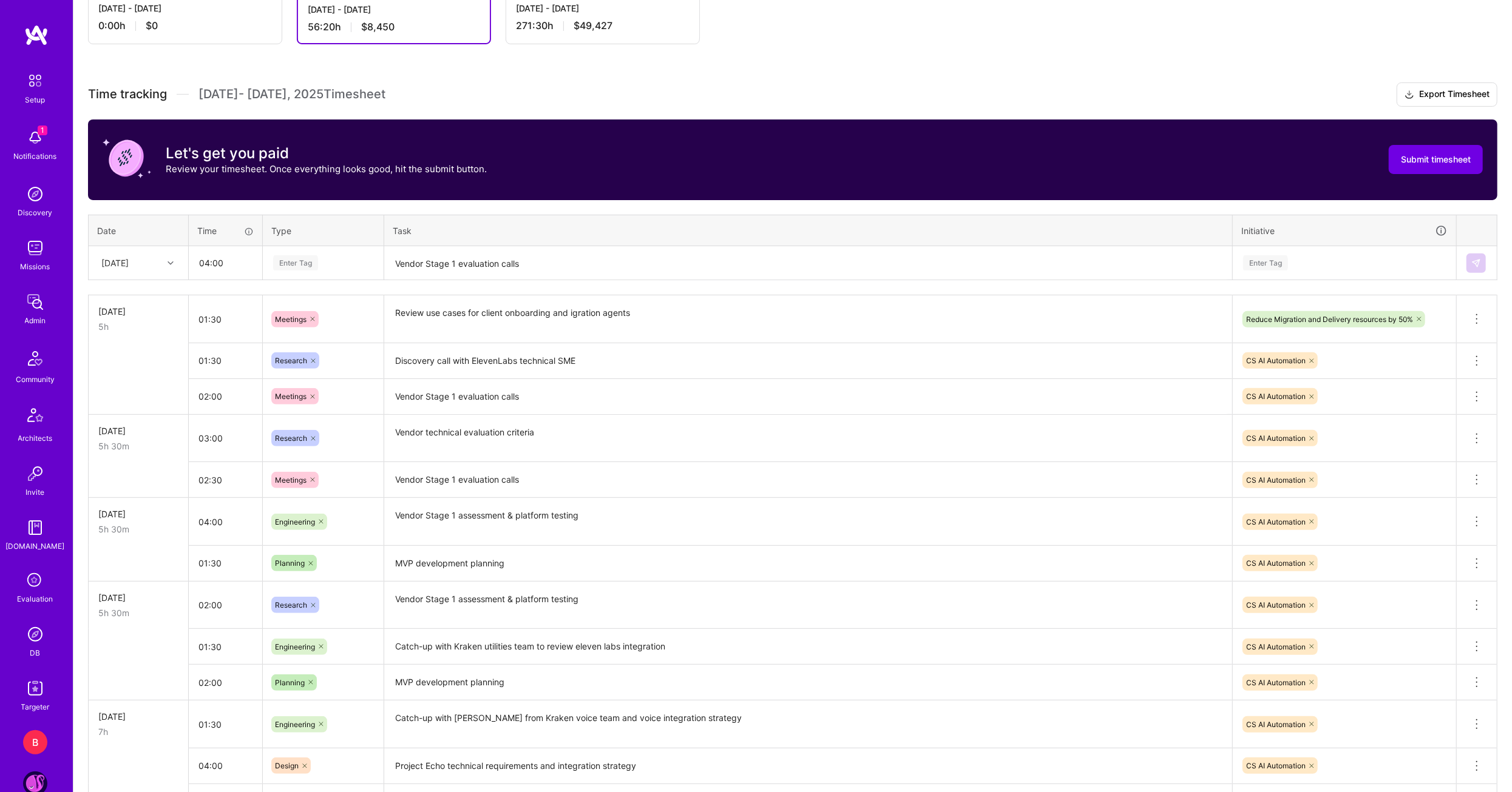
click at [433, 266] on textarea "Vendor Stage 1 evaluation calls" at bounding box center [808, 264] width 845 height 32
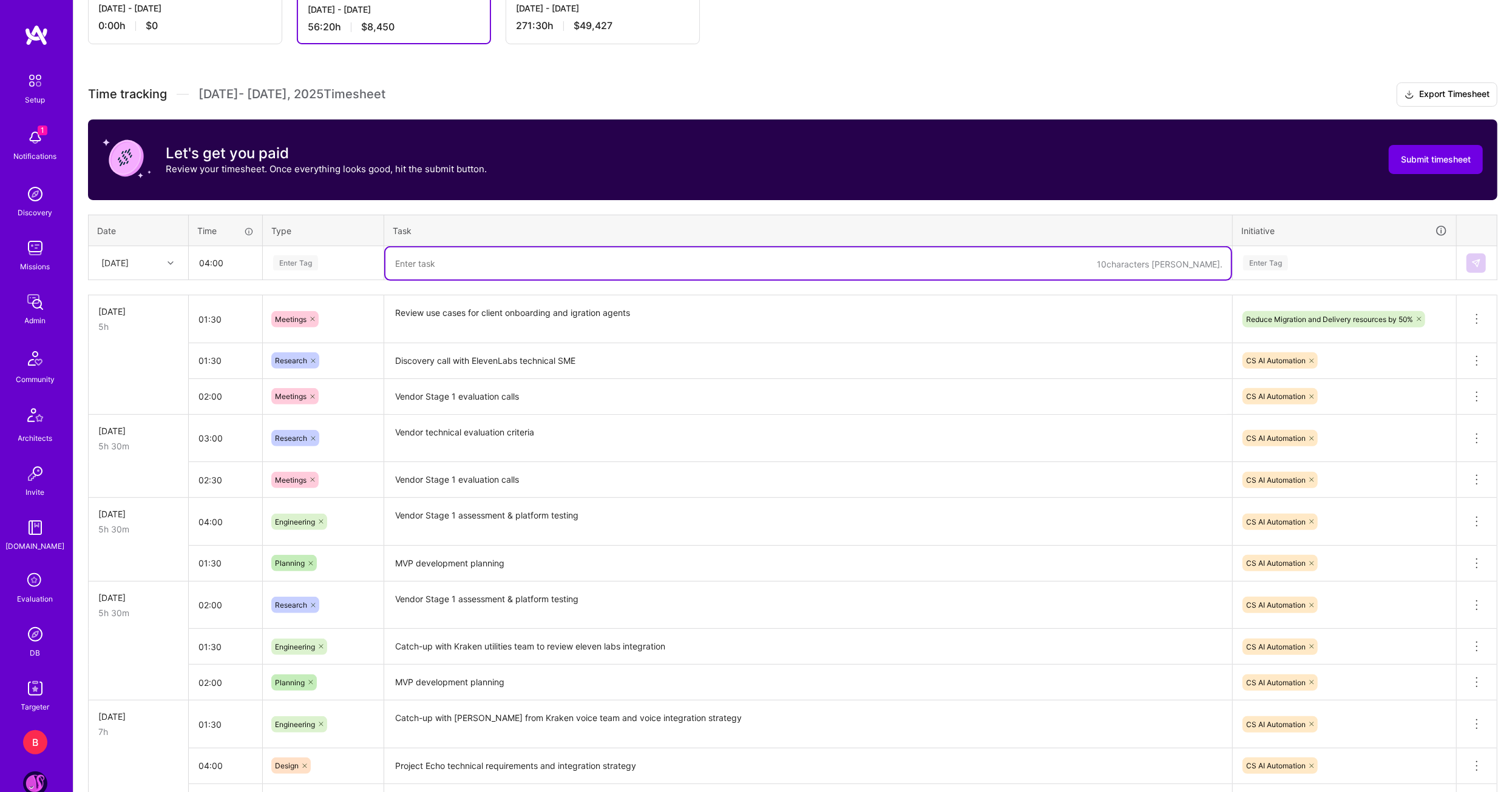
paste textarea "Vendor Stage 1 evaluation calls"
type textarea "Vendor Stage 1 evaluation calls ad analysis"
click at [326, 276] on div "Enter Tag" at bounding box center [323, 263] width 119 height 31
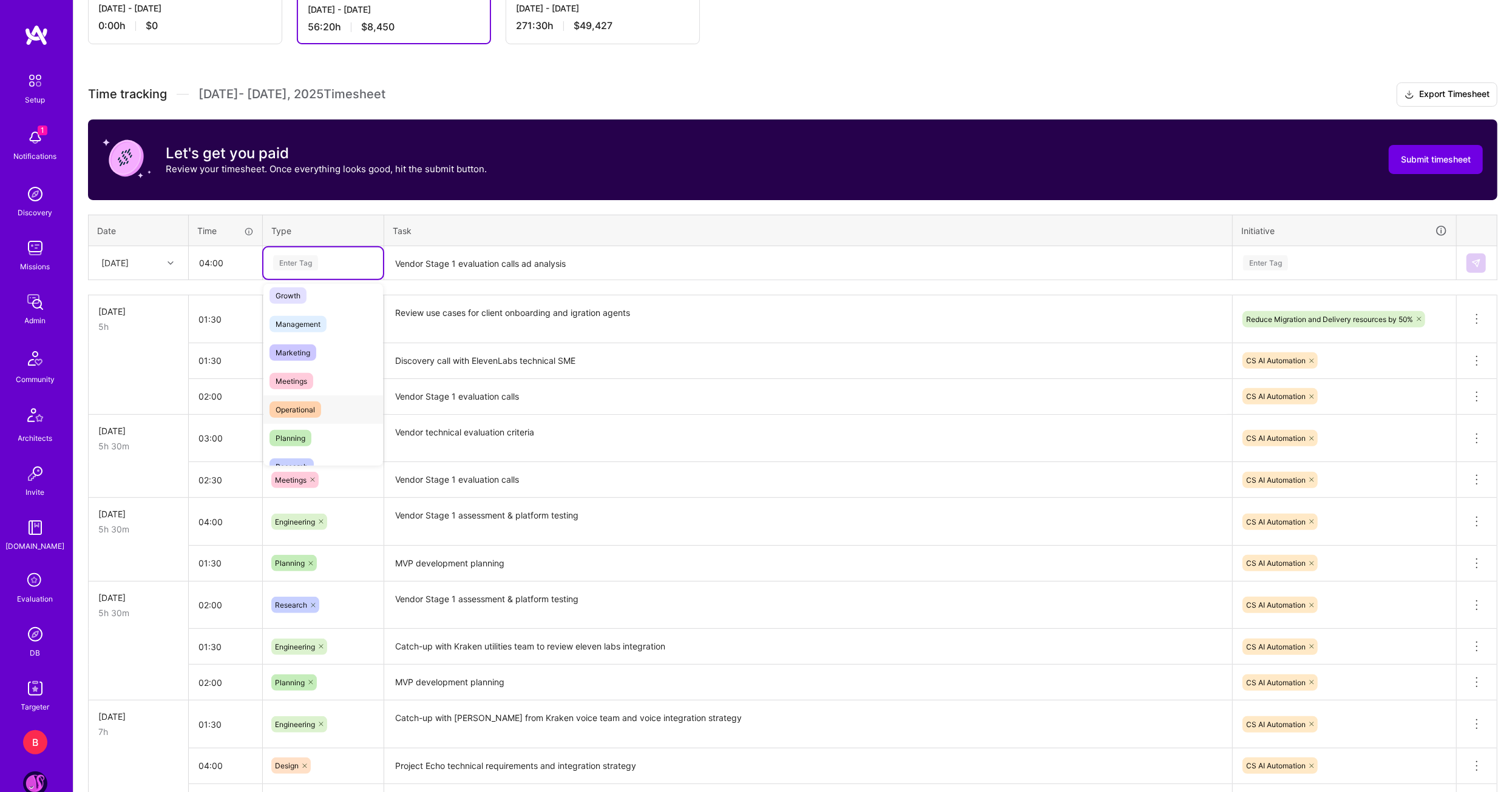
scroll to position [182, 0]
click at [296, 403] on span "Research" at bounding box center [292, 406] width 44 height 17
click at [1297, 270] on div "Enter Tag" at bounding box center [1345, 263] width 222 height 31
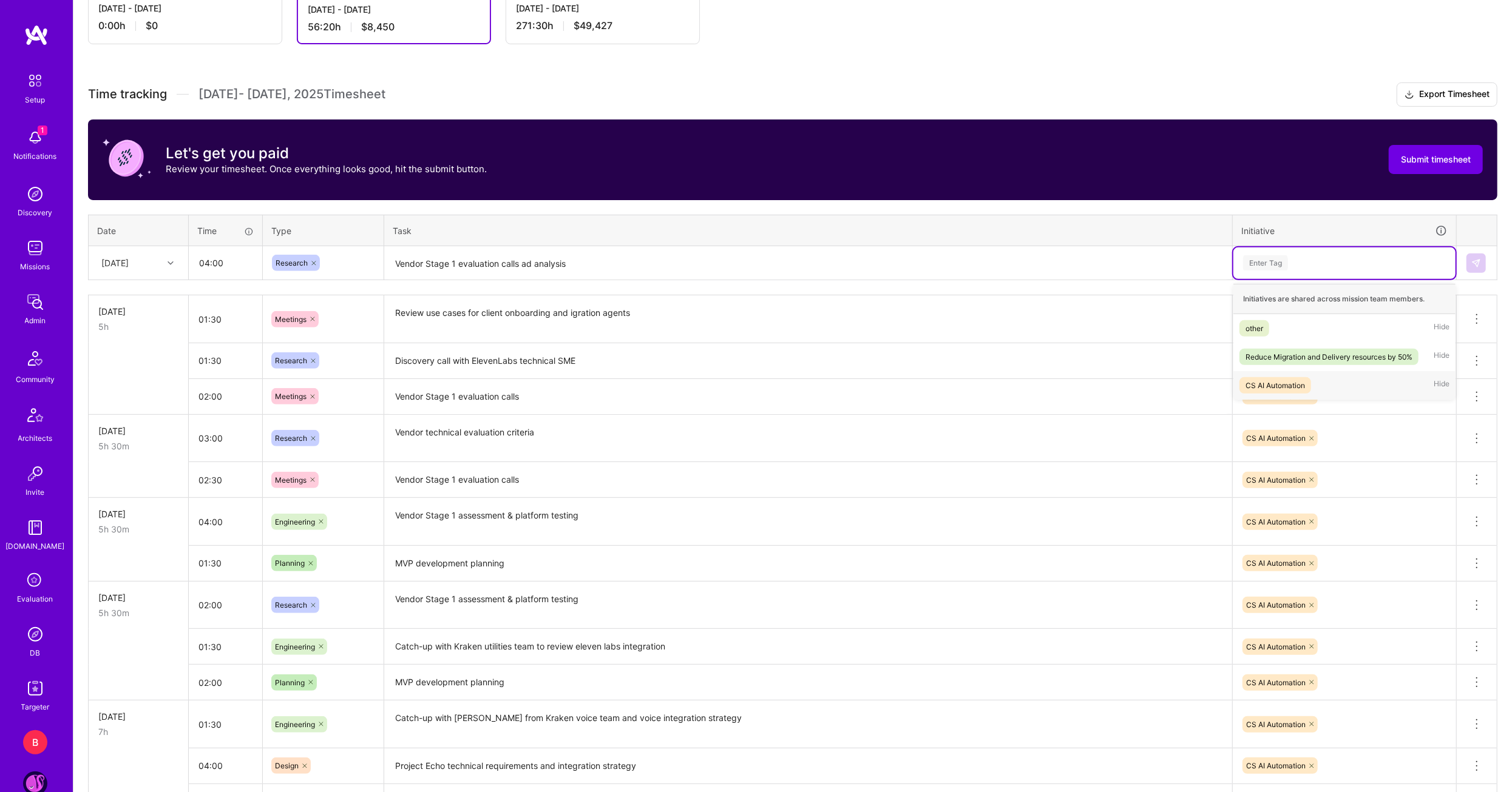
click at [1285, 380] on div "CS AI Automation" at bounding box center [1275, 385] width 60 height 12
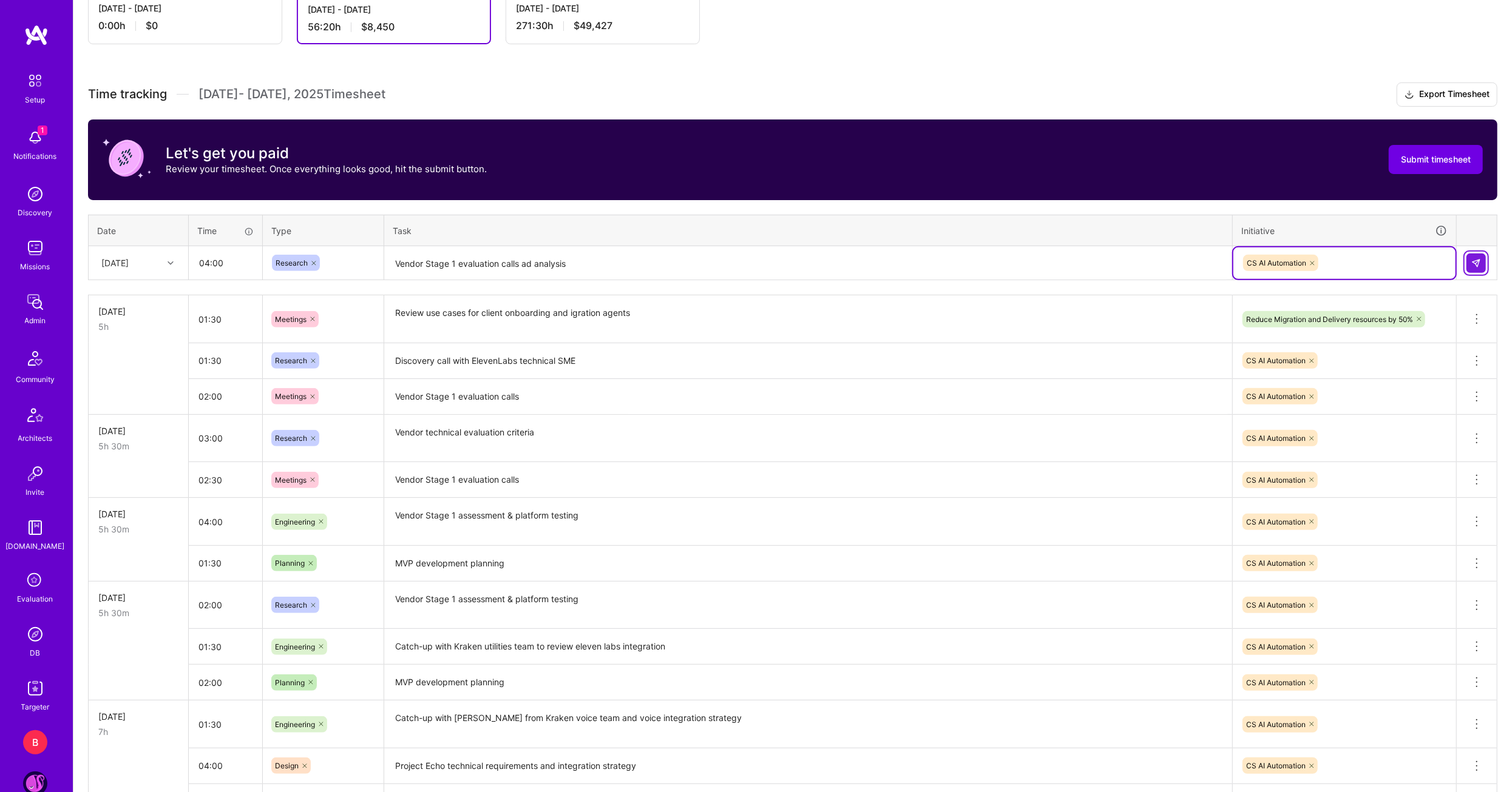
click at [1477, 261] on img at bounding box center [1476, 263] width 10 height 10
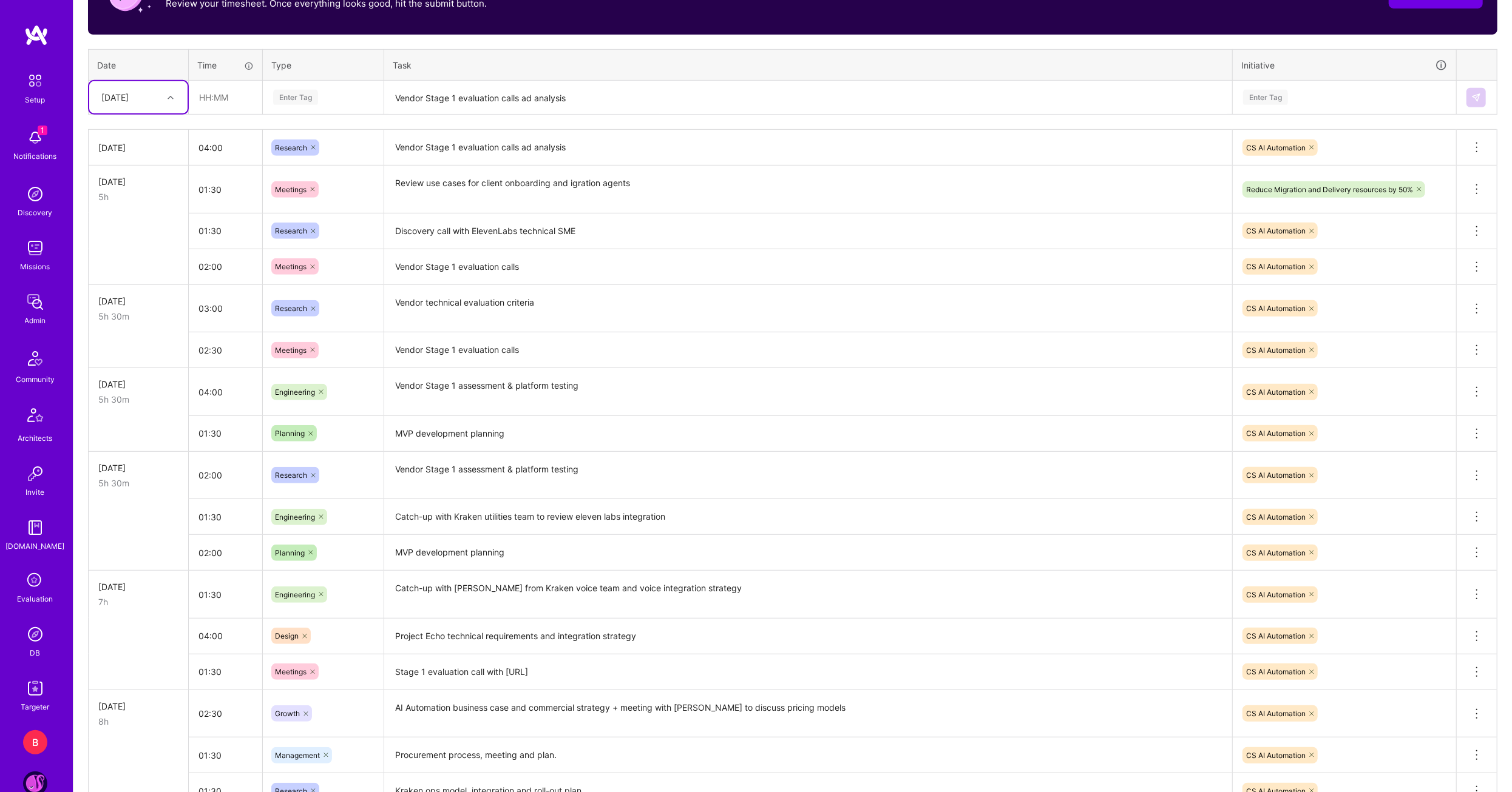
scroll to position [358, 0]
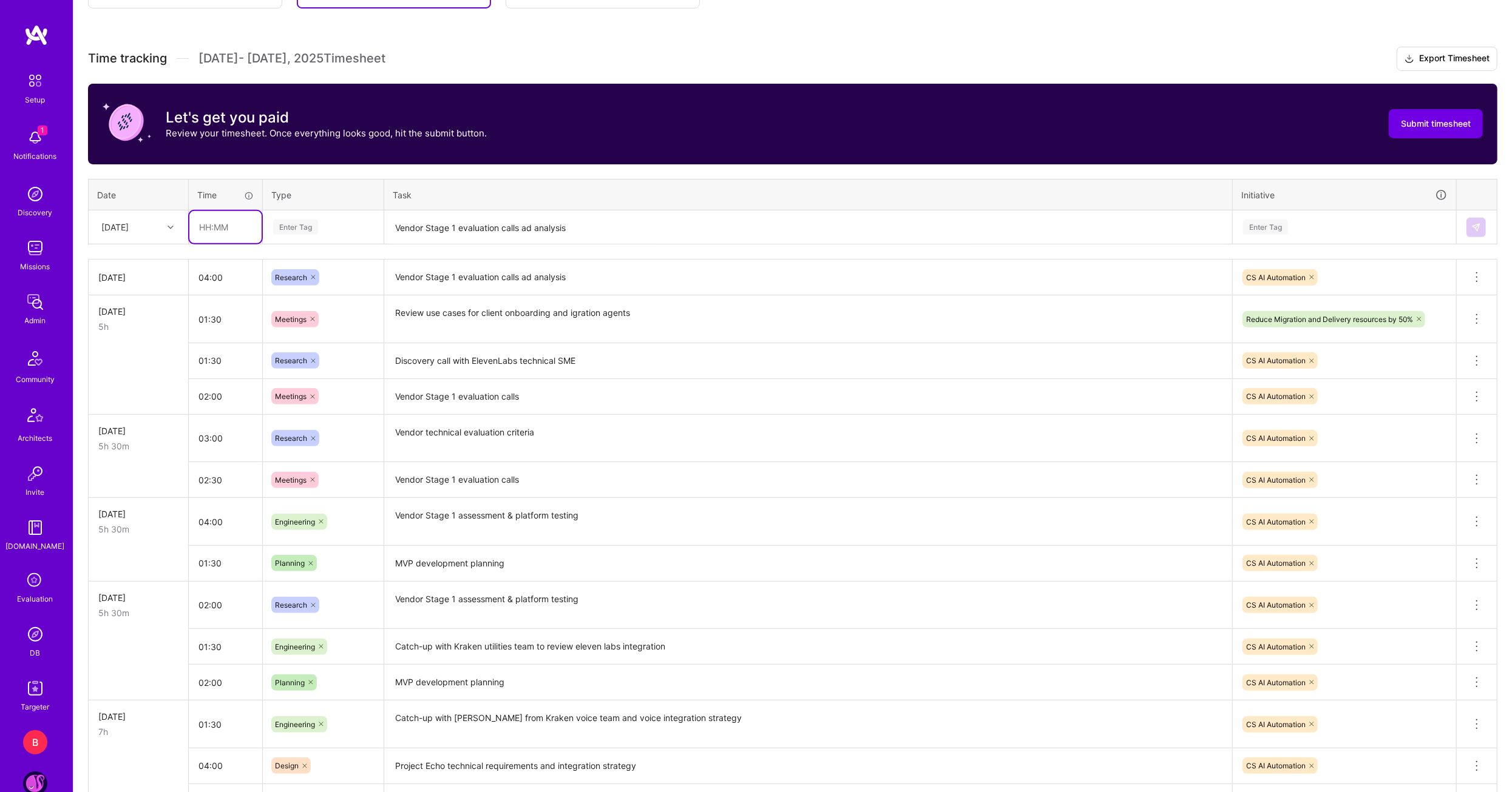
click at [219, 228] on input "text" at bounding box center [226, 227] width 72 height 32
type input "02:00"
click at [308, 349] on span "Management" at bounding box center [298, 349] width 57 height 17
click at [392, 221] on textarea "Vendor Stage 1 evaluation calls ad analysis" at bounding box center [808, 228] width 845 height 32
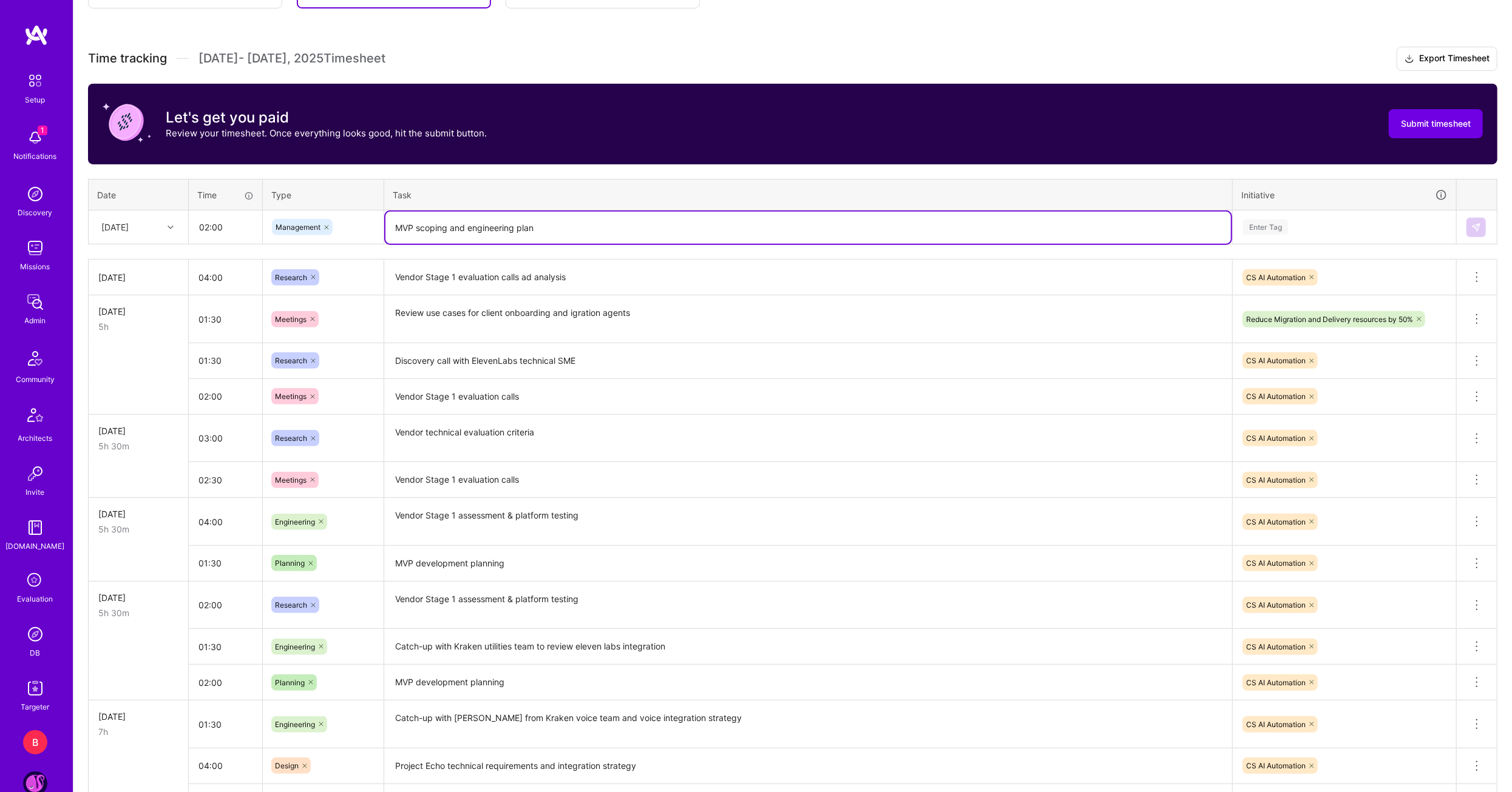
type textarea "MVP scoping and engineering plan"
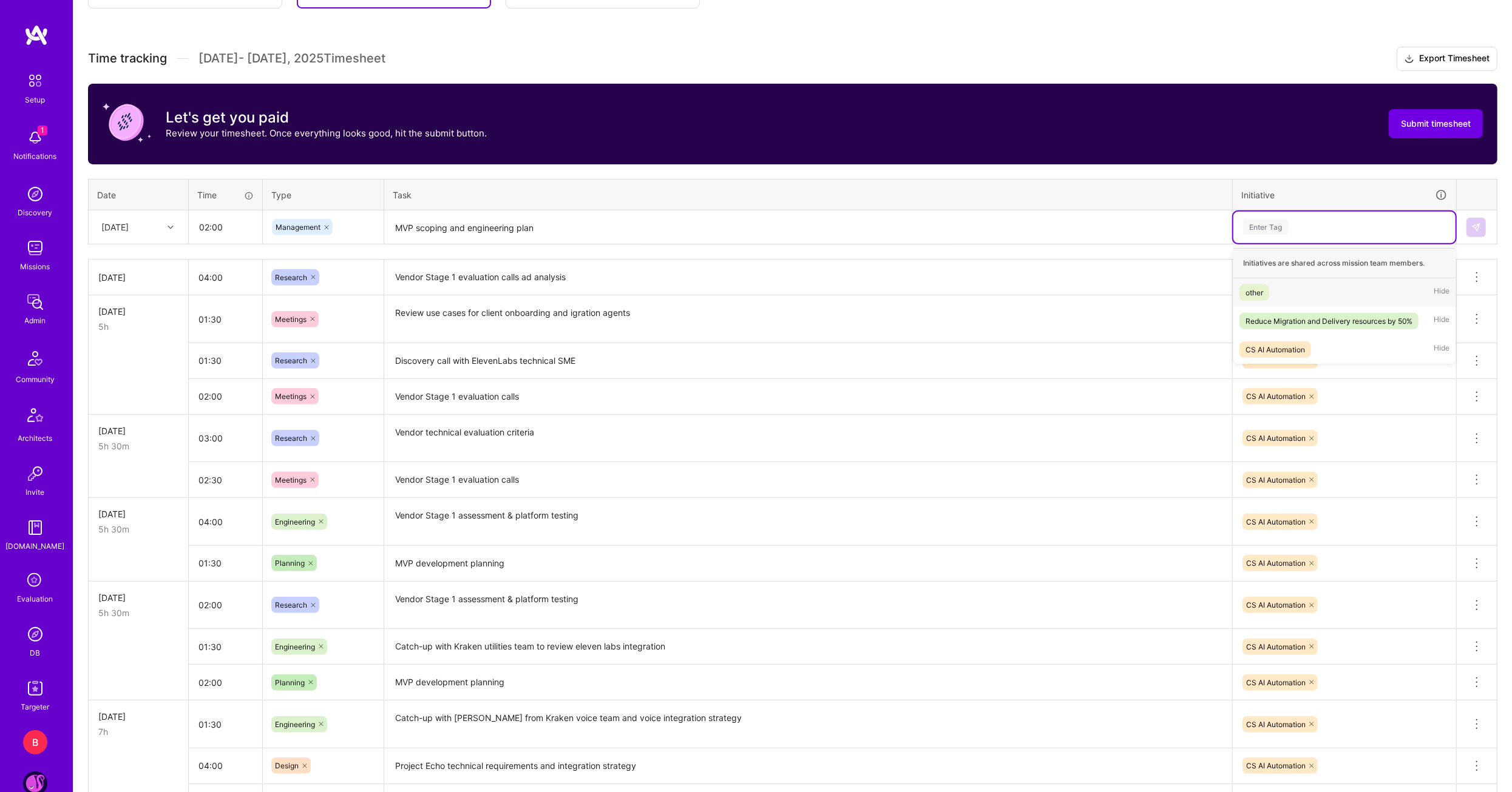
click at [1347, 219] on div "Enter Tag" at bounding box center [1344, 227] width 205 height 15
click at [1308, 348] on span "CS AI Automation" at bounding box center [1275, 350] width 72 height 17
click at [1486, 219] on div at bounding box center [1477, 228] width 21 height 19
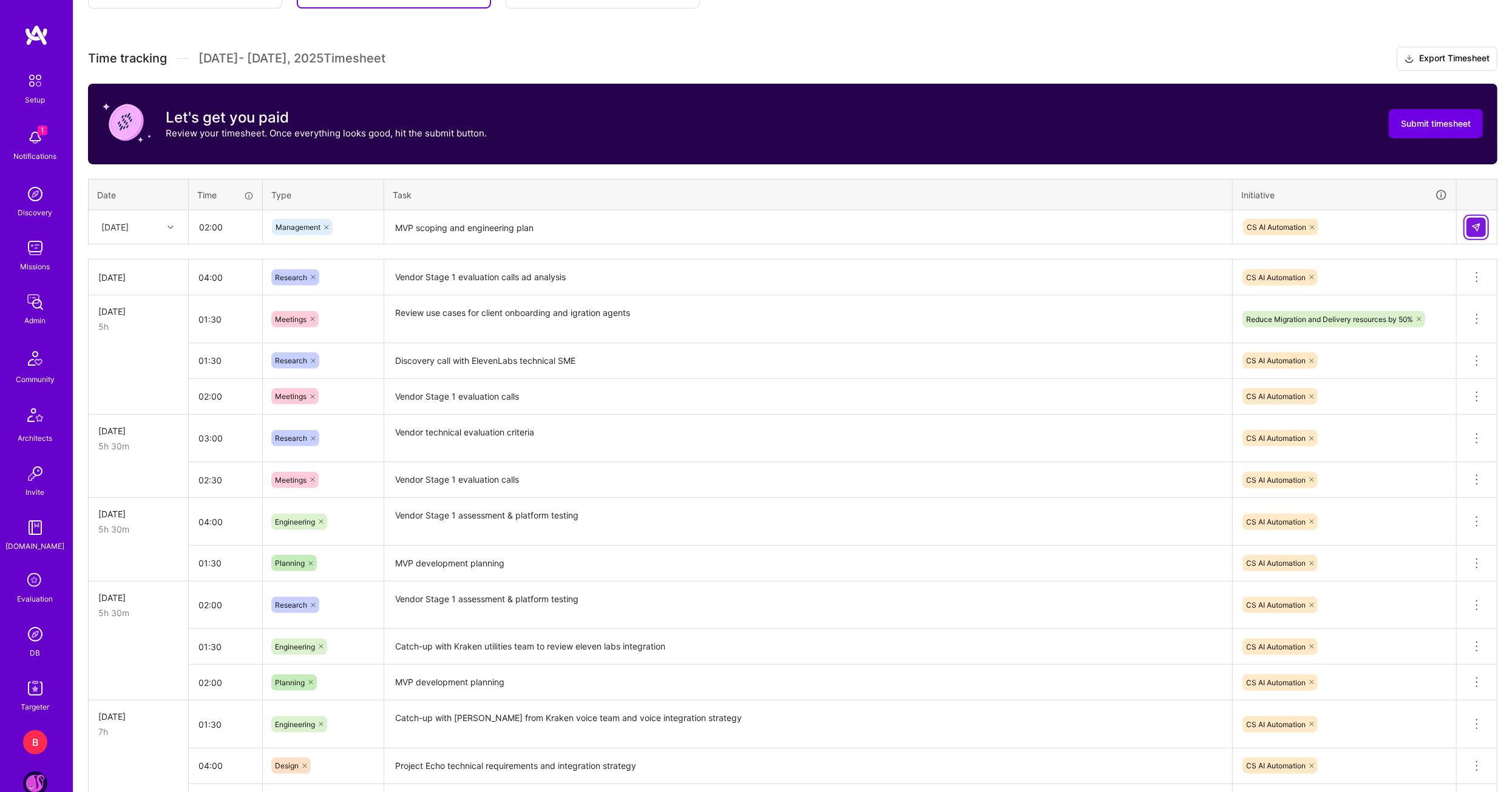
click at [1474, 232] on button at bounding box center [1476, 228] width 19 height 19
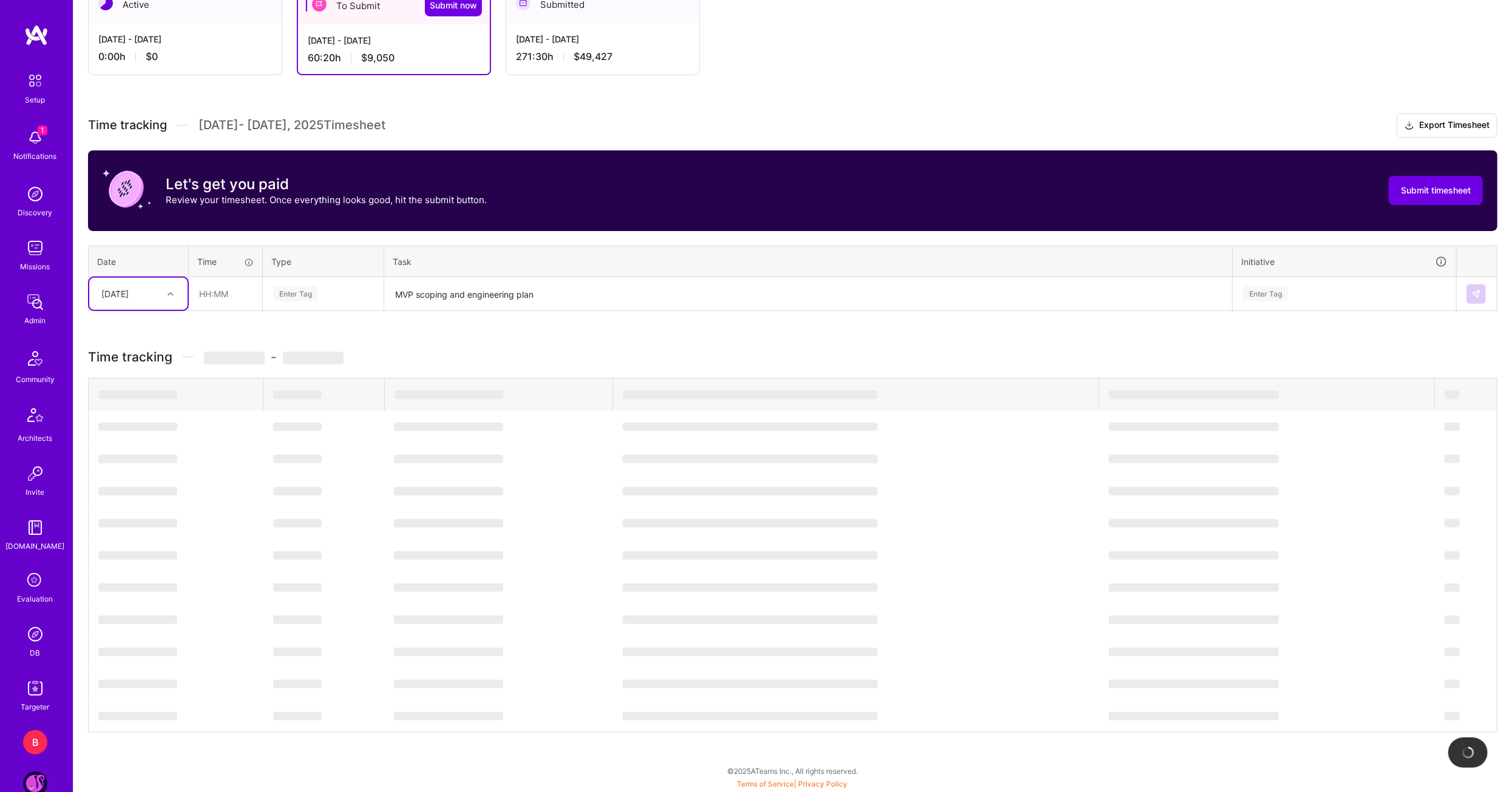
scroll to position [289, 0]
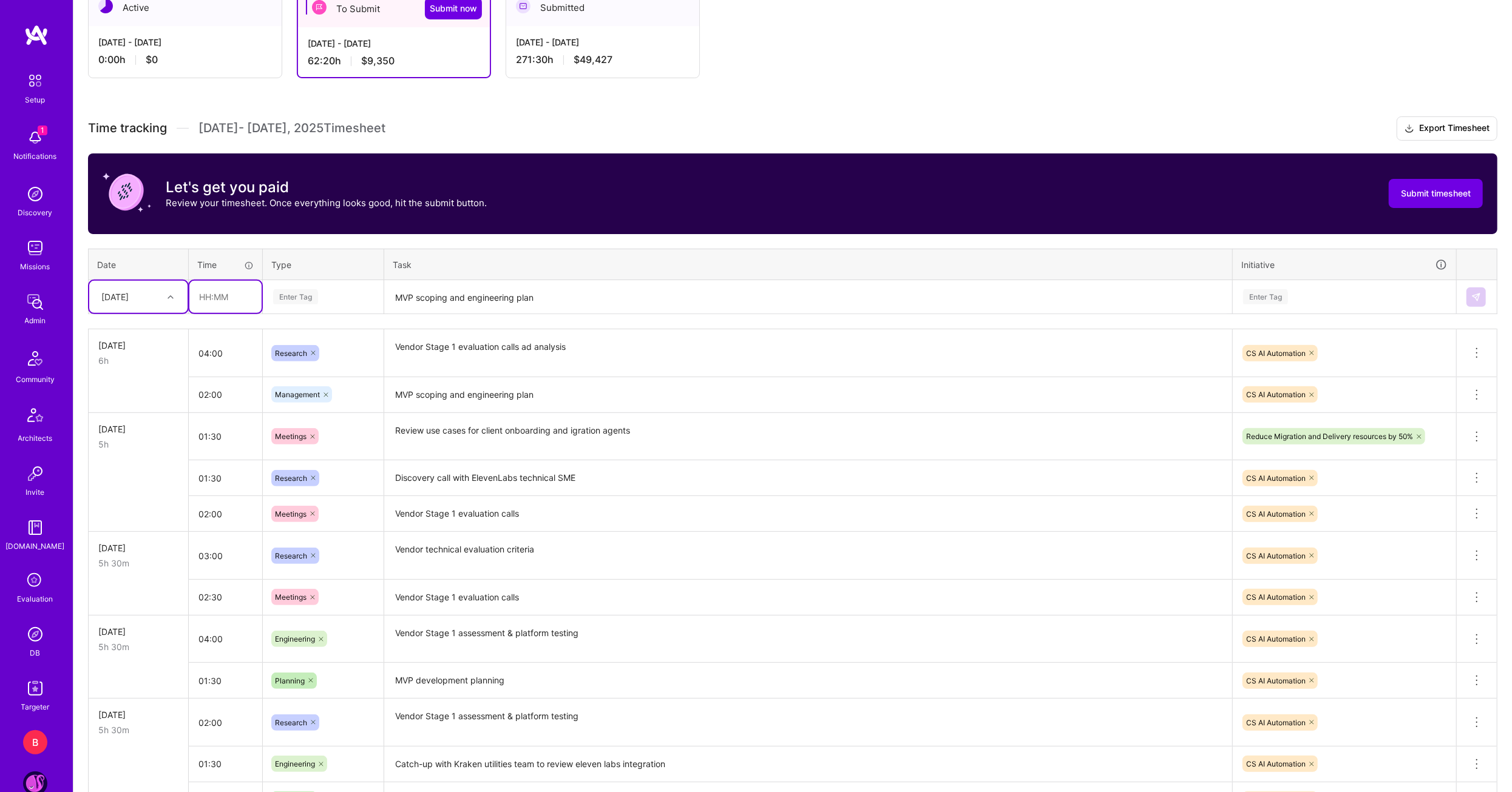
click at [204, 296] on input "text" at bounding box center [226, 297] width 72 height 32
type input "00:30"
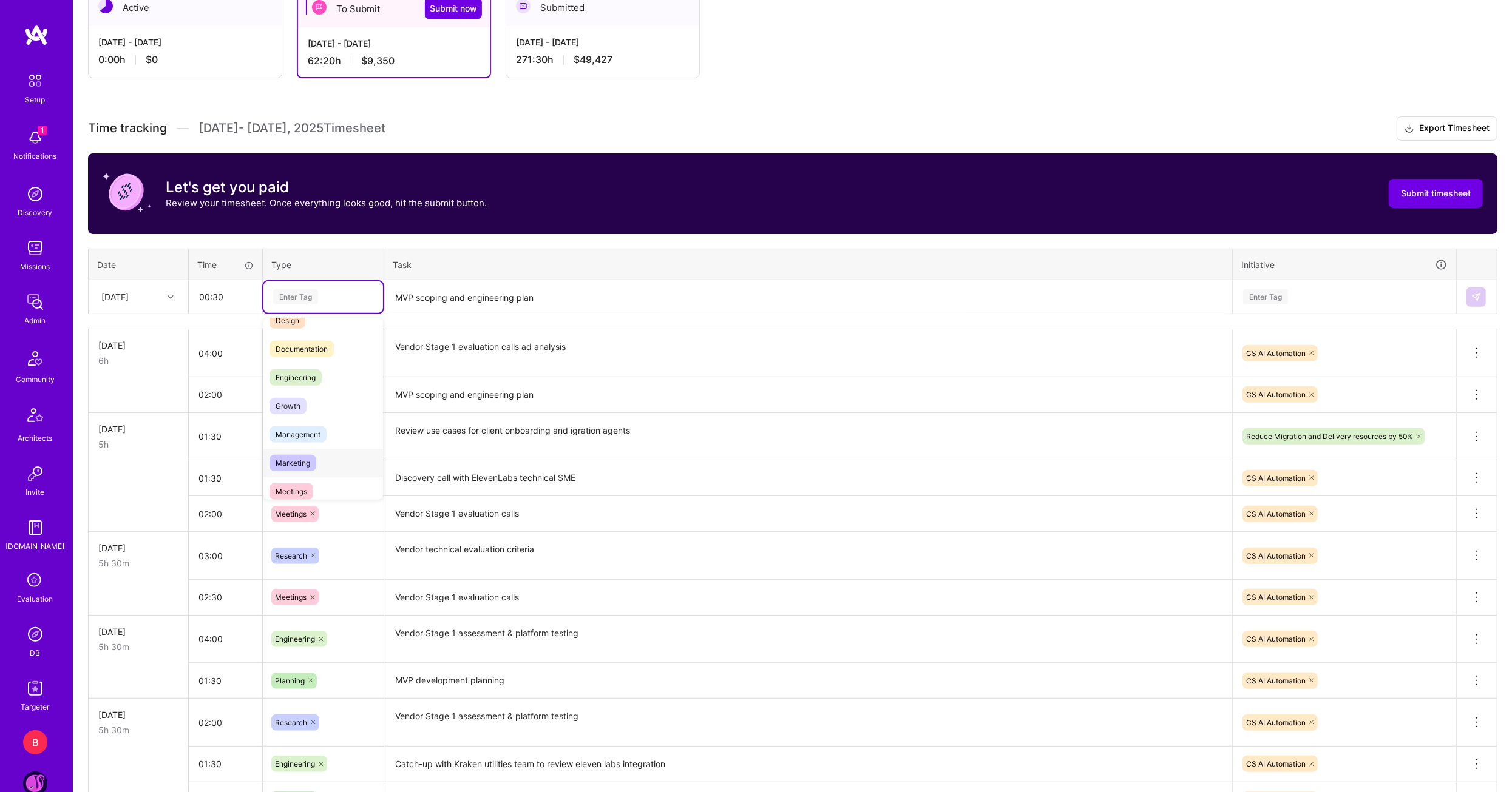
scroll to position [60, 0]
click at [294, 470] on span "Meetings" at bounding box center [291, 476] width 44 height 17
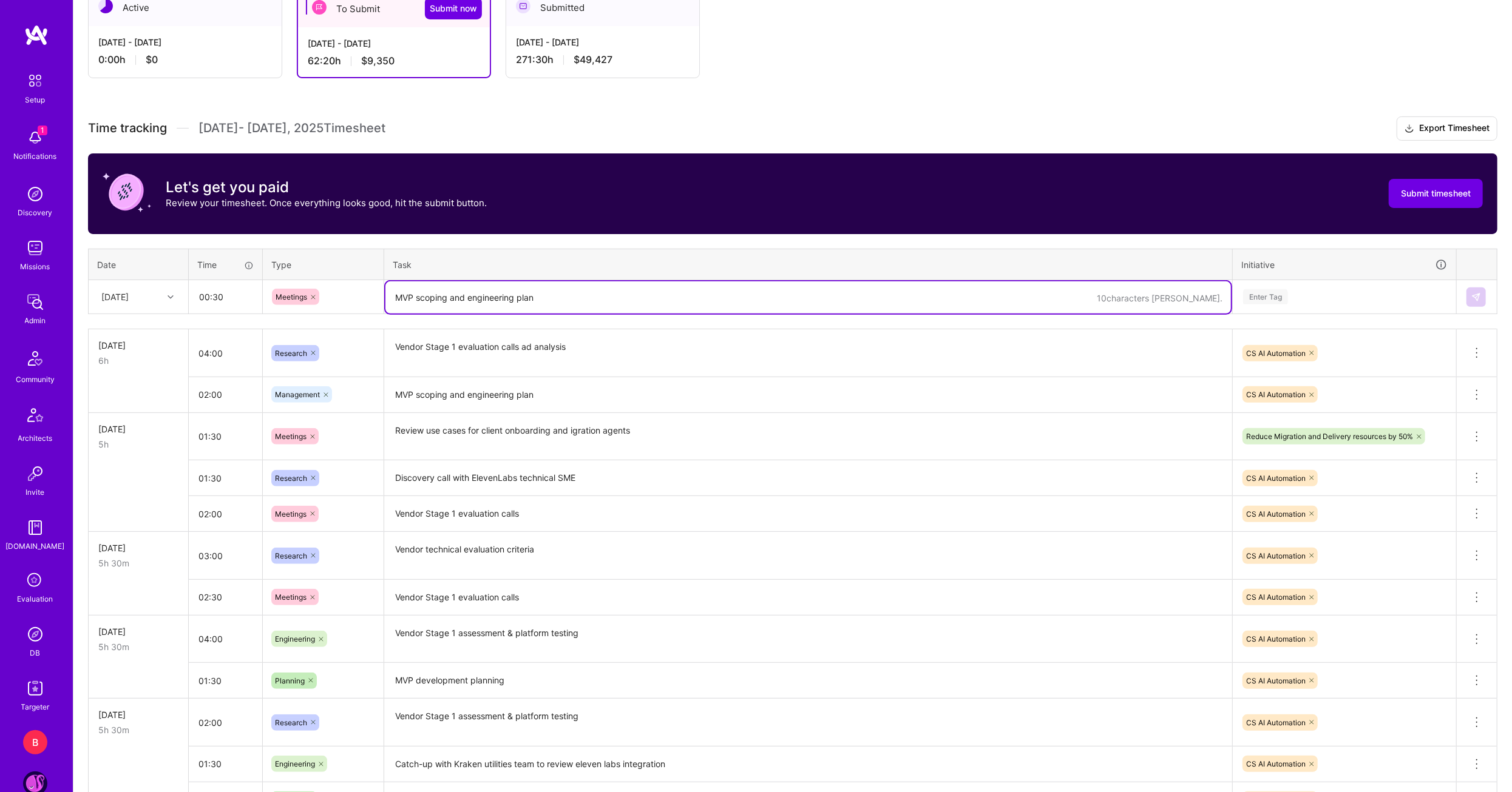
click at [437, 294] on textarea "MVP scoping and engineering plan" at bounding box center [808, 298] width 845 height 32
type textarea "Intro to Justin"
click at [1293, 301] on div "Enter Tag" at bounding box center [1344, 297] width 205 height 15
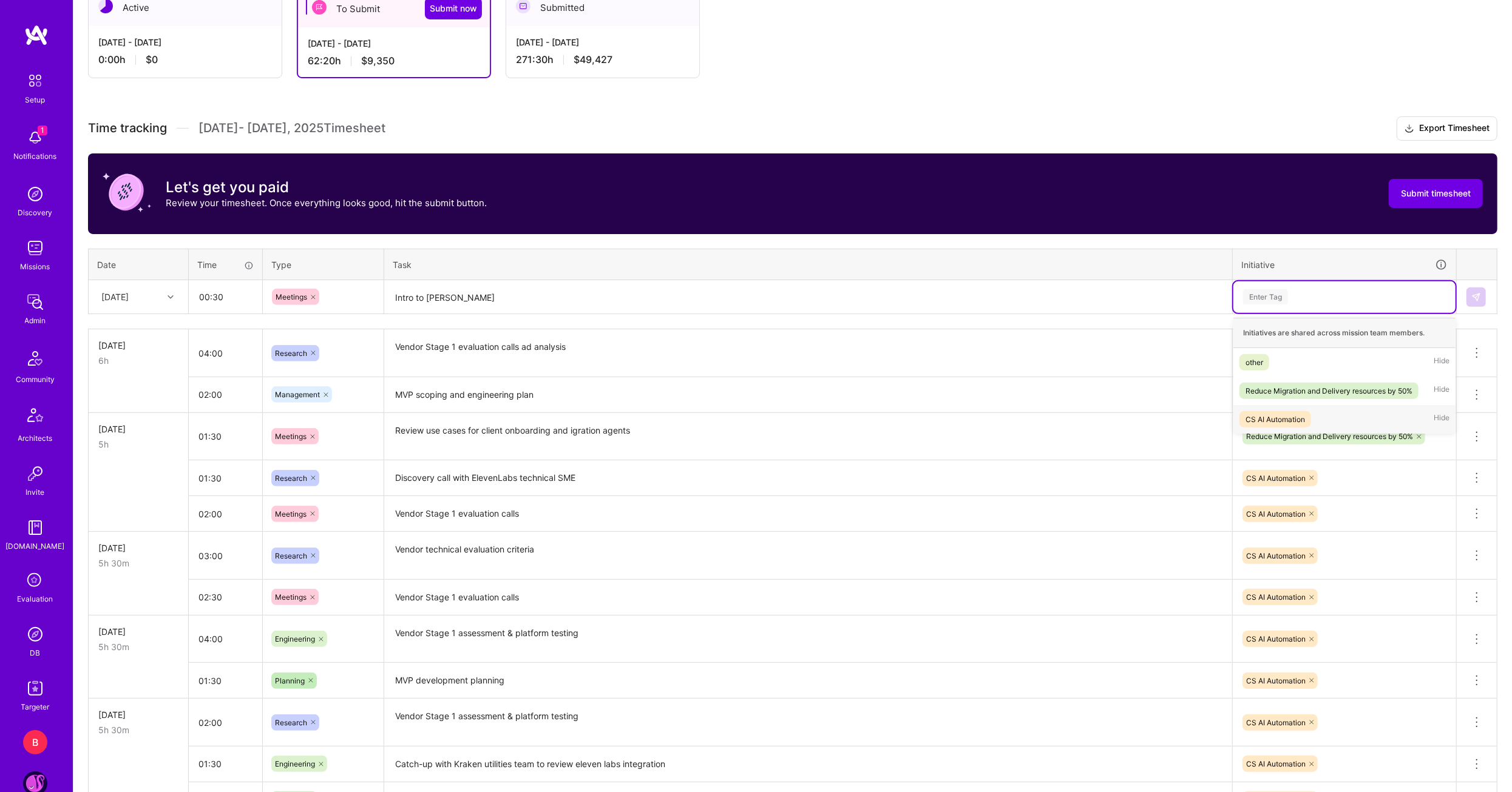
click at [1283, 413] on div "CS AI Automation" at bounding box center [1275, 419] width 60 height 12
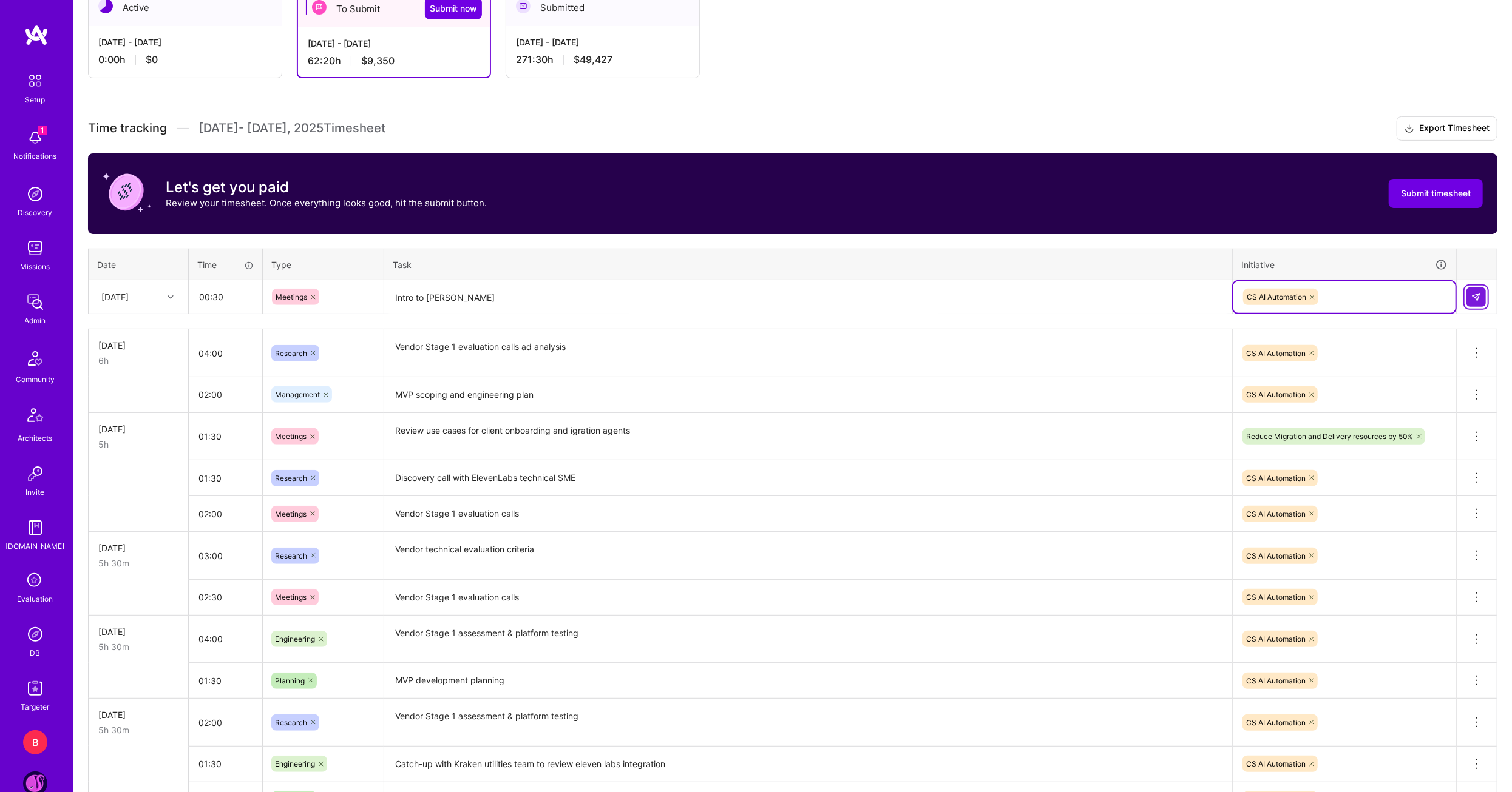
click at [1474, 292] on img at bounding box center [1476, 297] width 10 height 10
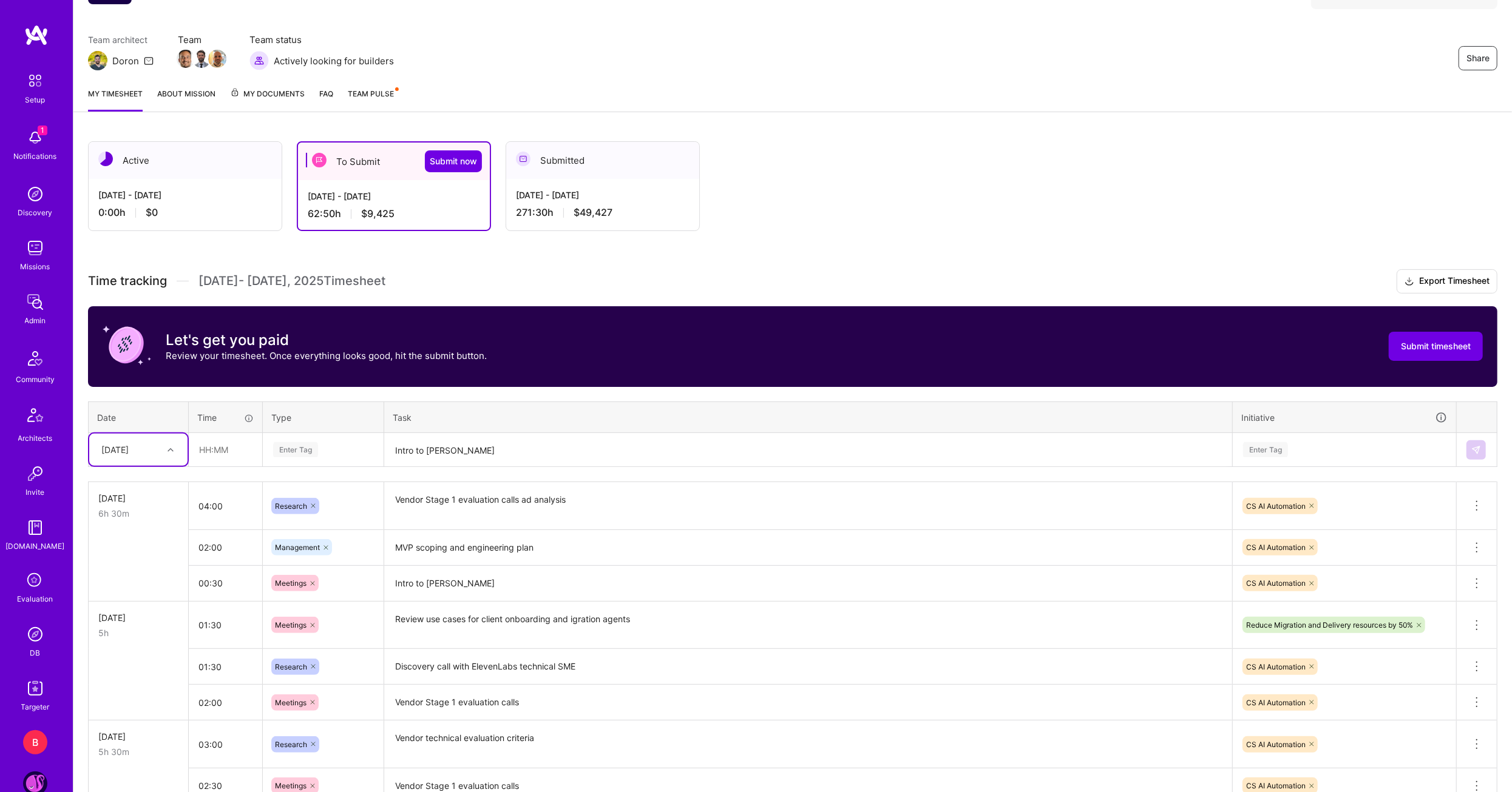
scroll to position [78, 0]
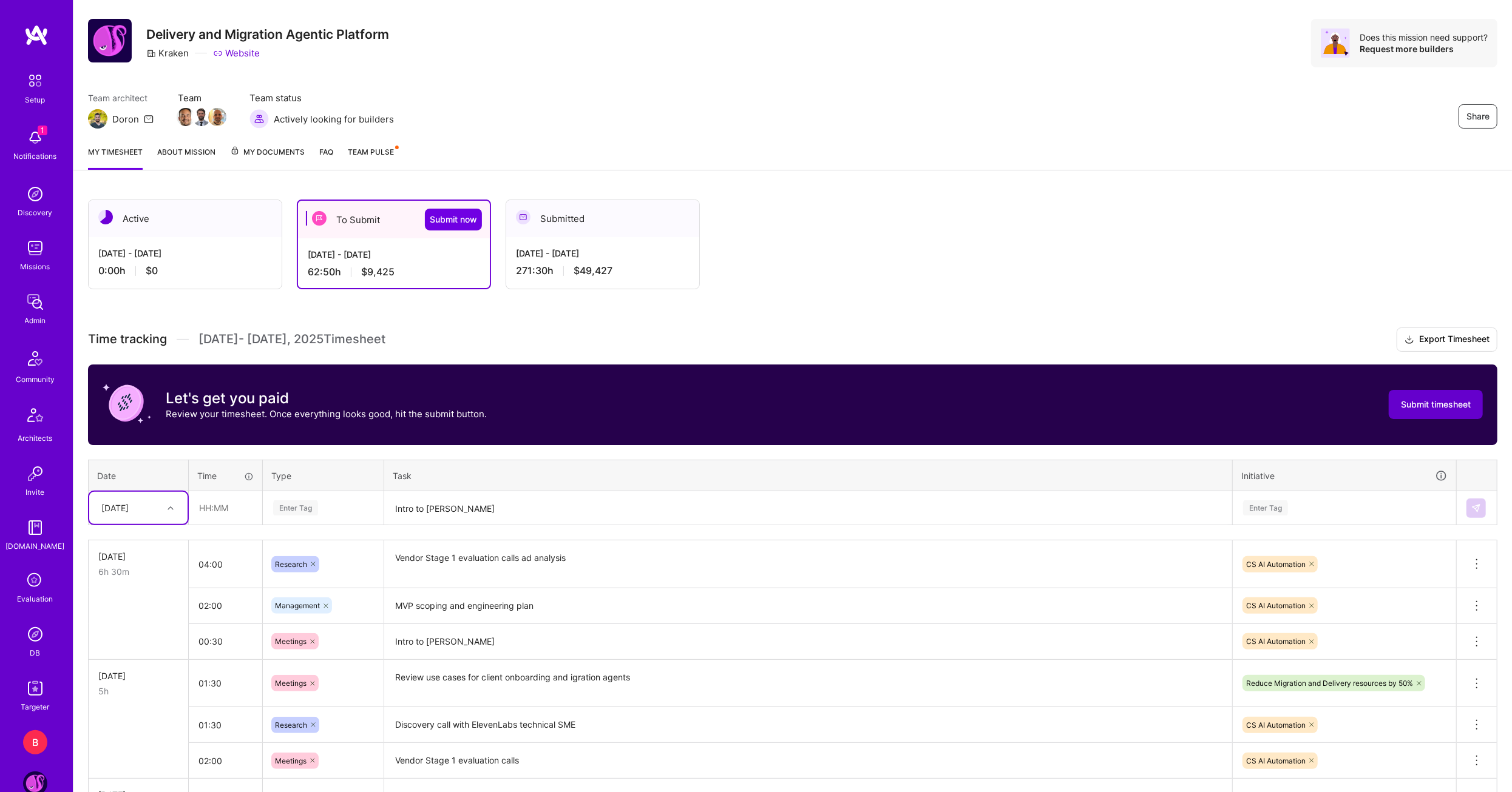
click at [1417, 391] on button "Submit timesheet" at bounding box center [1436, 405] width 94 height 29
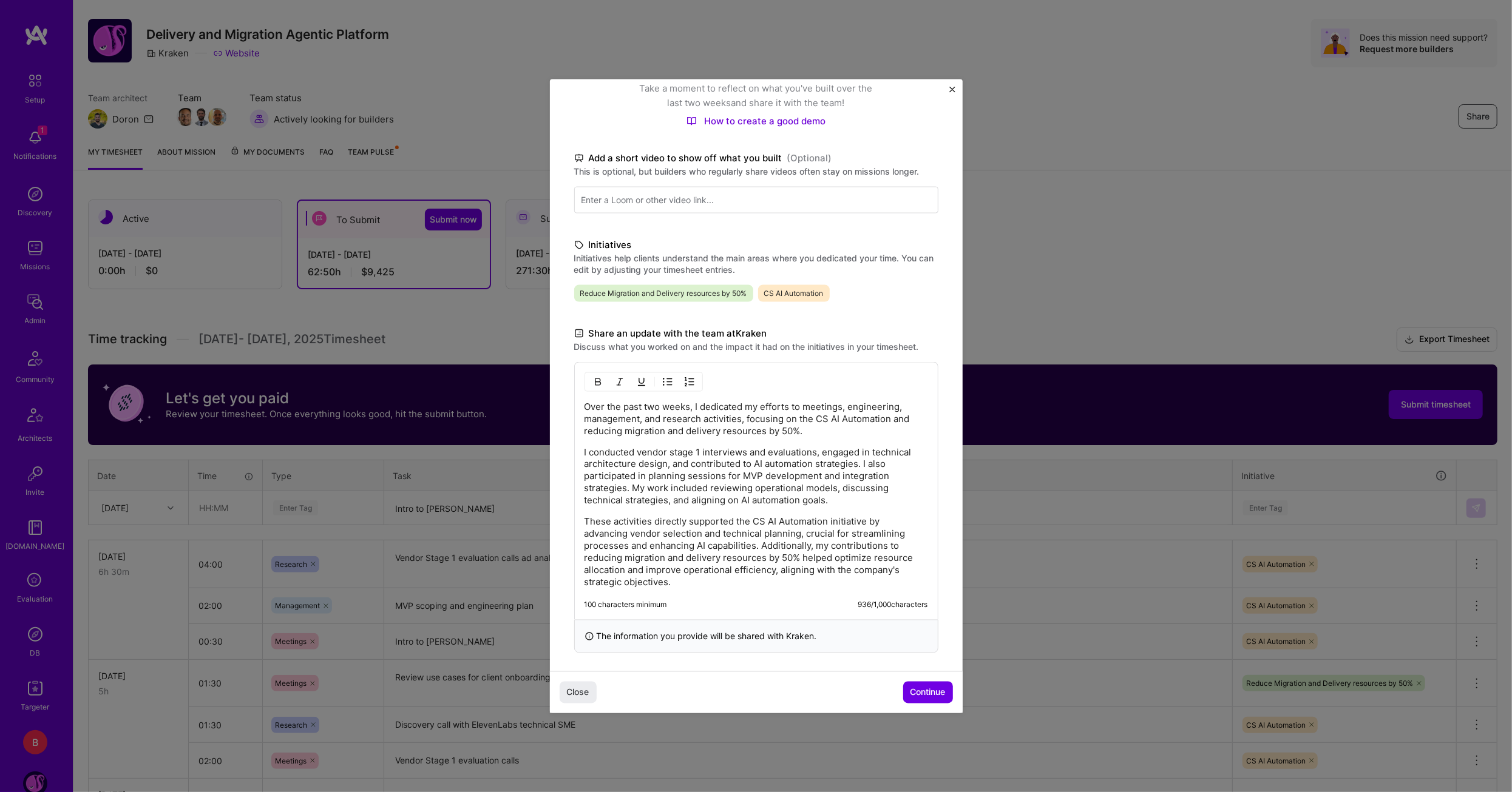
scroll to position [136, 0]
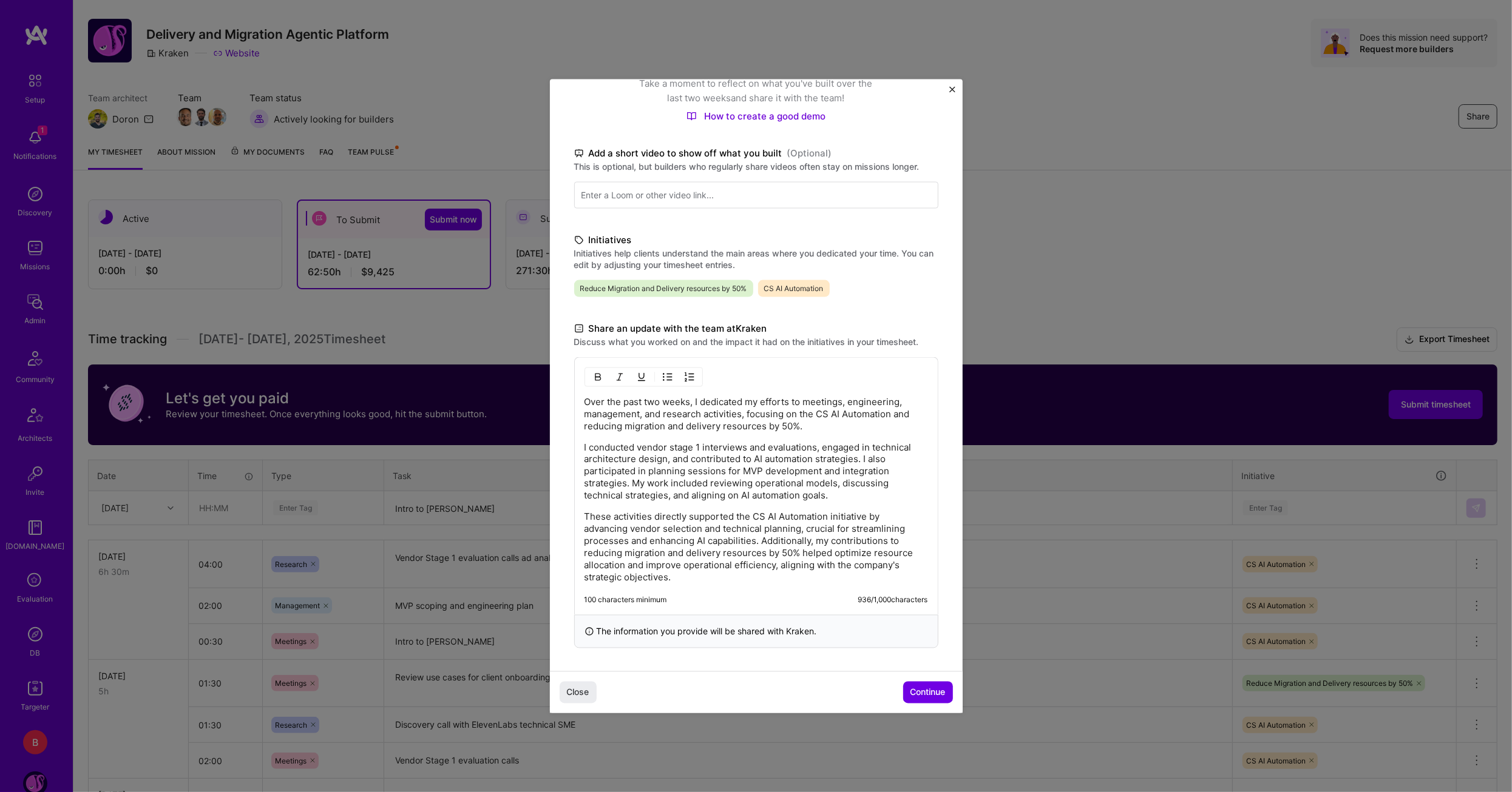
click at [911, 674] on div "Close Continue" at bounding box center [756, 692] width 413 height 42
click at [913, 685] on button "Continue" at bounding box center [928, 691] width 50 height 22
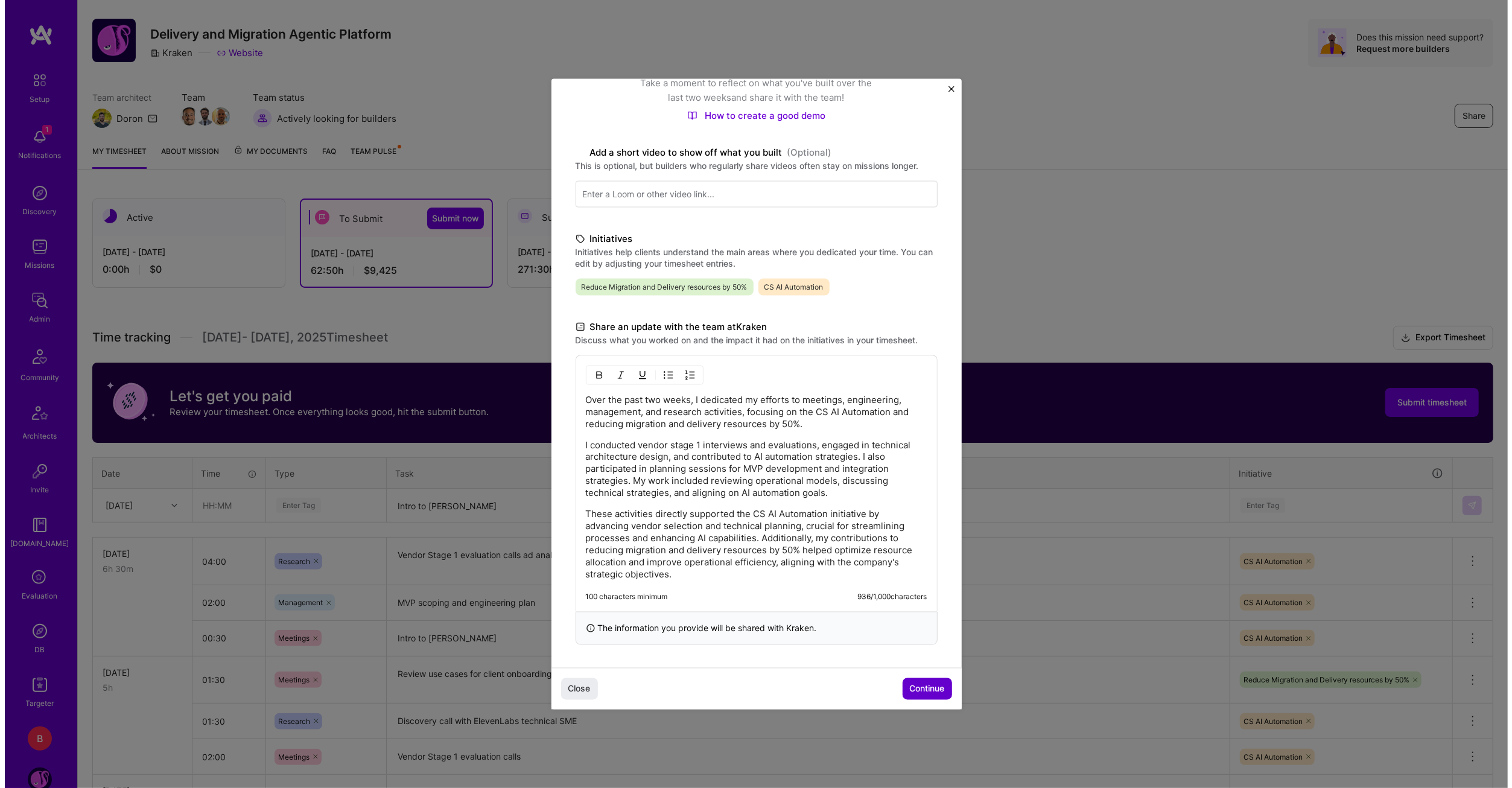
scroll to position [0, 0]
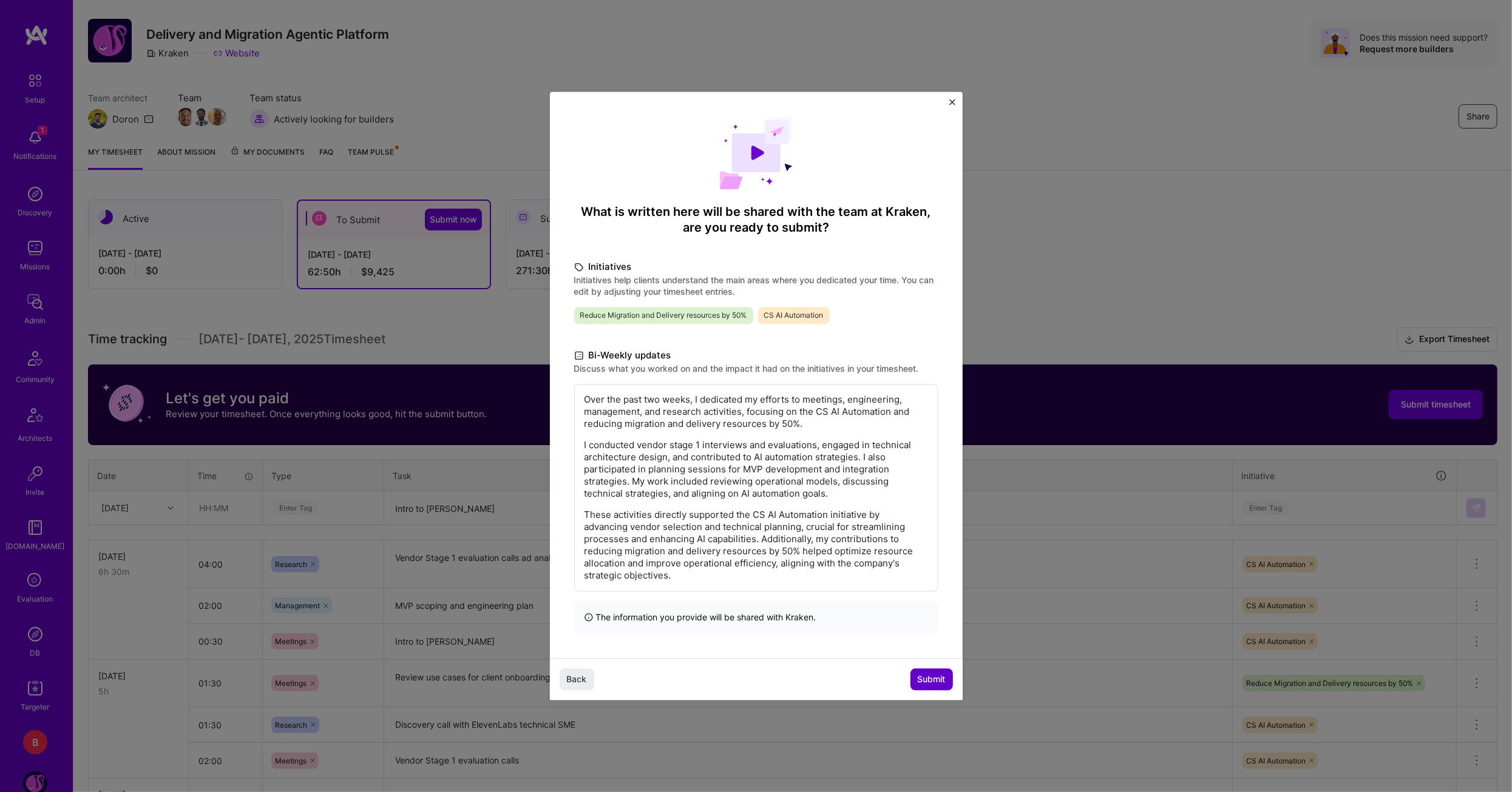
click at [928, 671] on button "Submit" at bounding box center [931, 679] width 42 height 22
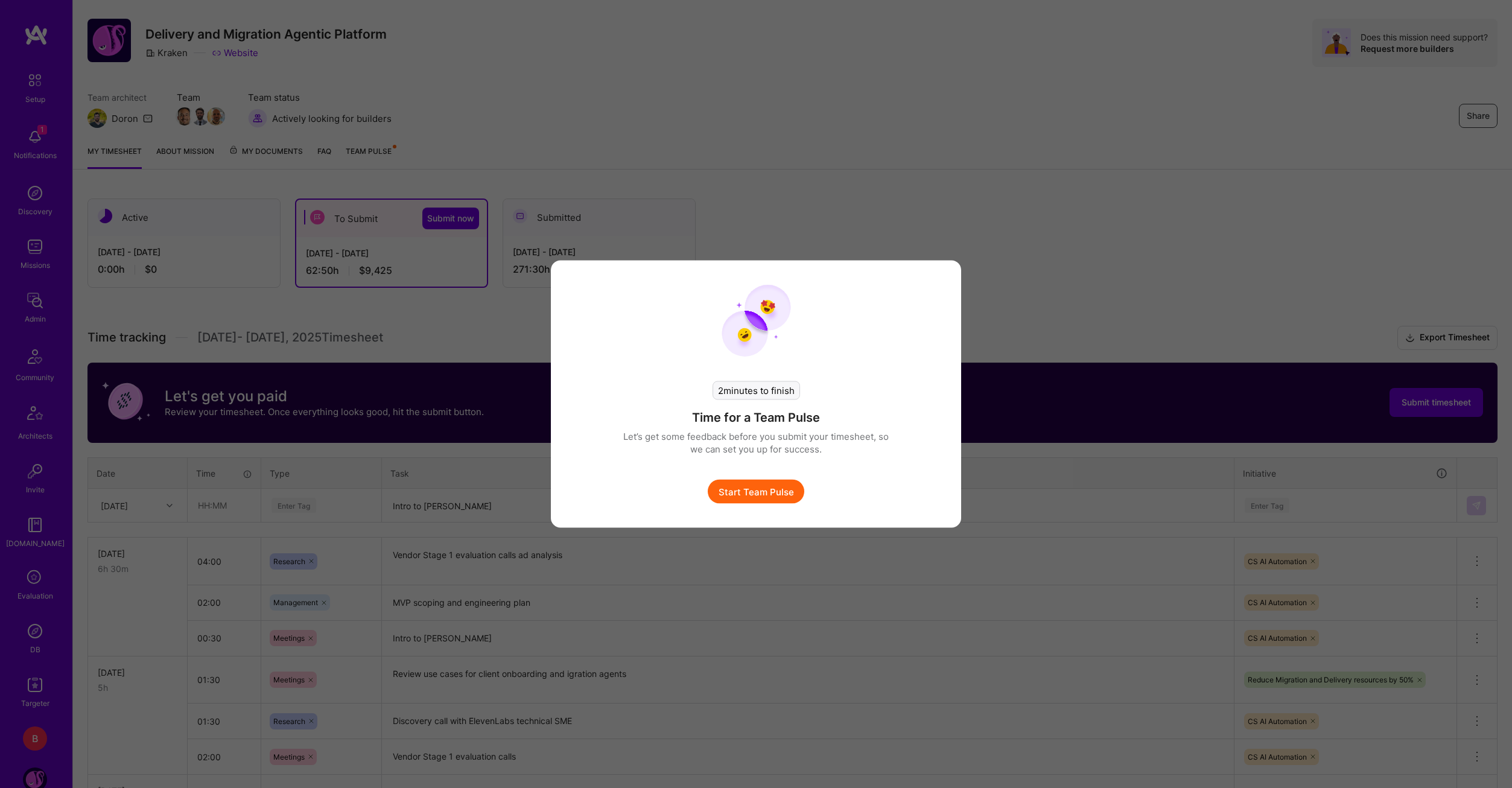
click at [770, 500] on button "Start Team Pulse" at bounding box center [756, 492] width 97 height 24
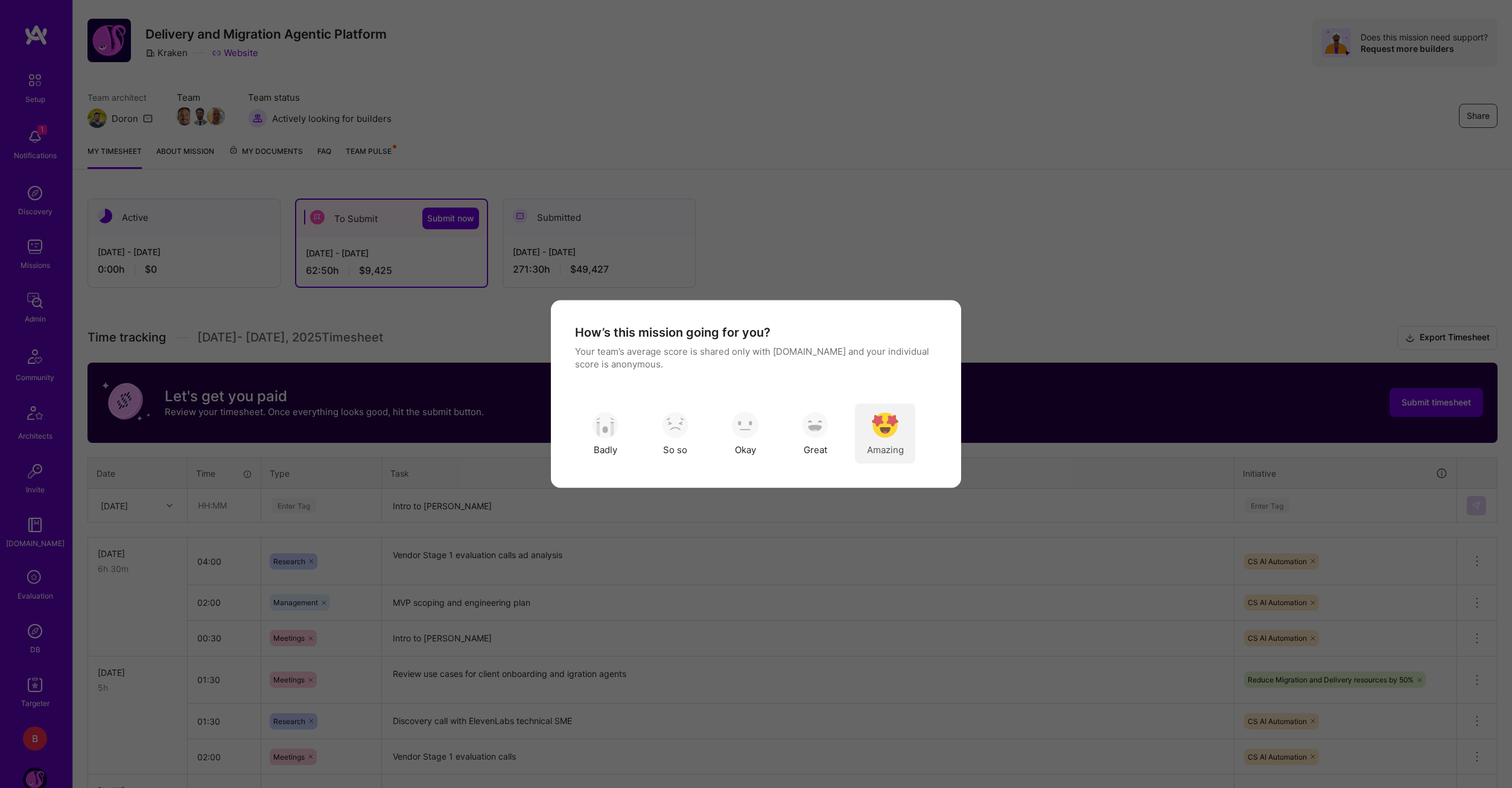
click at [890, 430] on img "modal" at bounding box center [885, 425] width 26 height 26
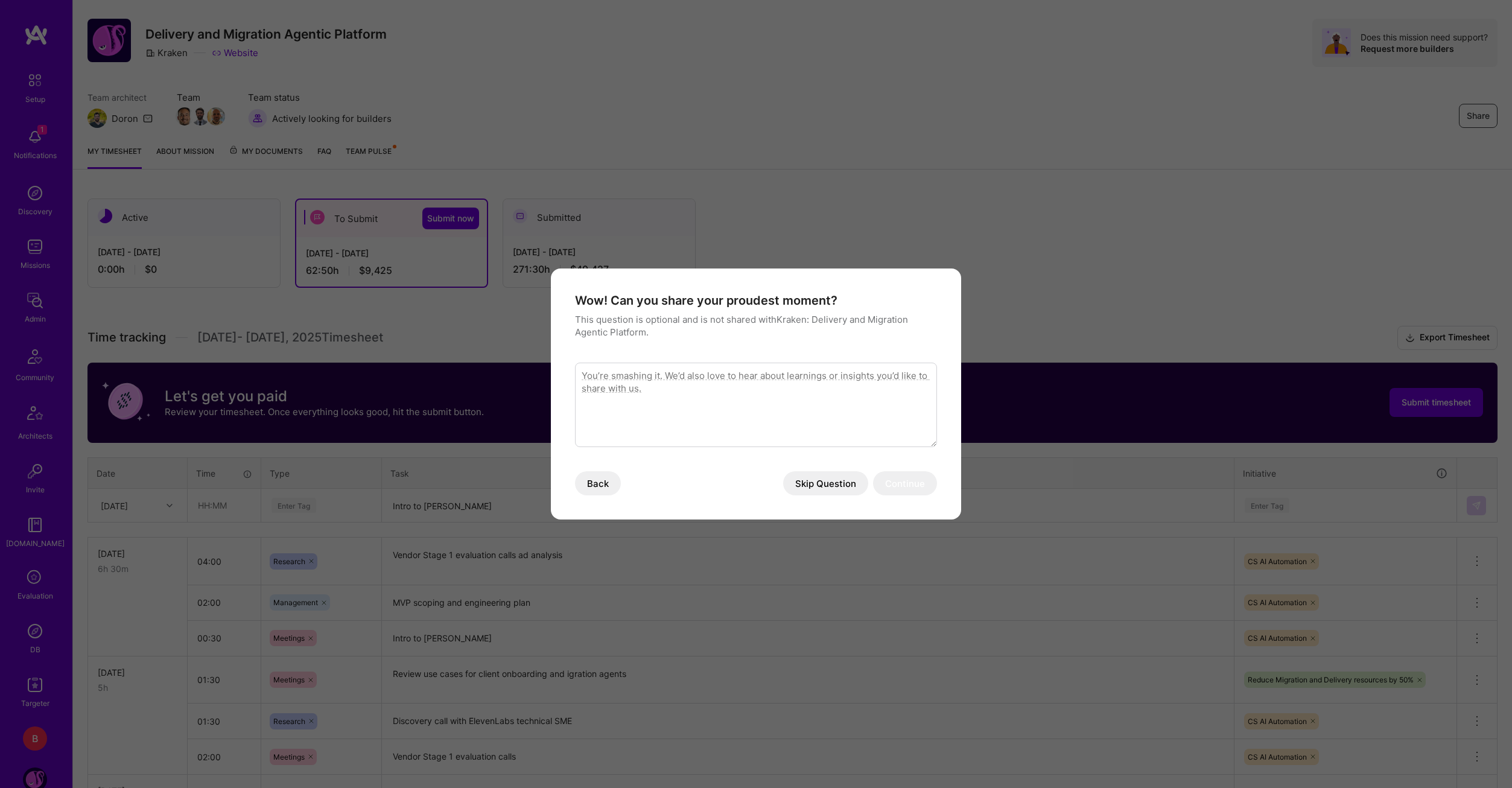
click at [840, 479] on button "Skip Question" at bounding box center [825, 483] width 85 height 24
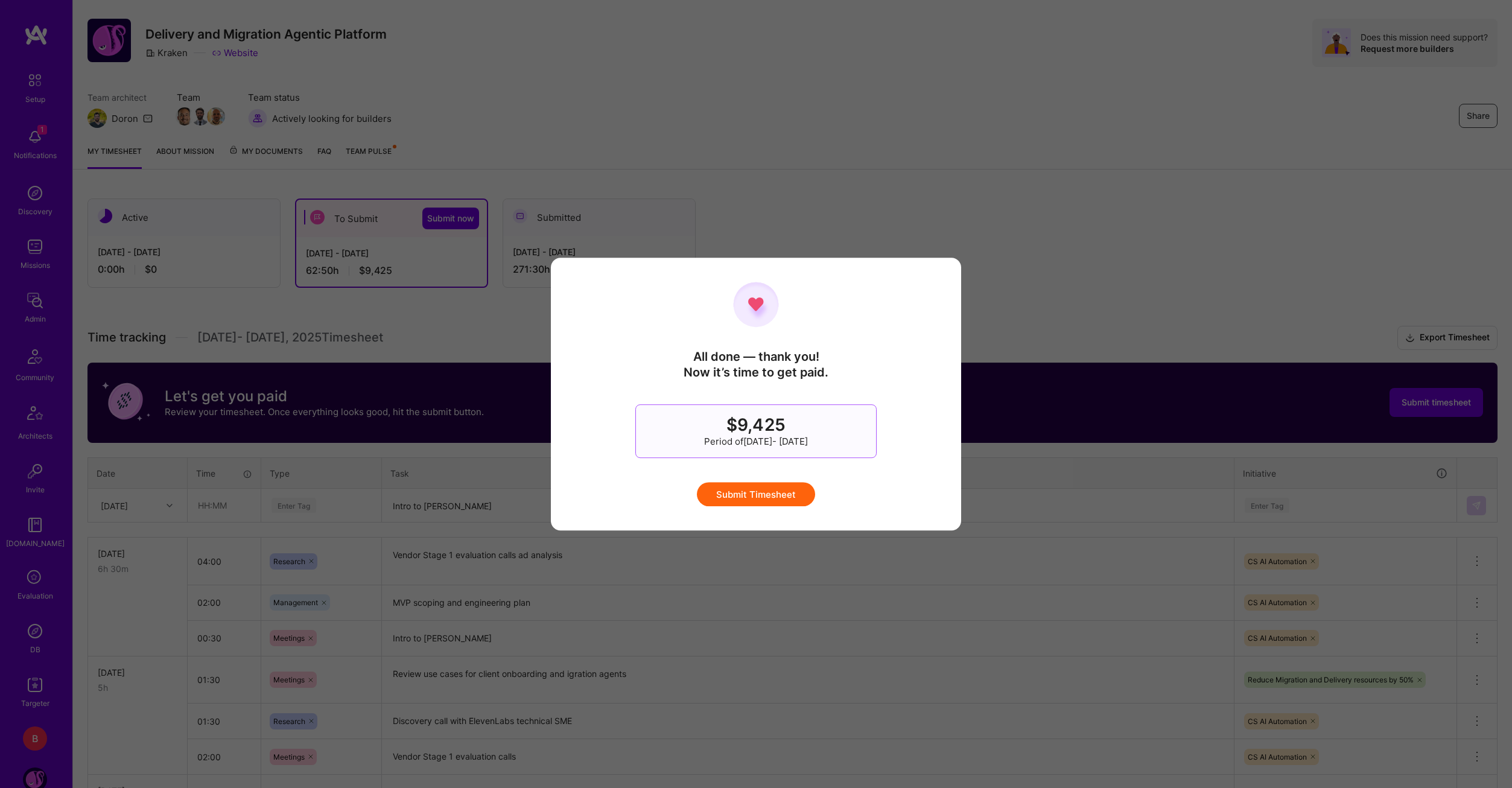
click at [770, 493] on button "Submit Timesheet" at bounding box center [755, 494] width 118 height 24
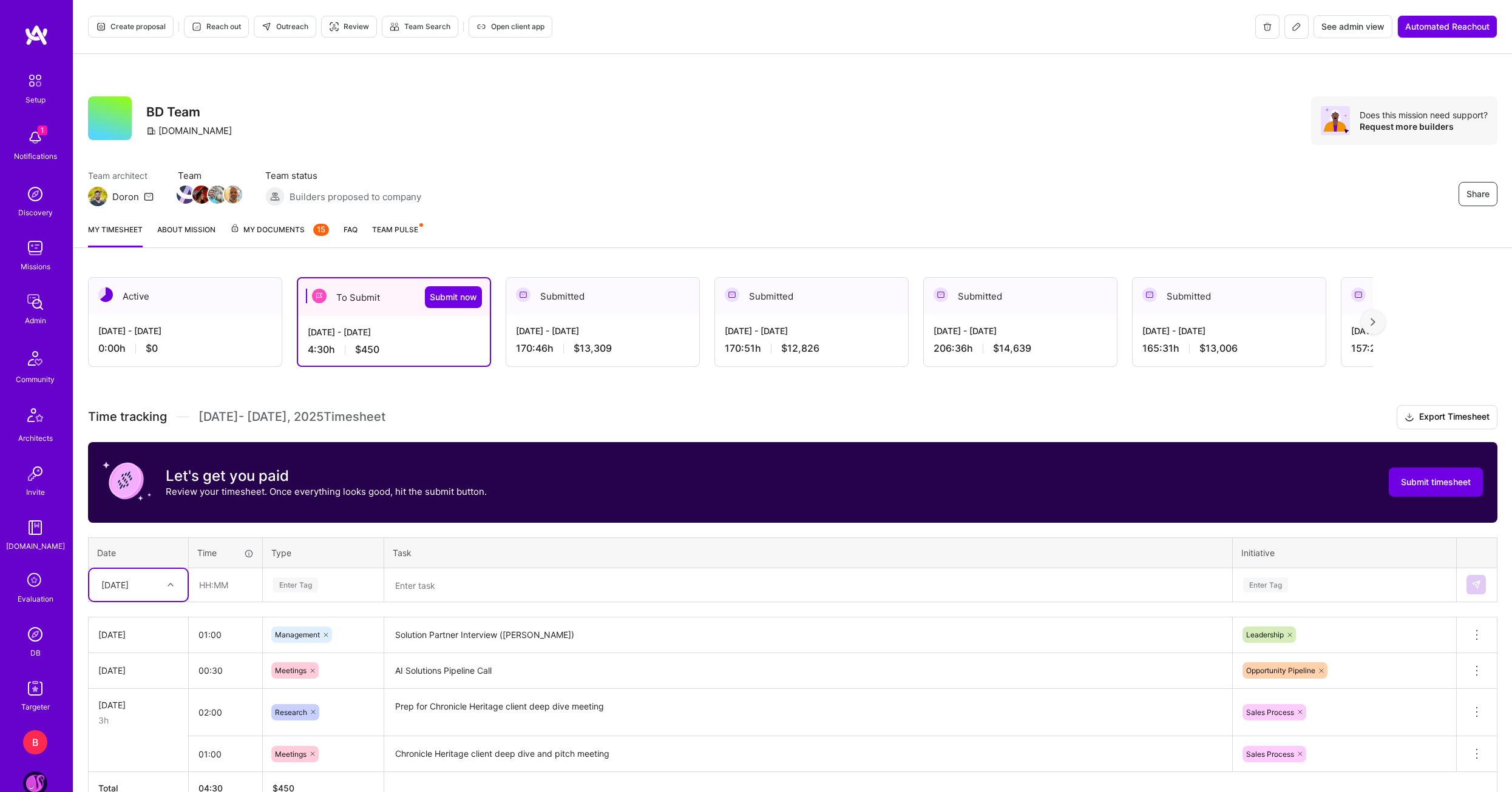
scroll to position [33, 0]
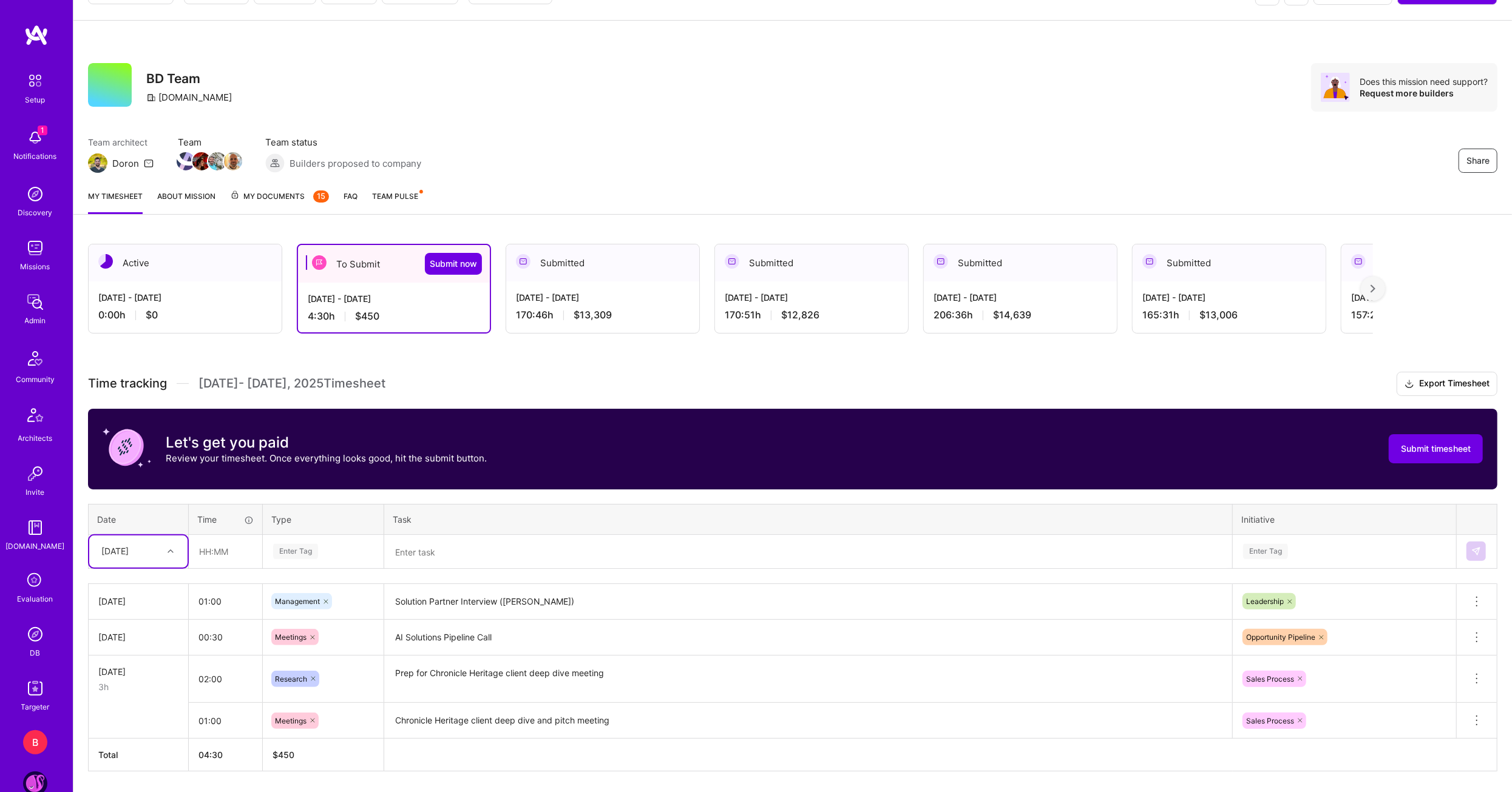
click at [100, 546] on div "[DATE]" at bounding box center [128, 551] width 67 height 20
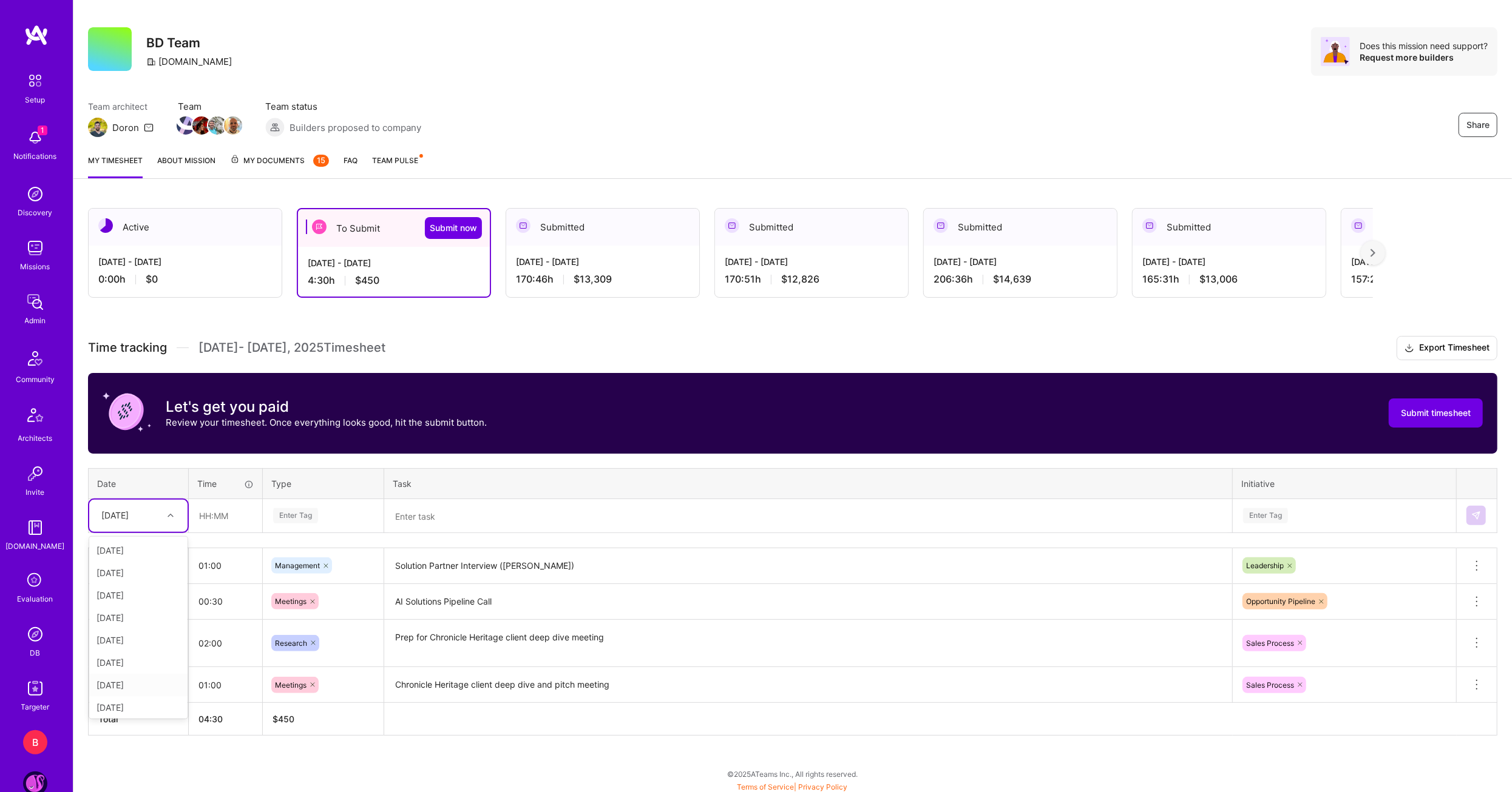
click at [121, 684] on div "[DATE]" at bounding box center [138, 685] width 99 height 22
click at [198, 522] on input "text" at bounding box center [226, 516] width 72 height 32
type input "01:30"
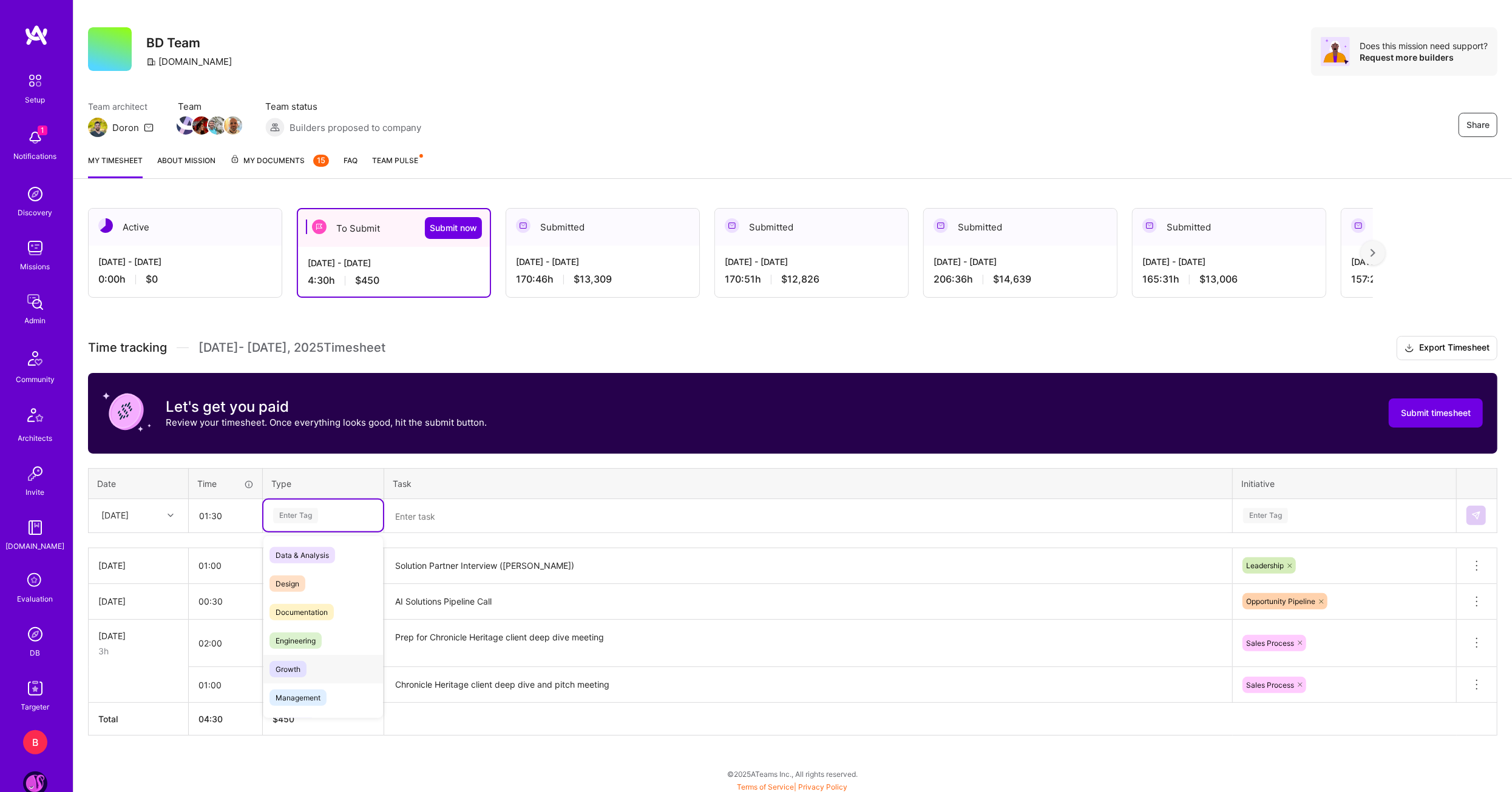
scroll to position [60, 0]
click at [308, 635] on span "Management" at bounding box center [298, 637] width 57 height 17
click at [429, 526] on textarea at bounding box center [808, 516] width 845 height 32
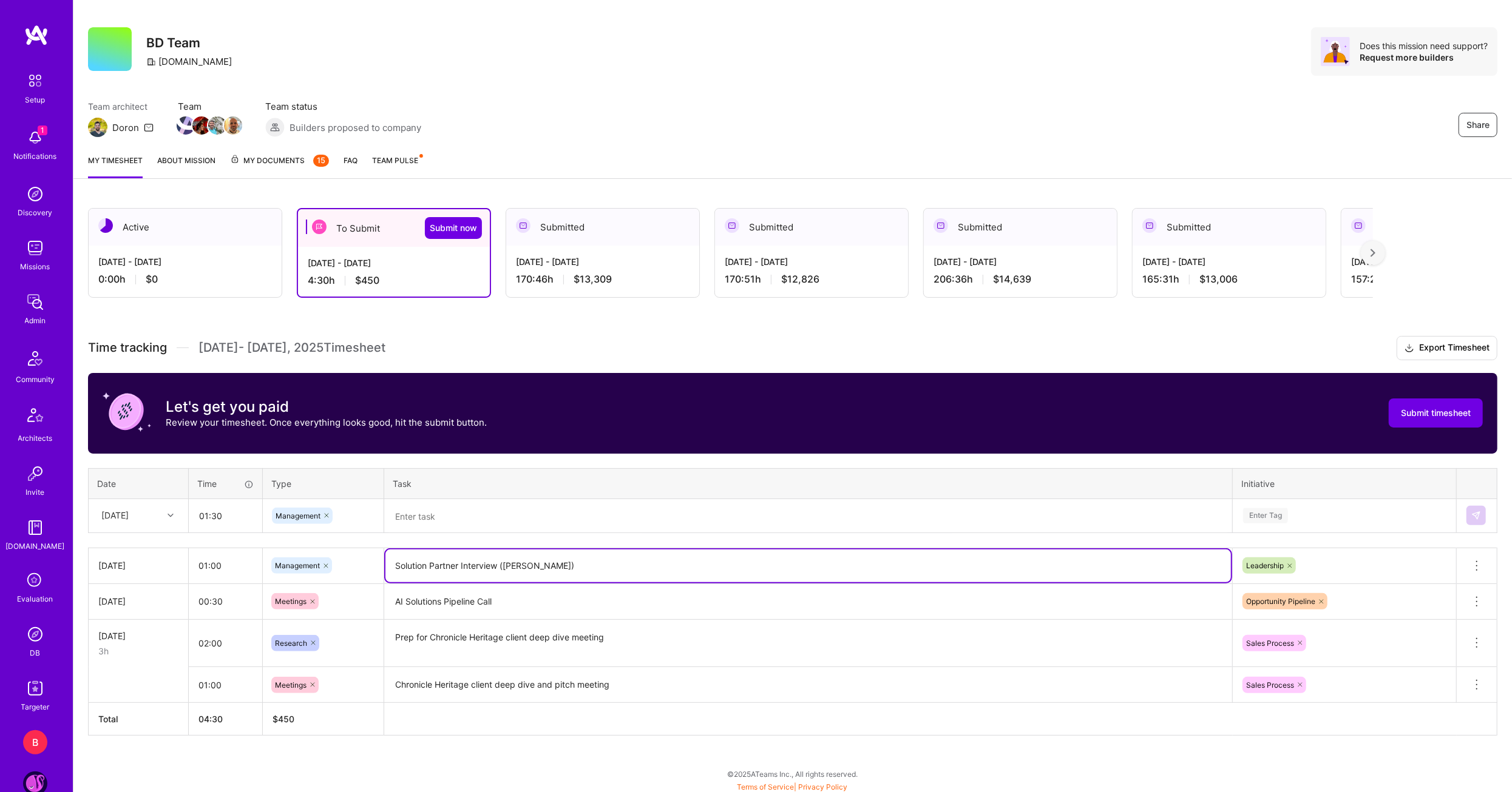
drag, startPoint x: 627, startPoint y: 571, endPoint x: 306, endPoint y: 546, distance: 322.0
click at [306, 548] on tr "[DATE] 01:00 Management Solution Partner Interview ([PERSON_NAME]) Leadership D…" at bounding box center [793, 566] width 1409 height 36
click at [478, 512] on textarea at bounding box center [808, 516] width 845 height 32
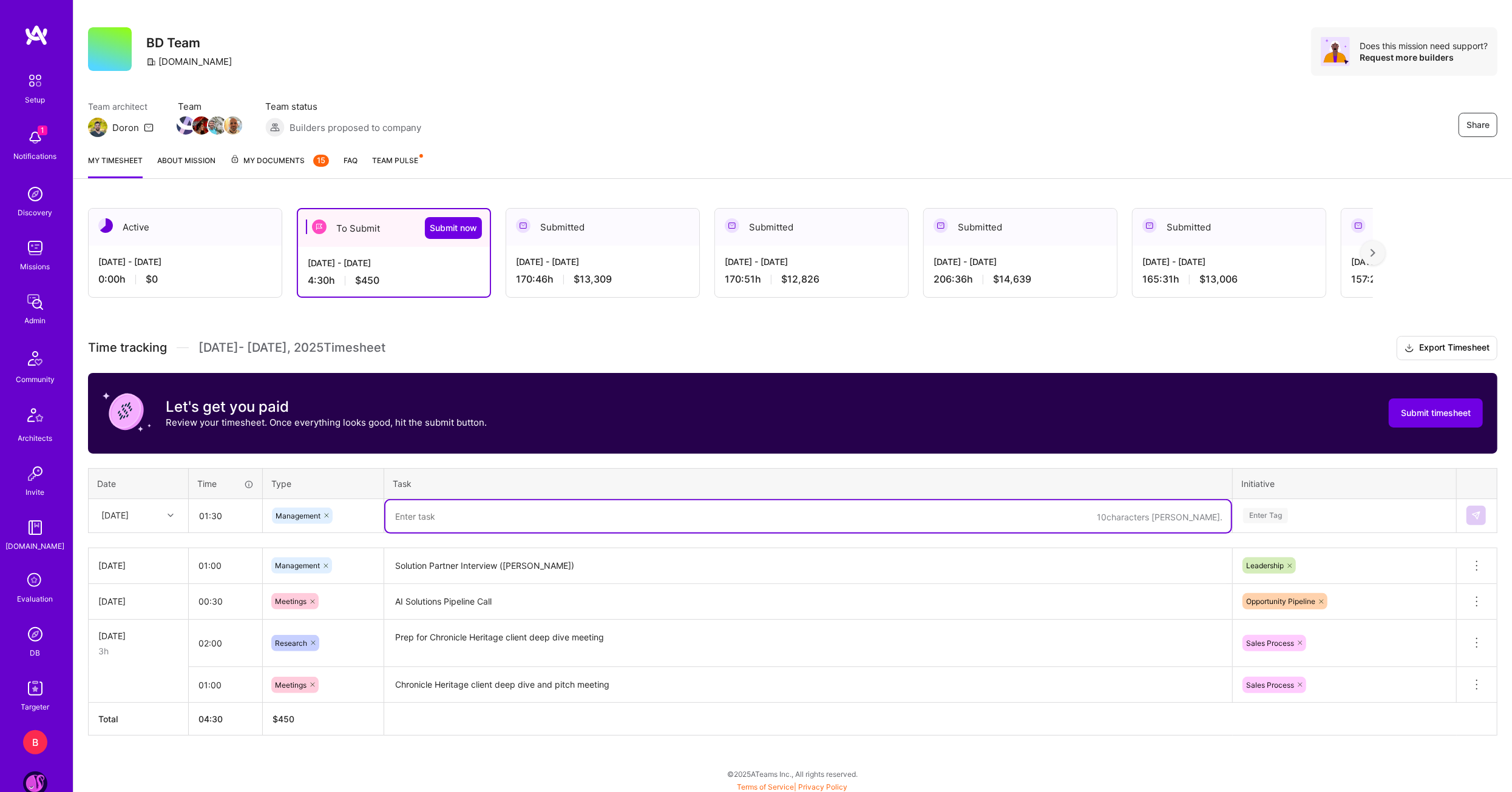
paste textarea "Solution Partner Interview ([PERSON_NAME])"
click at [502, 515] on textarea "Solution Partner Interview ([PERSON_NAME])" at bounding box center [808, 516] width 845 height 32
drag, startPoint x: 535, startPoint y: 516, endPoint x: 599, endPoint y: 513, distance: 64.1
click at [599, 513] on textarea "Solution Partner Interview & prep ([PERSON_NAME])" at bounding box center [808, 516] width 845 height 32
click at [652, 512] on textarea "Solution Partner Interview & prep ([PERSON_NAME])" at bounding box center [808, 516] width 845 height 32
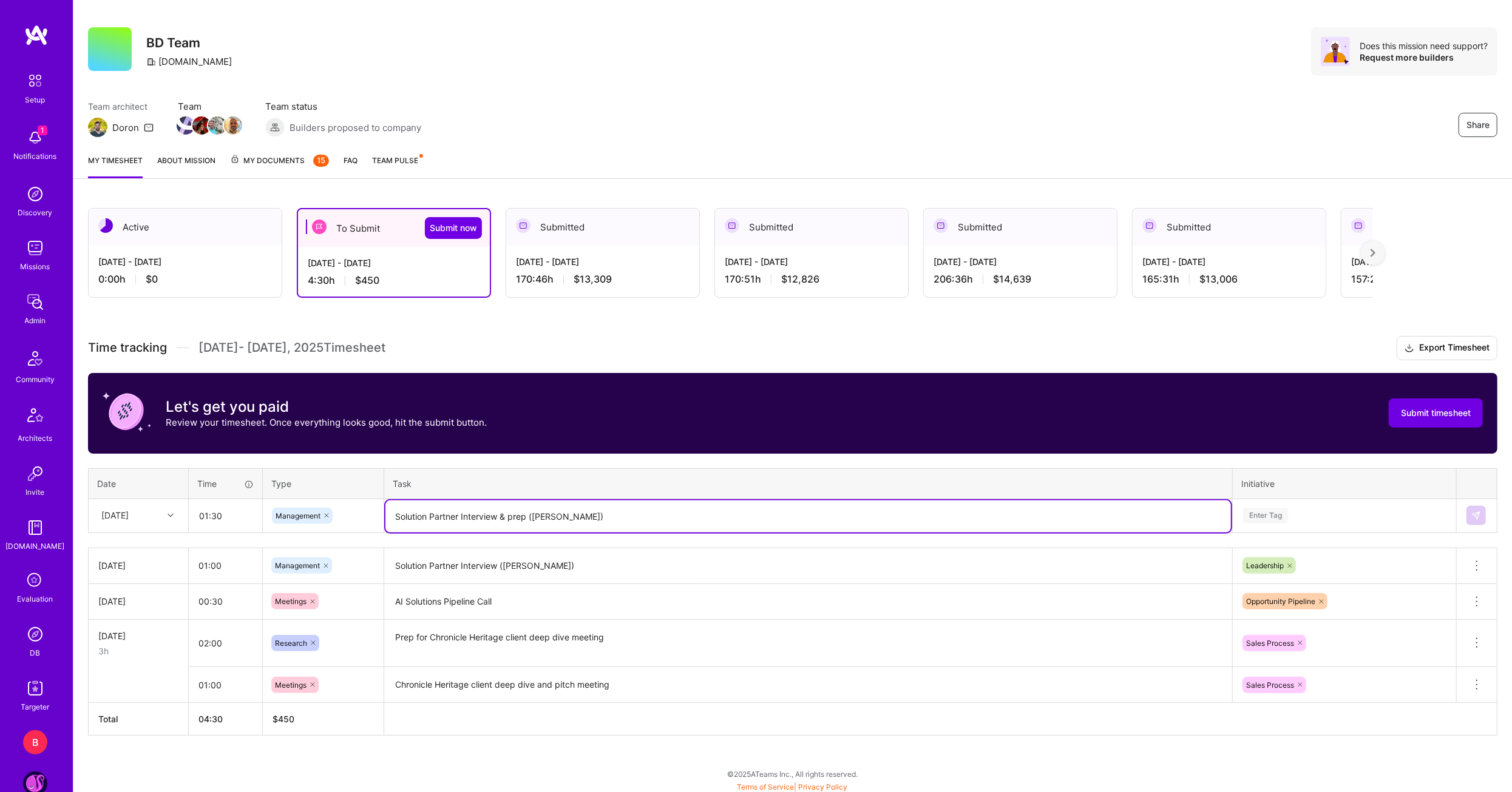
click at [576, 517] on textarea "Solution Partner Interview & prep ([PERSON_NAME])" at bounding box center [808, 516] width 845 height 32
click at [655, 522] on textarea "Solution Partner Interview & prep ([PERSON_NAME])" at bounding box center [808, 516] width 845 height 32
type textarea "Solution Partner Interview & prep ([PERSON_NAME])"
click at [1356, 517] on div "Enter Tag" at bounding box center [1344, 516] width 205 height 15
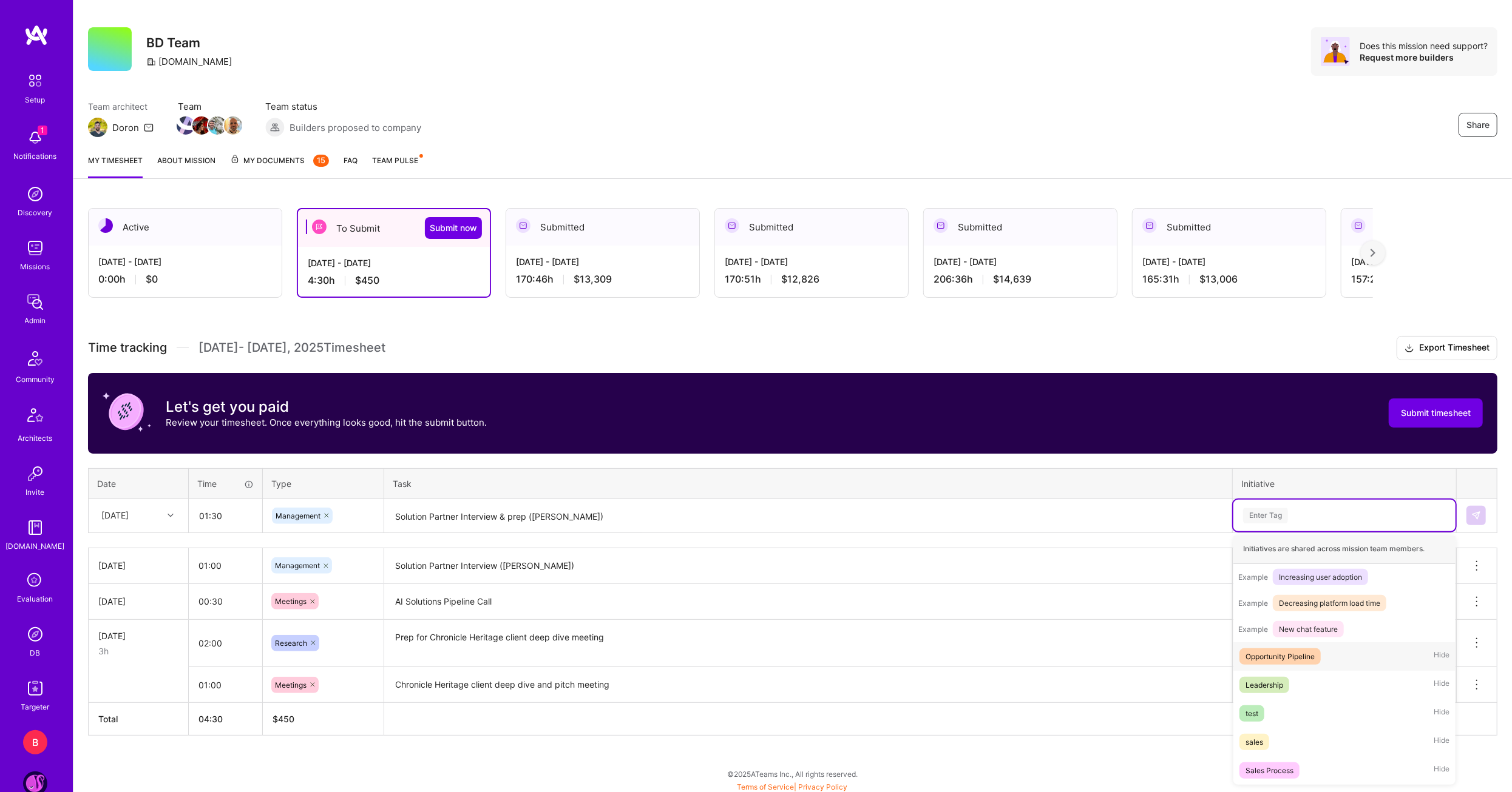
scroll to position [142, 0]
click at [1268, 687] on div "Leadership" at bounding box center [1264, 685] width 38 height 12
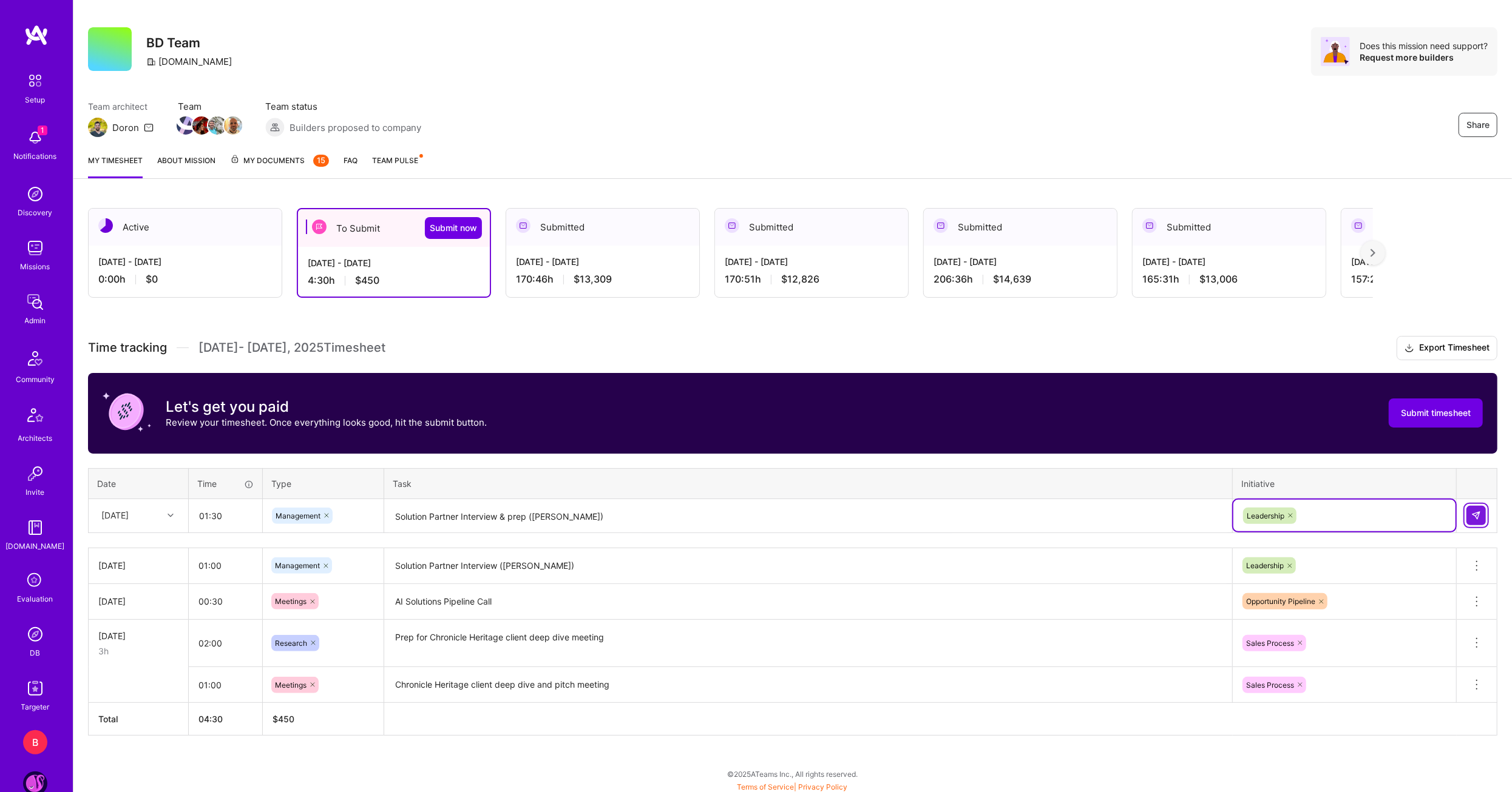
click at [1485, 513] on button at bounding box center [1476, 516] width 19 height 19
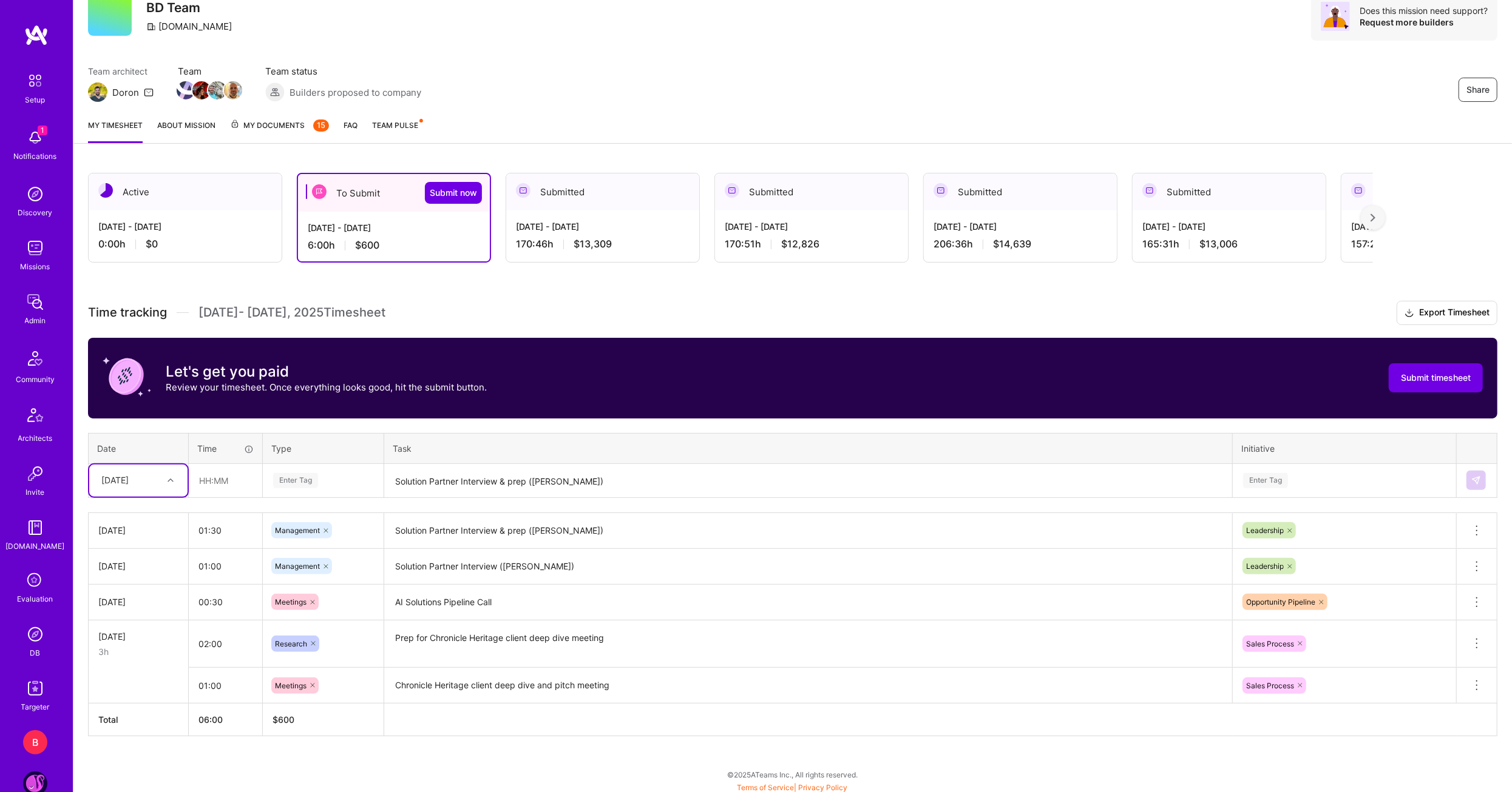
scroll to position [44, 0]
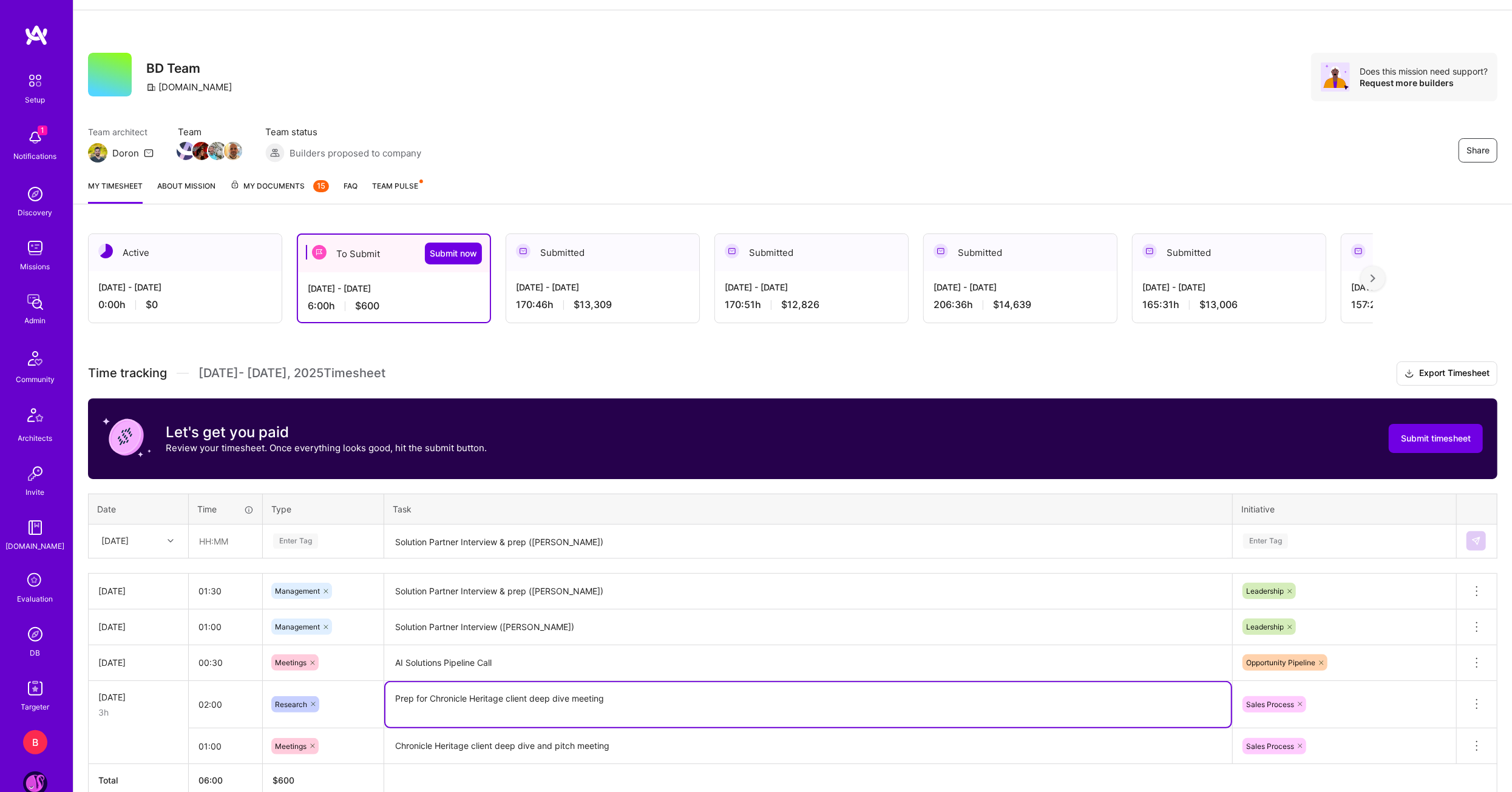
drag, startPoint x: 741, startPoint y: 690, endPoint x: 881, endPoint y: 671, distance: 141.3
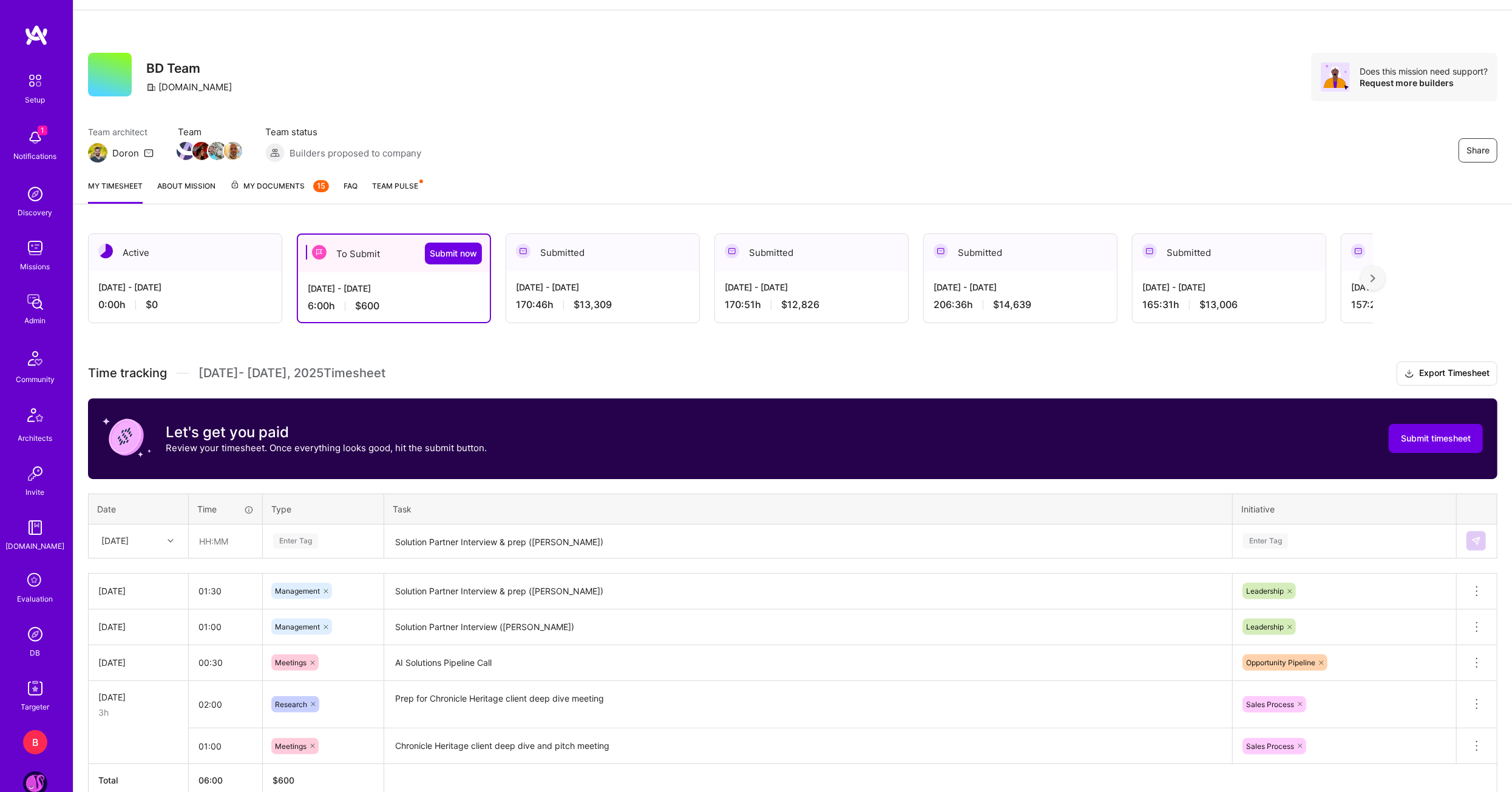
drag, startPoint x: 806, startPoint y: 385, endPoint x: 881, endPoint y: 330, distance: 93.0
drag, startPoint x: 342, startPoint y: 124, endPoint x: 450, endPoint y: 126, distance: 108.0
drag, startPoint x: 658, startPoint y: 96, endPoint x: 575, endPoint y: 101, distance: 83.2
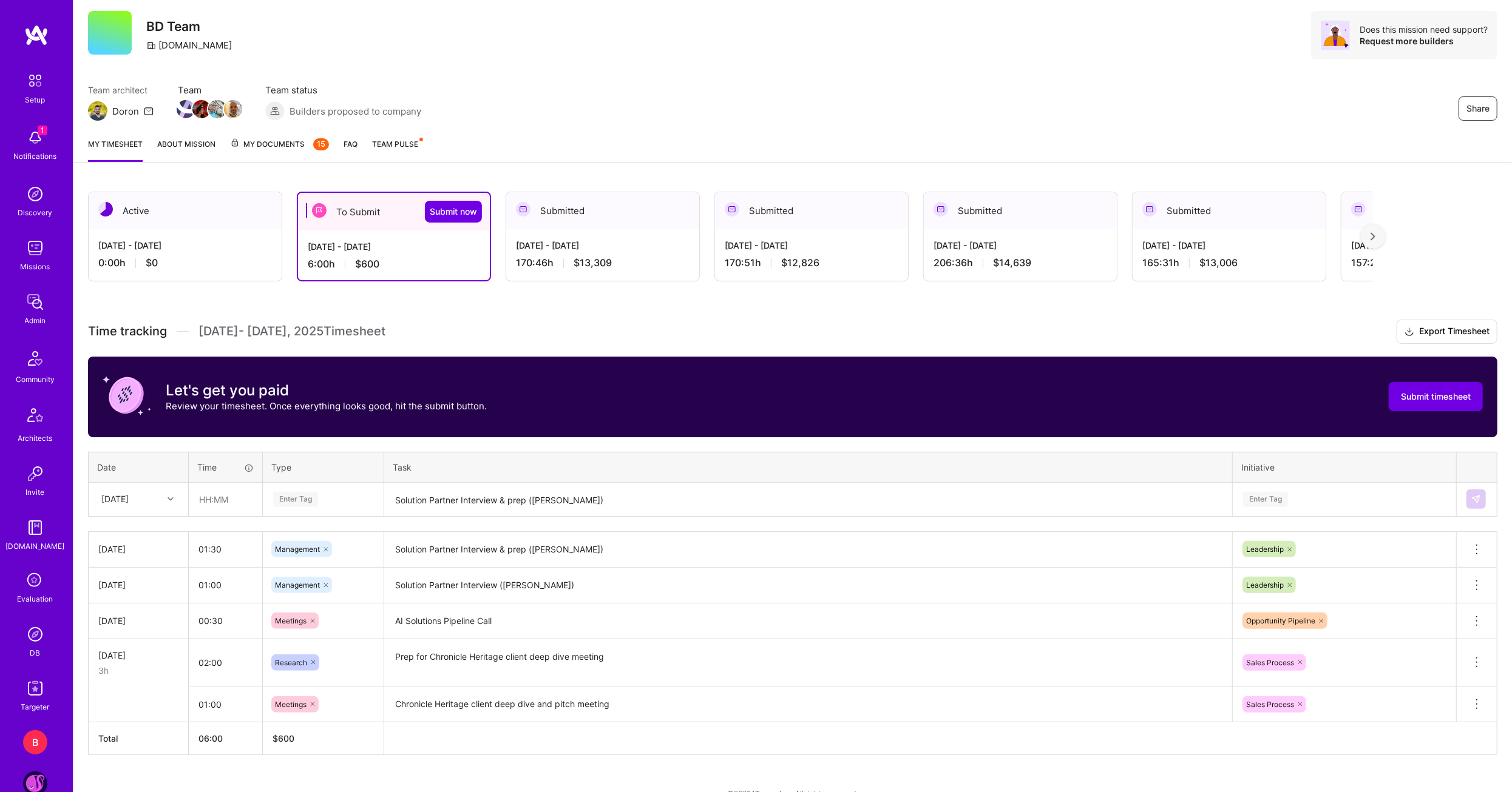
scroll to position [104, 0]
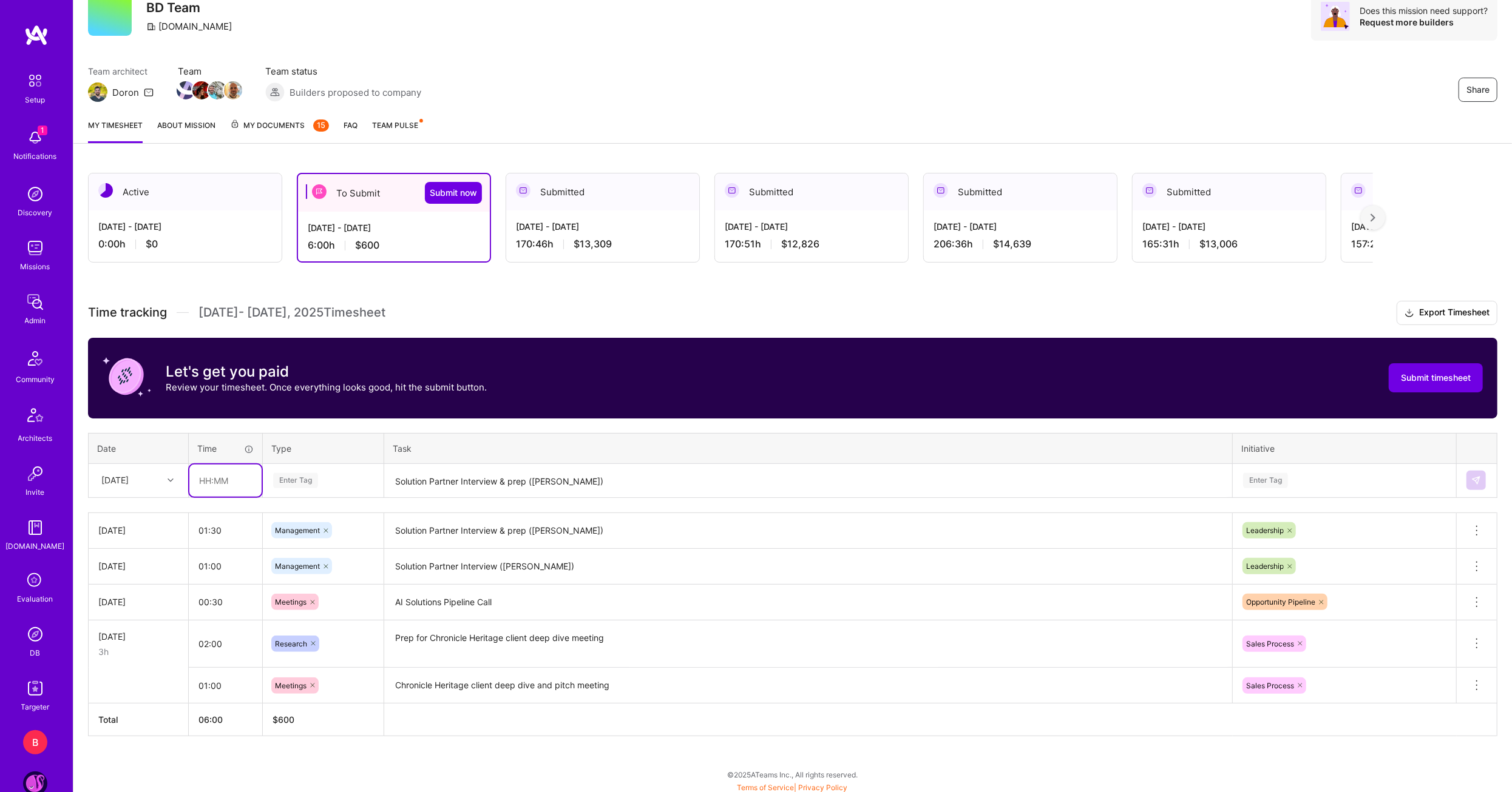
click at [212, 484] on input "text" at bounding box center [226, 480] width 72 height 32
click at [139, 494] on div "[DATE]" at bounding box center [138, 480] width 99 height 32
click at [134, 584] on div "[DATE]" at bounding box center [138, 580] width 99 height 22
click at [220, 498] on div "Time tracking [DATE] - [DATE] Timesheet Export Timesheet Let's get you paid Rev…" at bounding box center [792, 518] width 1409 height 435
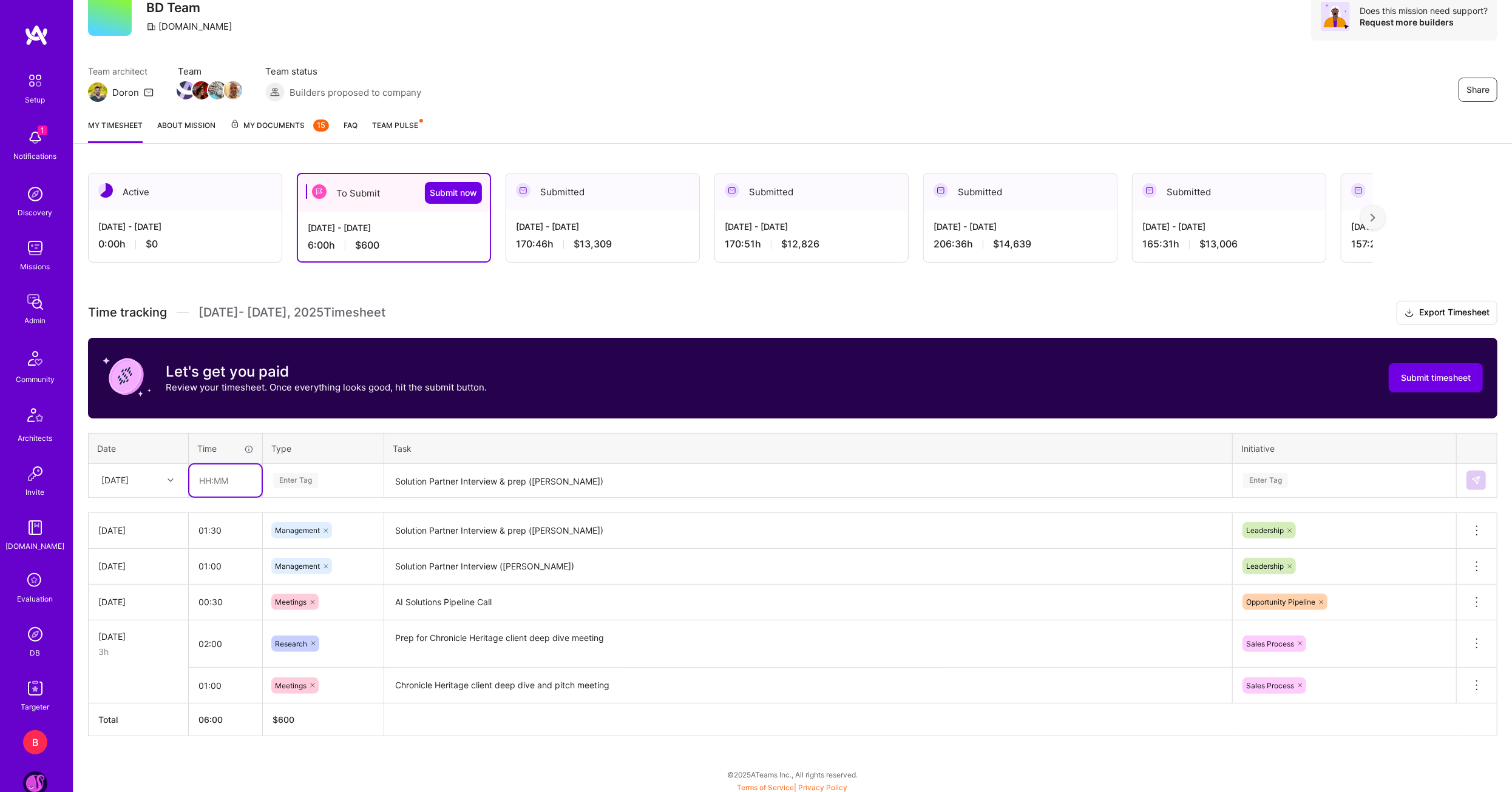
click at [221, 494] on input "text" at bounding box center [226, 480] width 72 height 32
type input "02:30"
click at [287, 575] on span "Growth" at bounding box center [288, 574] width 37 height 17
click at [304, 480] on icon at bounding box center [306, 480] width 7 height 7
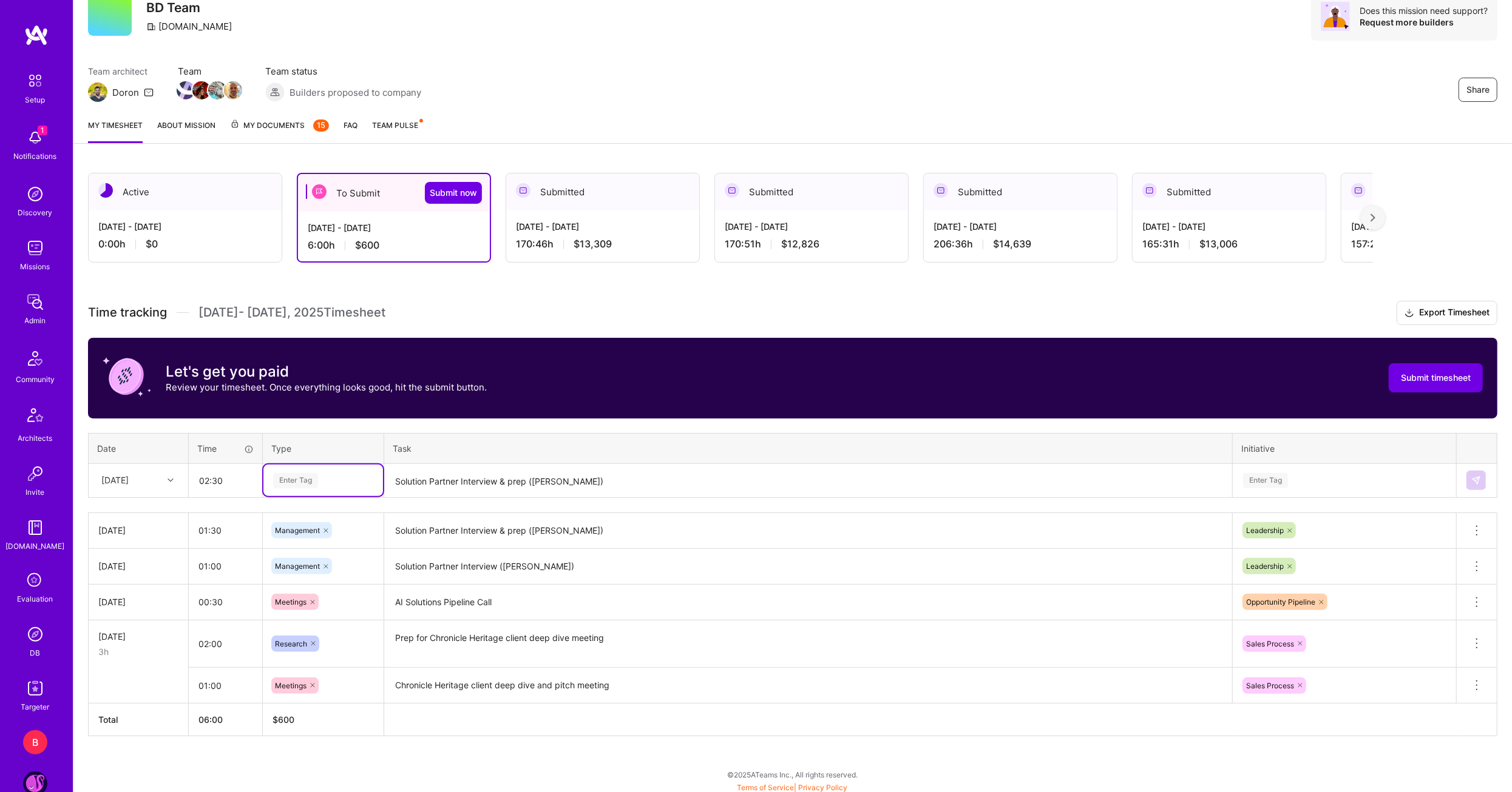
click at [318, 487] on div "Enter Tag" at bounding box center [323, 480] width 119 height 31
click at [313, 596] on span "Management" at bounding box center [298, 603] width 57 height 17
click at [426, 489] on textarea "Solution Partner Interview & prep ([PERSON_NAME])" at bounding box center [808, 481] width 845 height 32
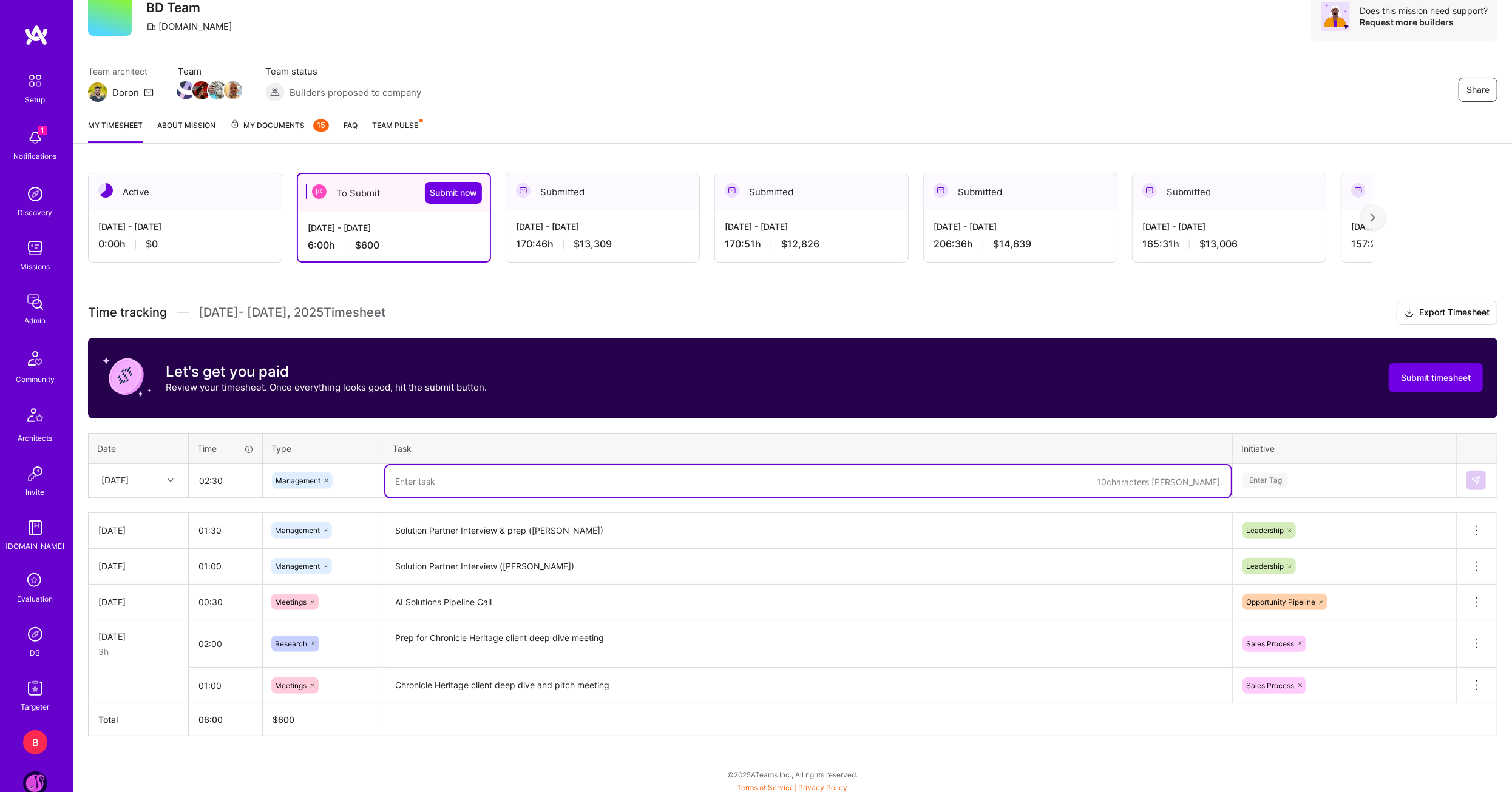
click at [435, 487] on textarea at bounding box center [808, 481] width 845 height 32
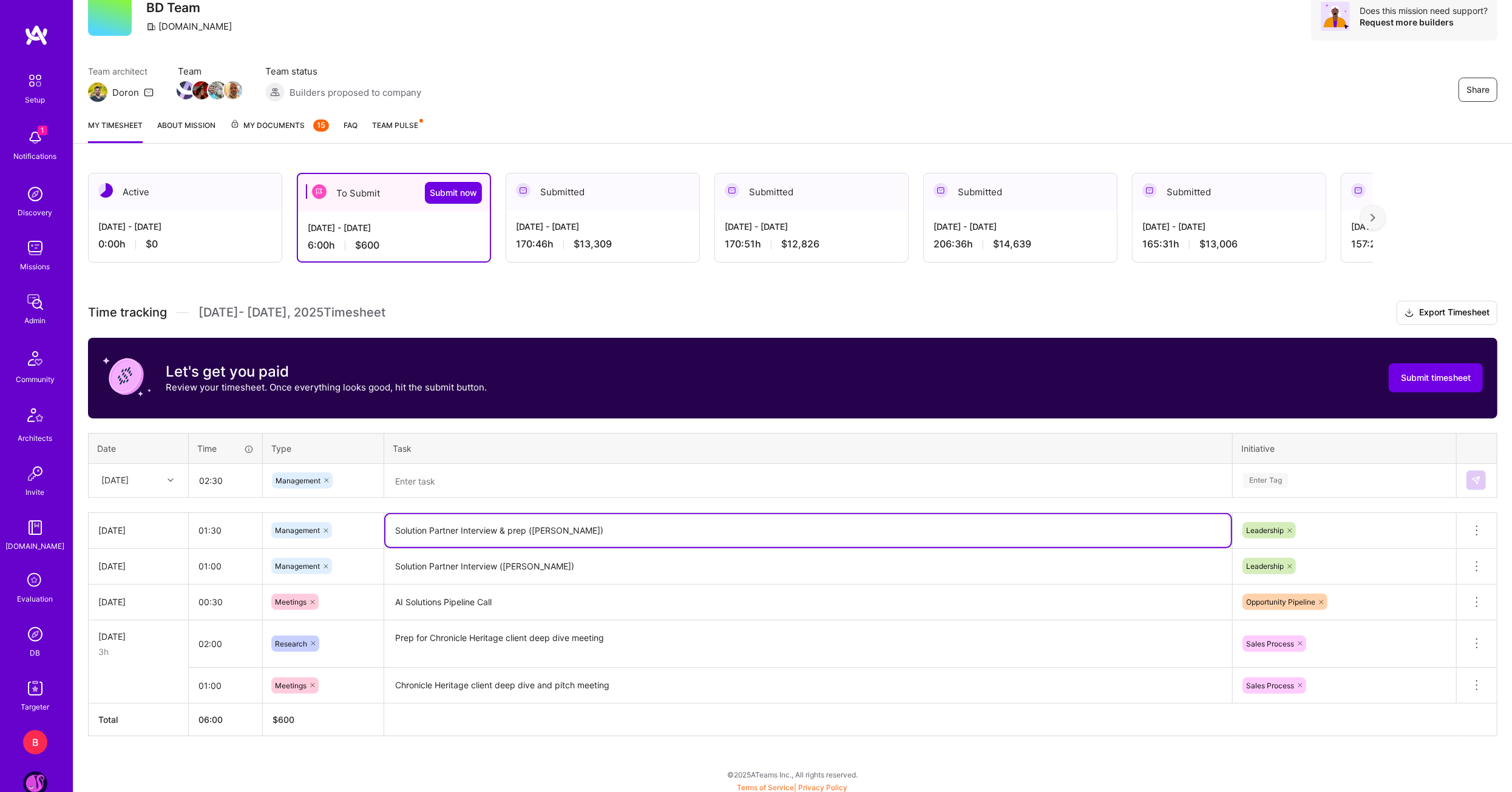
drag, startPoint x: 640, startPoint y: 533, endPoint x: 342, endPoint y: 511, distance: 298.8
click at [342, 512] on tr "[DATE] 01:30 Management Solution Partner Interview & prep ([PERSON_NAME]) Leade…" at bounding box center [793, 530] width 1409 height 36
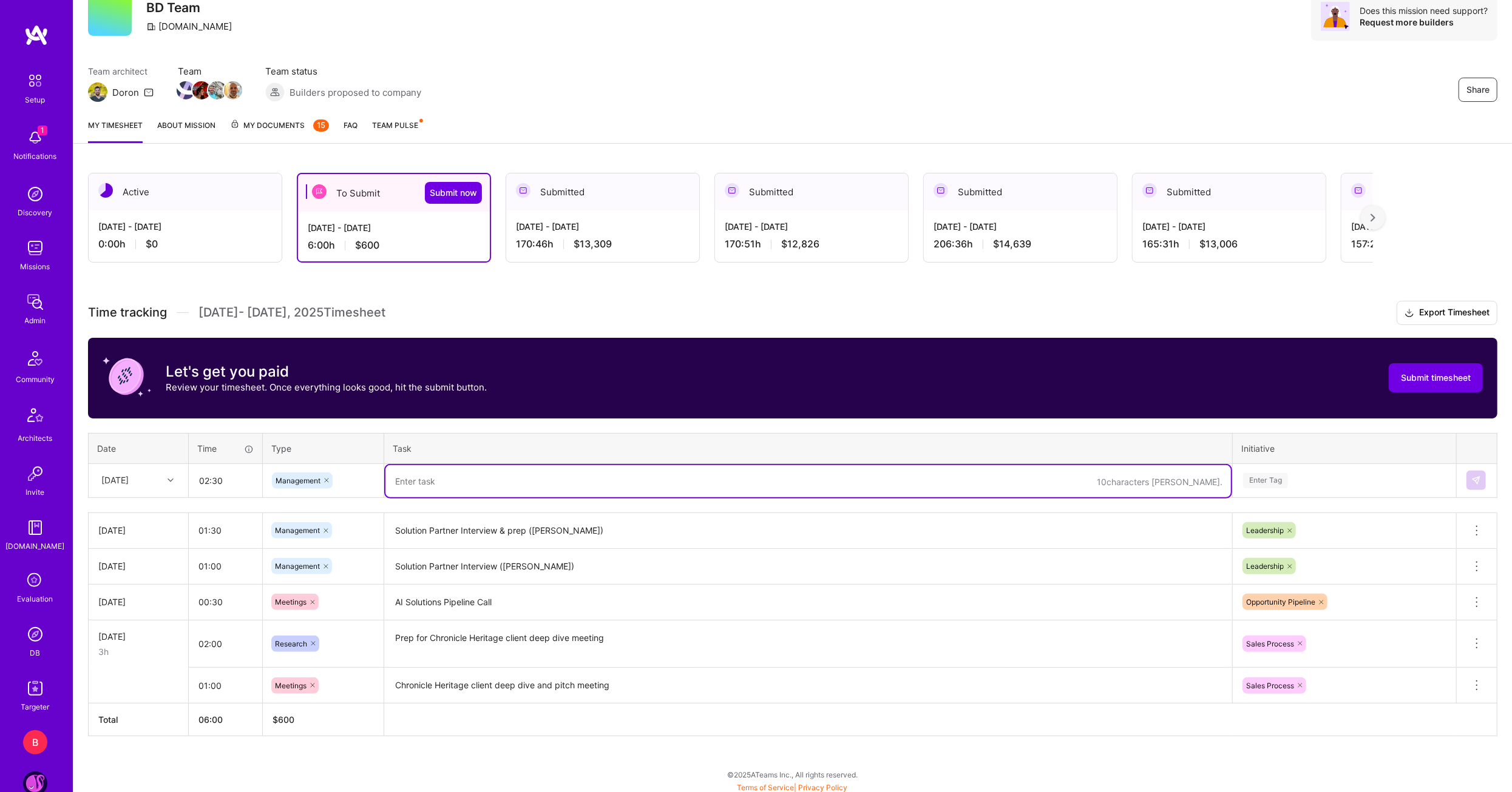
click at [435, 476] on textarea at bounding box center [808, 481] width 845 height 32
paste textarea "Solution Partner Interview & prep ([PERSON_NAME])"
click at [497, 482] on textarea "Solution Partner Interview & prep ([PERSON_NAME])" at bounding box center [808, 481] width 845 height 32
click at [536, 480] on textarea "Solution Partner Interviews & prep ([PERSON_NAME])" at bounding box center [808, 481] width 845 height 32
paste textarea "[PERSON_NAME]"
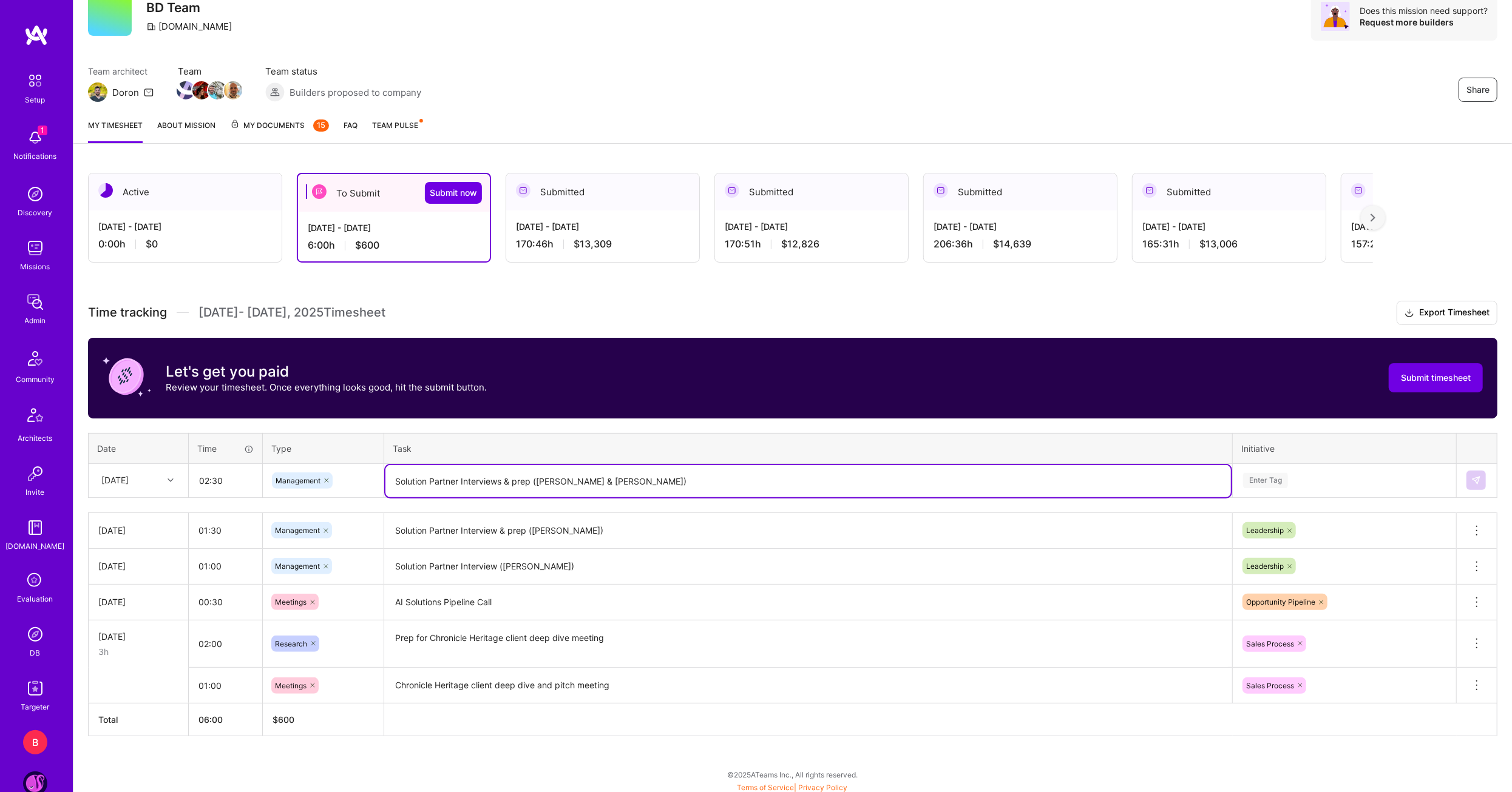
click at [720, 479] on textarea "Solution Partner Interviews & prep ([PERSON_NAME] & [PERSON_NAME])" at bounding box center [808, 481] width 845 height 32
click at [1384, 468] on div "Enter Tag" at bounding box center [1345, 480] width 222 height 31
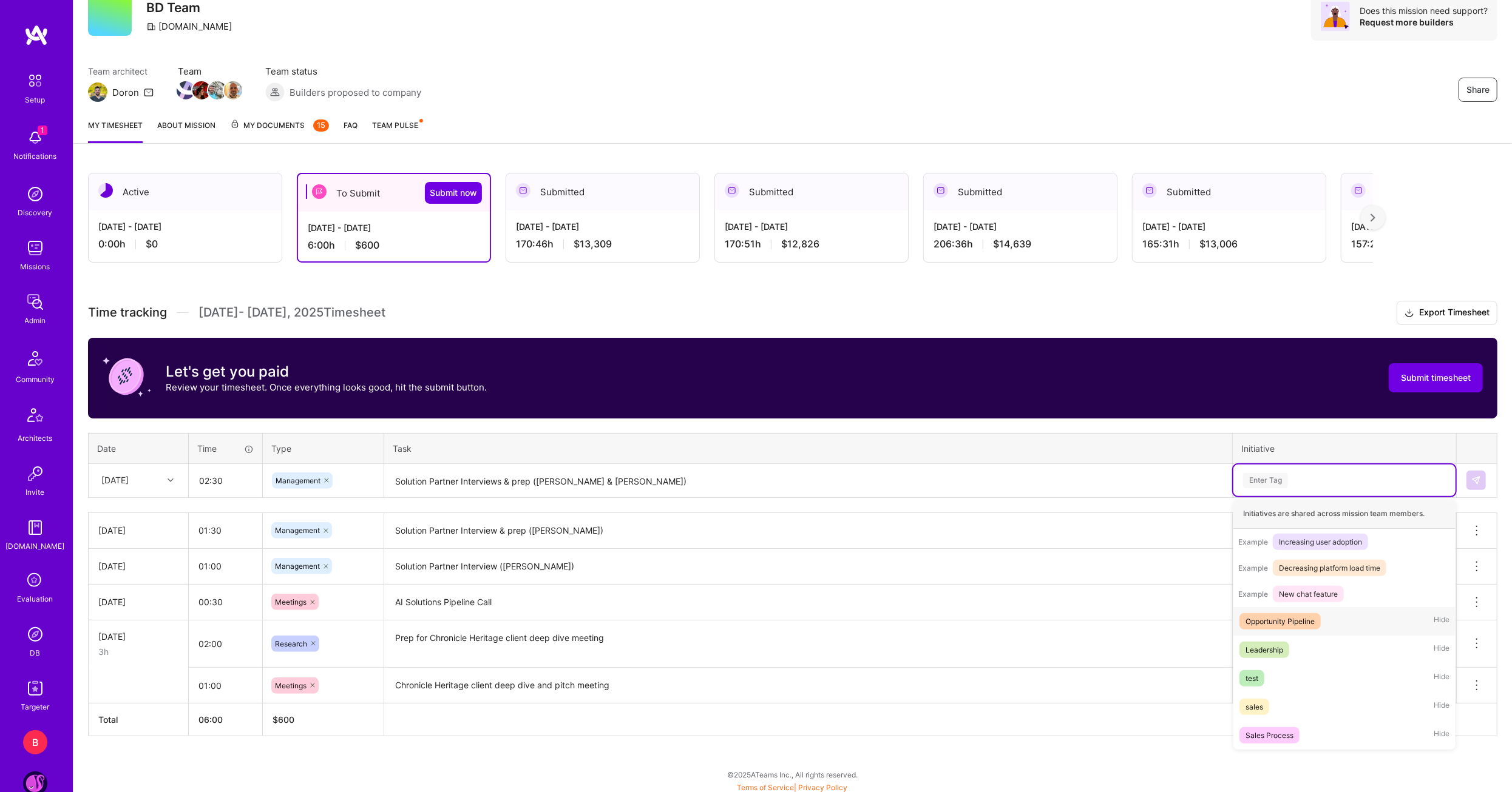
scroll to position [142, 0]
click at [1307, 625] on div "Opportunity Pipeline" at bounding box center [1280, 621] width 69 height 12
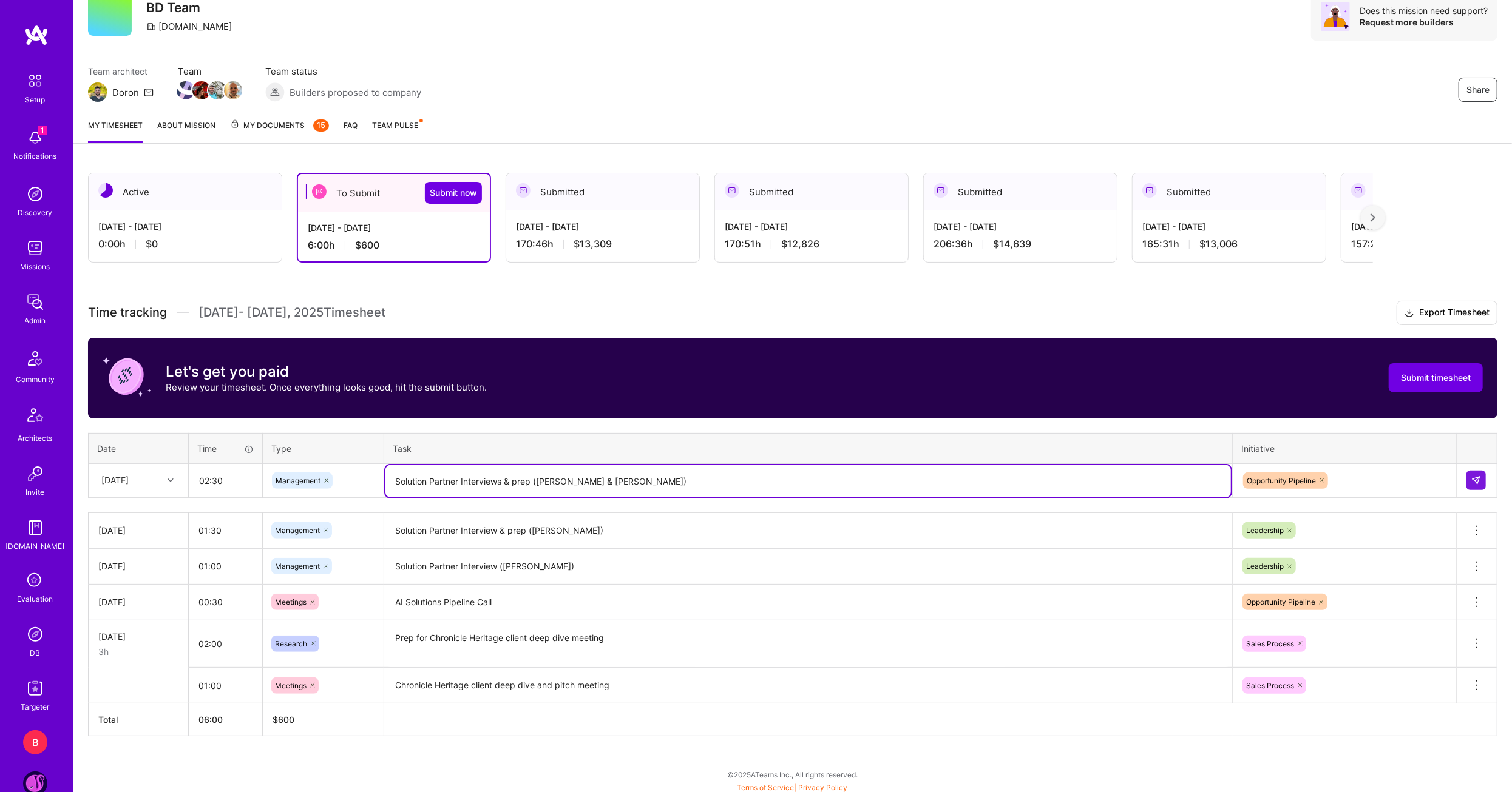
drag, startPoint x: 532, startPoint y: 479, endPoint x: 750, endPoint y: 471, distance: 218.1
click at [750, 471] on textarea "Solution Partner Interviews & prep ([PERSON_NAME] & [PERSON_NAME])" at bounding box center [808, 481] width 845 height 32
click at [1322, 480] on icon at bounding box center [1322, 480] width 7 height 7
type textarea "Solution Partner Interviews & prep"
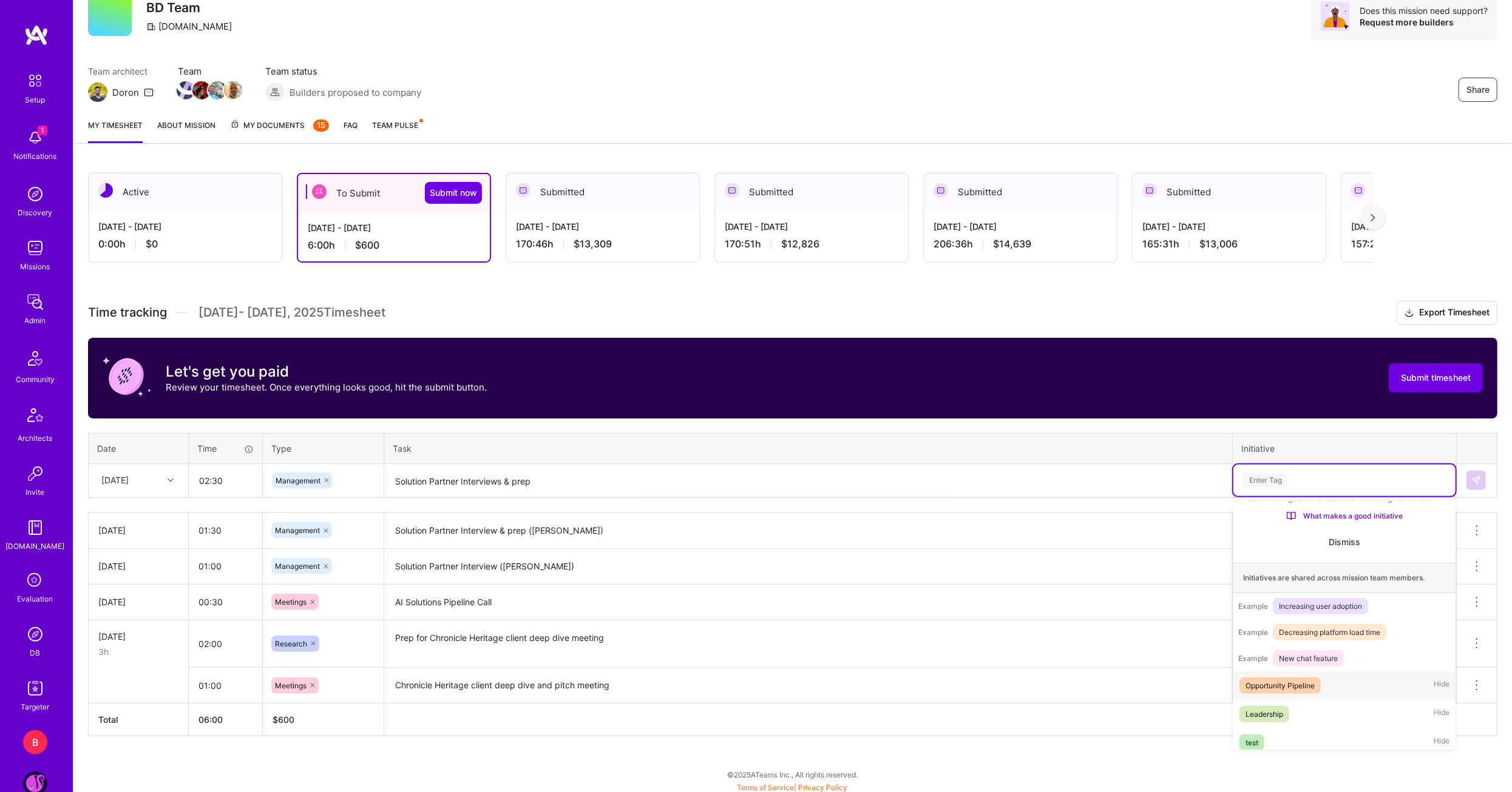
scroll to position [121, 0]
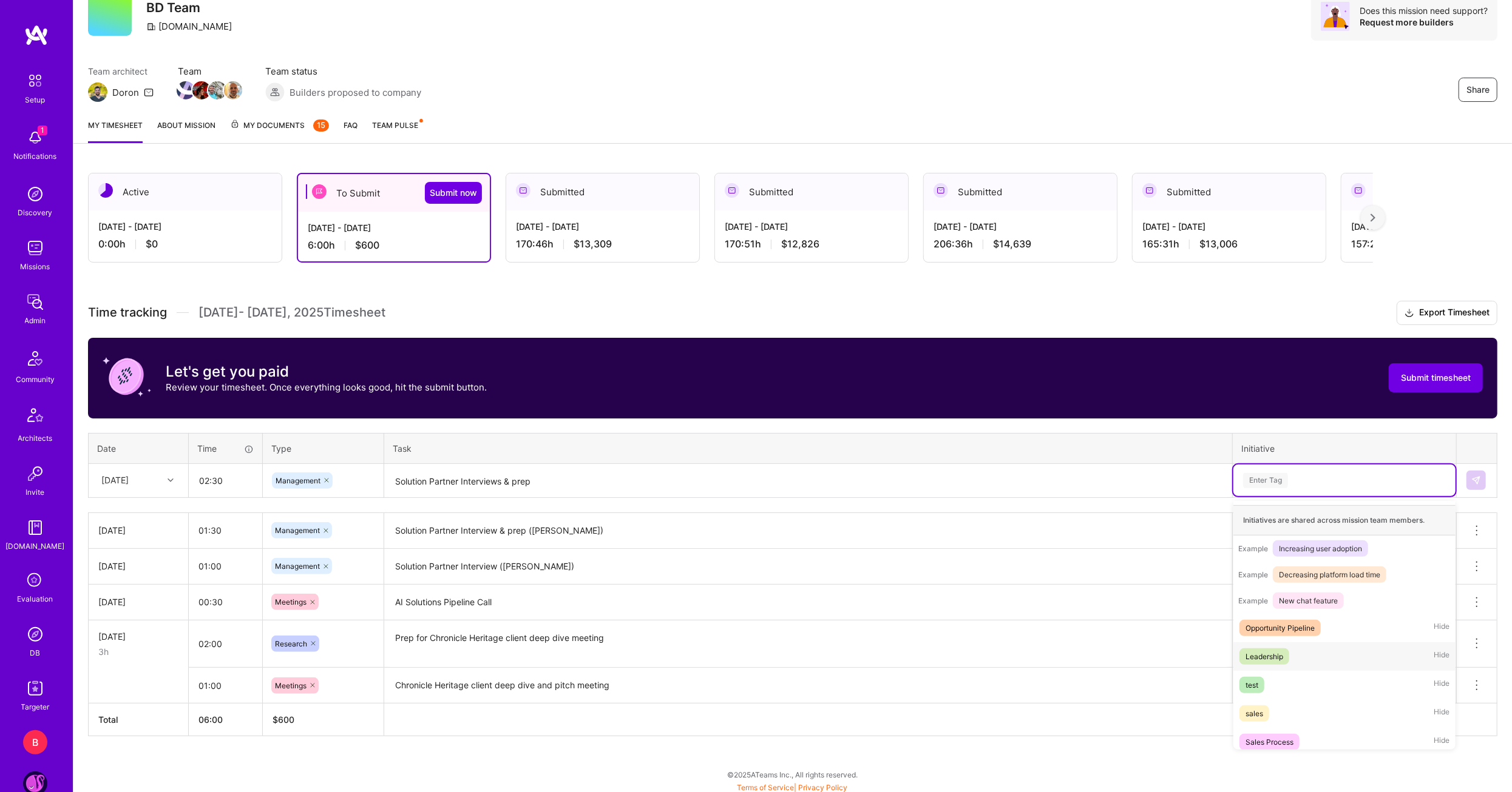
click at [1280, 663] on div "Leadership" at bounding box center [1264, 657] width 38 height 12
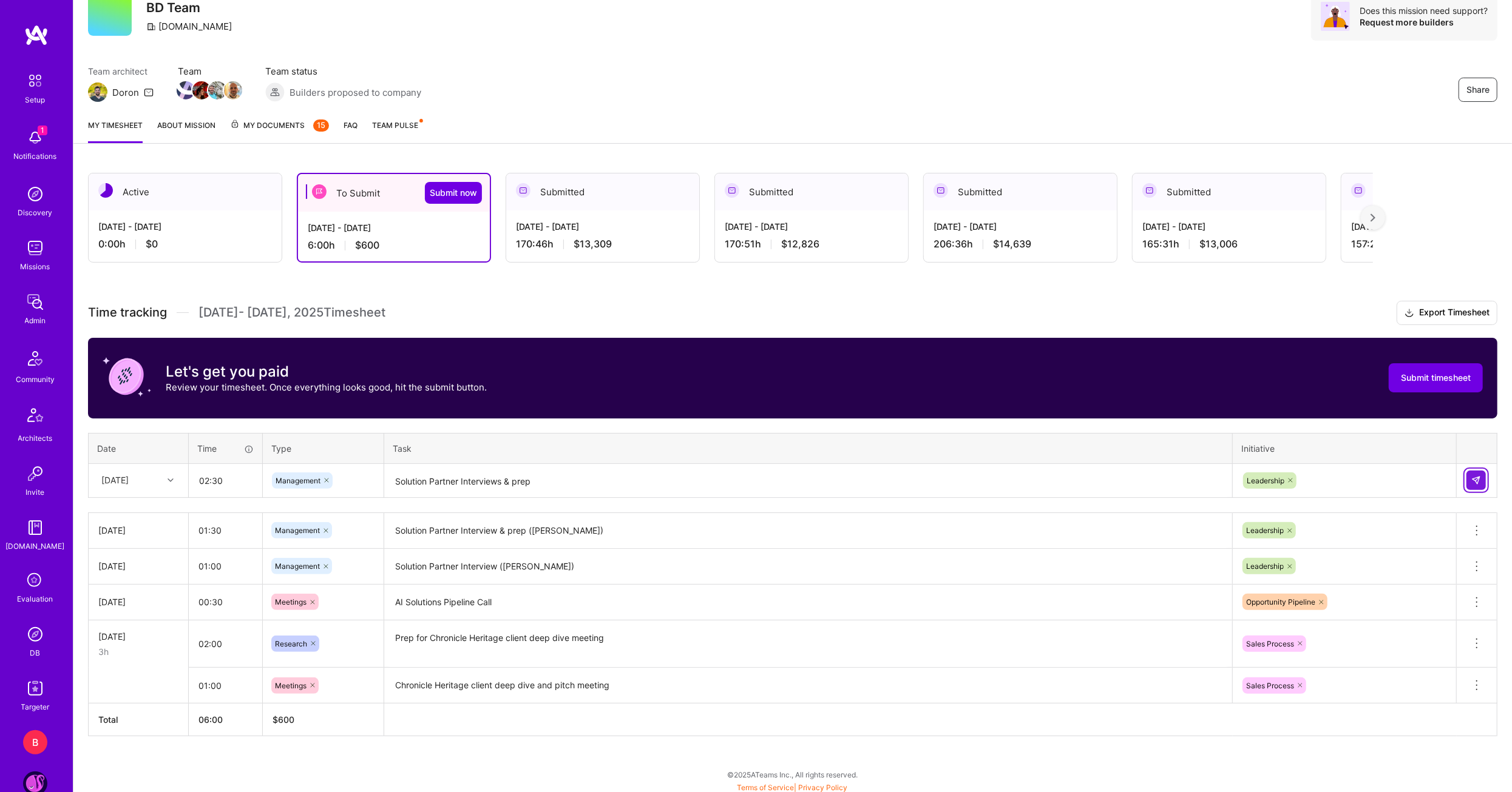
click at [1480, 479] on img at bounding box center [1476, 480] width 10 height 10
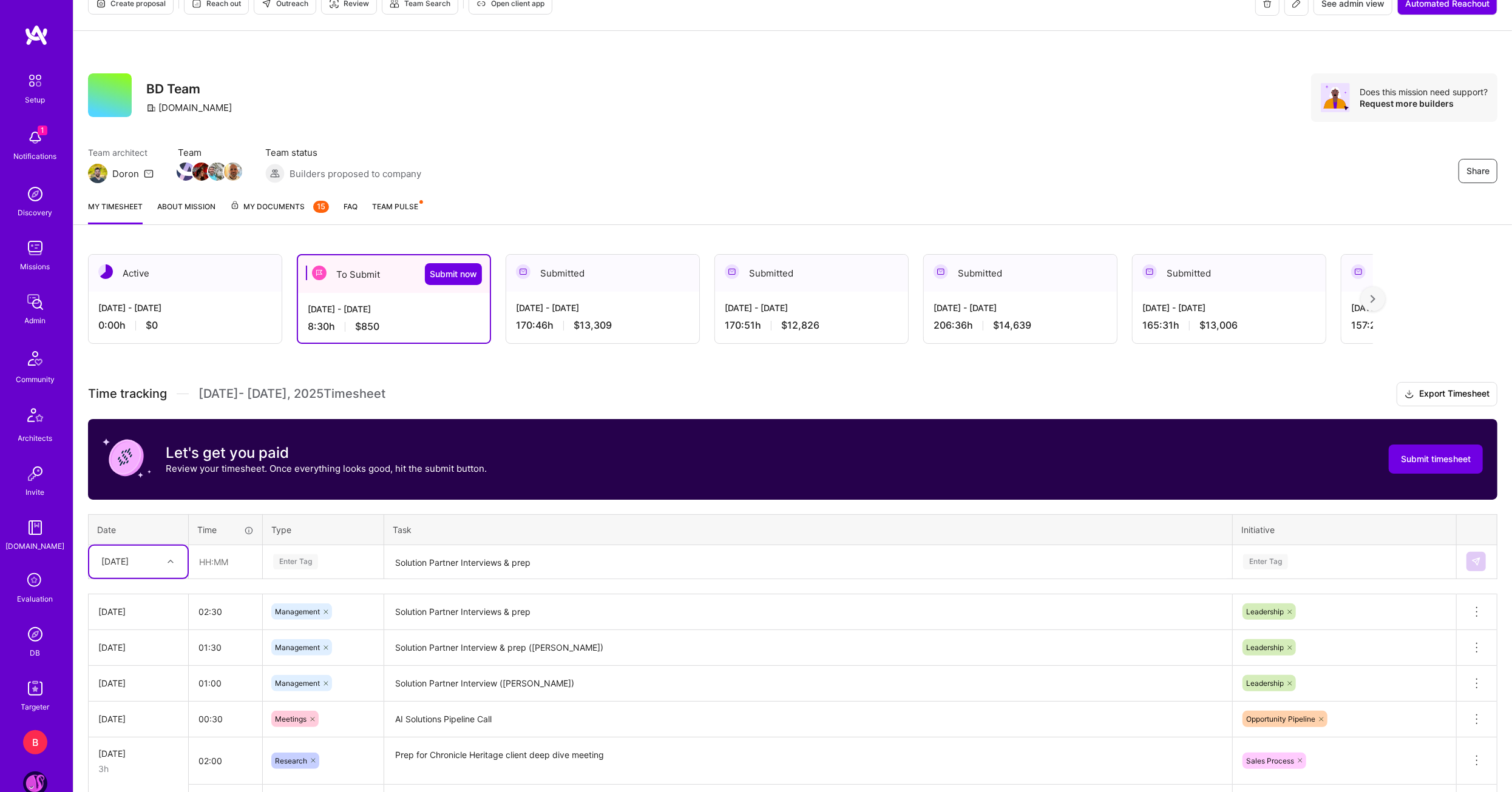
scroll to position [19, 0]
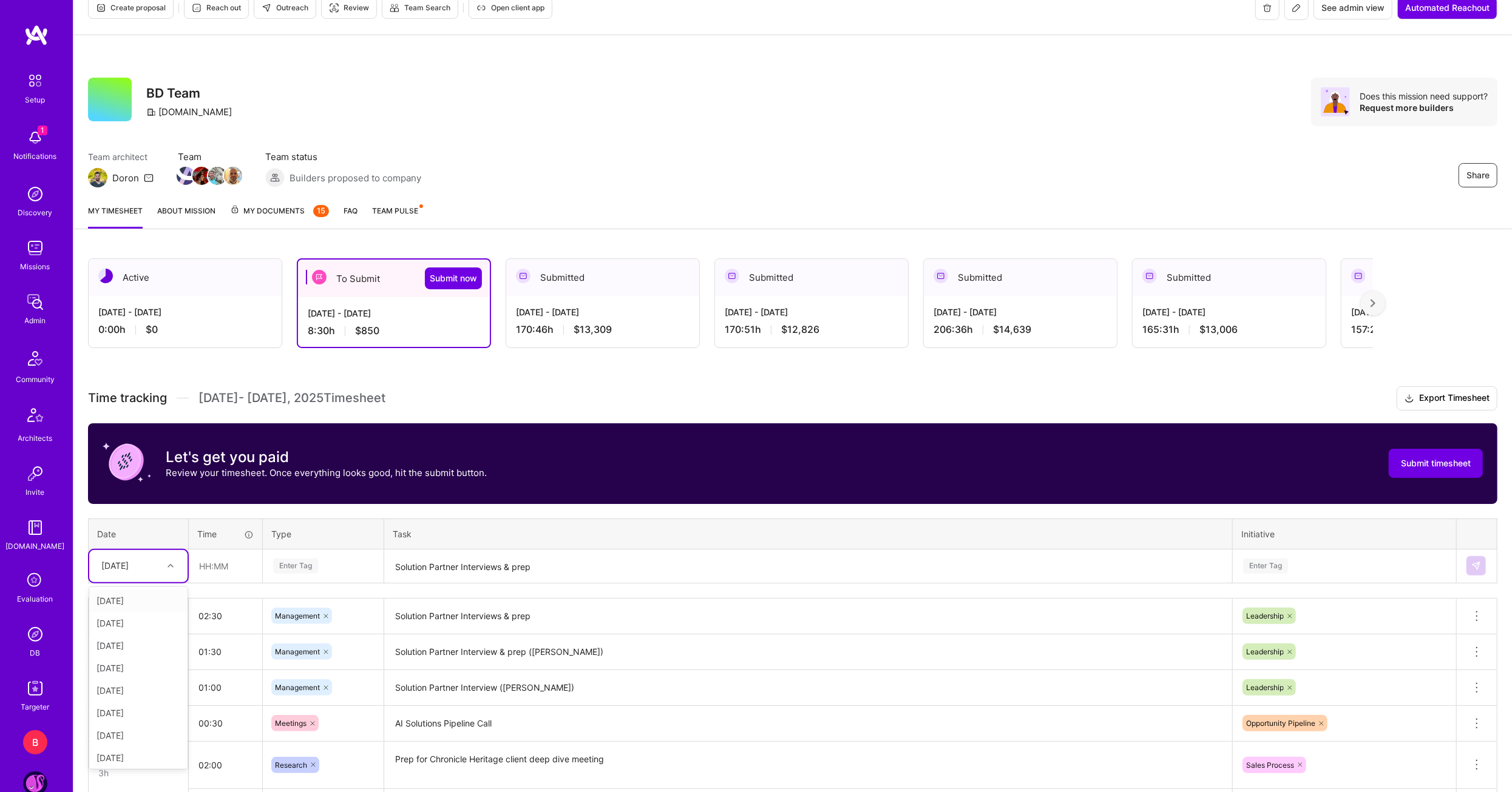
click at [176, 565] on div at bounding box center [172, 566] width 19 height 16
click at [135, 690] on div "[DATE]" at bounding box center [138, 688] width 99 height 22
click at [227, 573] on input "text" at bounding box center [226, 566] width 72 height 32
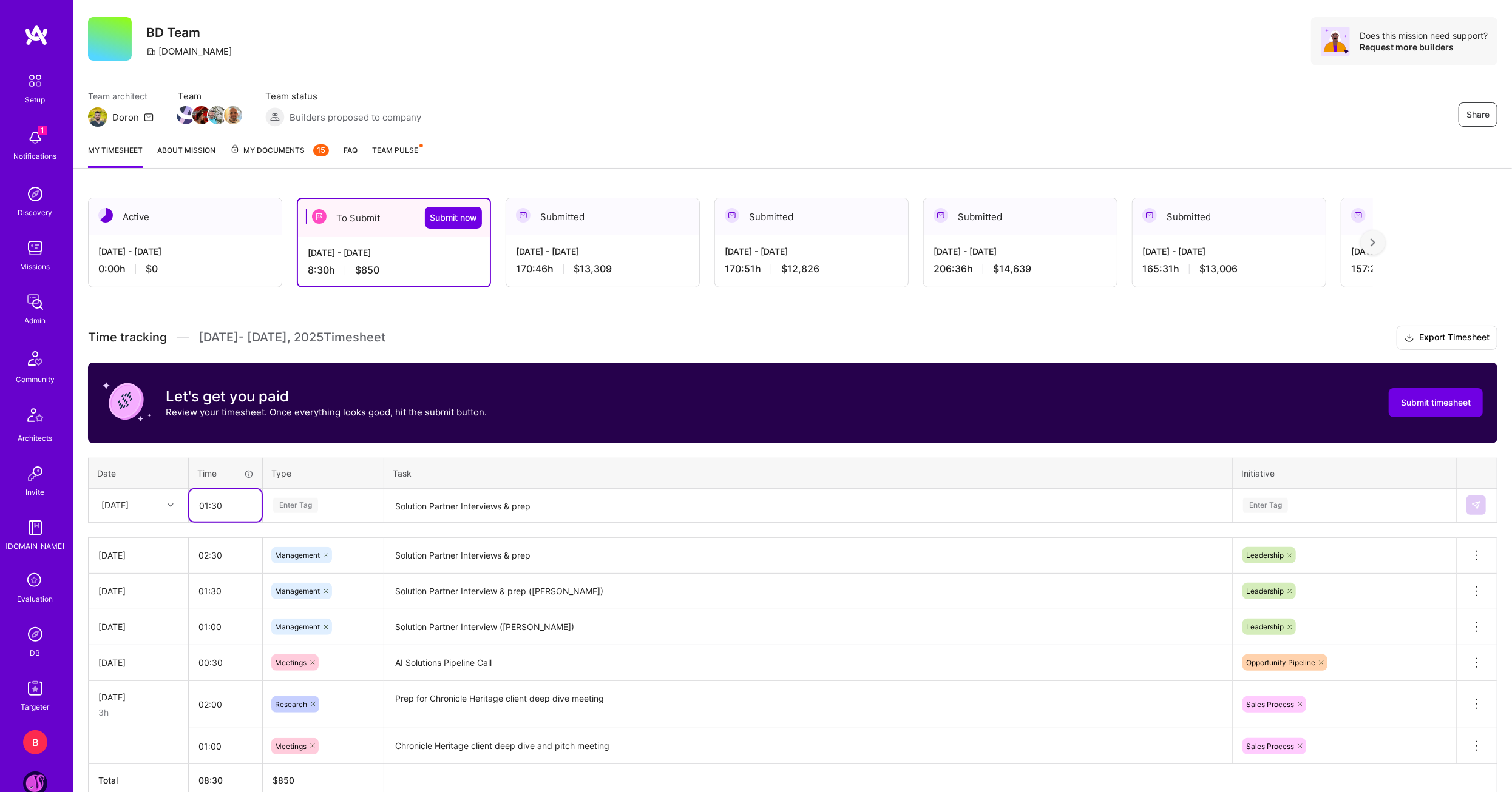
type input "01:30"
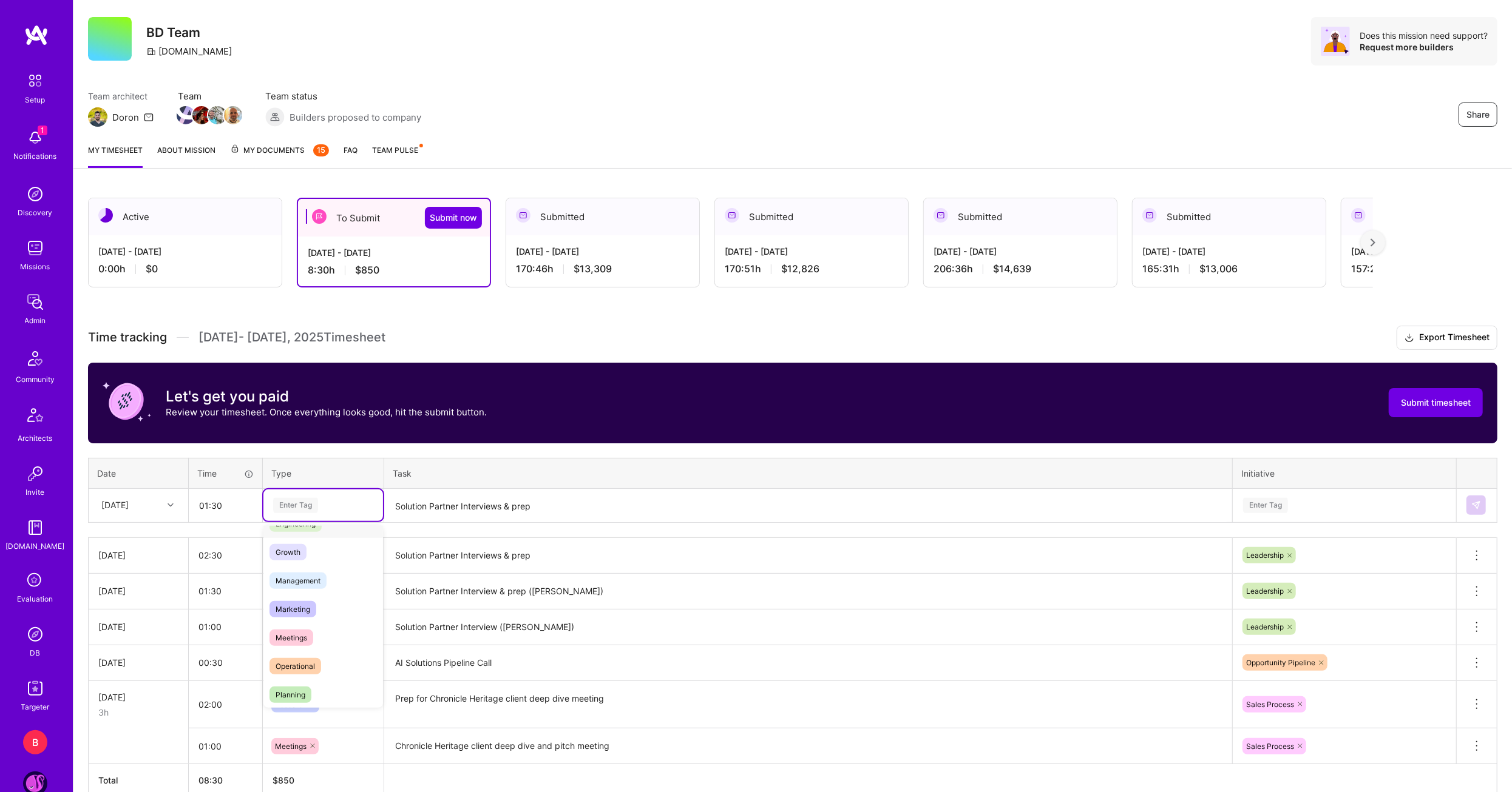
scroll to position [121, 0]
click at [283, 623] on span "Meetings" at bounding box center [291, 623] width 44 height 17
click at [419, 501] on textarea "Solution Partner Interviews & prep" at bounding box center [808, 506] width 845 height 32
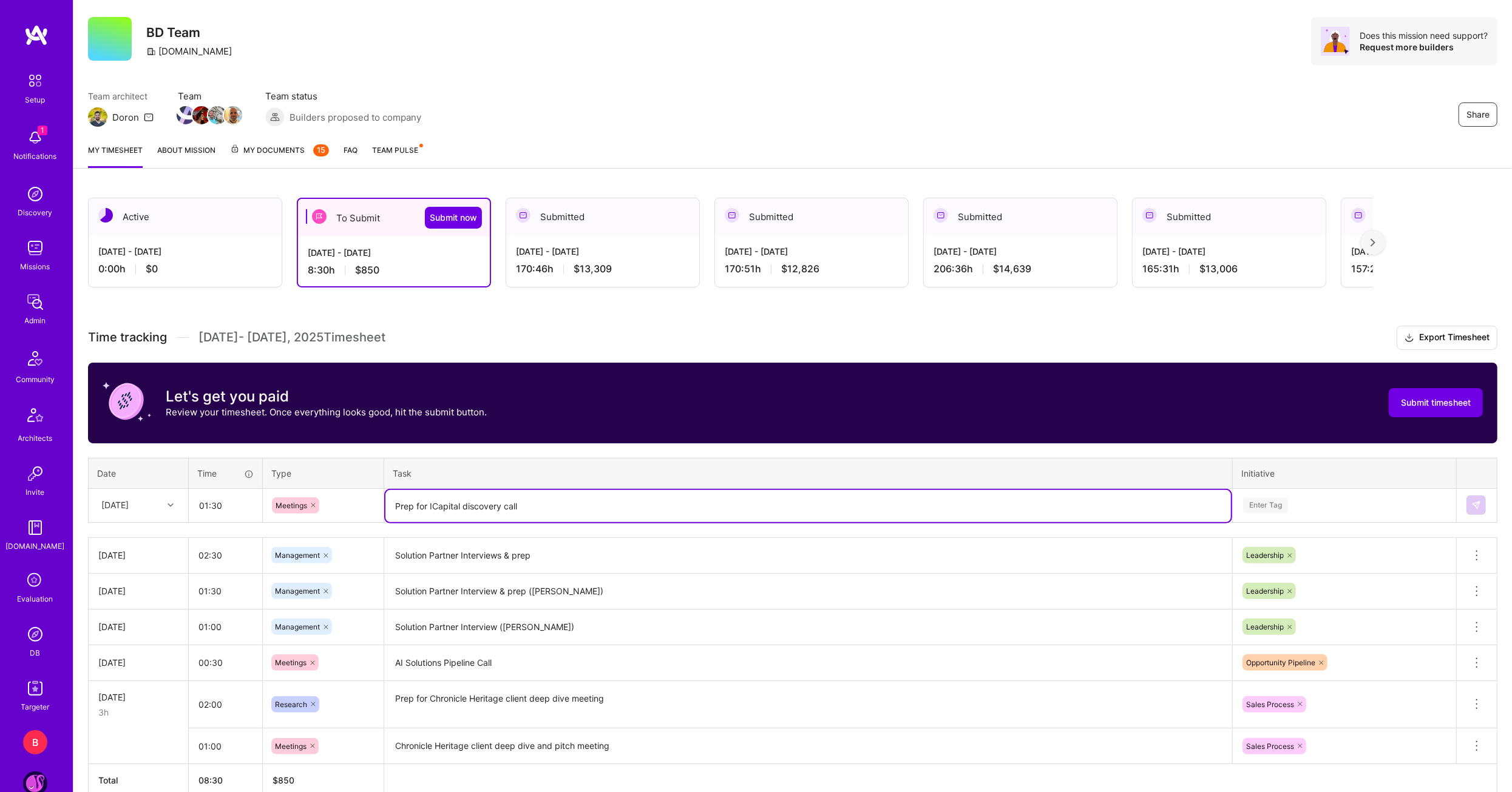
click at [442, 505] on textarea "Prep for ICapital discovery call" at bounding box center [808, 506] width 845 height 32
type textarea "Prep for Capital One discovery call"
click at [1322, 505] on div "Enter Tag" at bounding box center [1344, 506] width 205 height 15
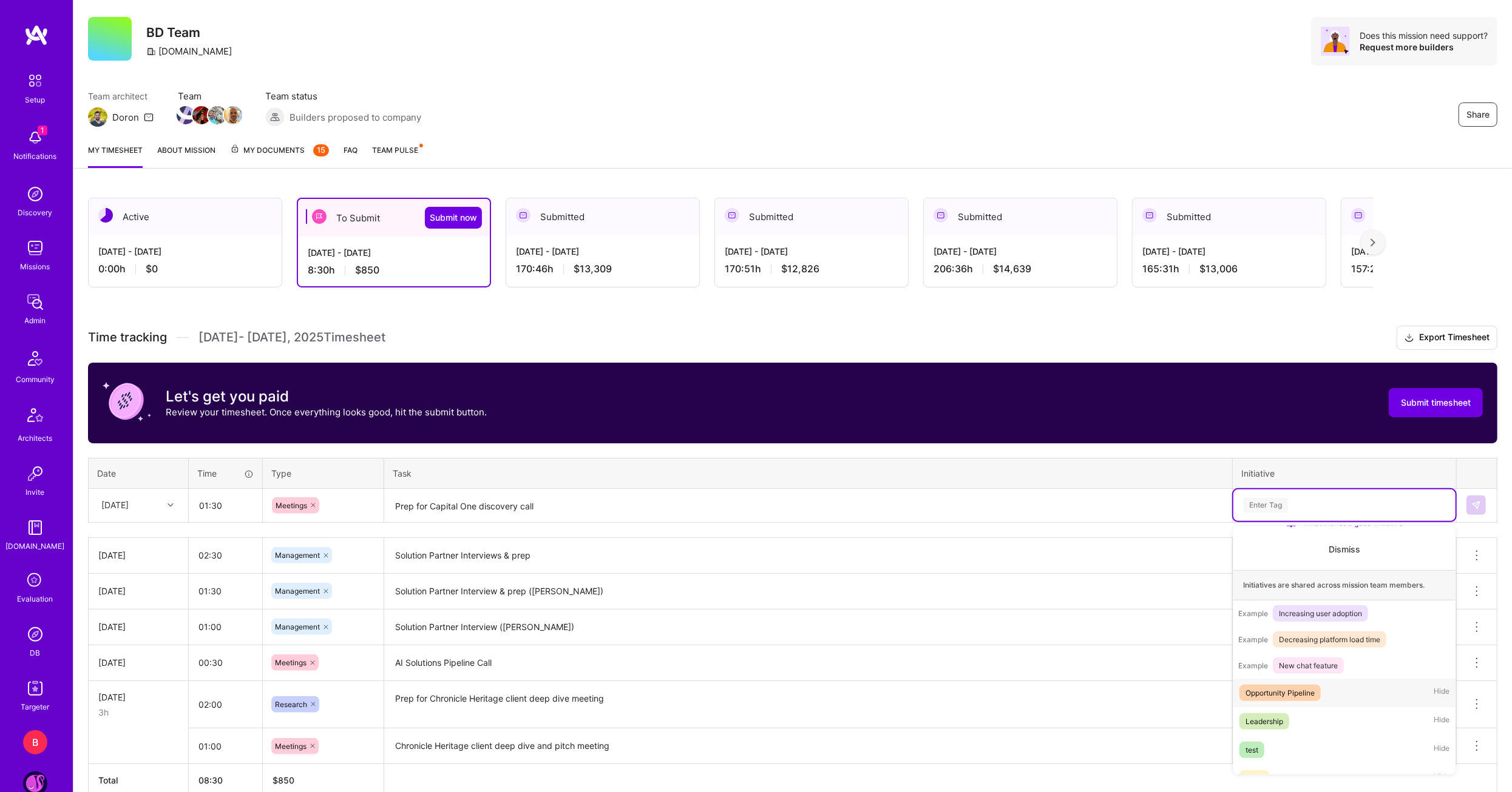
scroll to position [142, 0]
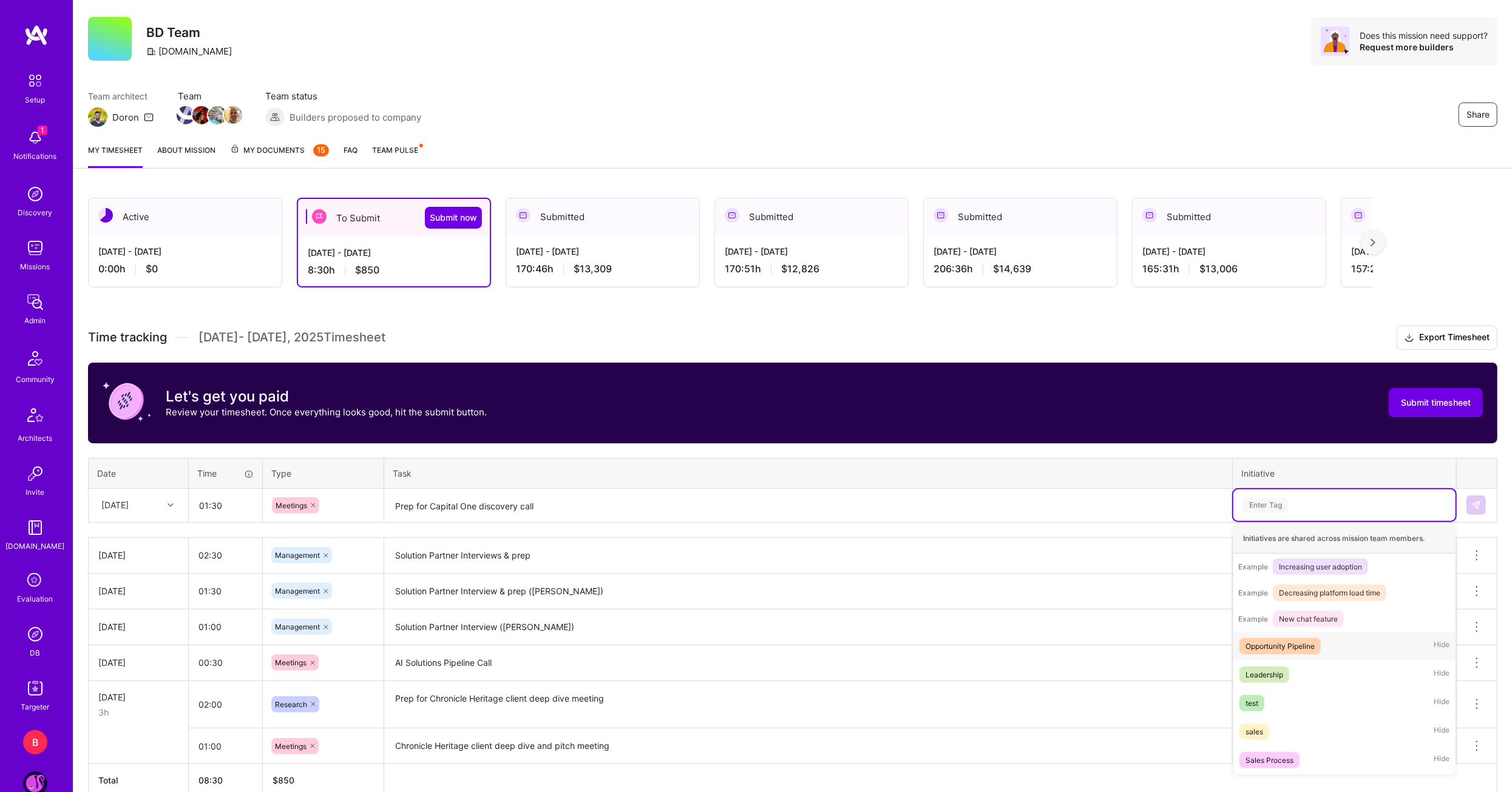
click at [1289, 643] on div "Opportunity Pipeline" at bounding box center [1280, 646] width 69 height 12
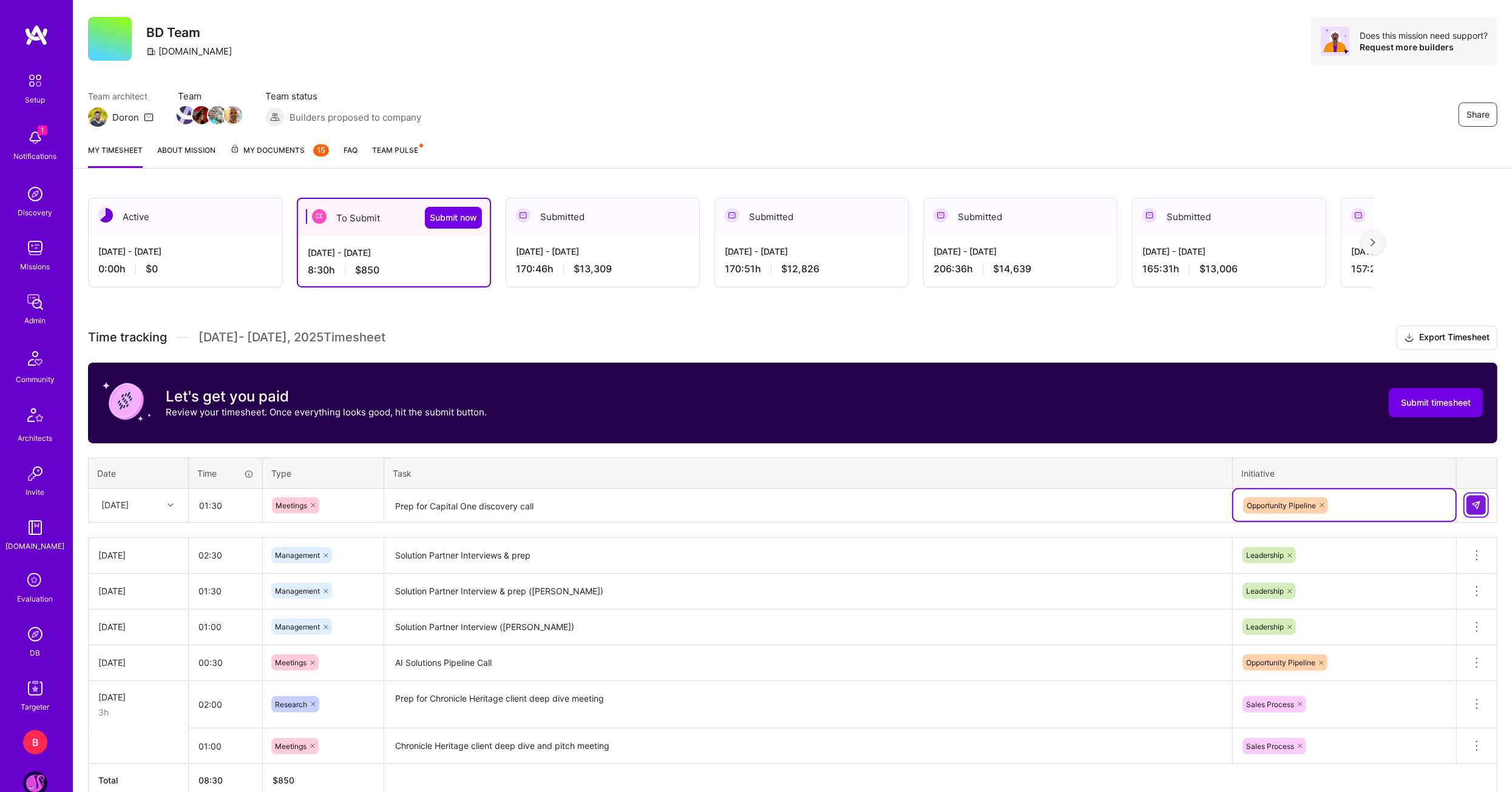
click at [1473, 507] on img at bounding box center [1476, 505] width 10 height 10
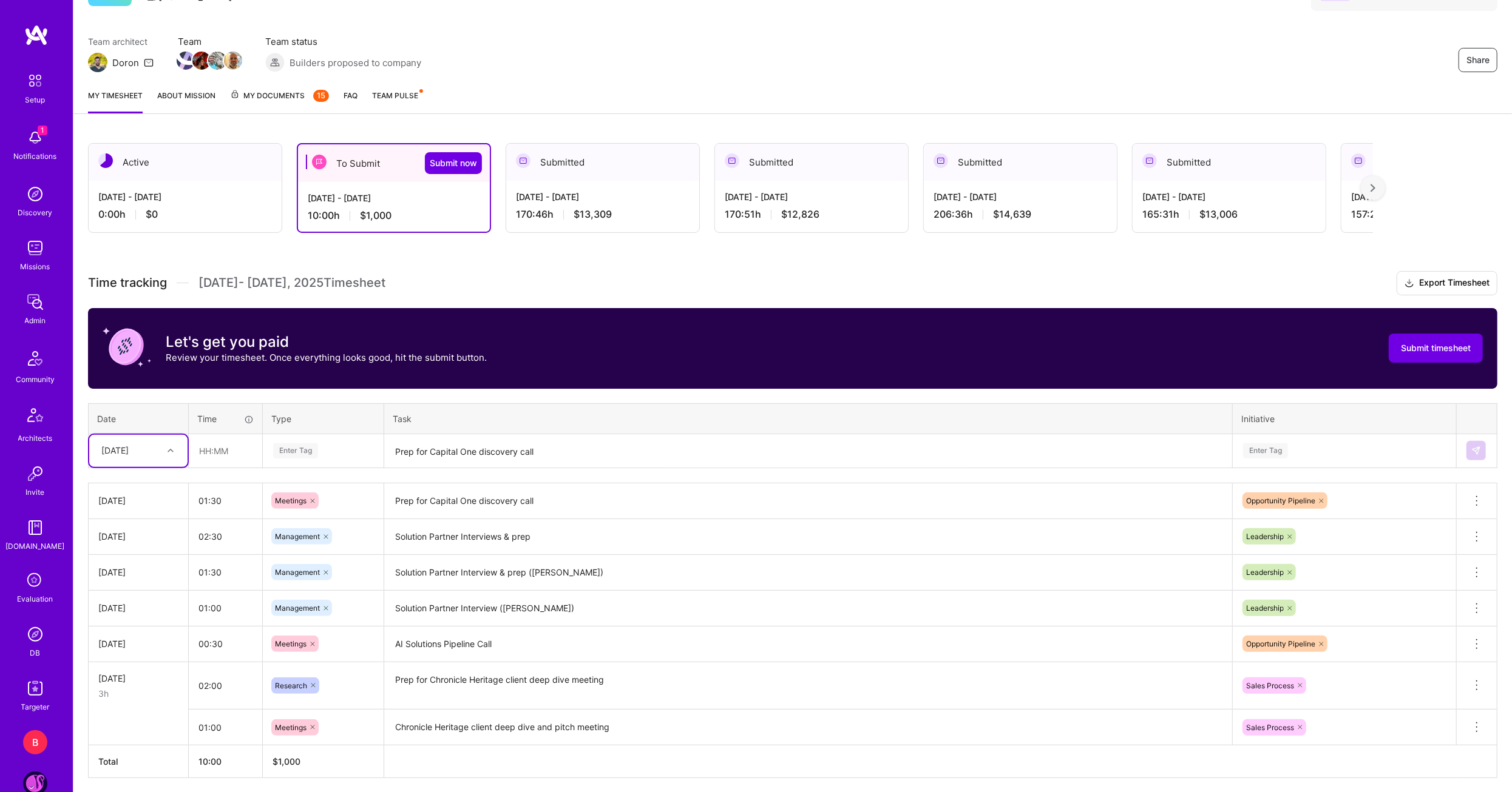
scroll to position [115, 0]
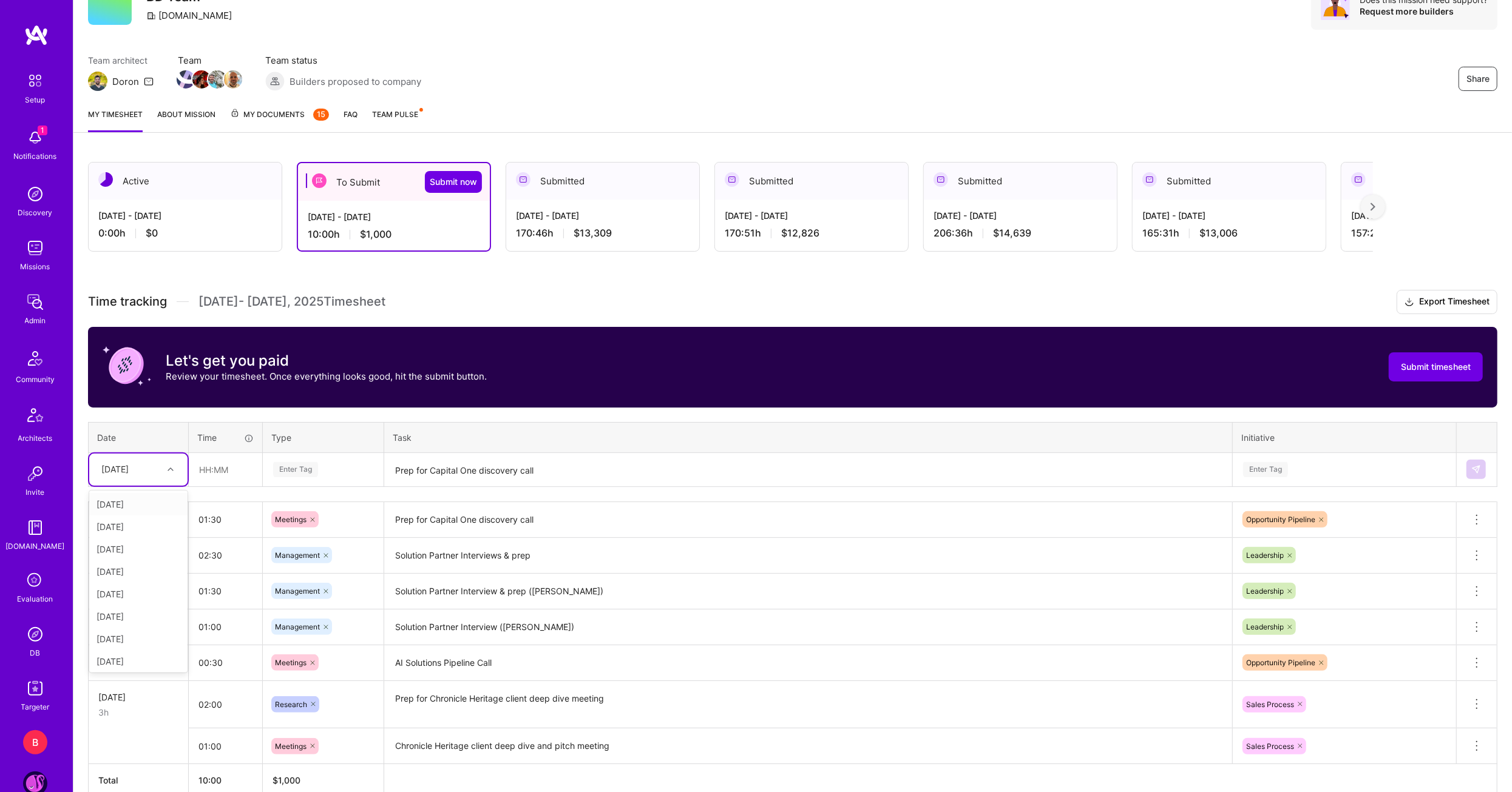
click at [176, 474] on div at bounding box center [172, 469] width 19 height 16
click at [138, 622] on div "[DATE]" at bounding box center [138, 630] width 99 height 22
click at [221, 466] on input "text" at bounding box center [226, 470] width 72 height 32
type input "01:30"
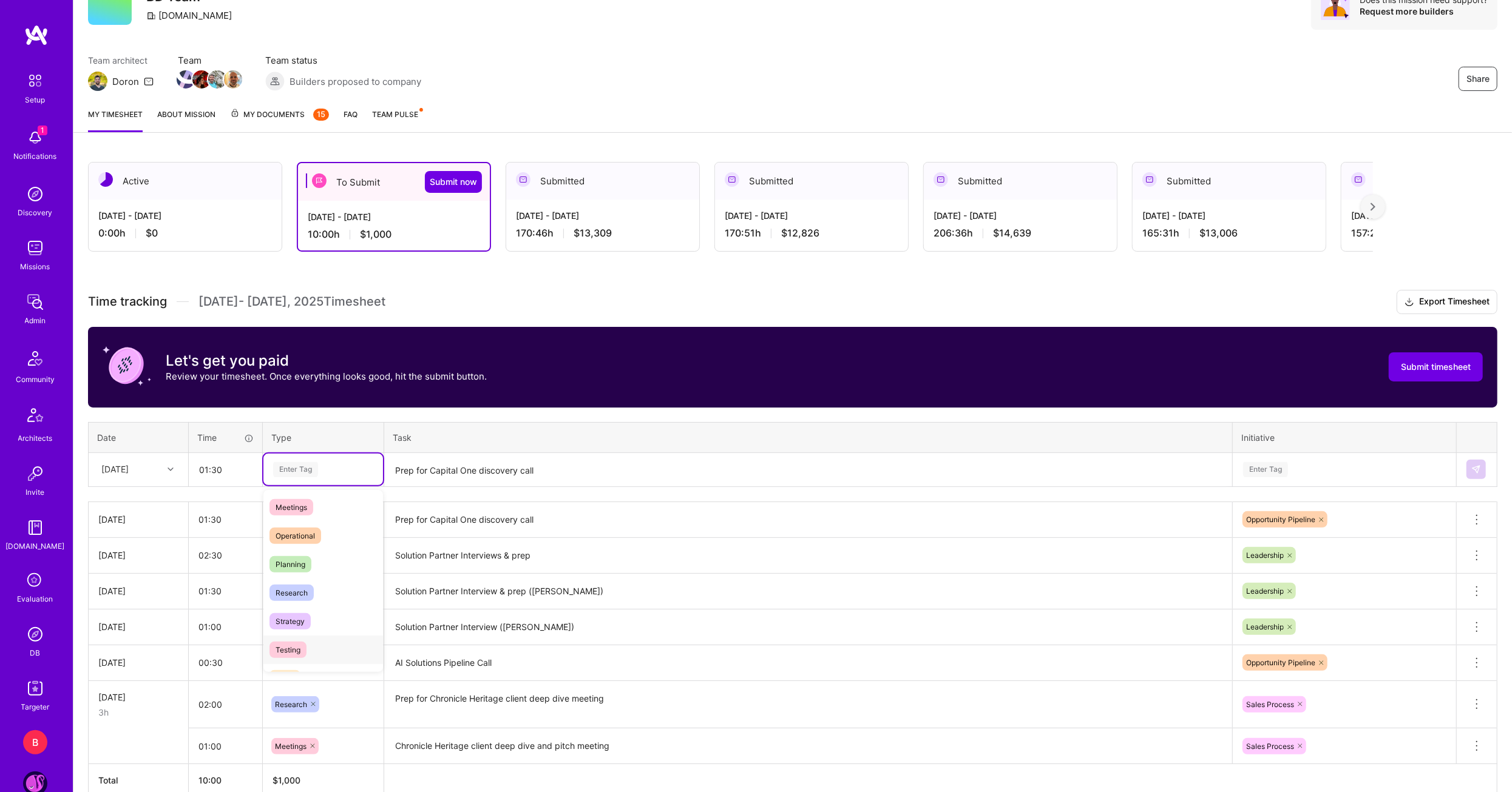
scroll to position [182, 0]
click at [299, 531] on span "Meetings" at bounding box center [291, 527] width 44 height 17
click at [436, 463] on textarea "Prep for Capital One discovery call" at bounding box center [808, 471] width 845 height 32
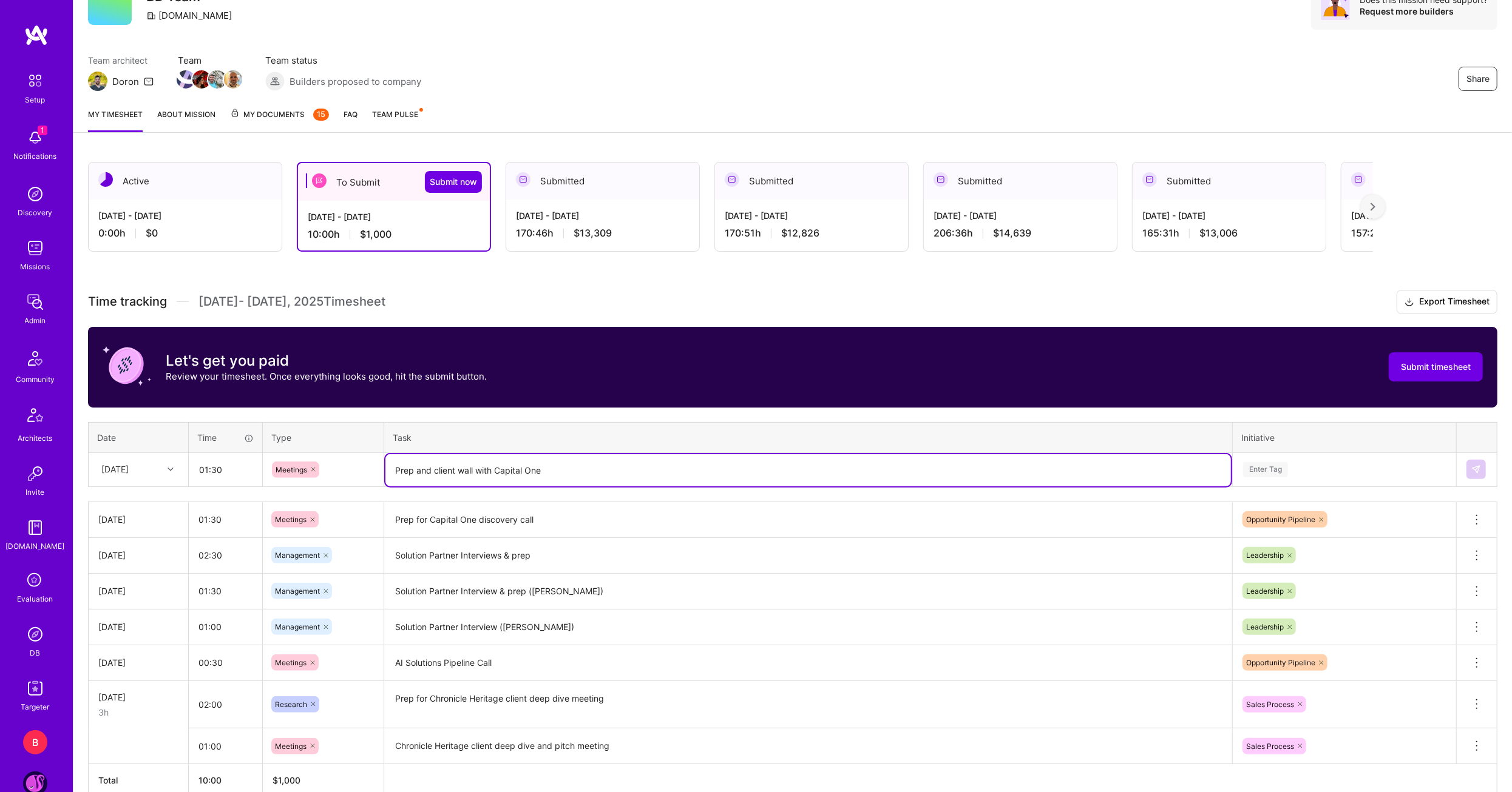
click at [396, 471] on textarea "Prep and client wall with Capital One" at bounding box center [808, 471] width 845 height 32
type textarea "Demo prep and client wall with Capital One"
click at [207, 473] on input "01:30" at bounding box center [226, 470] width 72 height 32
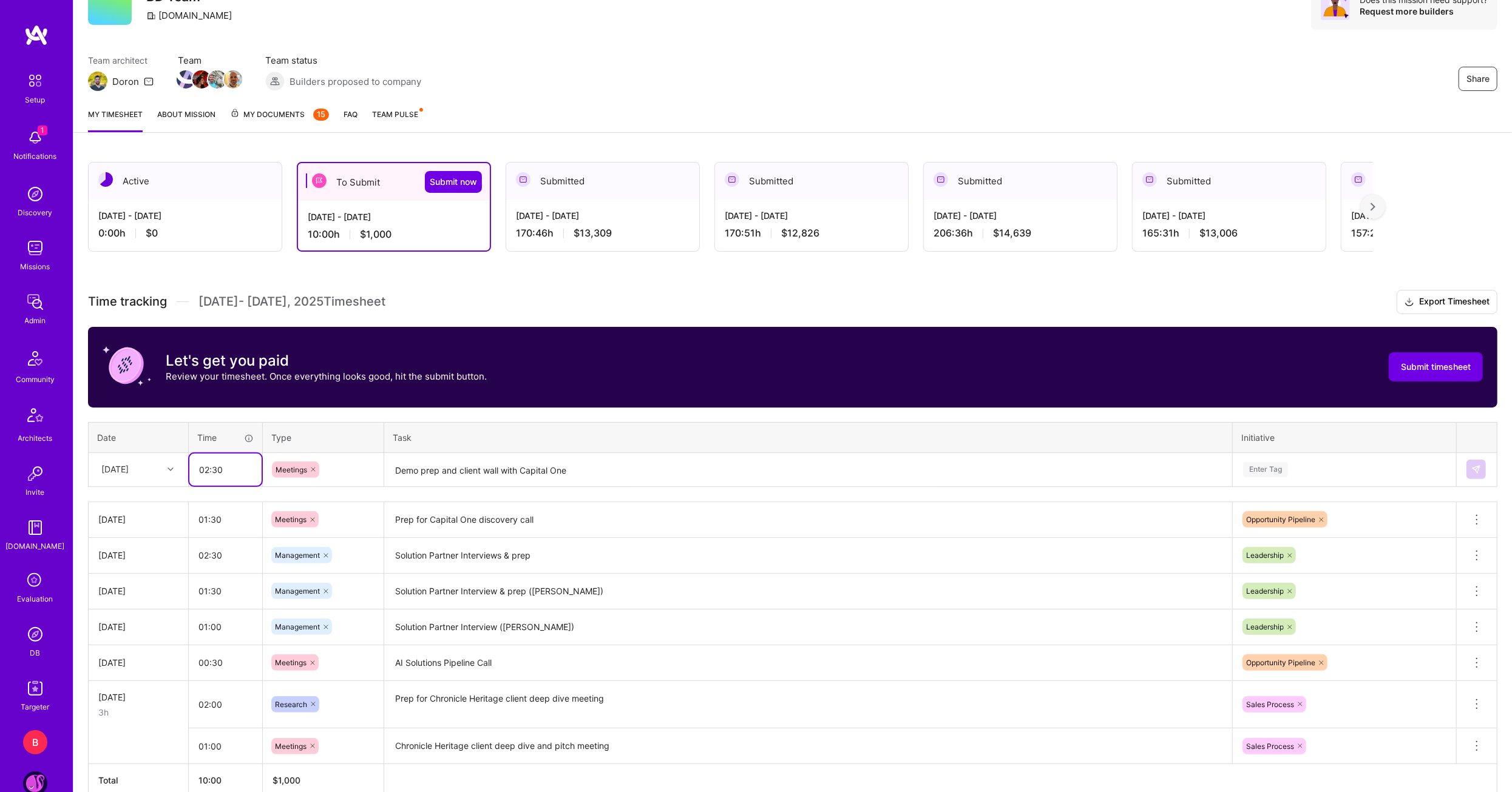
type input "02:30"
click at [1348, 465] on div "Enter Tag" at bounding box center [1344, 470] width 205 height 15
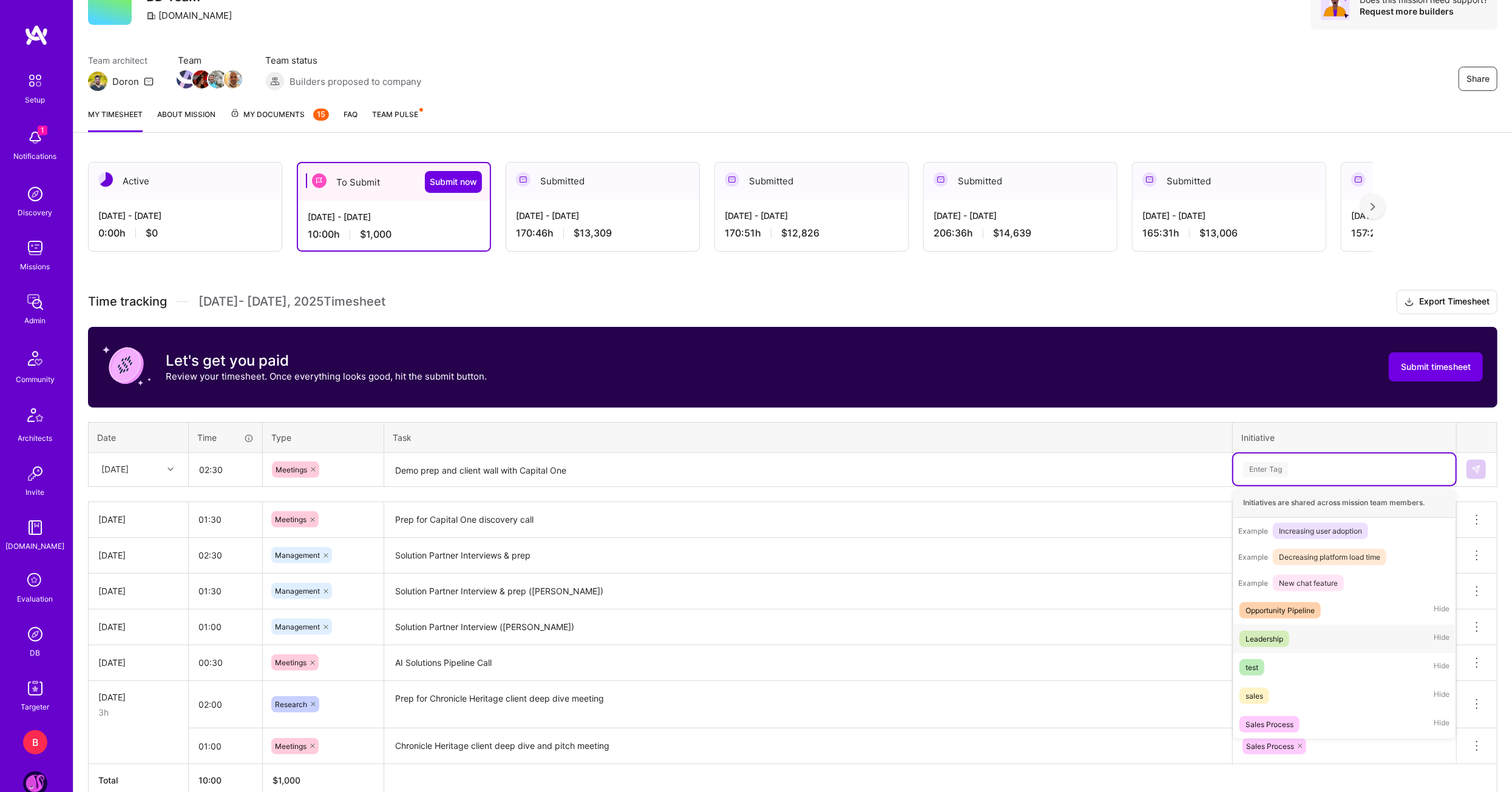
scroll to position [142, 0]
click at [1281, 725] on div "Sales Process" at bounding box center [1269, 725] width 48 height 12
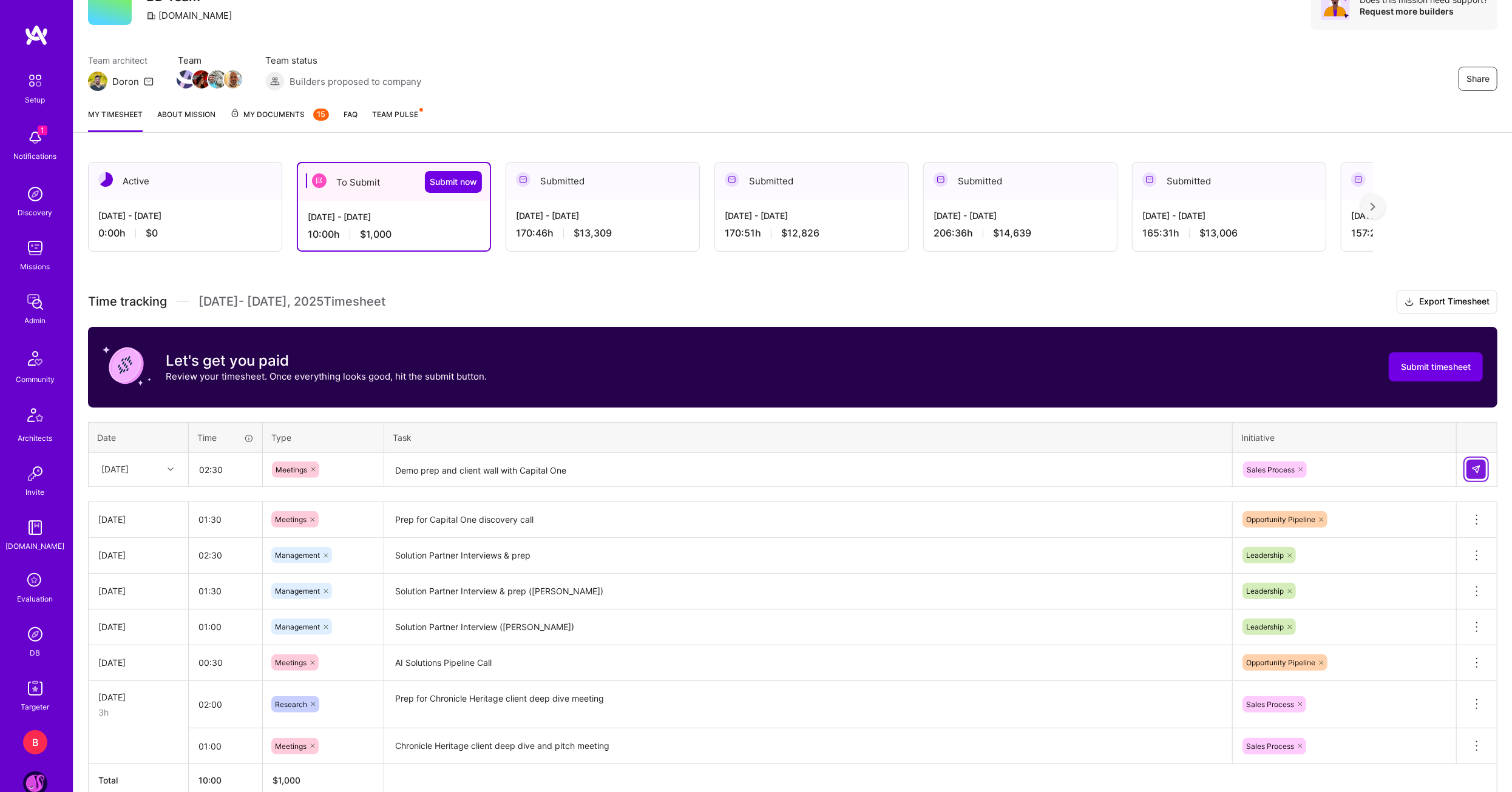
click at [1481, 464] on img at bounding box center [1476, 469] width 10 height 10
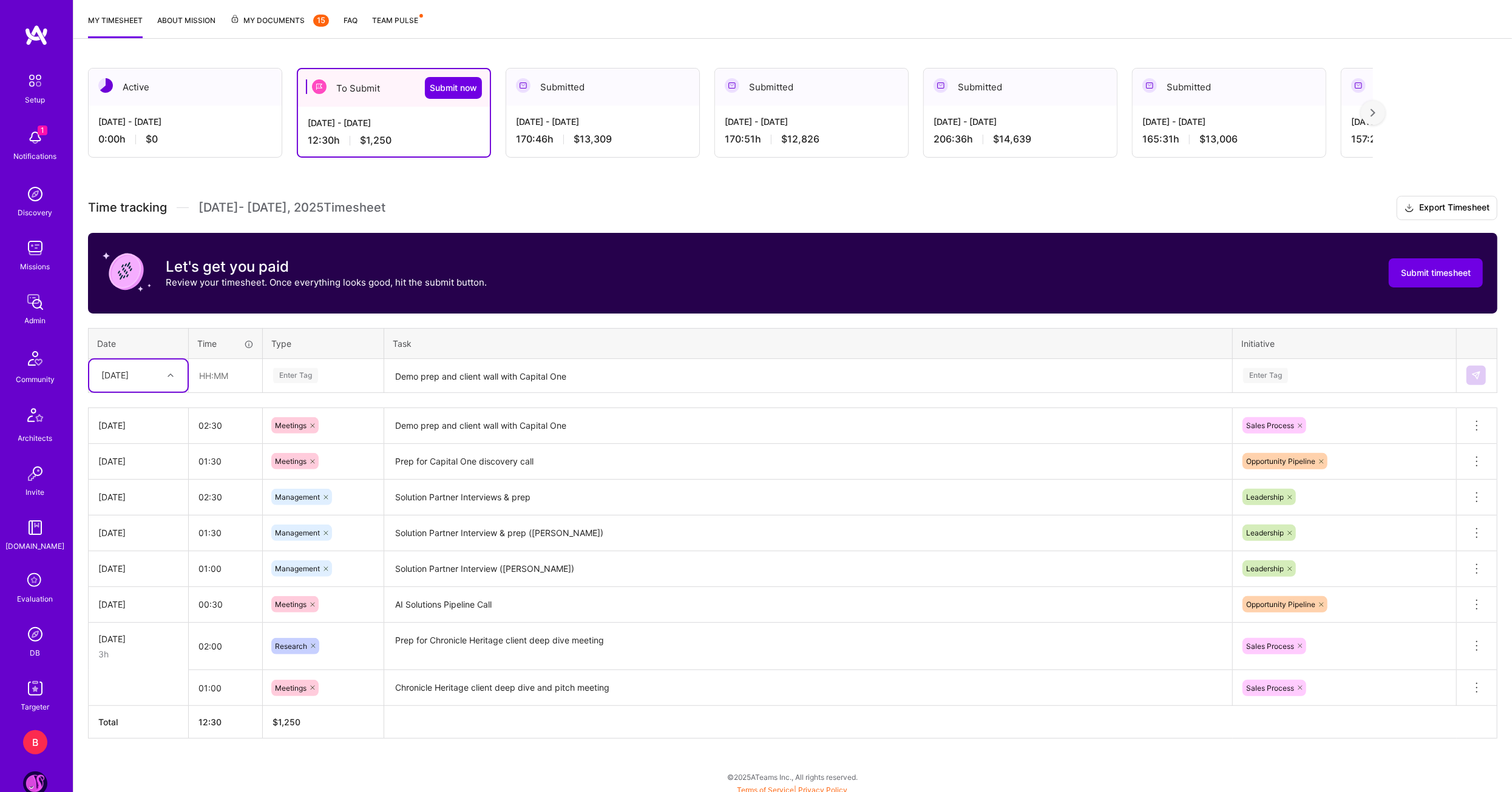
scroll to position [211, 0]
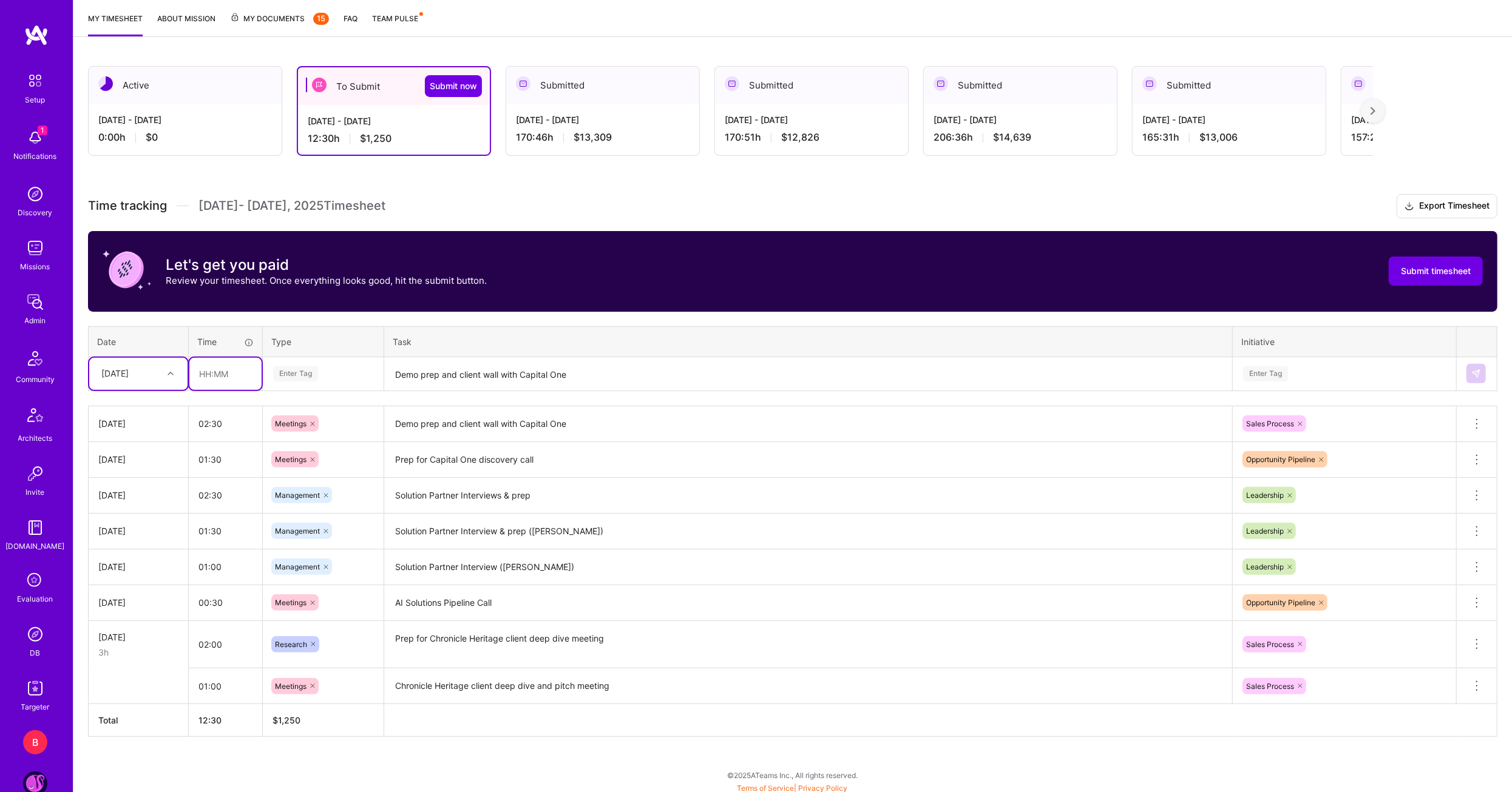
click at [197, 370] on input "text" at bounding box center [226, 374] width 72 height 32
type input "00:30"
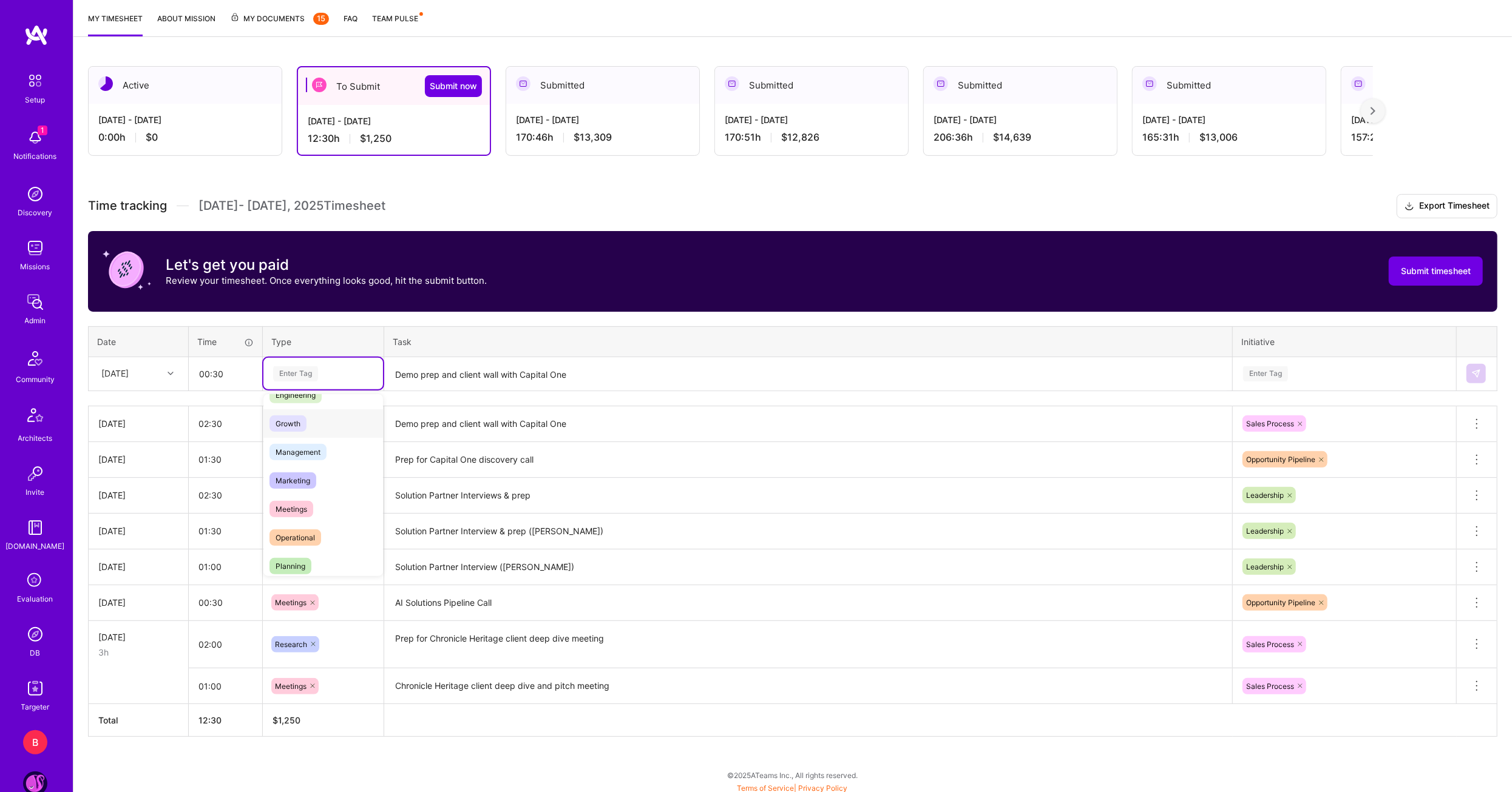
scroll to position [121, 0]
click at [306, 440] on span "Management" at bounding box center [298, 435] width 57 height 17
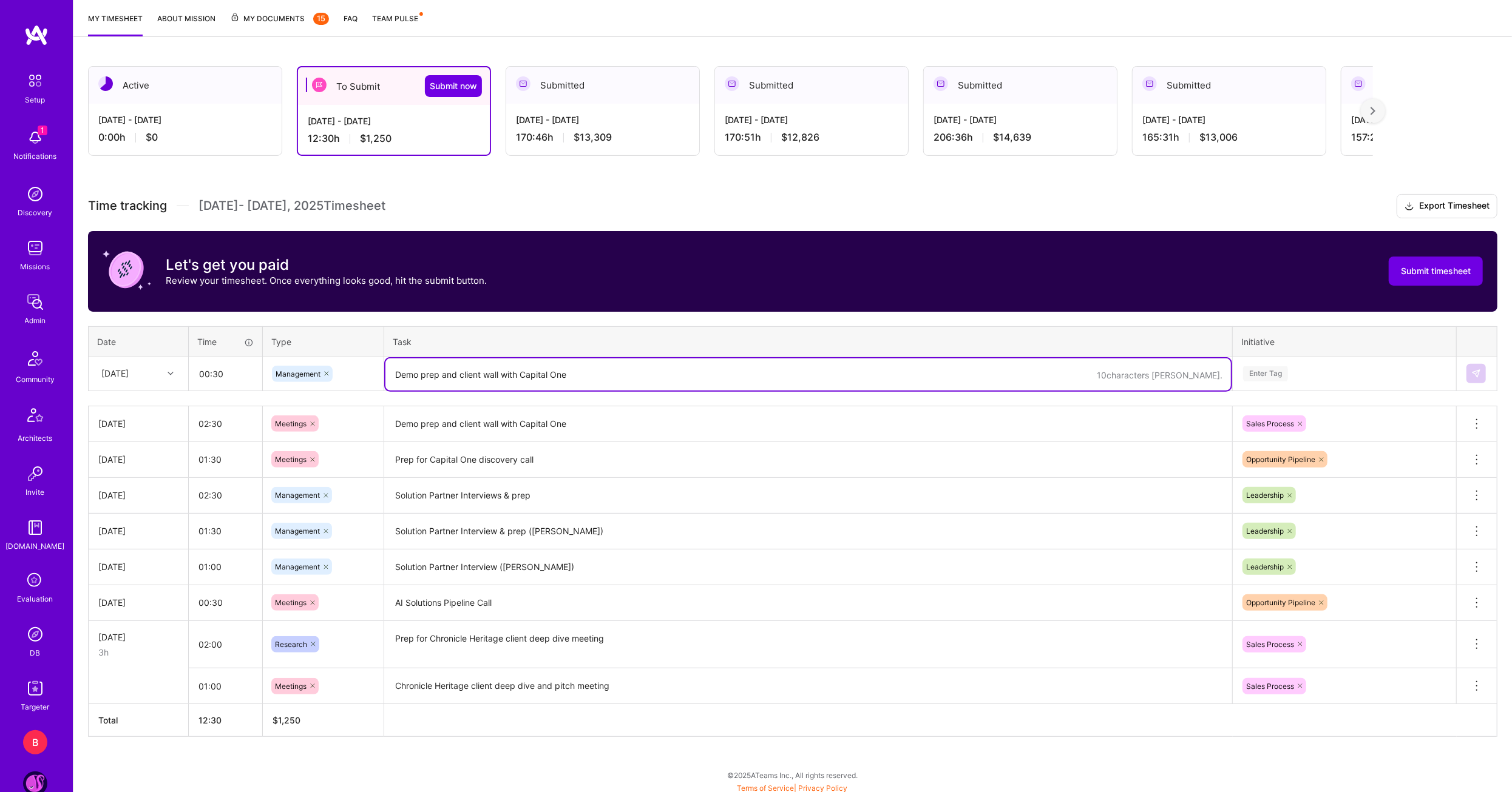
click at [462, 382] on textarea "Demo prep and client wall with Capital One" at bounding box center [808, 374] width 845 height 32
type textarea "Sales asset management call"
click at [1302, 371] on div "Enter Tag" at bounding box center [1344, 374] width 205 height 15
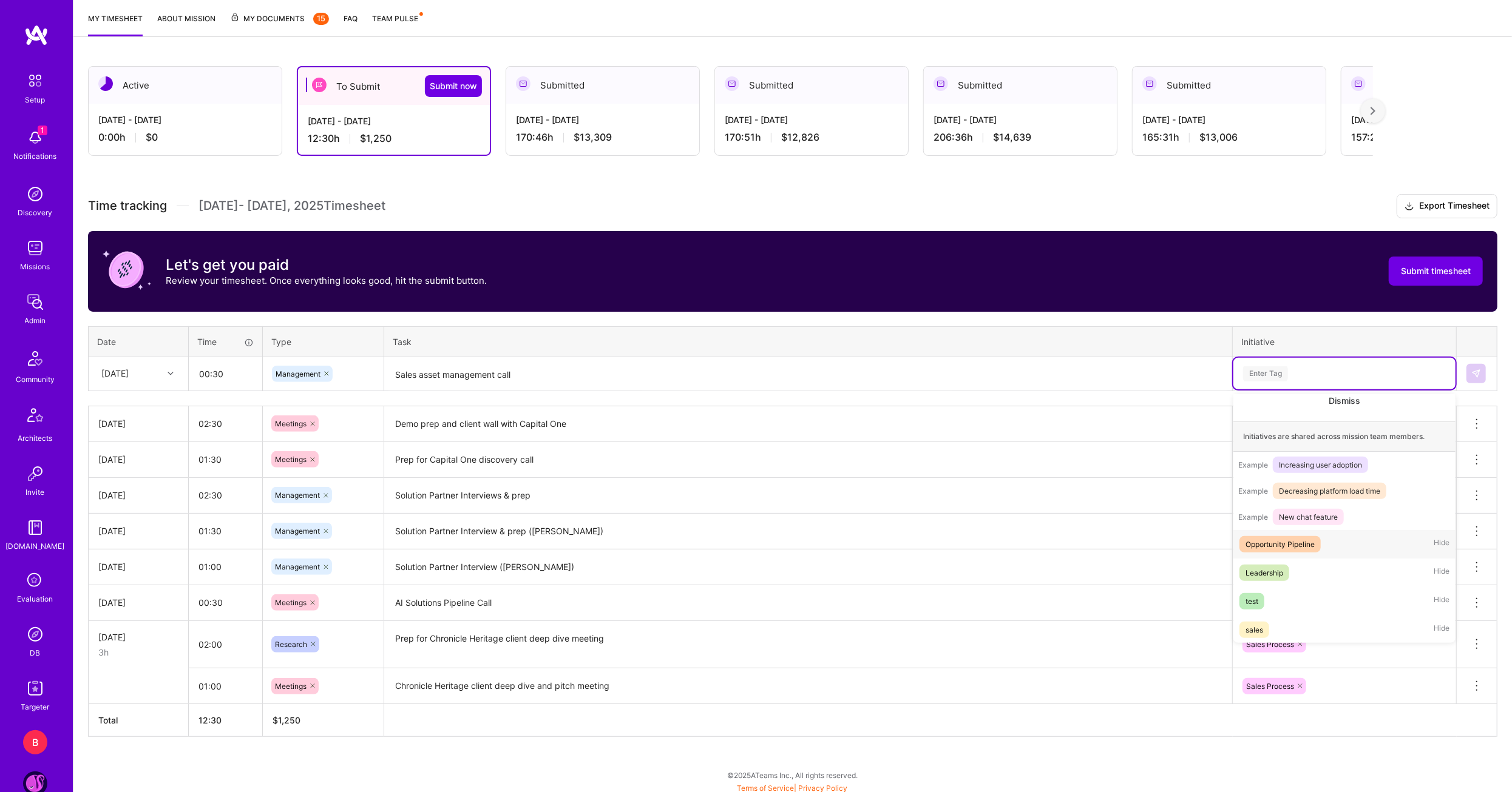
scroll to position [142, 0]
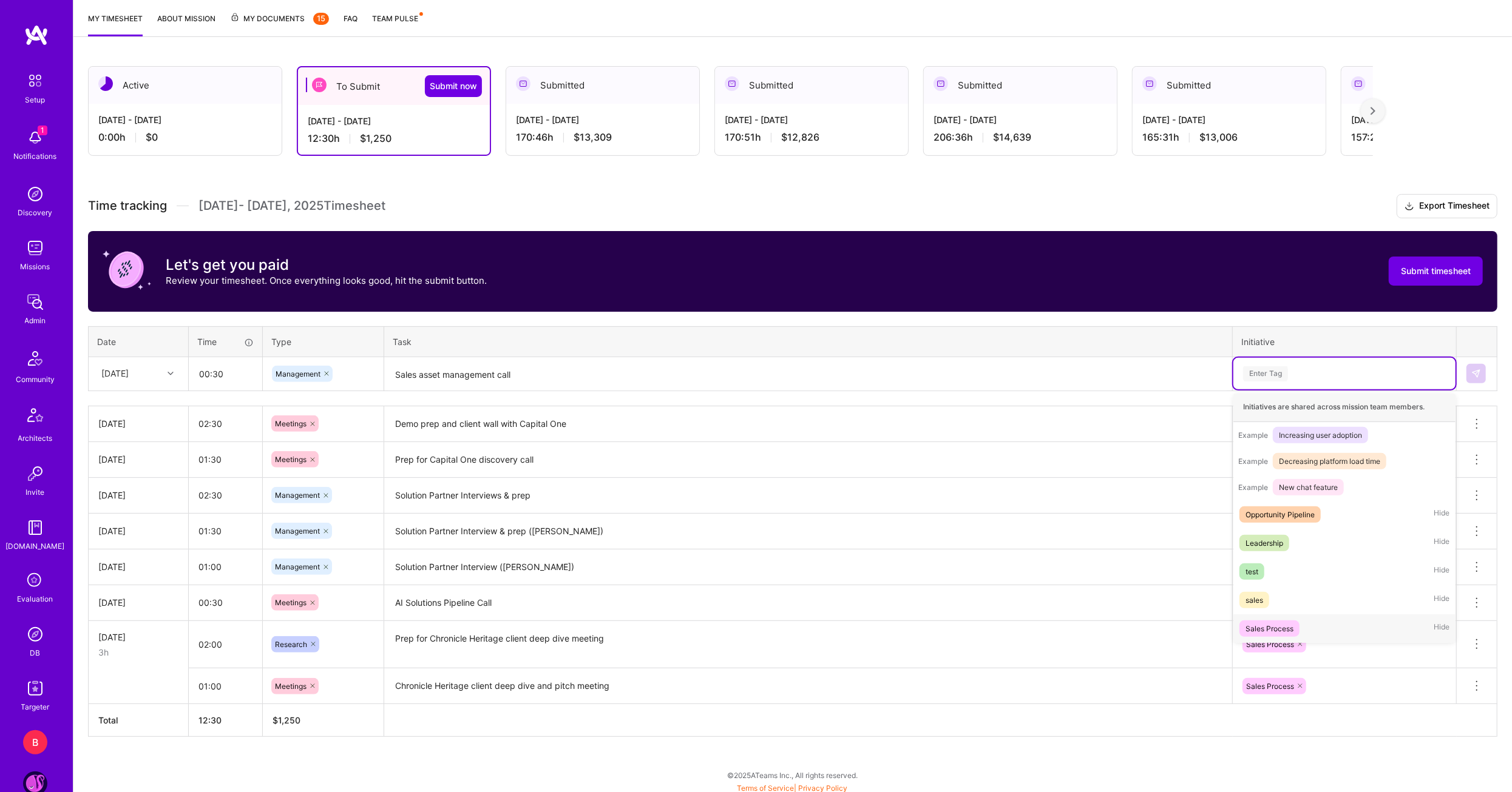
click at [1281, 623] on div "Sales Process" at bounding box center [1269, 629] width 48 height 12
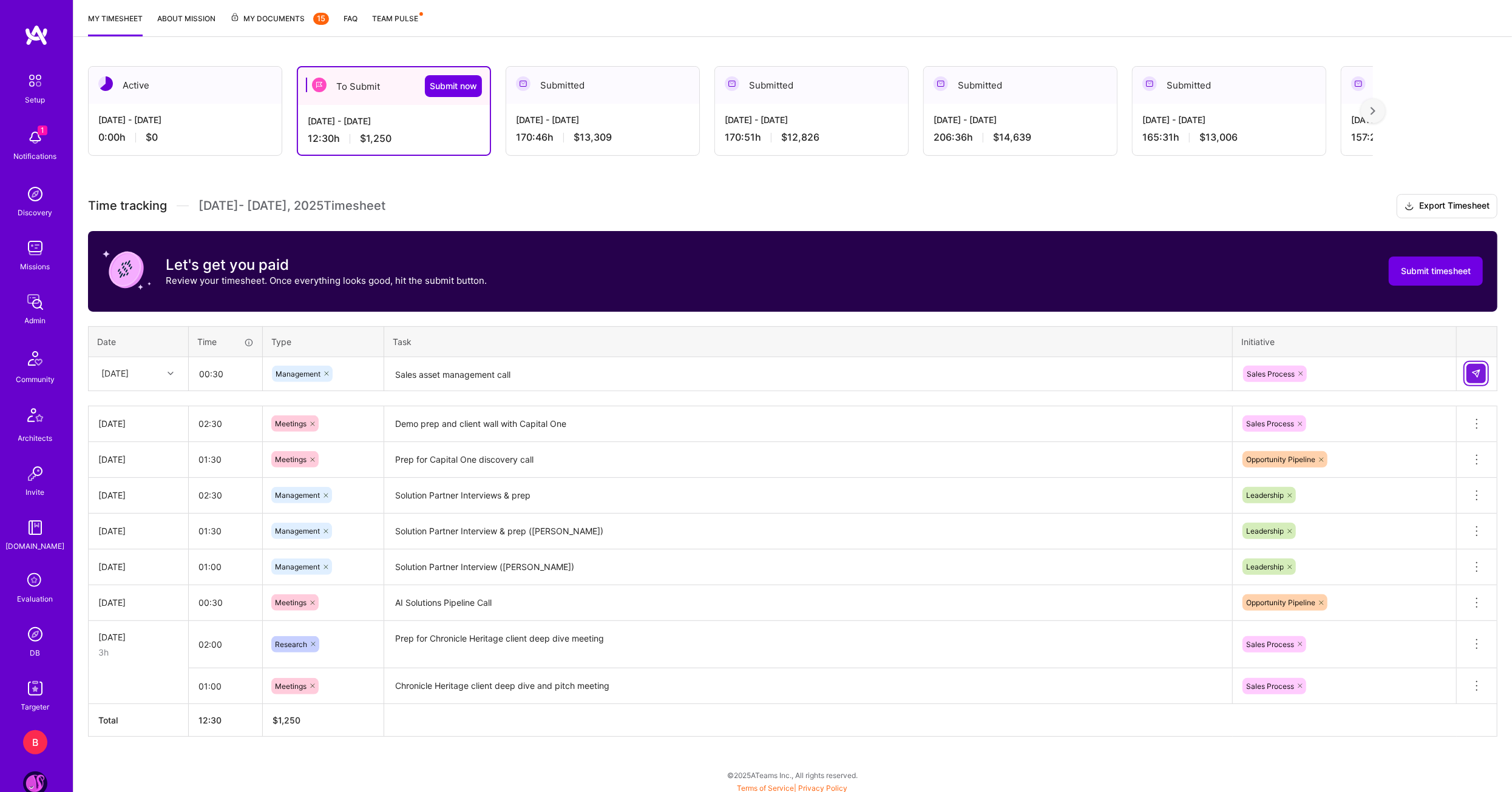
click at [1474, 377] on button at bounding box center [1476, 373] width 19 height 19
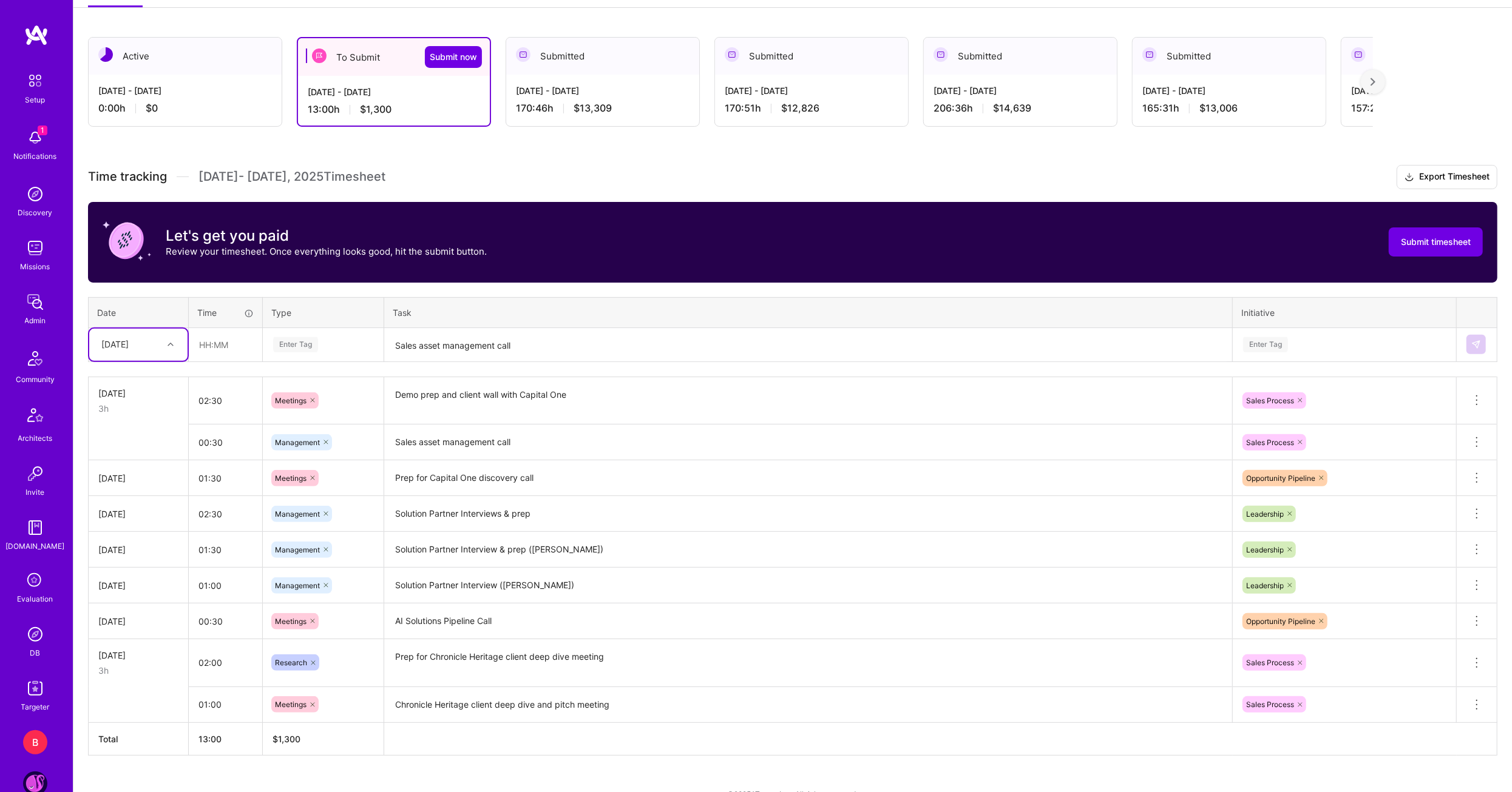
scroll to position [259, 0]
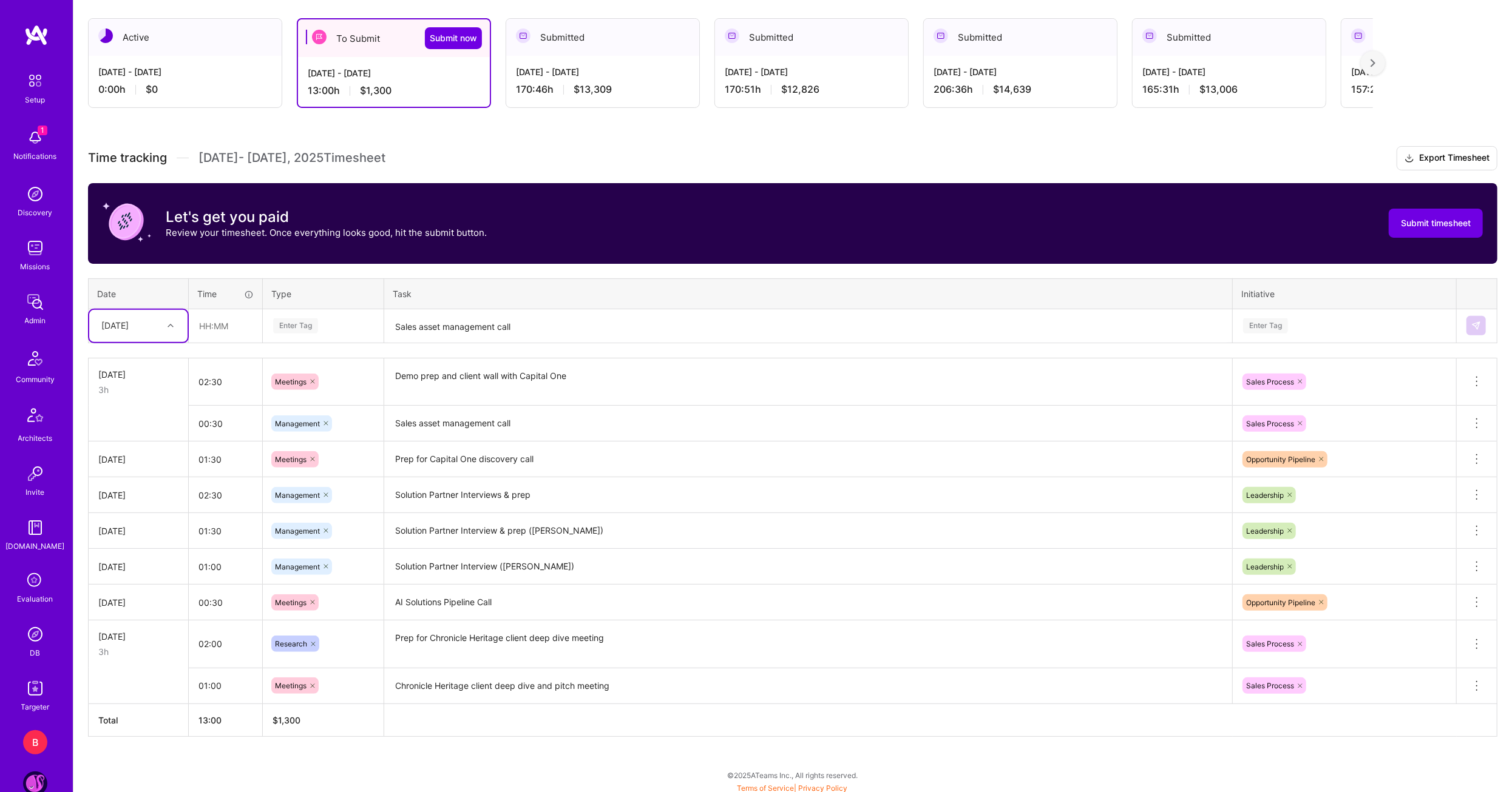
click at [162, 326] on div "[DATE]" at bounding box center [128, 326] width 67 height 20
click at [136, 507] on div "[DATE]" at bounding box center [138, 515] width 99 height 22
click at [233, 319] on input "text" at bounding box center [226, 326] width 72 height 32
type input "00:30"
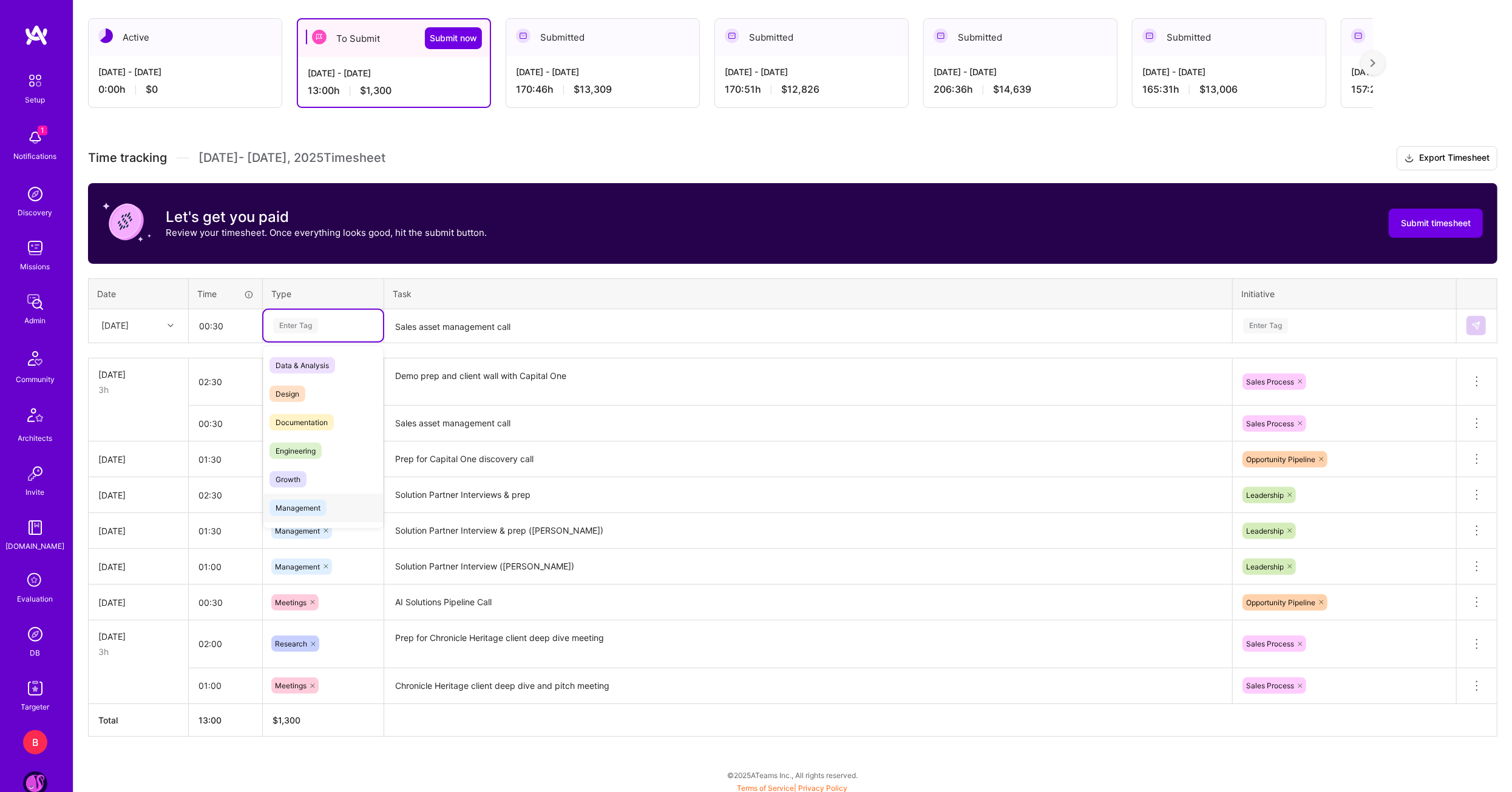
click at [306, 507] on span "Management" at bounding box center [298, 508] width 57 height 17
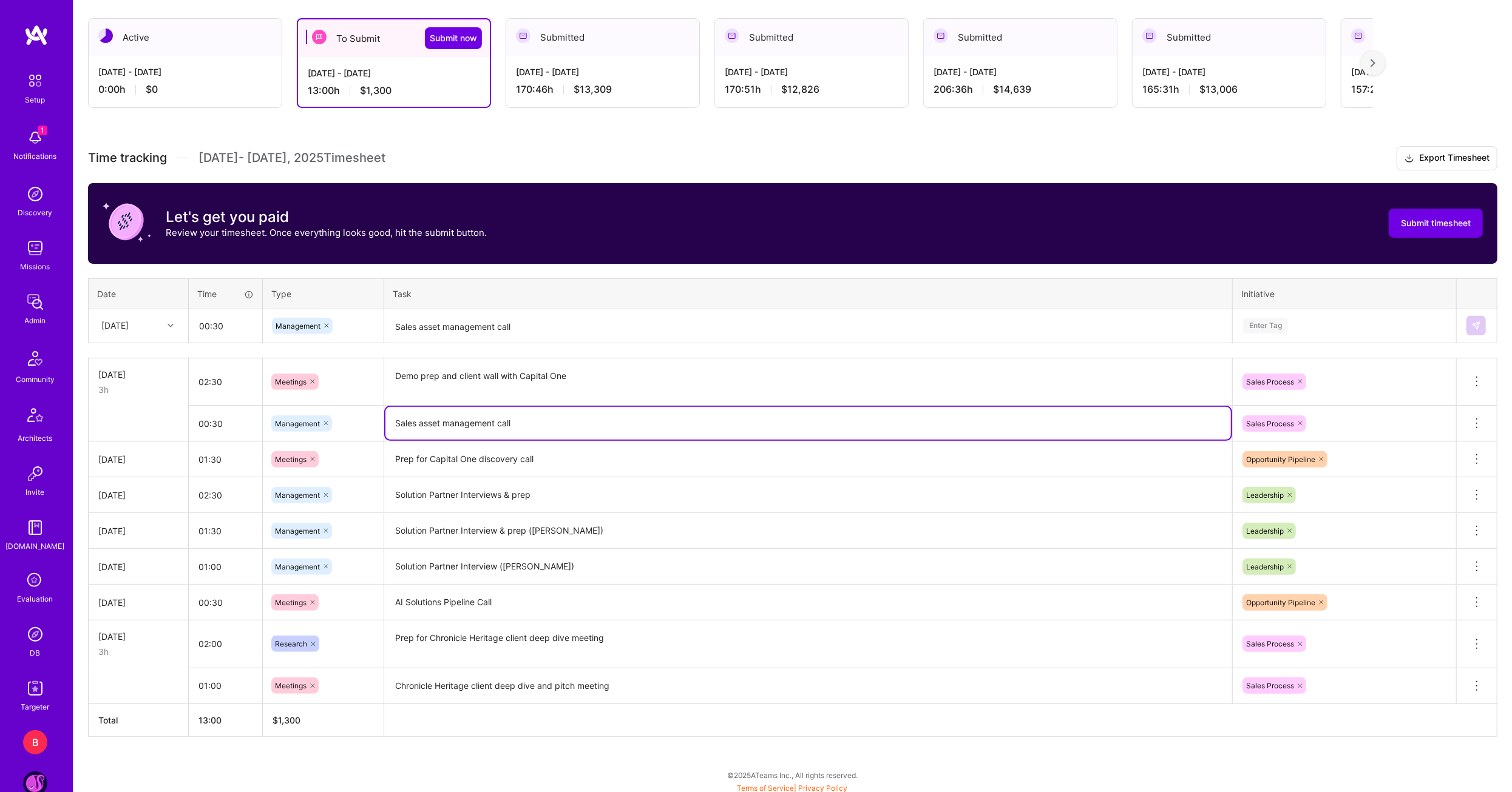
drag, startPoint x: 537, startPoint y: 430, endPoint x: 390, endPoint y: 427, distance: 147.0
click at [390, 427] on textarea "Sales asset management call" at bounding box center [808, 423] width 845 height 33
click at [463, 320] on textarea "Sales asset management call" at bounding box center [808, 326] width 845 height 32
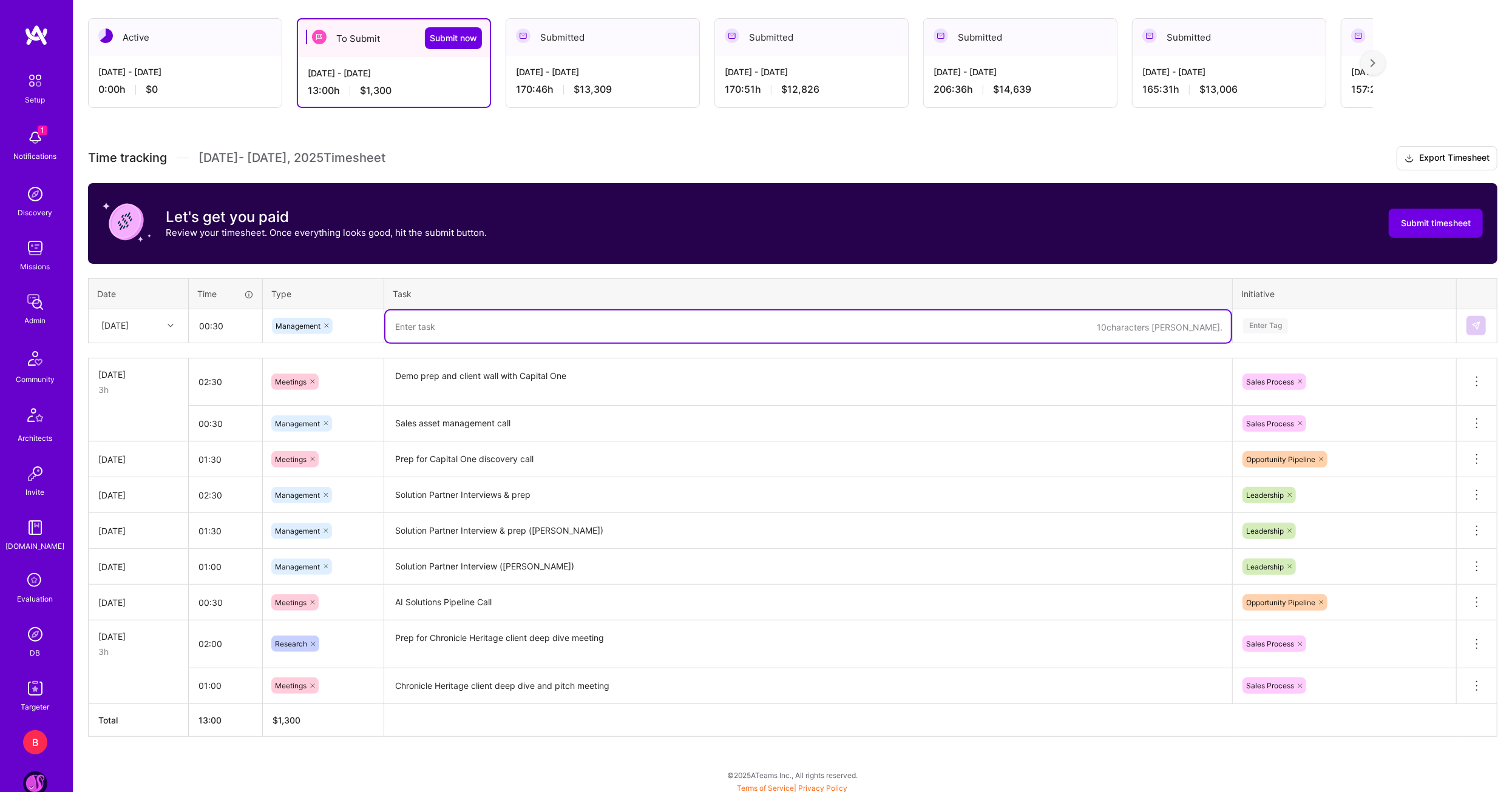
paste textarea "Sales asset management call"
type textarea "Sales asset management call"
click at [1314, 327] on div "Enter Tag" at bounding box center [1344, 326] width 205 height 15
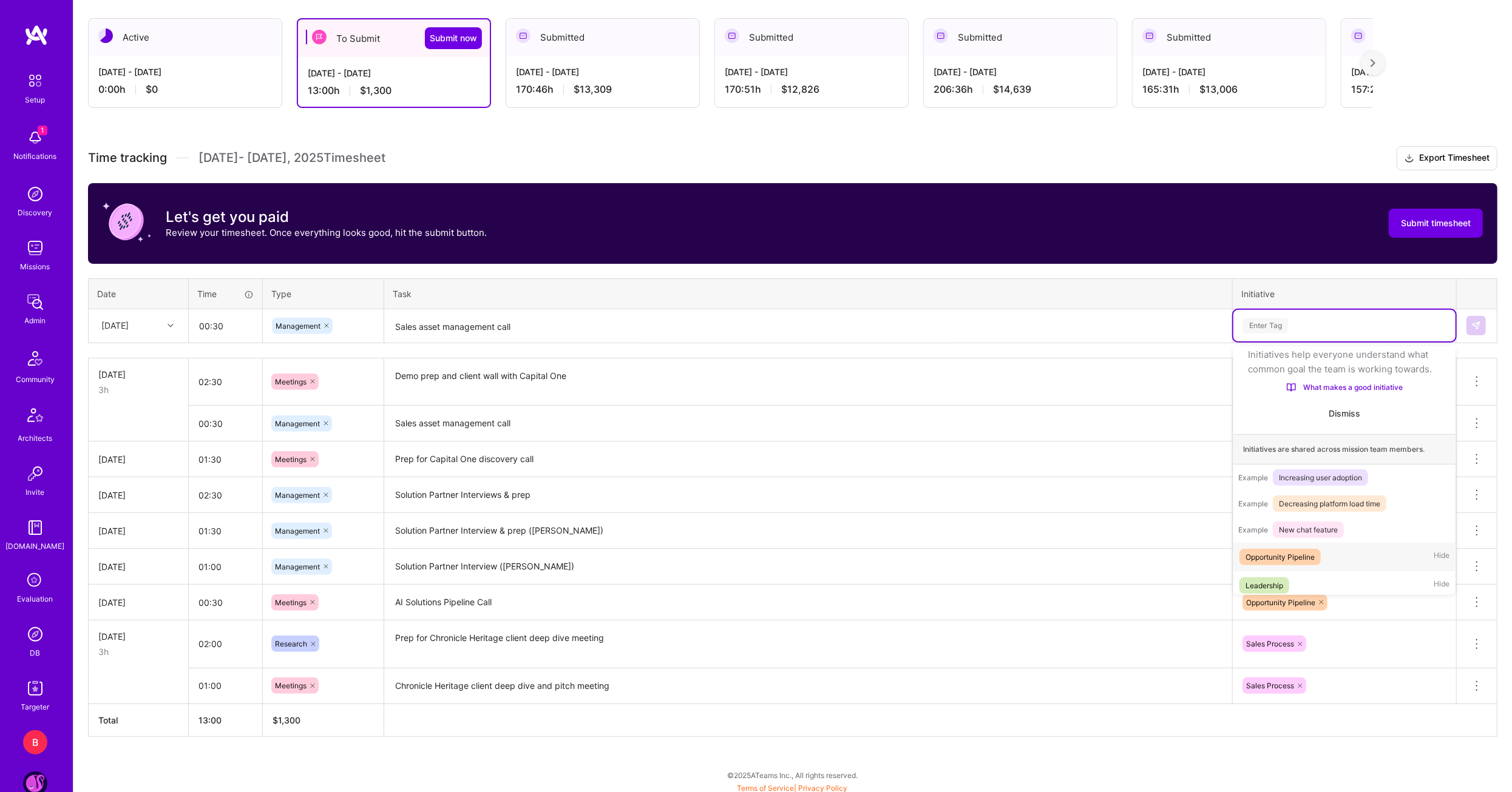
scroll to position [142, 0]
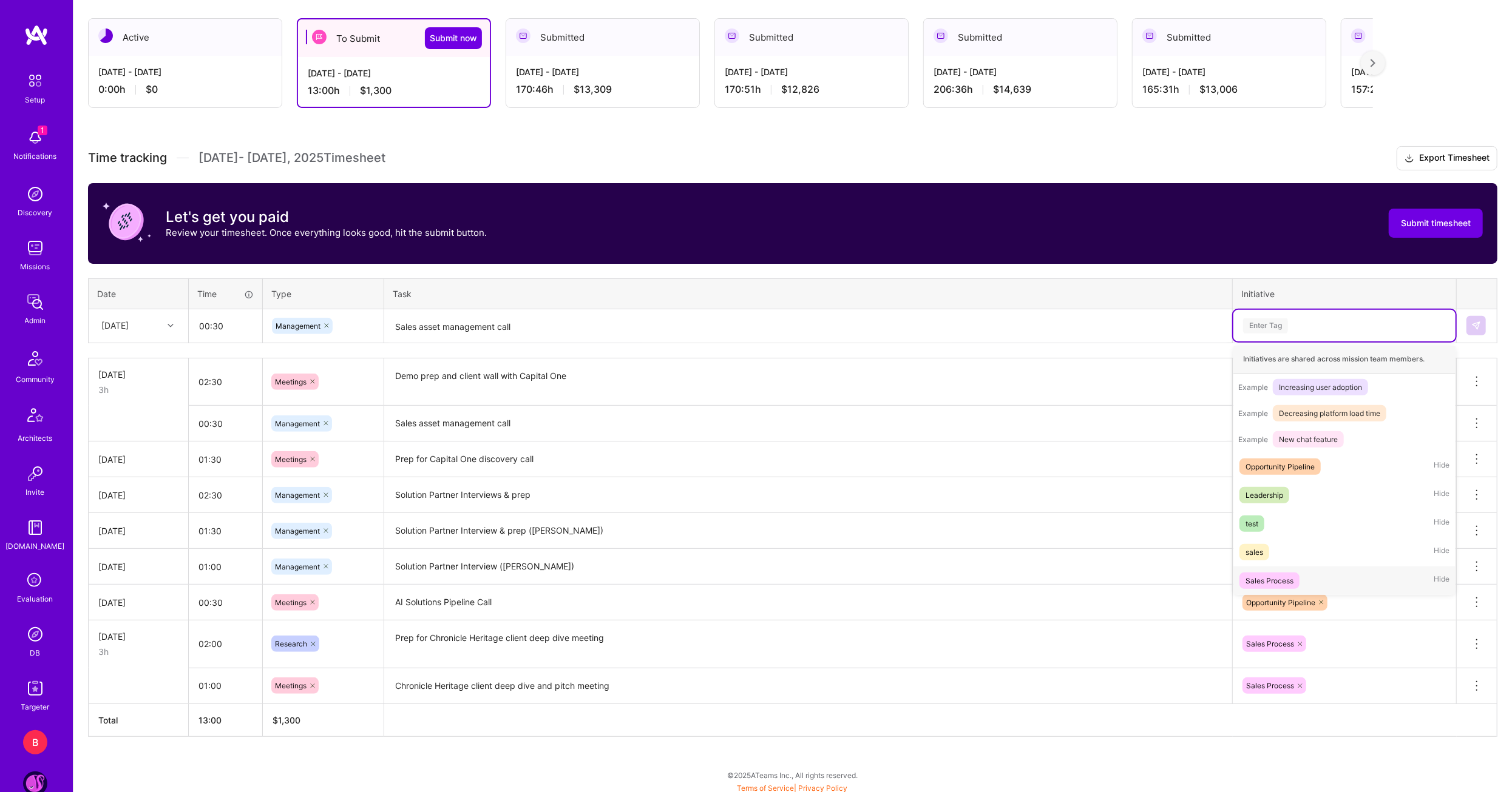
click at [1283, 580] on div "Sales Process" at bounding box center [1269, 581] width 48 height 12
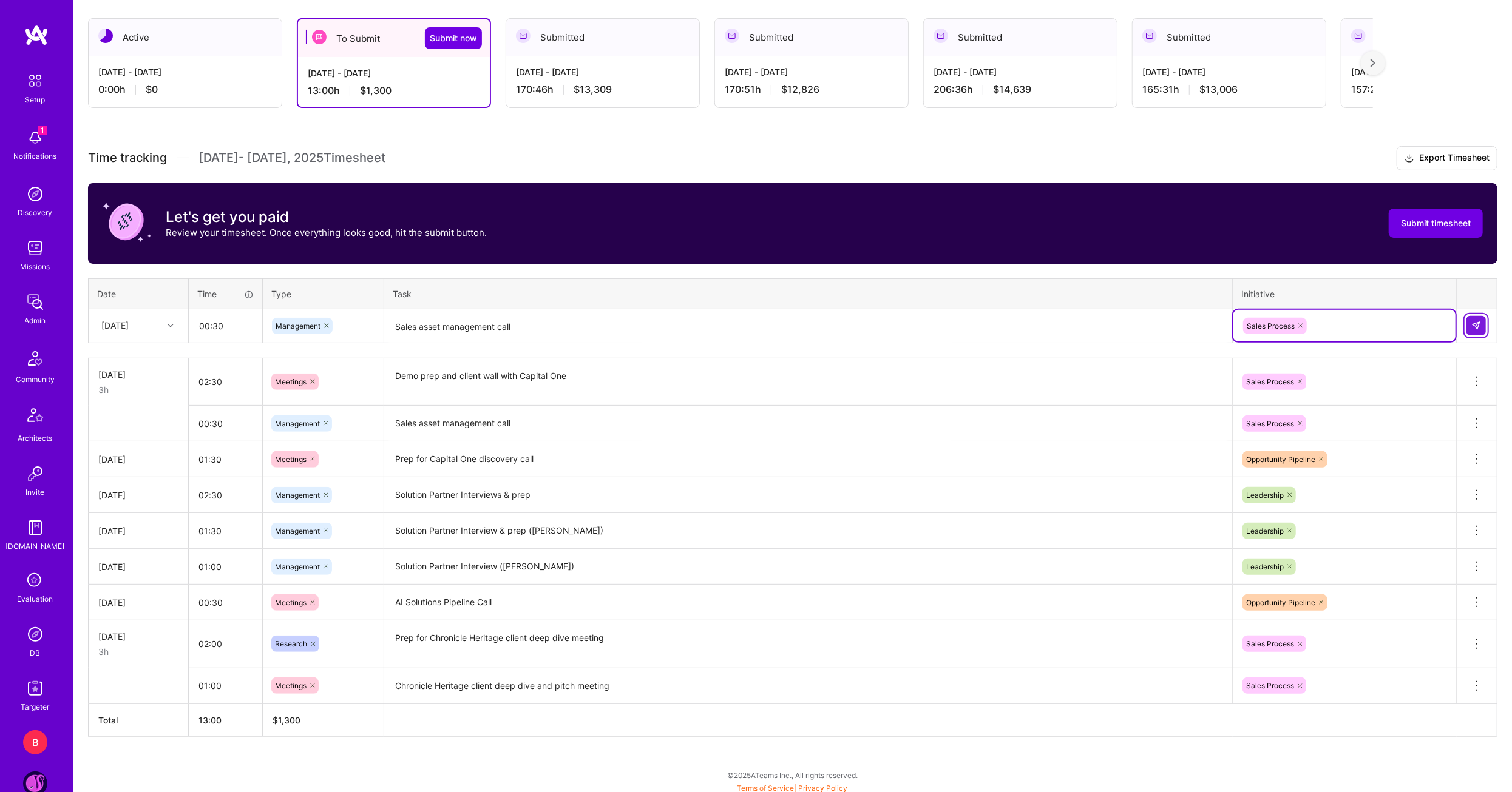
click at [1480, 330] on button at bounding box center [1476, 326] width 19 height 19
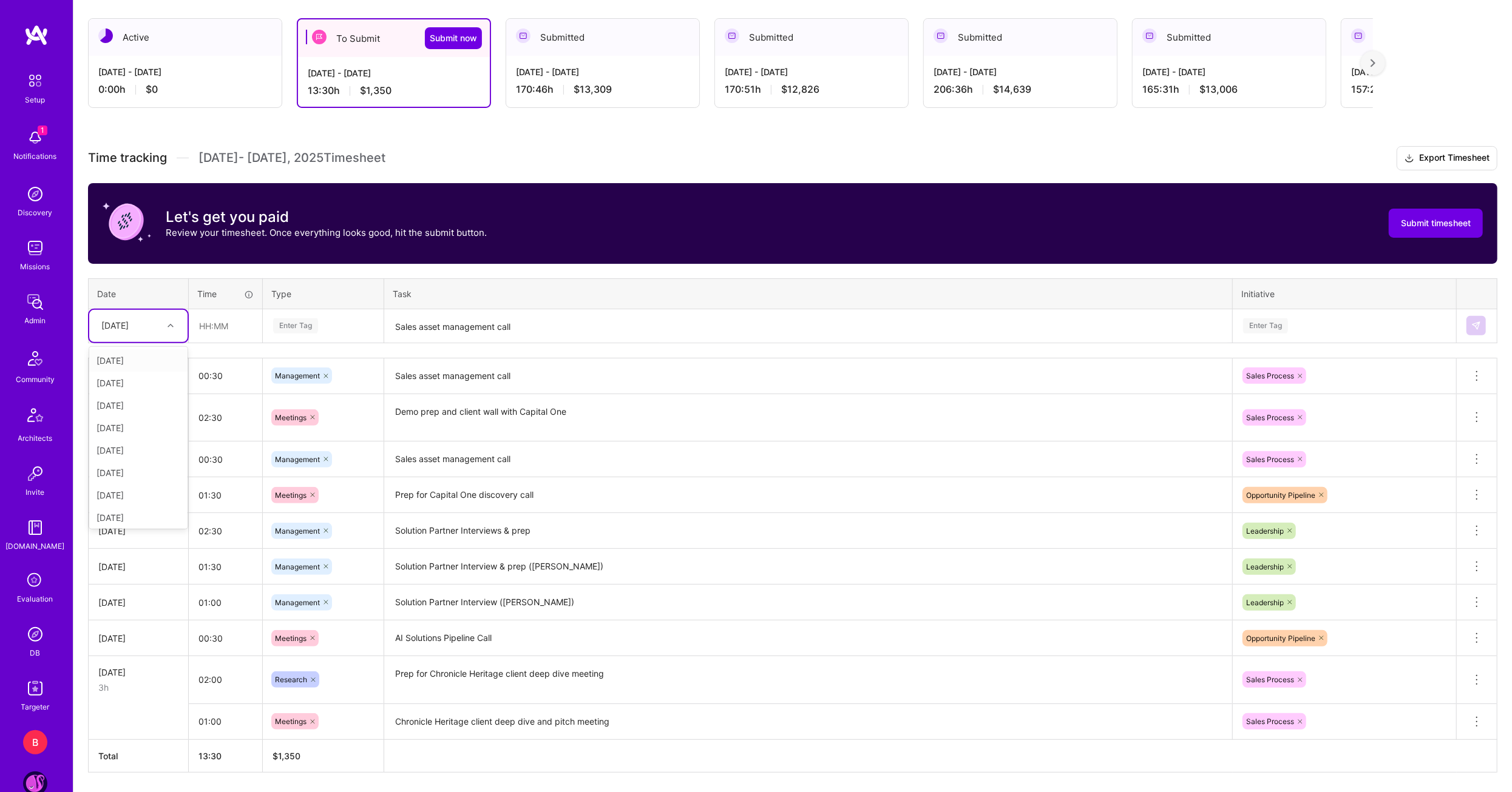
click at [163, 329] on div at bounding box center [172, 326] width 19 height 16
click at [140, 445] on div "[DATE]" at bounding box center [138, 450] width 99 height 22
click at [149, 328] on div "[DATE]" at bounding box center [128, 326] width 67 height 20
click at [142, 445] on div "[DATE]" at bounding box center [138, 448] width 99 height 22
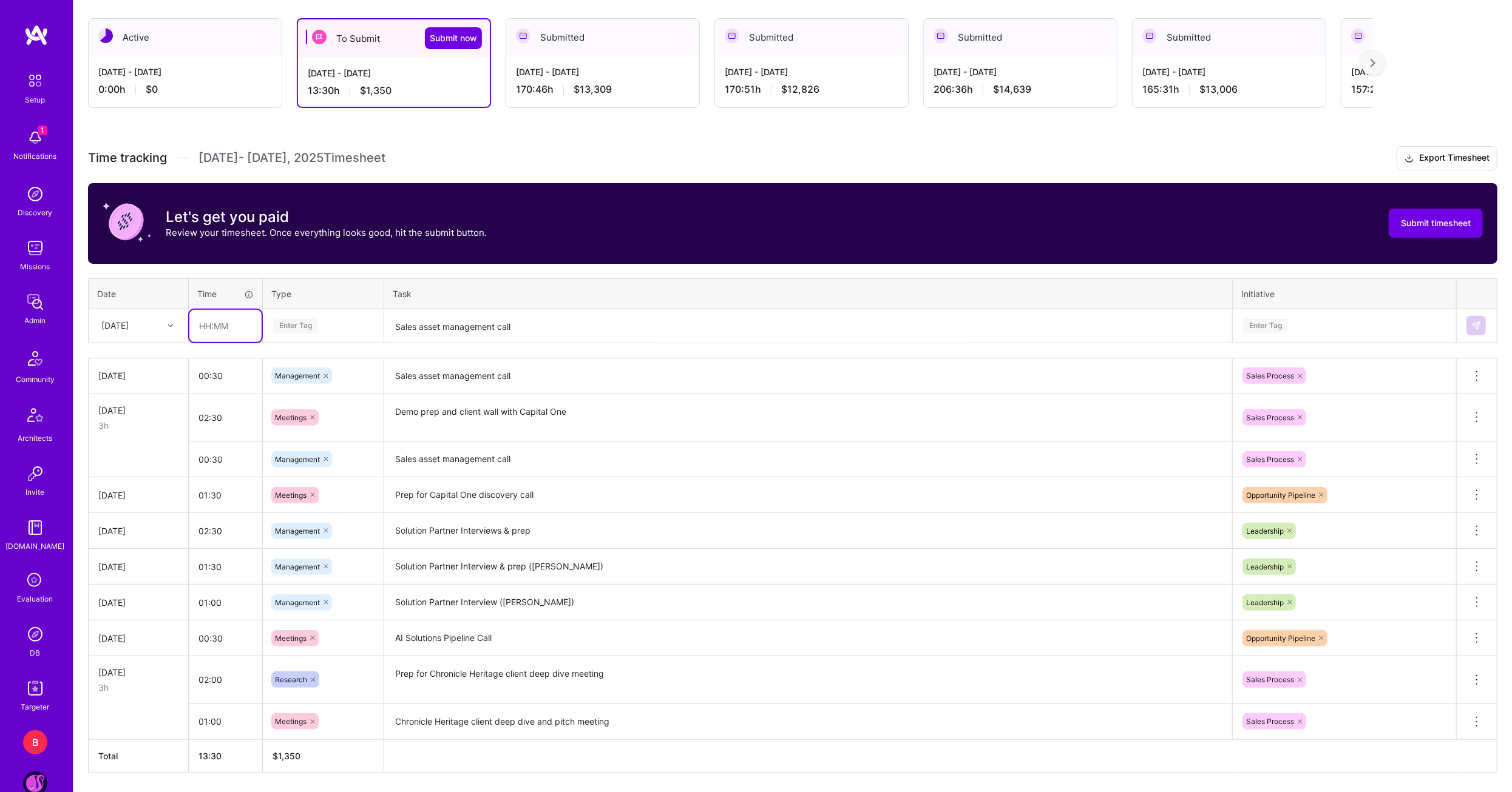
click at [202, 326] on input "text" at bounding box center [226, 326] width 72 height 32
type input "02:00"
click at [319, 445] on span "Management" at bounding box center [298, 448] width 57 height 17
click at [429, 330] on textarea "Sales asset management call" at bounding box center [808, 326] width 845 height 32
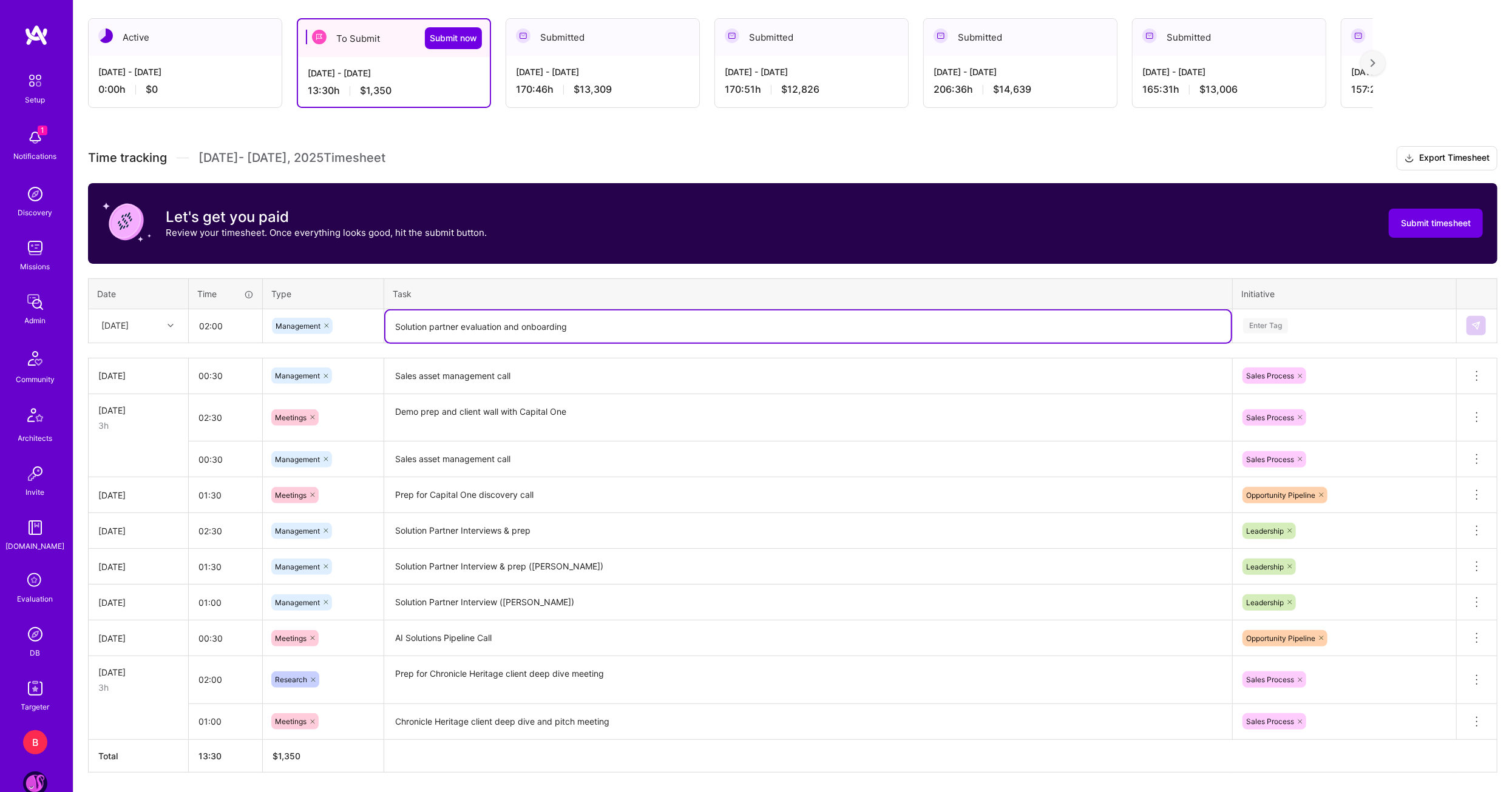
type textarea "Solution partner evaluation and onboarding"
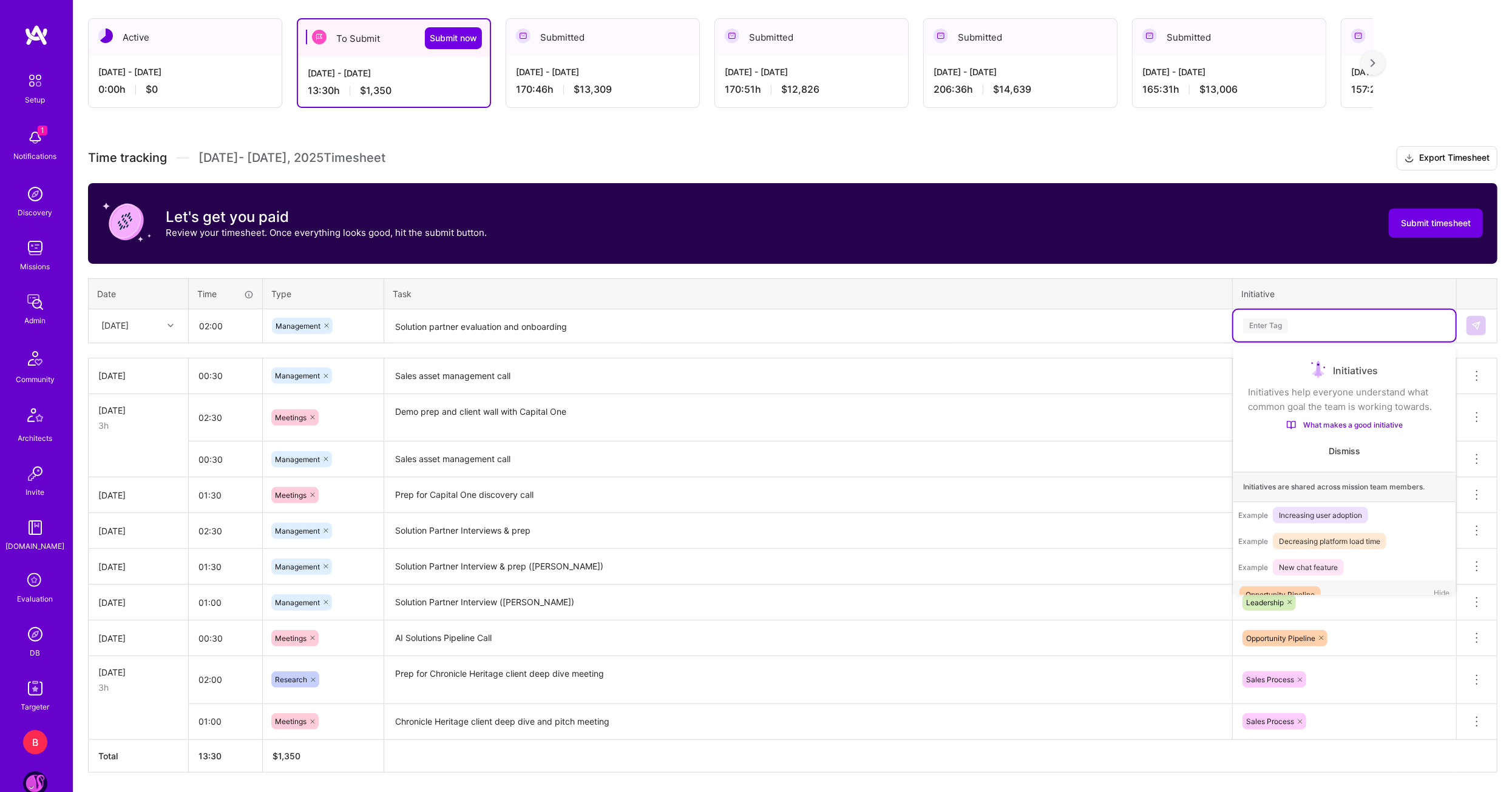
click at [1286, 328] on div "Enter Tag" at bounding box center [1265, 326] width 45 height 19
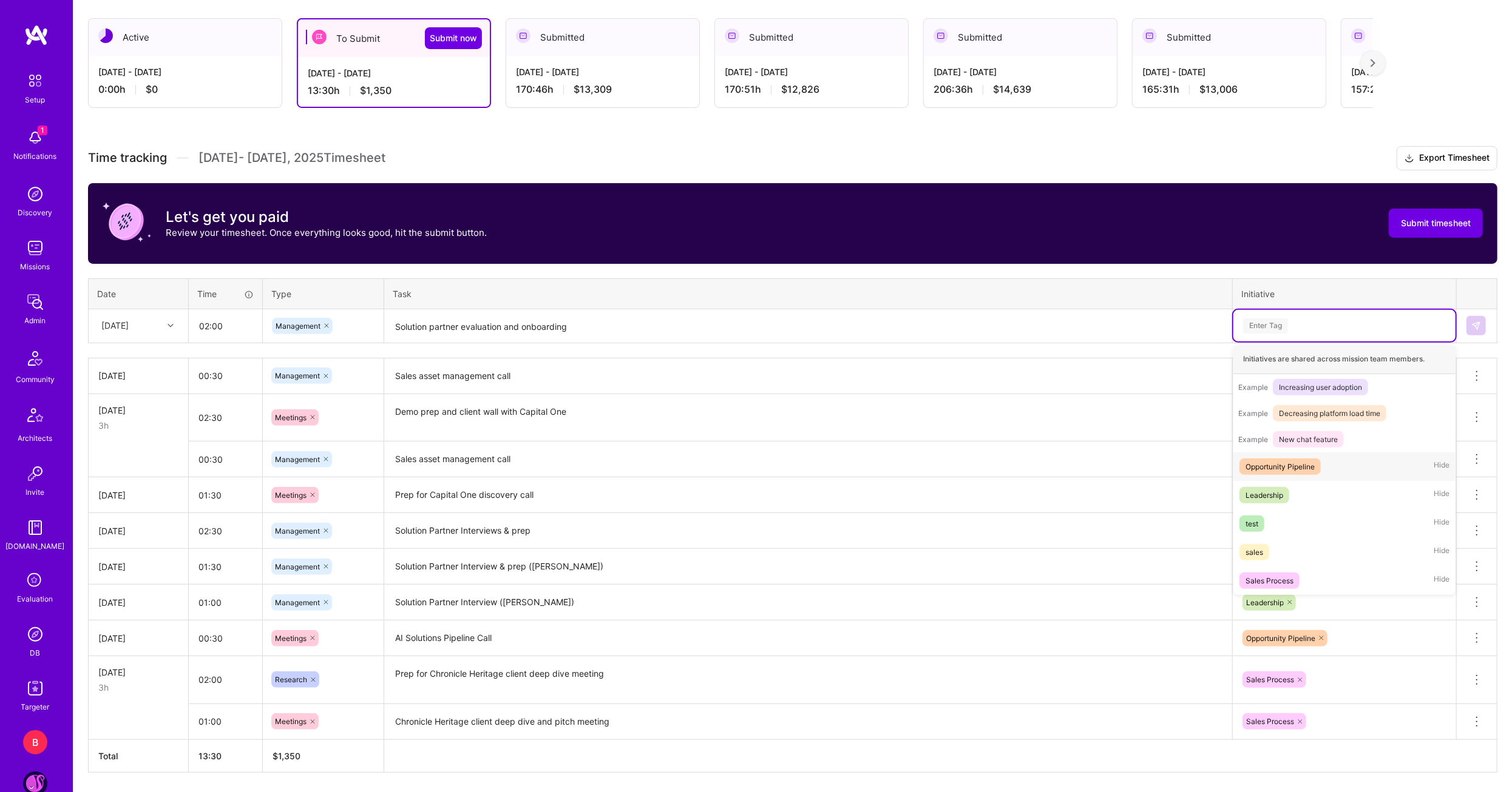
scroll to position [142, 0]
click at [1273, 491] on div "Leadership" at bounding box center [1264, 495] width 38 height 12
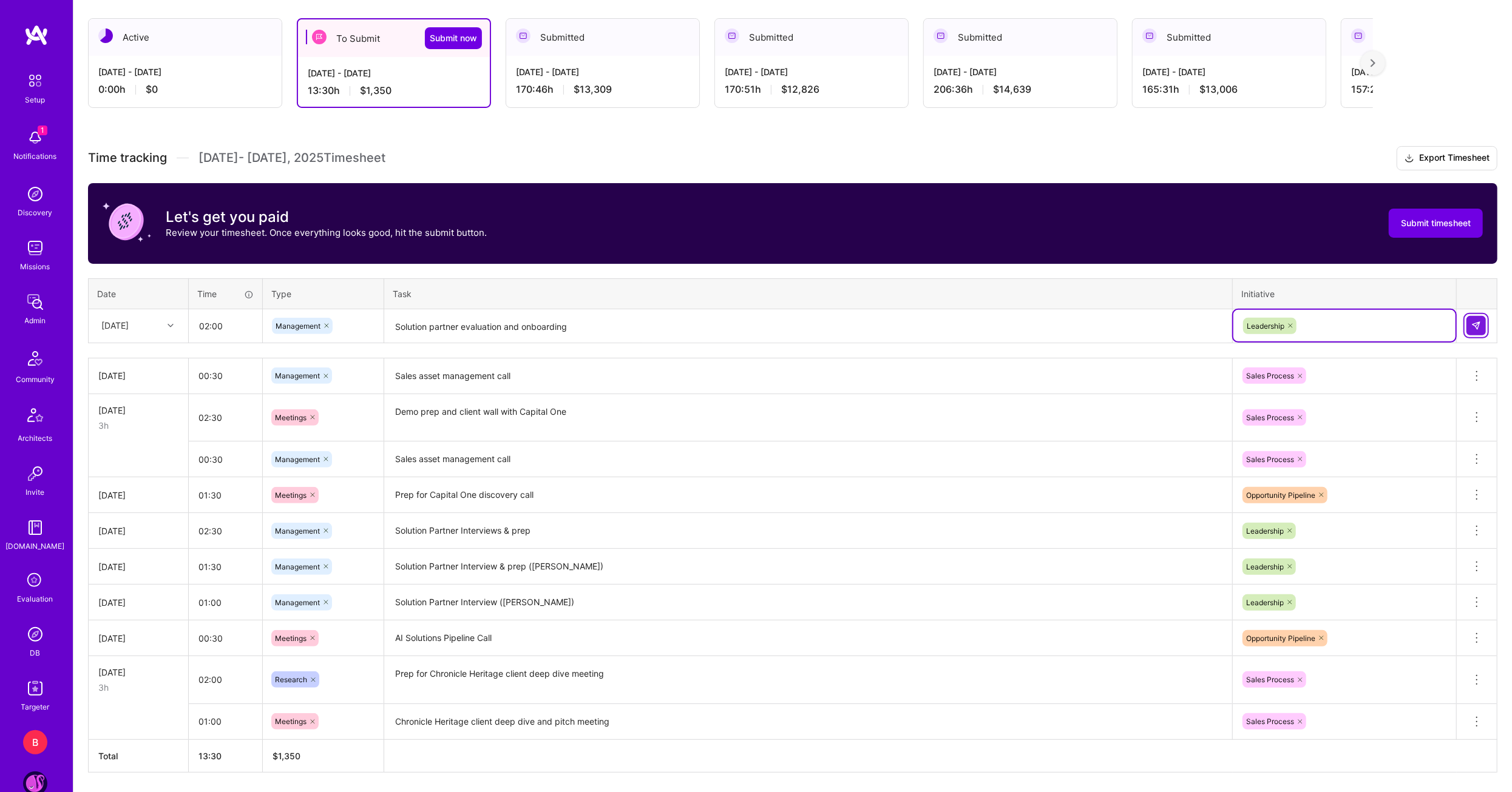
click at [1484, 318] on button at bounding box center [1476, 326] width 19 height 19
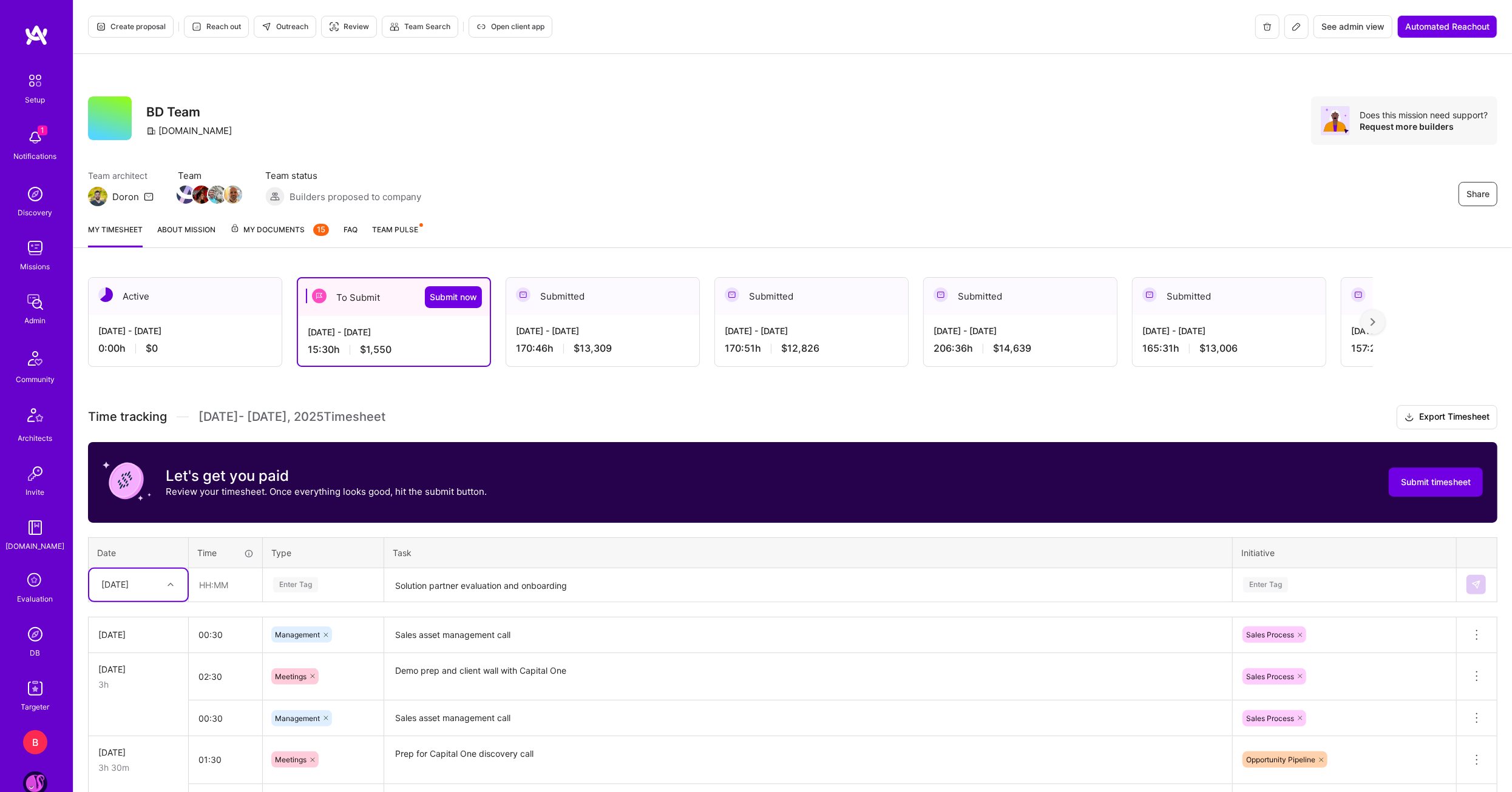
scroll to position [0, 0]
click at [1398, 486] on button "Submit timesheet" at bounding box center [1436, 482] width 94 height 29
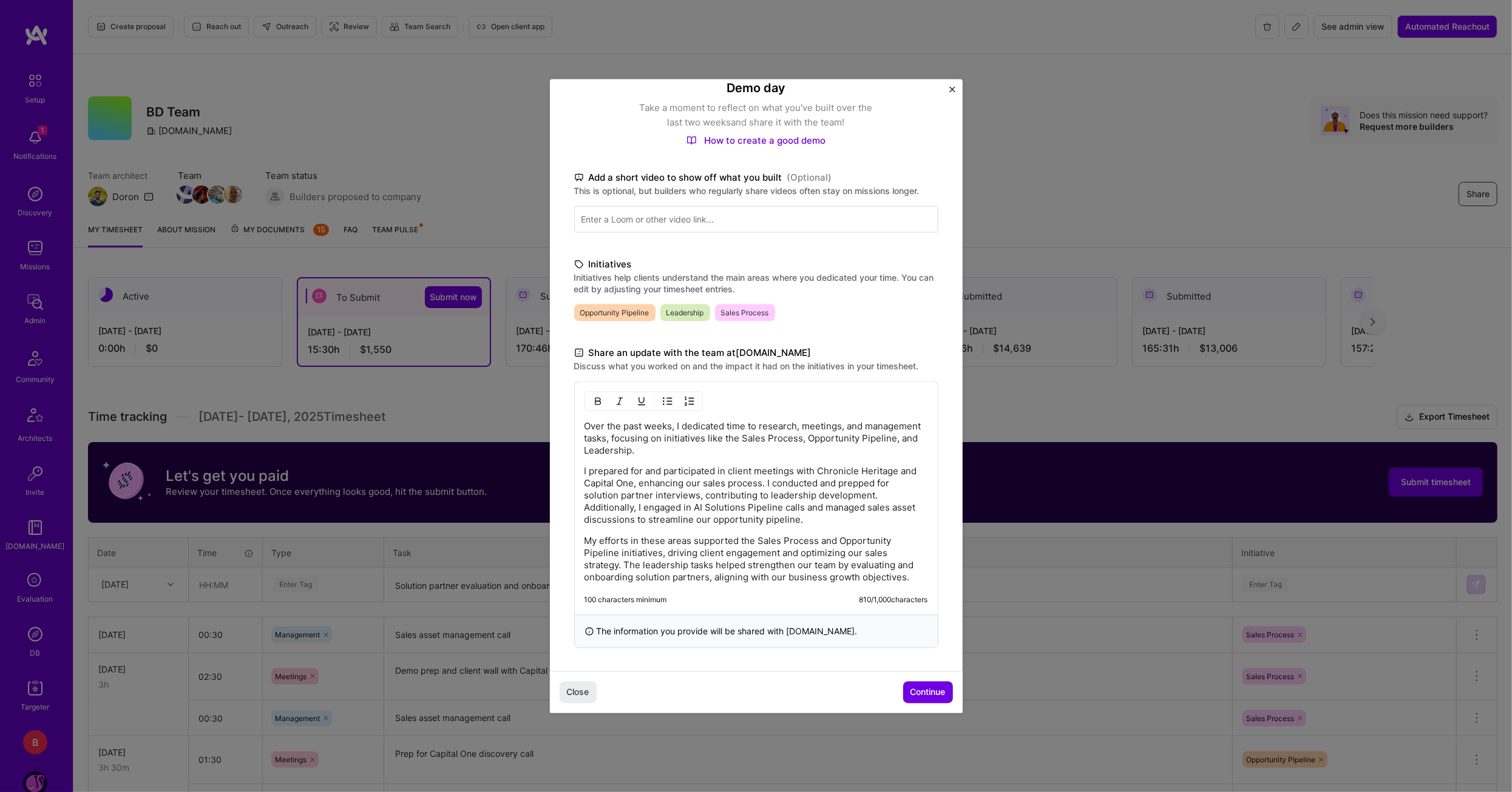
scroll to position [112, 0]
click at [906, 690] on button "Continue" at bounding box center [928, 691] width 50 height 22
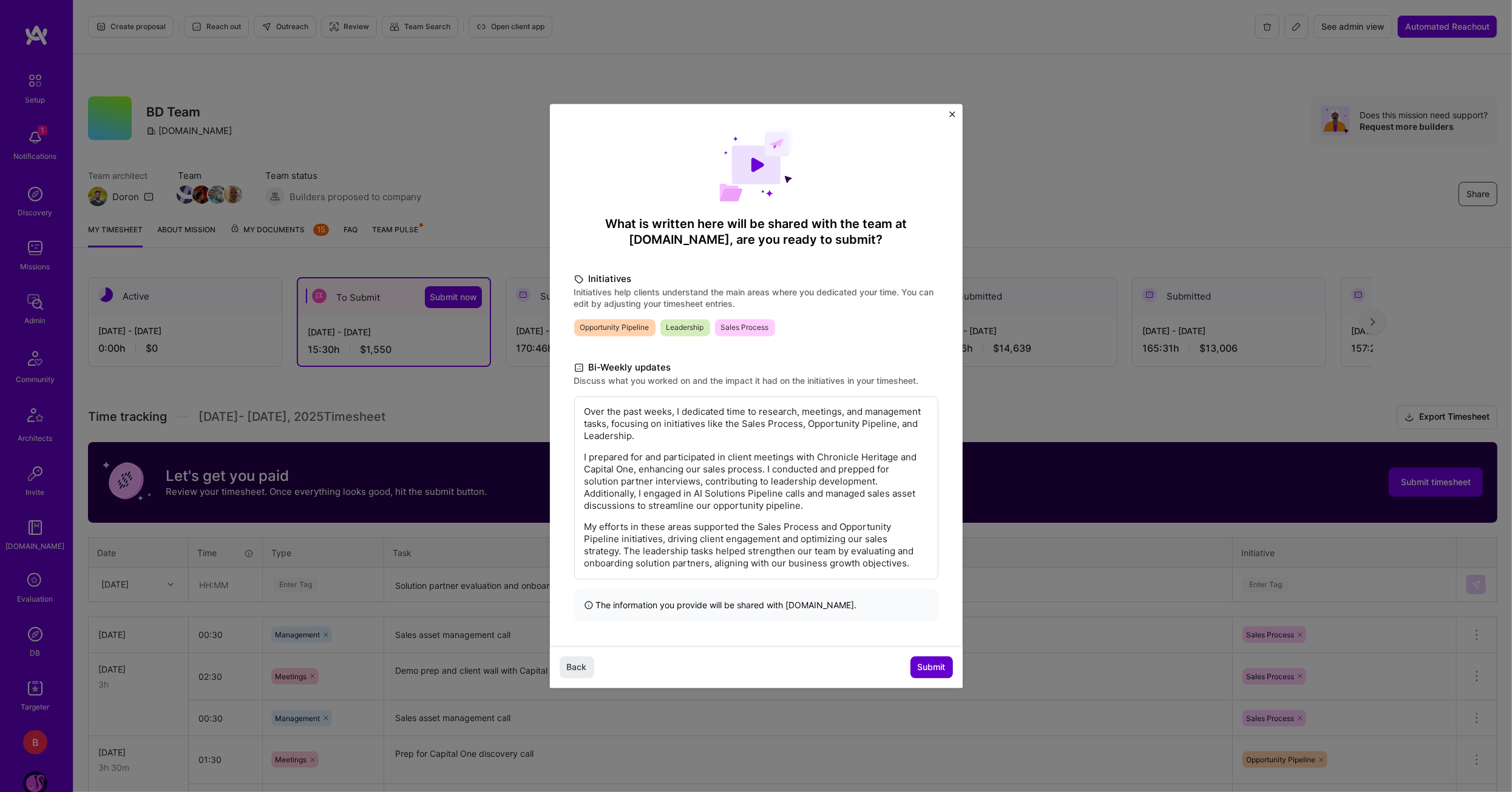
click at [927, 669] on span "Submit" at bounding box center [931, 667] width 28 height 12
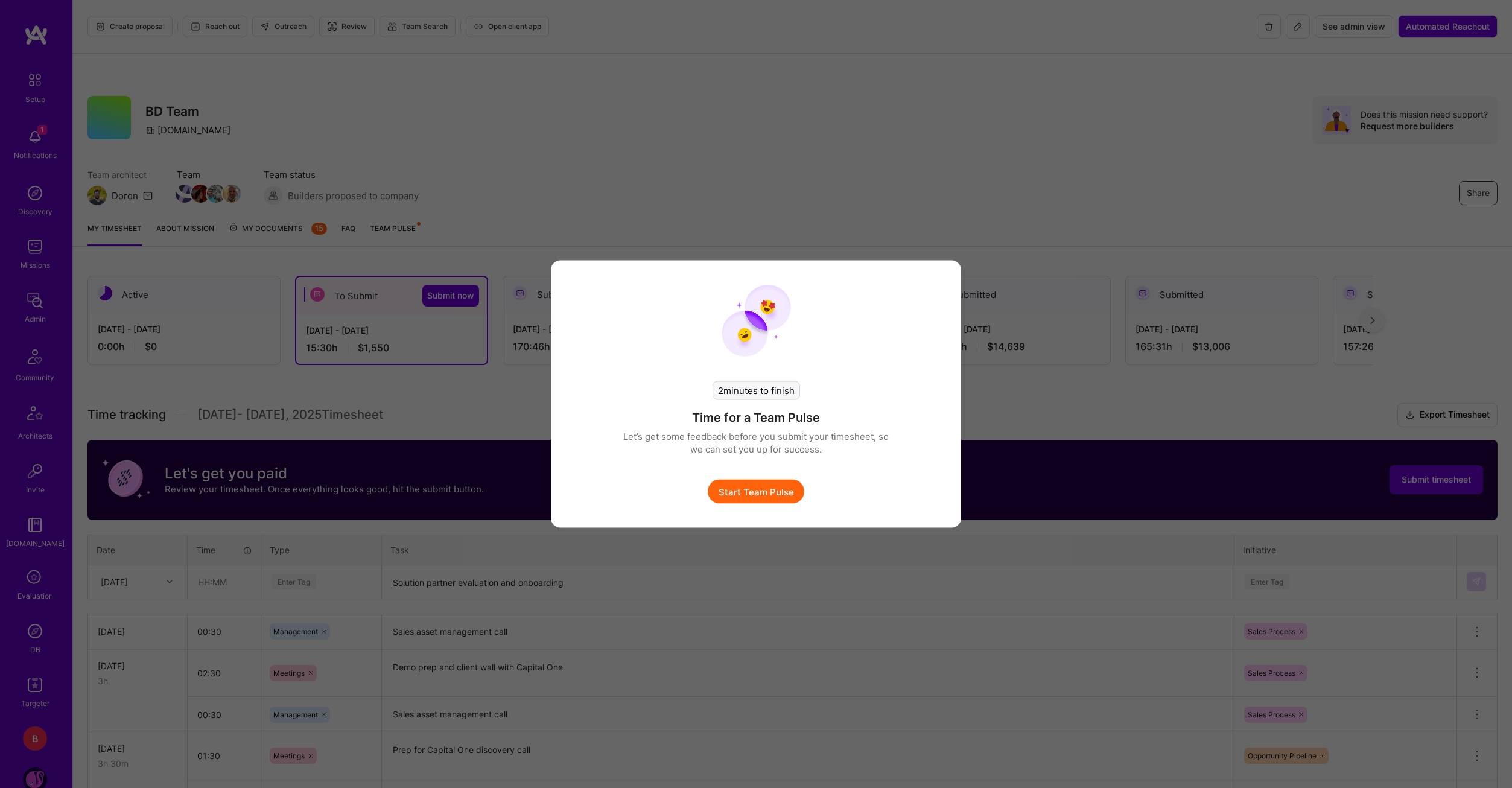
click at [777, 490] on button "Start Team Pulse" at bounding box center [756, 492] width 97 height 24
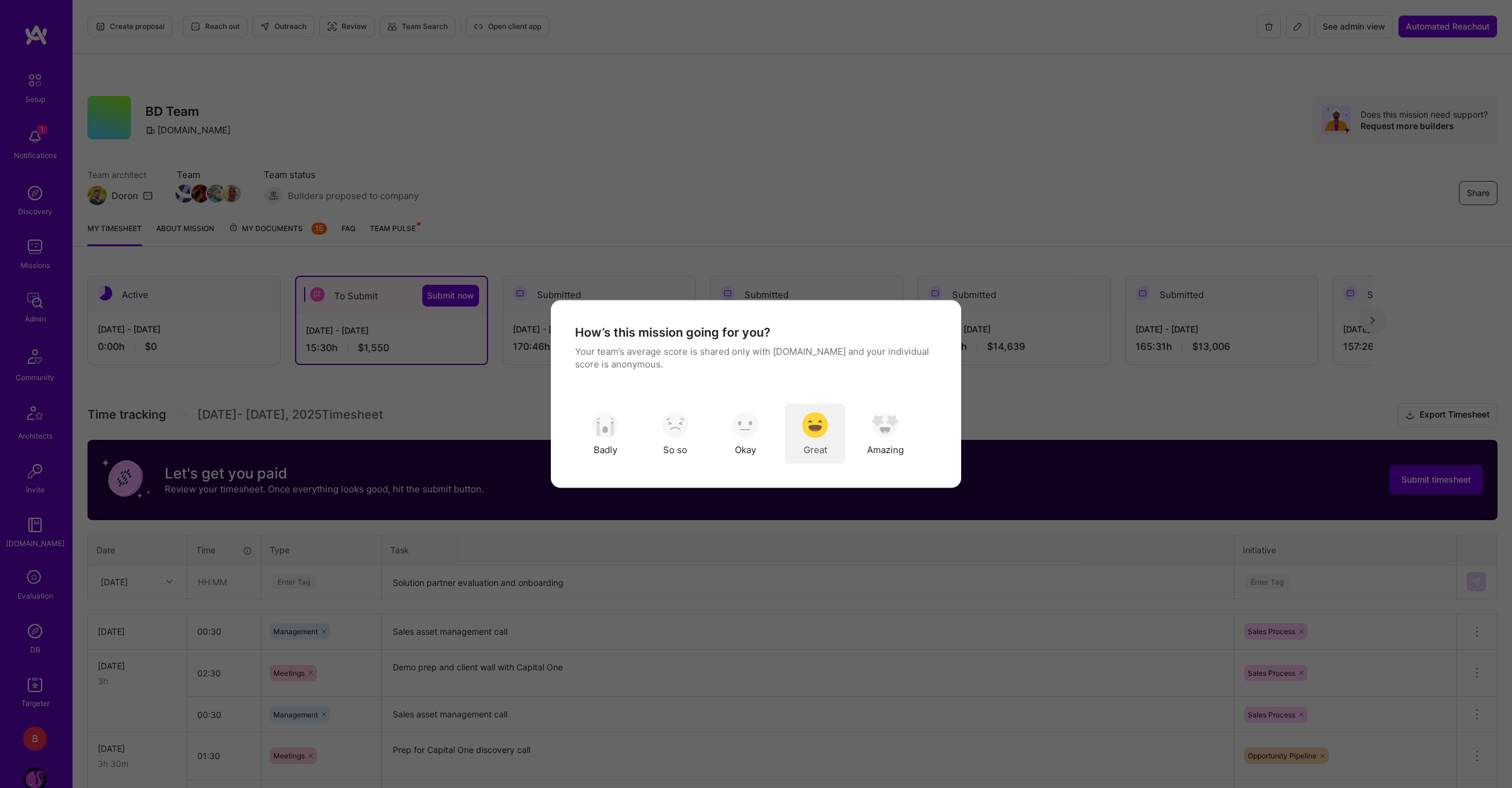
click at [810, 448] on span "Great" at bounding box center [815, 449] width 23 height 12
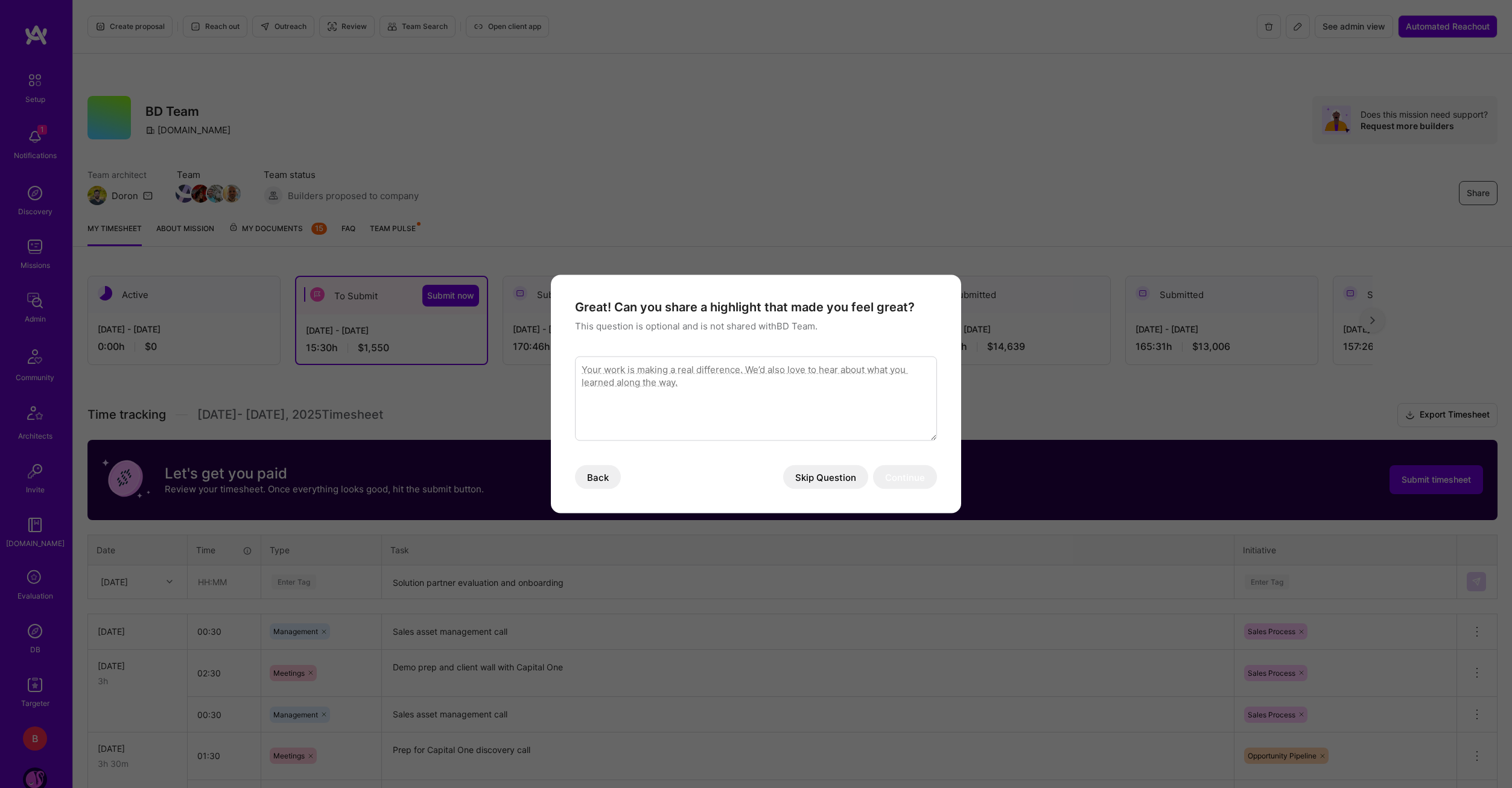
click at [816, 477] on button "Skip Question" at bounding box center [825, 477] width 85 height 24
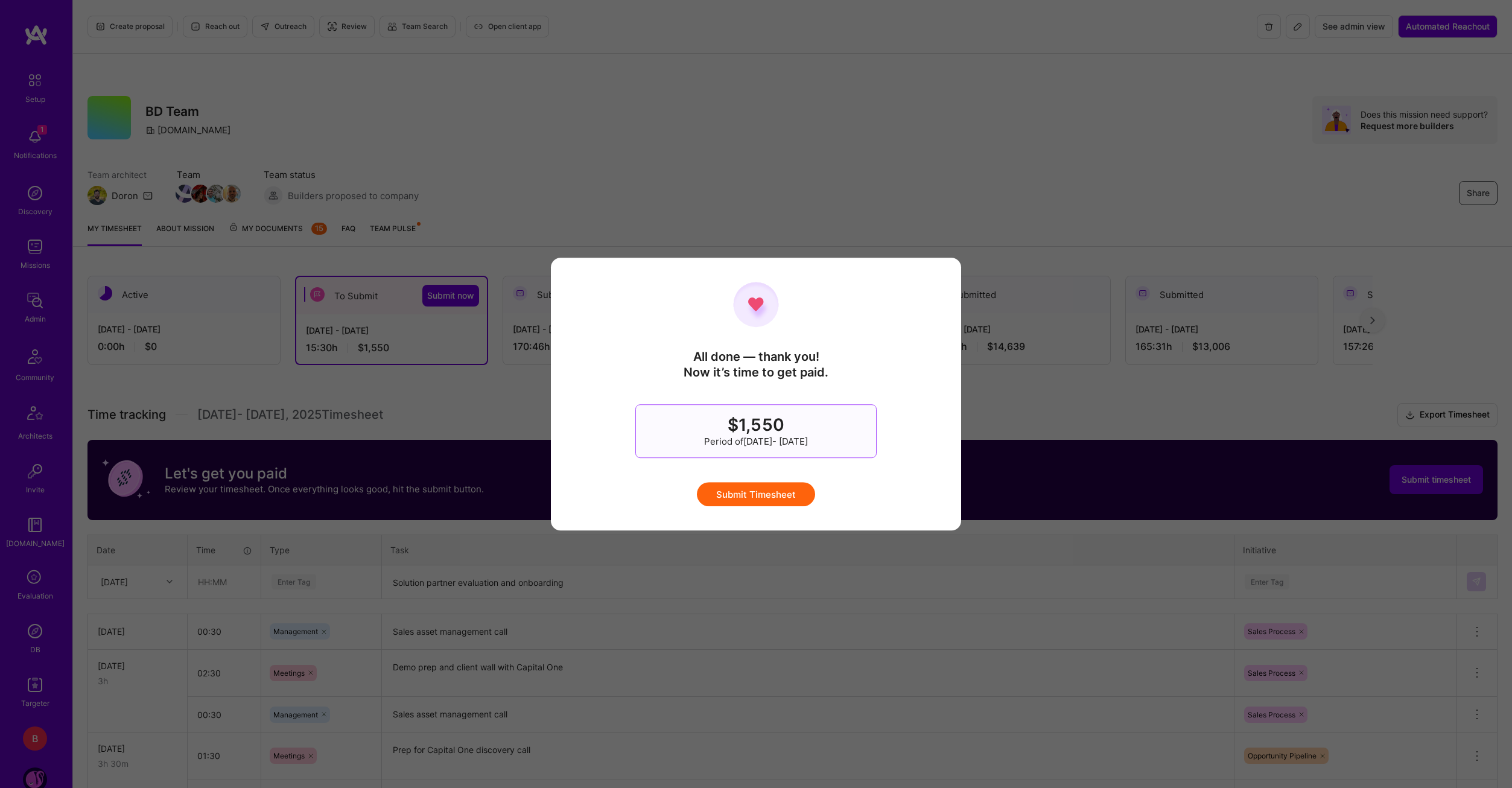
click at [775, 490] on button "Submit Timesheet" at bounding box center [755, 494] width 118 height 24
